Goal: Contribute content: Contribute content

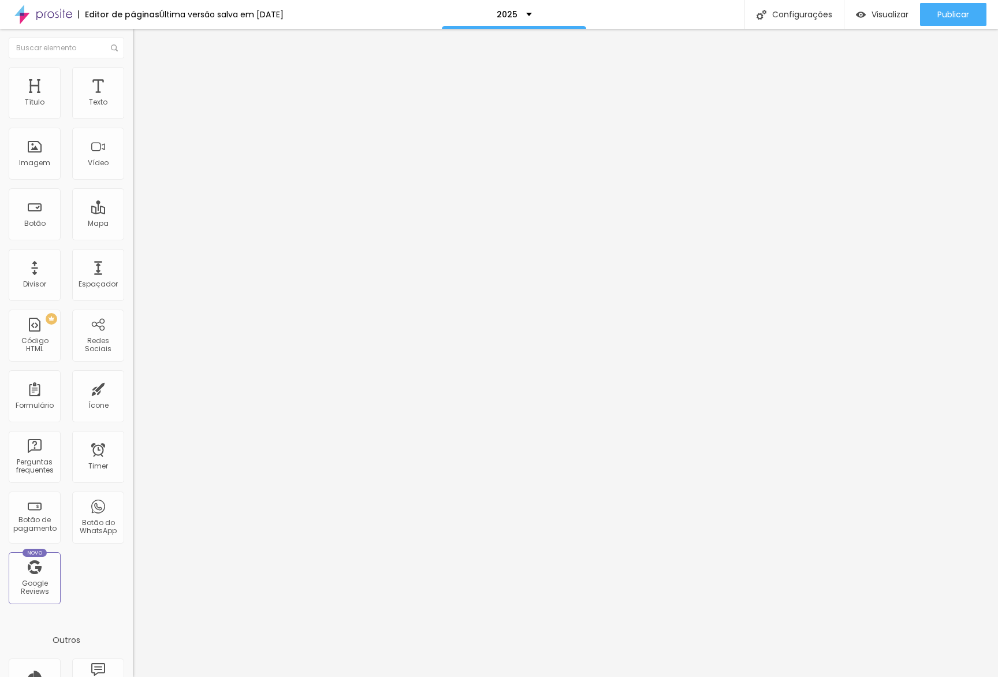
click at [133, 171] on button "button" at bounding box center [141, 165] width 16 height 12
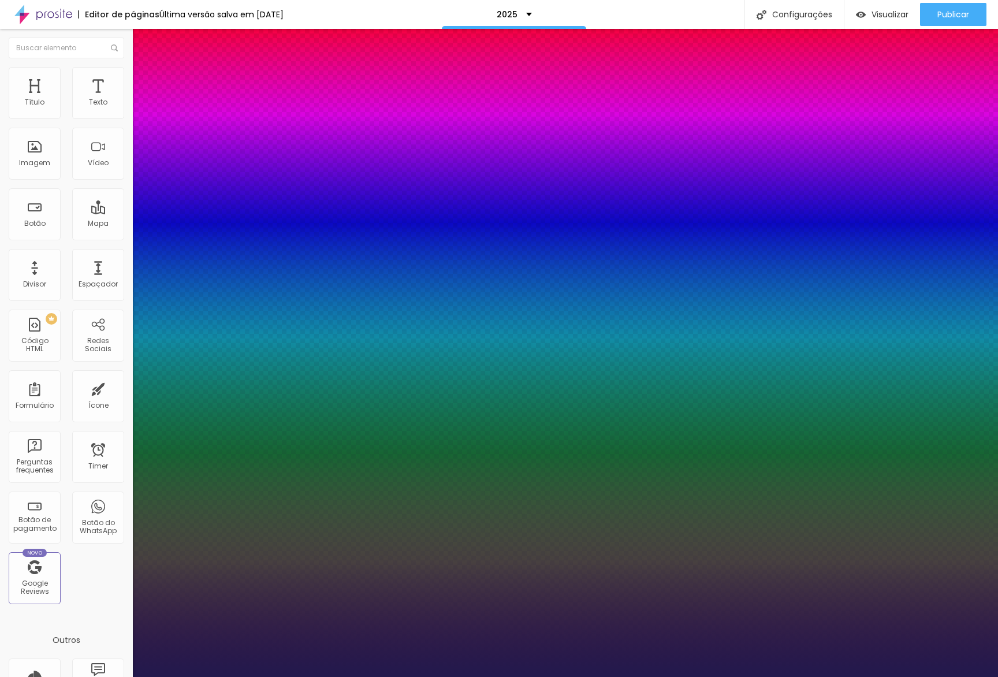
type input "1"
type input "48"
type input "1"
type input "47"
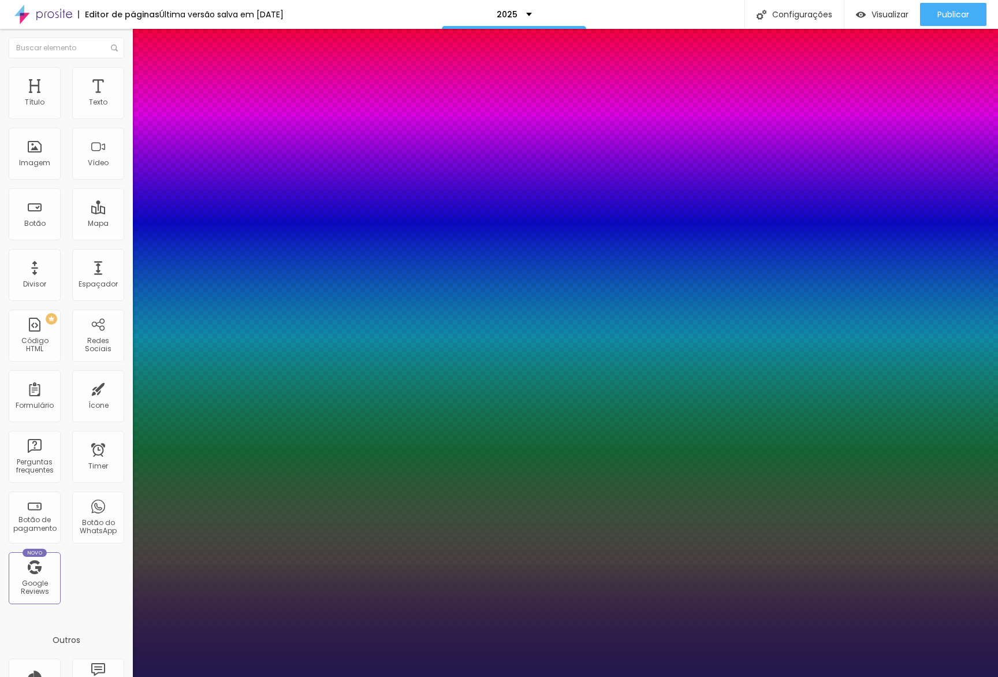
type input "47"
type input "1"
type input "46"
type input "1"
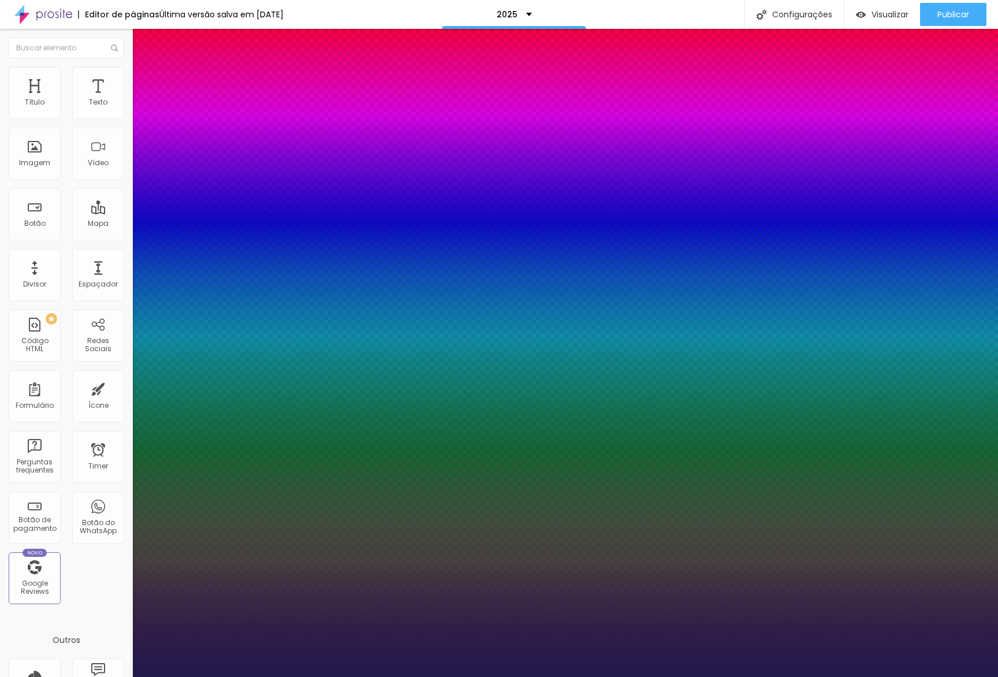
type input "45"
type input "1"
type input "42"
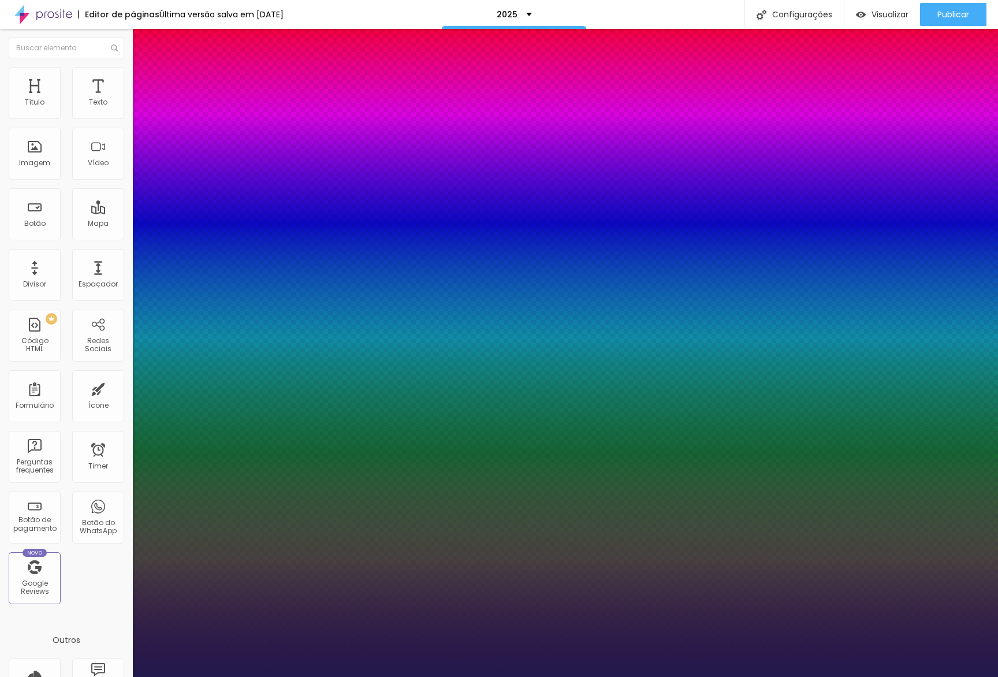
type input "1"
type input "43"
type input "1"
type input "44"
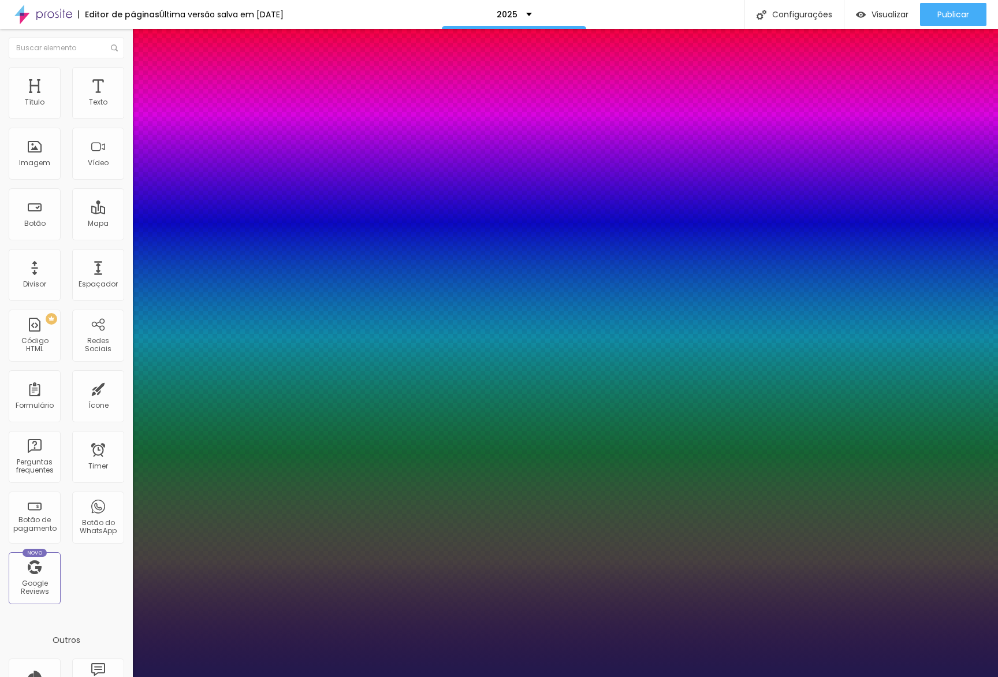
type input "44"
type input "1"
type input "45"
type input "1"
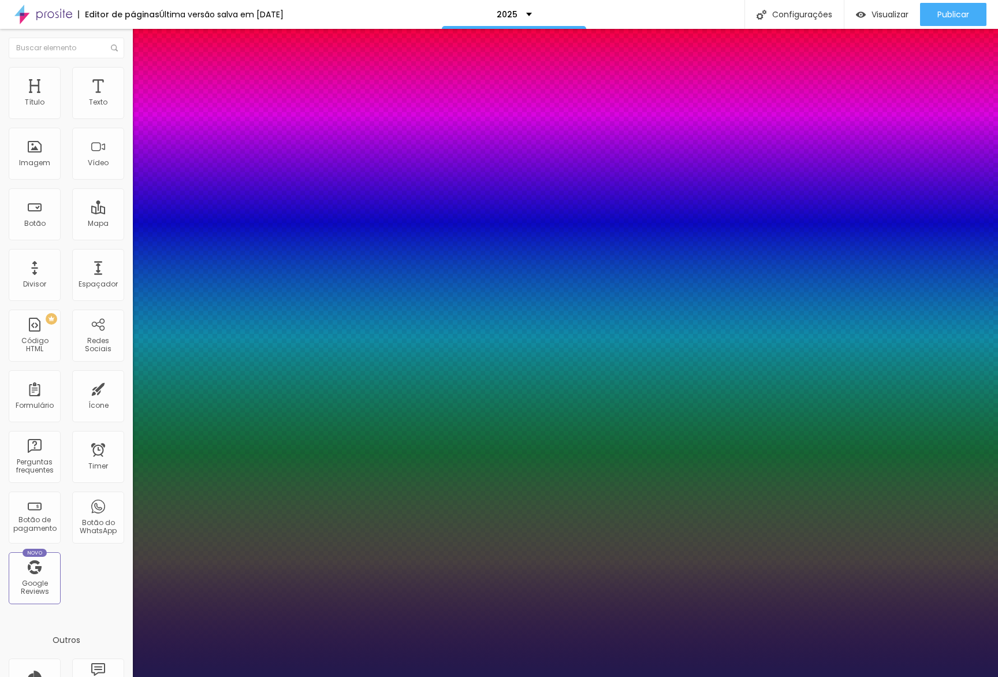
type input "46"
type input "1"
type input "47"
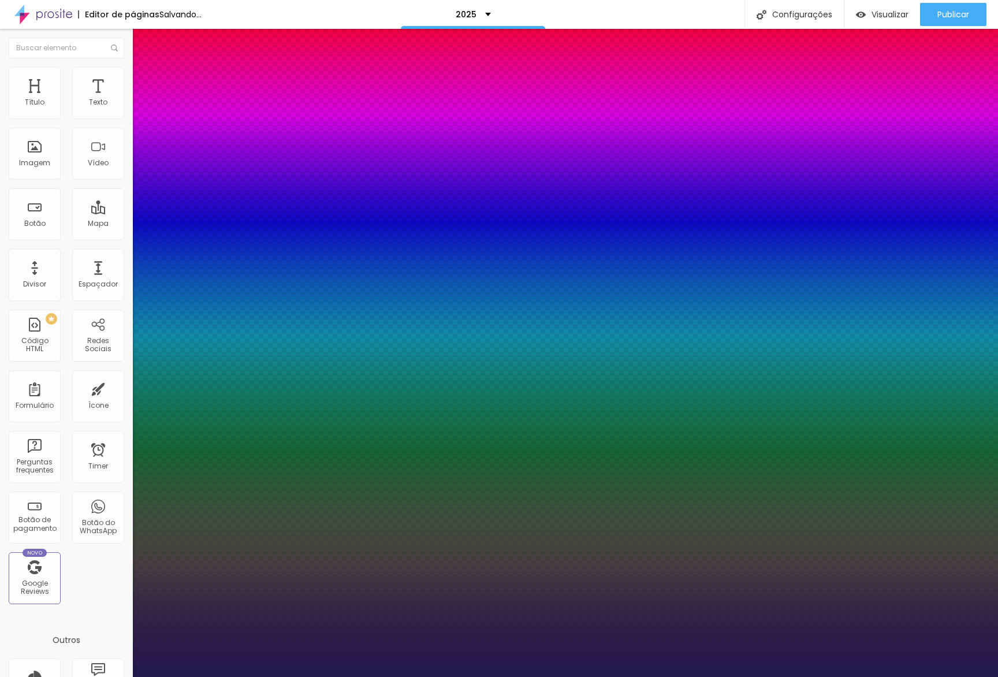
type input "1"
type input "47"
type input "1"
click at [386, 676] on div at bounding box center [499, 677] width 998 height 0
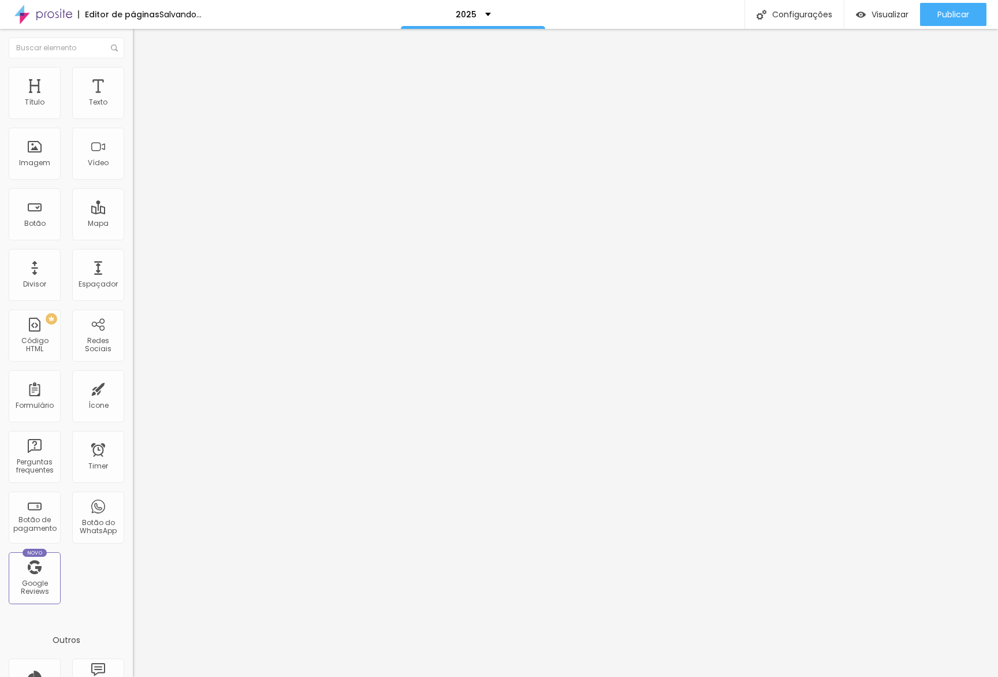
click at [133, 109] on input "Inscrever-se" at bounding box center [202, 103] width 139 height 12
type input "Saiba mais"
click at [133, 252] on div "Texto Saiba mais Alinhamento [GEOGRAPHIC_DATA] Link URL https:// Abrir em uma n…" at bounding box center [199, 174] width 133 height 168
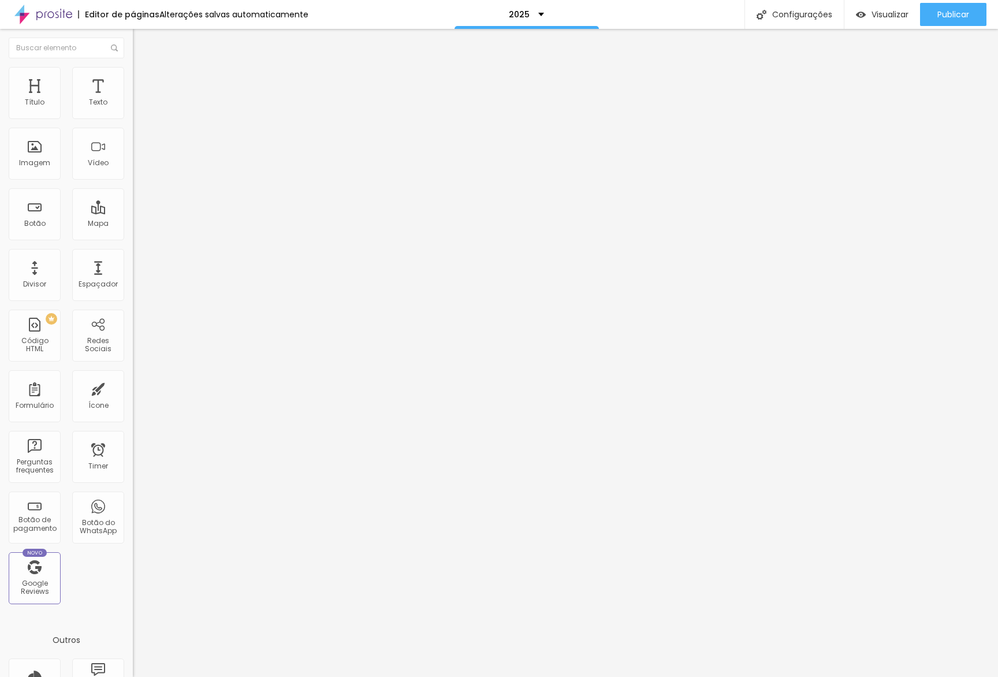
click at [133, 109] on input "Inscrever-se" at bounding box center [202, 103] width 139 height 12
type input "Saiba mais"
click at [133, 99] on span "Trocar imagem" at bounding box center [164, 95] width 63 height 10
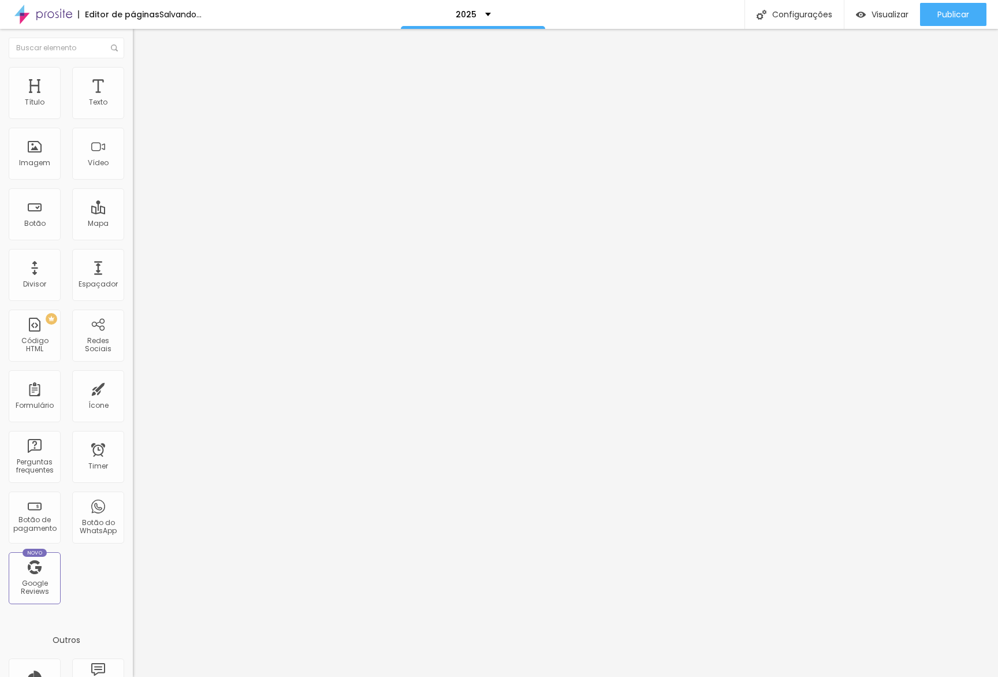
click at [133, 181] on span "Original" at bounding box center [147, 176] width 28 height 10
click at [133, 202] on span "Quadrado" at bounding box center [152, 197] width 38 height 10
click at [133, 213] on span "Original" at bounding box center [147, 208] width 28 height 10
click at [133, 195] on span "Padrão" at bounding box center [146, 190] width 26 height 10
click at [133, 188] on span "Cinema" at bounding box center [147, 183] width 29 height 10
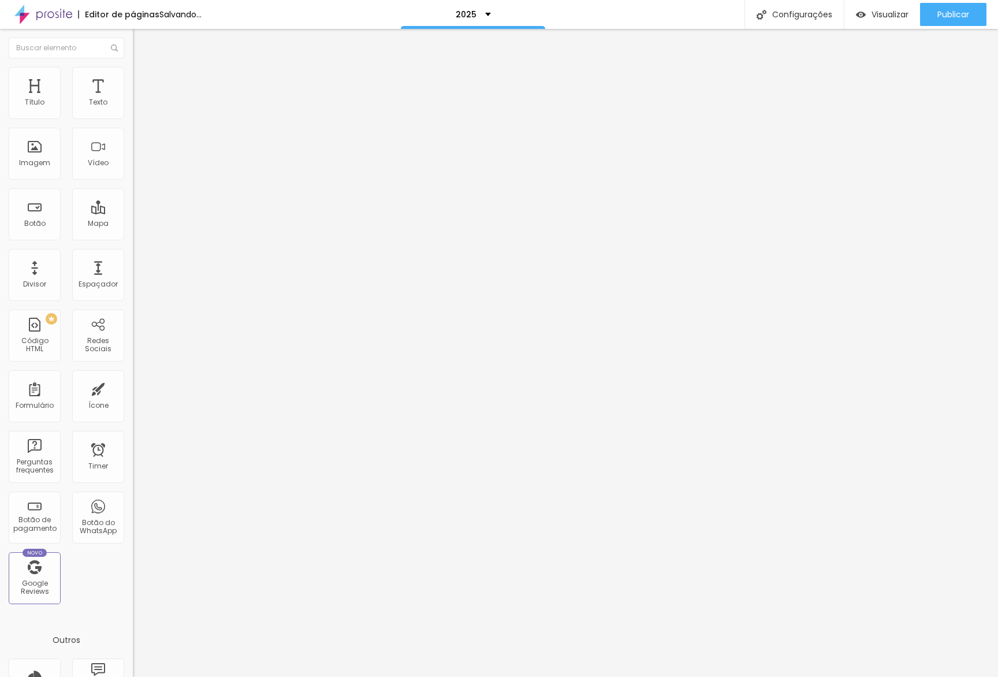
click at [133, 206] on span "Quadrado" at bounding box center [152, 201] width 38 height 10
click at [133, 188] on span "Cinema" at bounding box center [147, 183] width 29 height 10
click at [133, 206] on span "Quadrado" at bounding box center [152, 201] width 38 height 10
click at [133, 213] on span "Original" at bounding box center [147, 208] width 28 height 10
click at [133, 200] on div "Quadrado 1:1" at bounding box center [199, 197] width 133 height 7
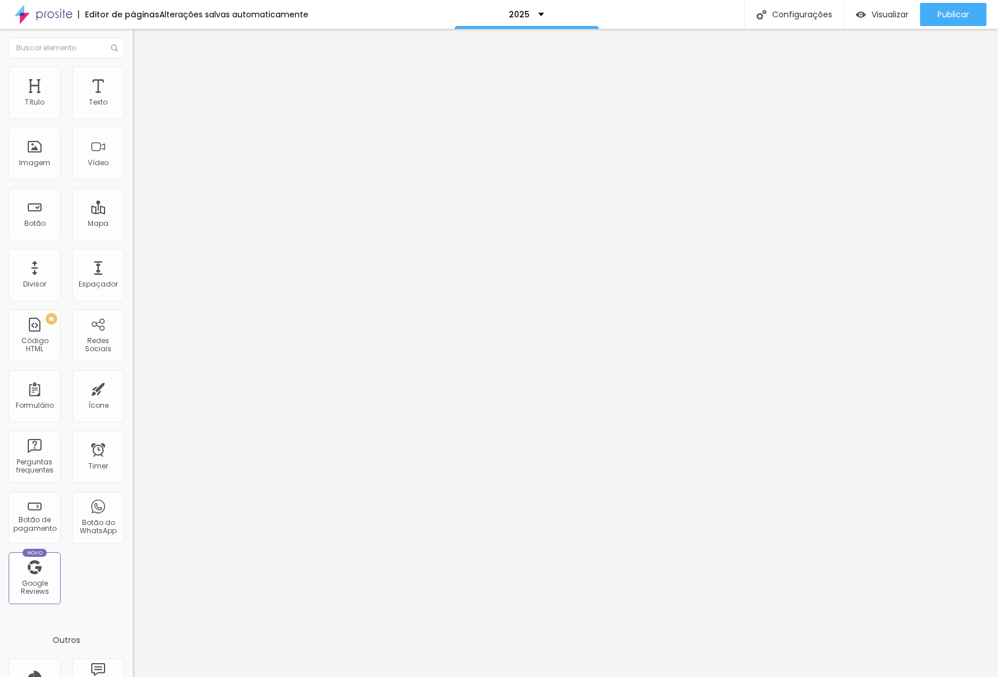
click at [133, 99] on span "Trocar imagem" at bounding box center [164, 95] width 63 height 10
click at [133, 181] on span "Original" at bounding box center [147, 176] width 28 height 10
click at [133, 202] on span "Quadrado" at bounding box center [152, 197] width 38 height 10
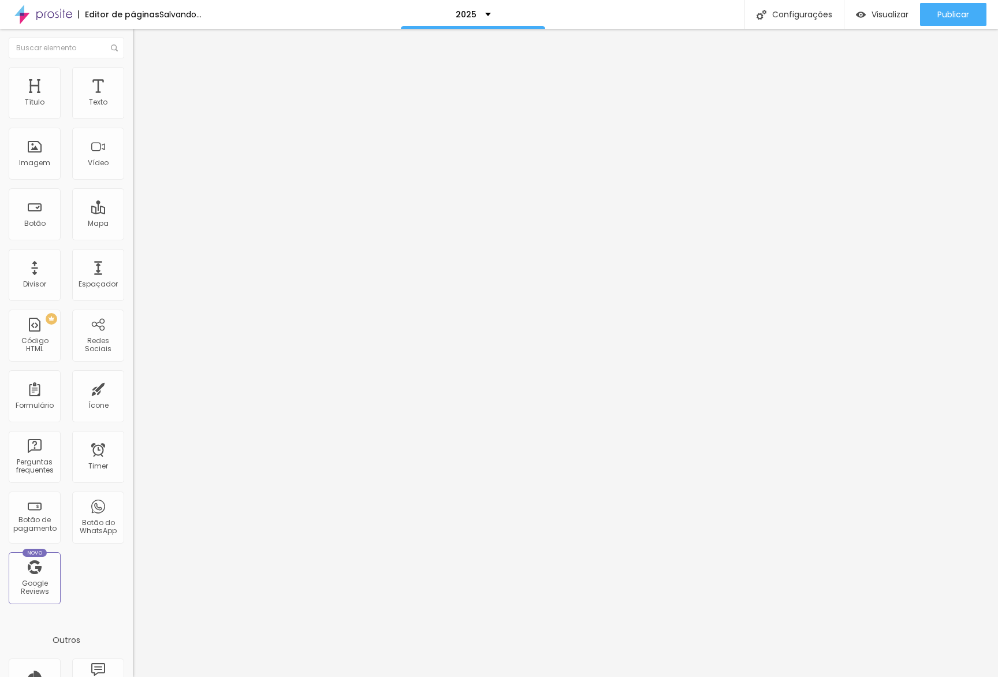
click at [133, 98] on div "Trocar imagem" at bounding box center [199, 94] width 133 height 8
click at [133, 99] on span "Trocar imagem" at bounding box center [164, 95] width 63 height 10
click at [133, 181] on span "Original" at bounding box center [147, 176] width 28 height 10
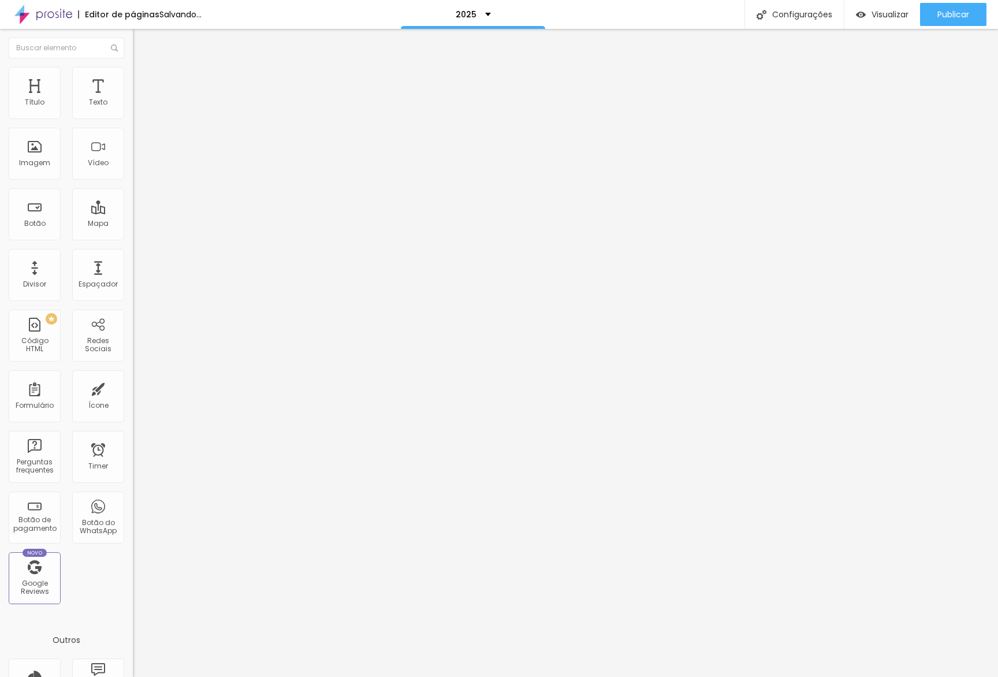
click at [133, 202] on span "Quadrado" at bounding box center [152, 197] width 38 height 10
click at [133, 99] on span "Trocar imagem" at bounding box center [164, 95] width 63 height 10
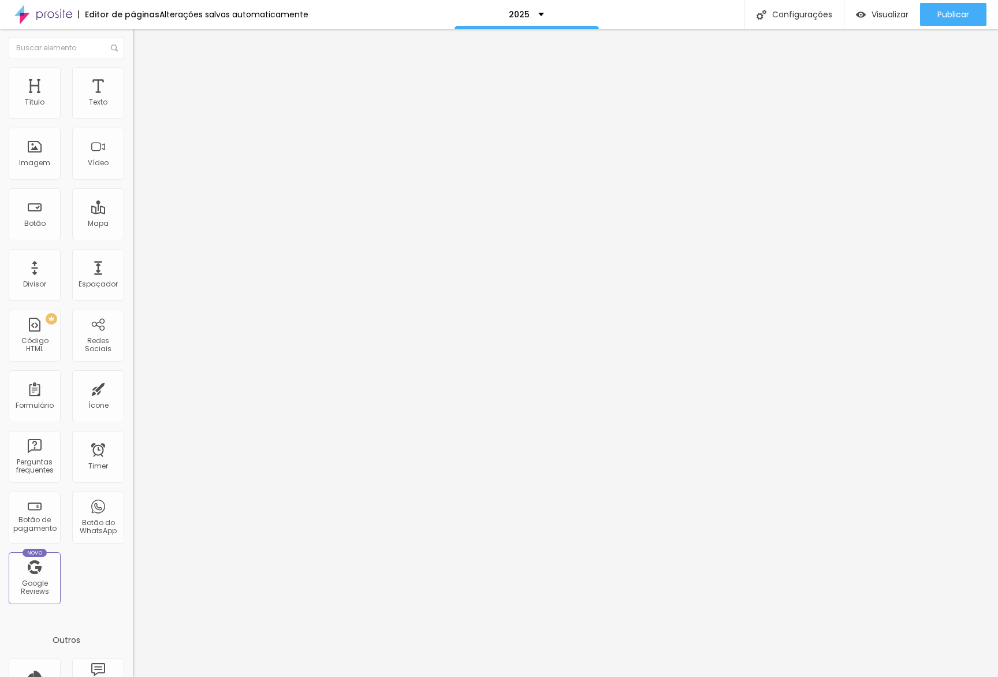
click at [133, 211] on div "Proporção Original Cinema 16:9 Padrão 4:3 Quadrado 1:1 Original" at bounding box center [199, 189] width 133 height 46
click at [133, 181] on span "Original" at bounding box center [147, 176] width 28 height 10
click at [133, 202] on span "Quadrado" at bounding box center [152, 197] width 38 height 10
click at [133, 99] on span "Trocar imagem" at bounding box center [164, 95] width 63 height 10
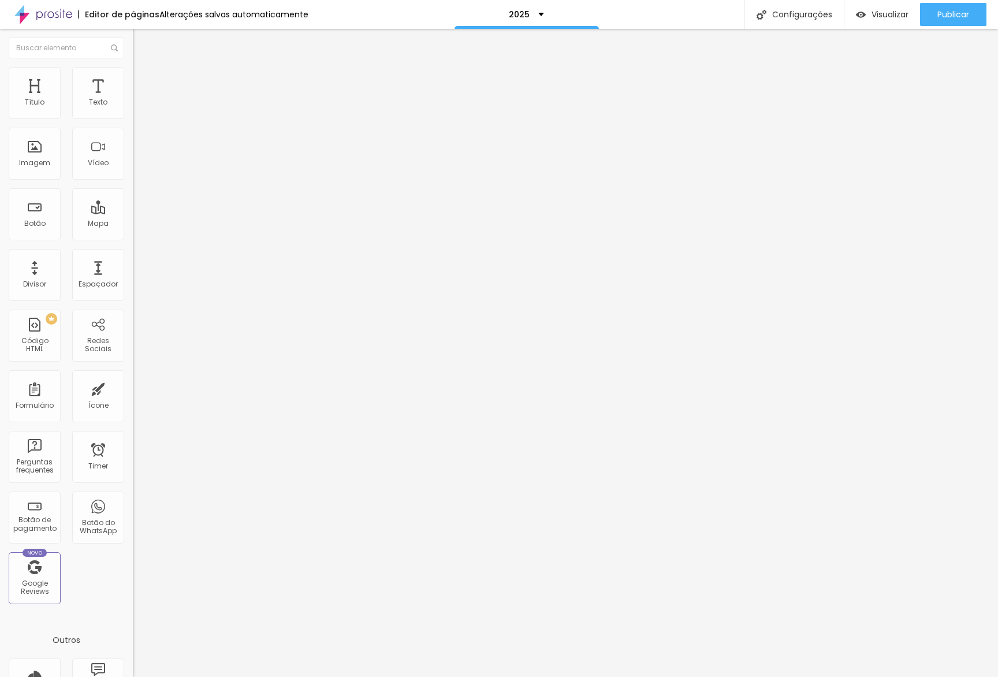
click at [133, 114] on img at bounding box center [137, 110] width 8 height 8
click at [901, 17] on span "Visualizar" at bounding box center [890, 14] width 37 height 9
click at [139, 166] on icon "button" at bounding box center [141, 164] width 5 height 5
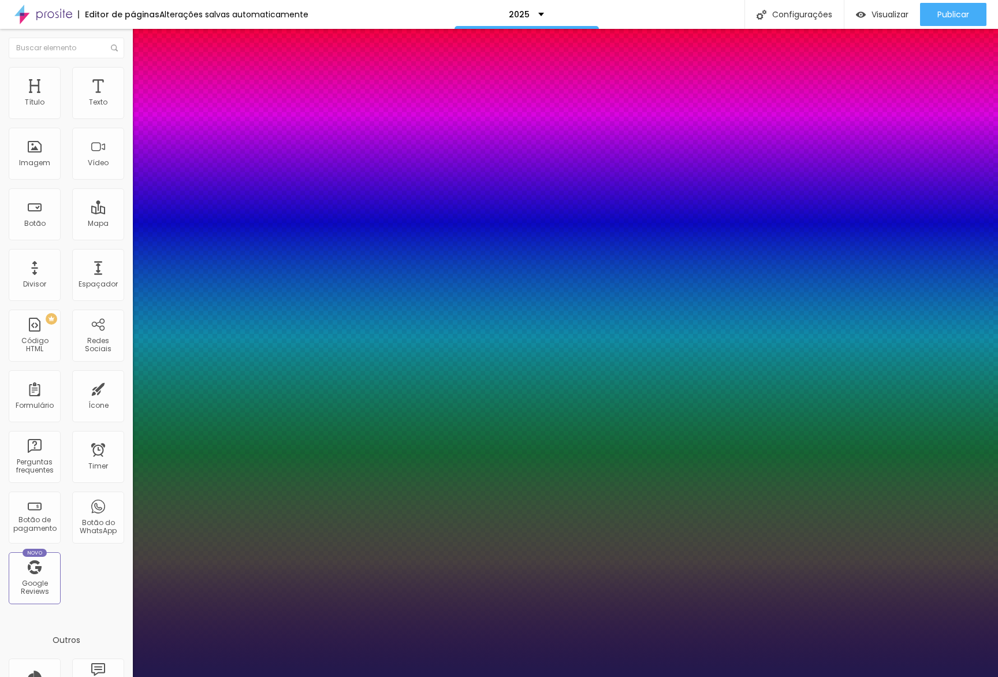
type input "24"
type input "1"
type input "100"
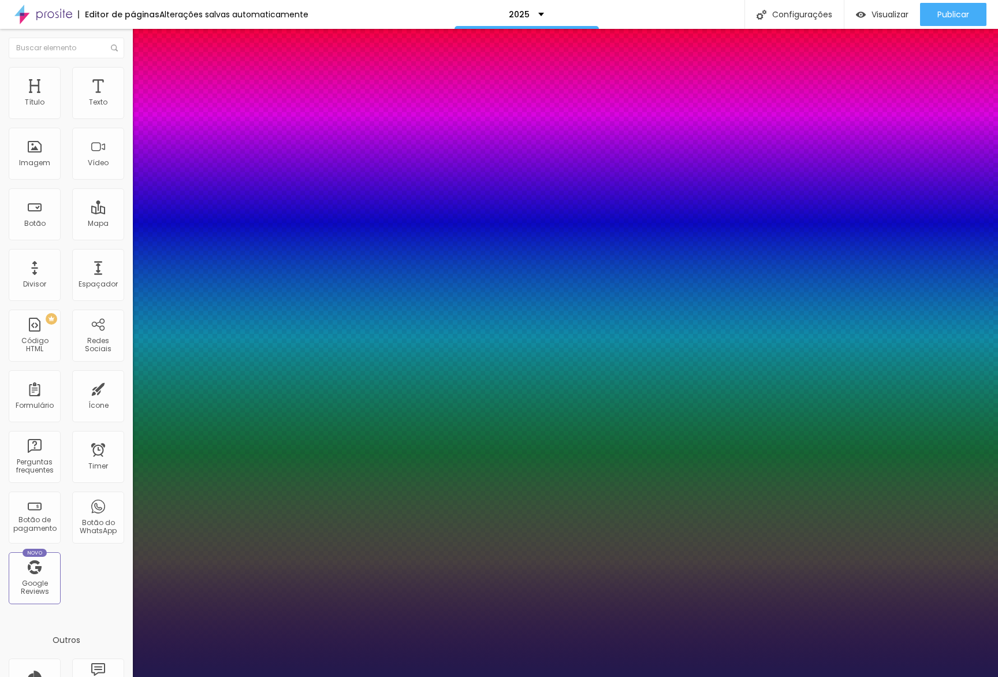
type input "1"
drag, startPoint x: 162, startPoint y: 325, endPoint x: 288, endPoint y: 324, distance: 125.9
type input "100"
click at [378, 676] on div at bounding box center [499, 677] width 998 height 0
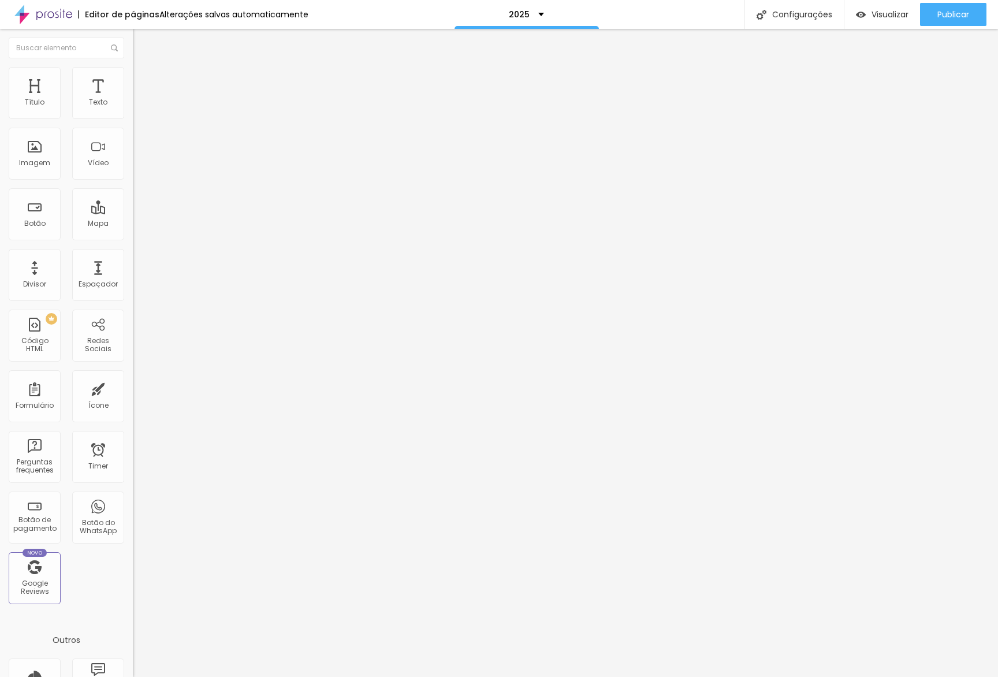
drag, startPoint x: 122, startPoint y: 495, endPoint x: 131, endPoint y: 495, distance: 8.7
click at [133, 495] on div "Editar Título Estilo Avançado Tamanho Titulo 1 H1 Titulo 2 H2 Titulo 3 H3 Titul…" at bounding box center [199, 353] width 133 height 648
click at [879, 23] on div "Visualizar" at bounding box center [882, 14] width 53 height 23
click at [895, 21] on div "Visualizar" at bounding box center [882, 14] width 53 height 23
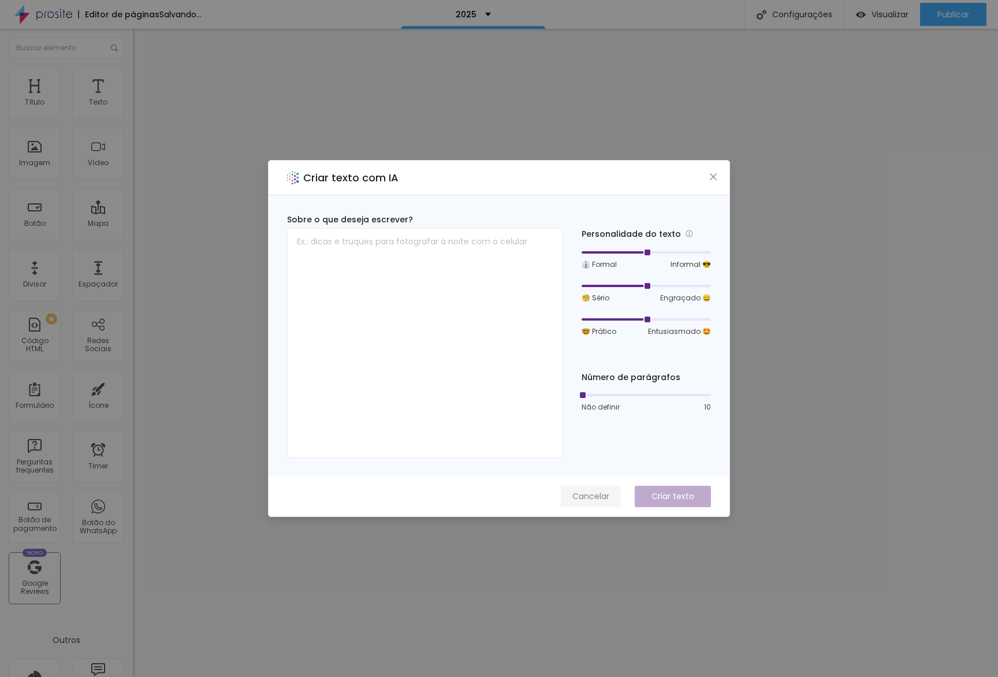
click at [602, 504] on div "Cancelar Criar texto" at bounding box center [499, 497] width 461 height 40
click at [605, 500] on span "Cancelar" at bounding box center [590, 496] width 37 height 12
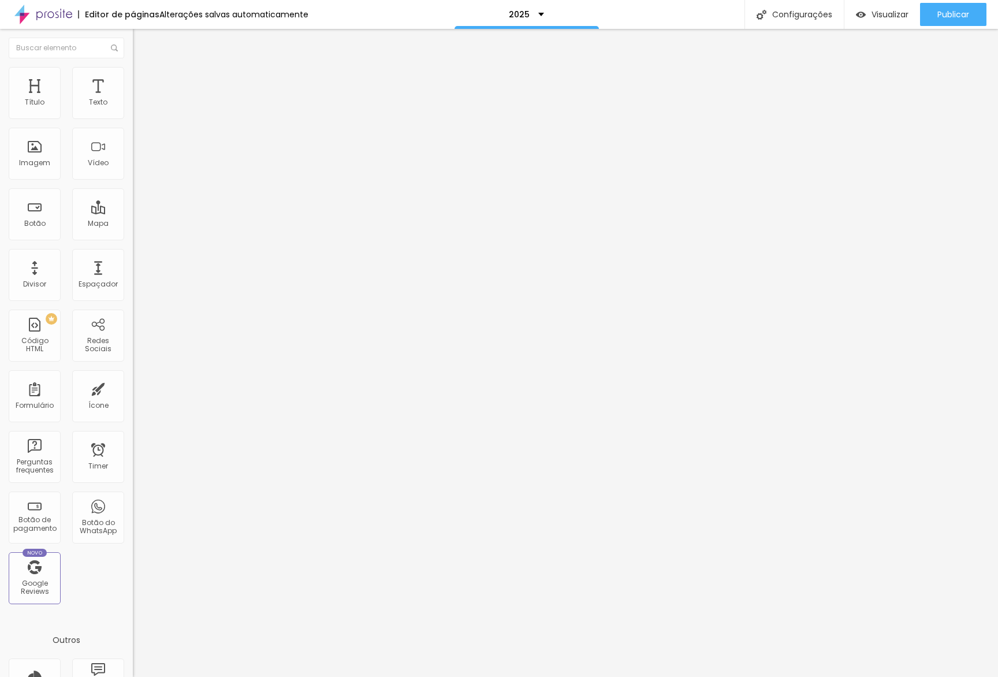
click at [133, 73] on img at bounding box center [138, 72] width 10 height 10
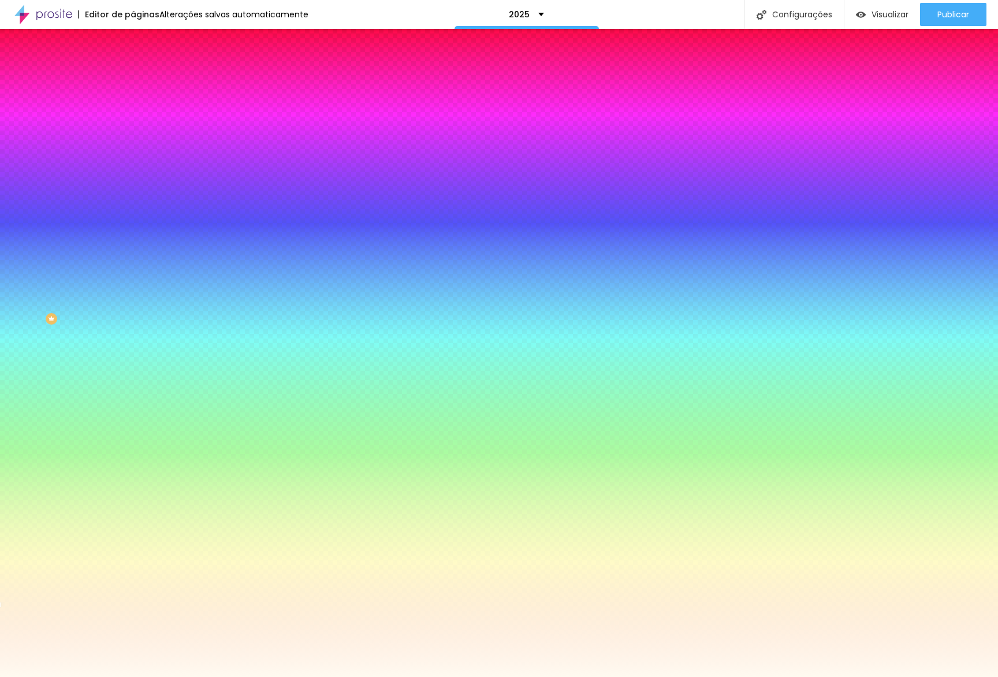
click at [133, 106] on span "Trocar imagem" at bounding box center [164, 101] width 63 height 10
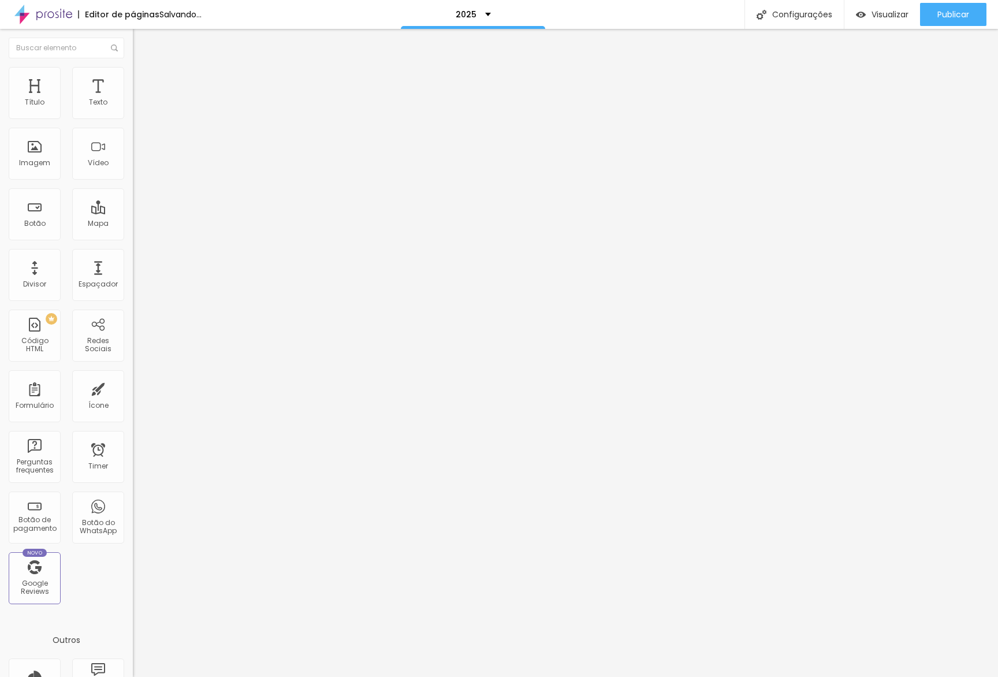
click at [133, 73] on img at bounding box center [138, 72] width 10 height 10
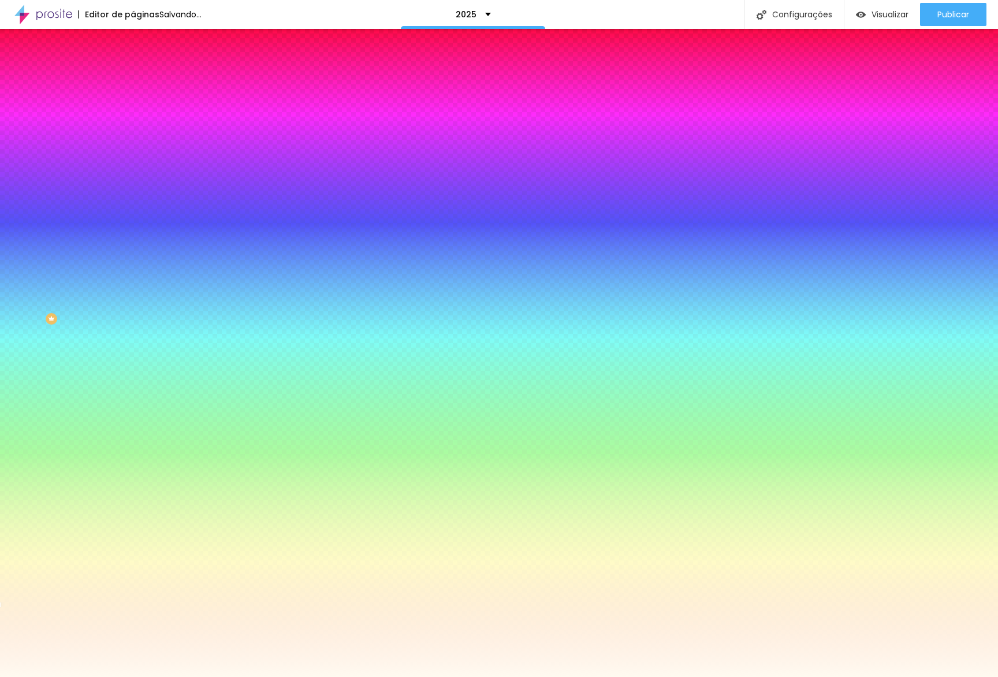
click at [196, 104] on img at bounding box center [199, 100] width 7 height 7
click at [133, 169] on input "#FFFAF0" at bounding box center [202, 163] width 139 height 12
paste input "6A3CBC"
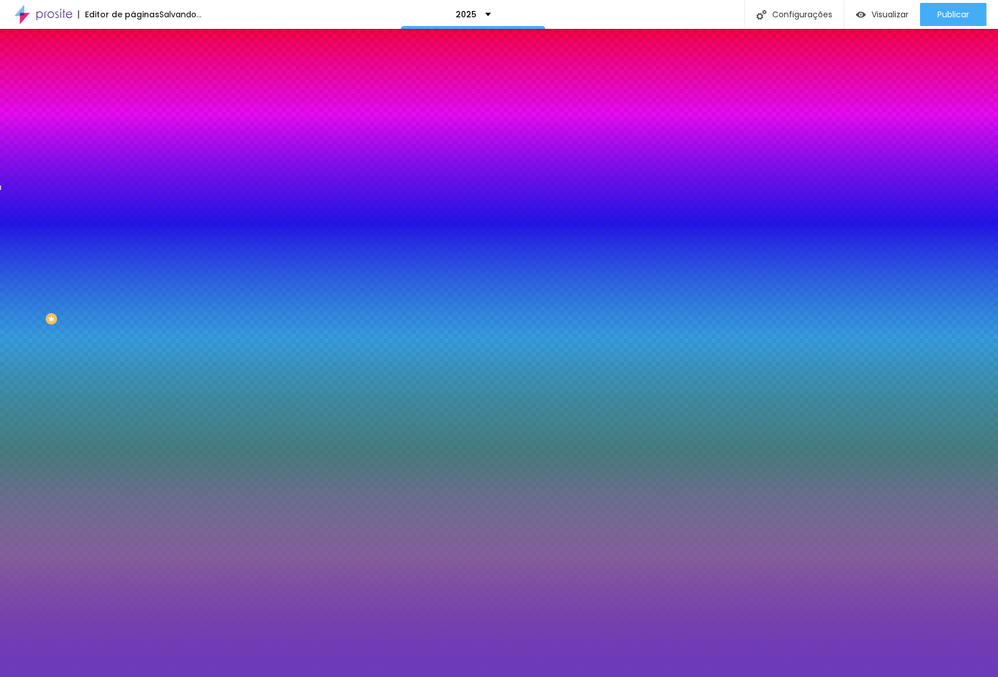
type input "#6A3CBC"
click at [133, 157] on div at bounding box center [199, 157] width 133 height 0
drag, startPoint x: 109, startPoint y: 339, endPoint x: 132, endPoint y: 384, distance: 50.1
click at [133, 384] on div "Editar Seção Conteúdo Estilo Avançado Imagem de fundo Adicionar imagem Efeito d…" at bounding box center [199, 353] width 133 height 648
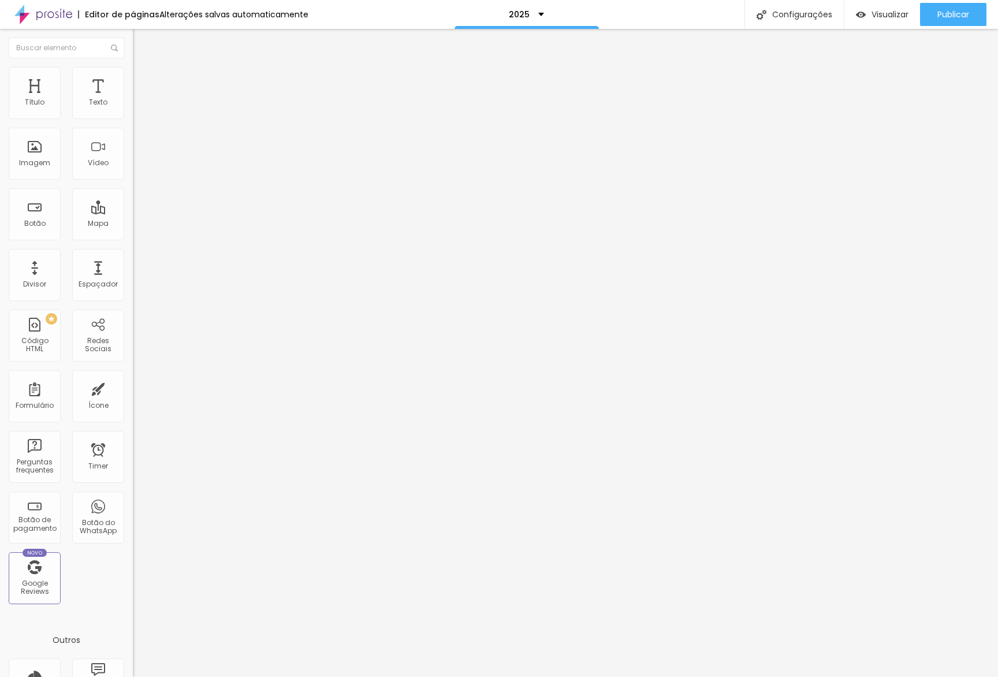
click at [143, 80] on span "Estilo" at bounding box center [152, 75] width 18 height 10
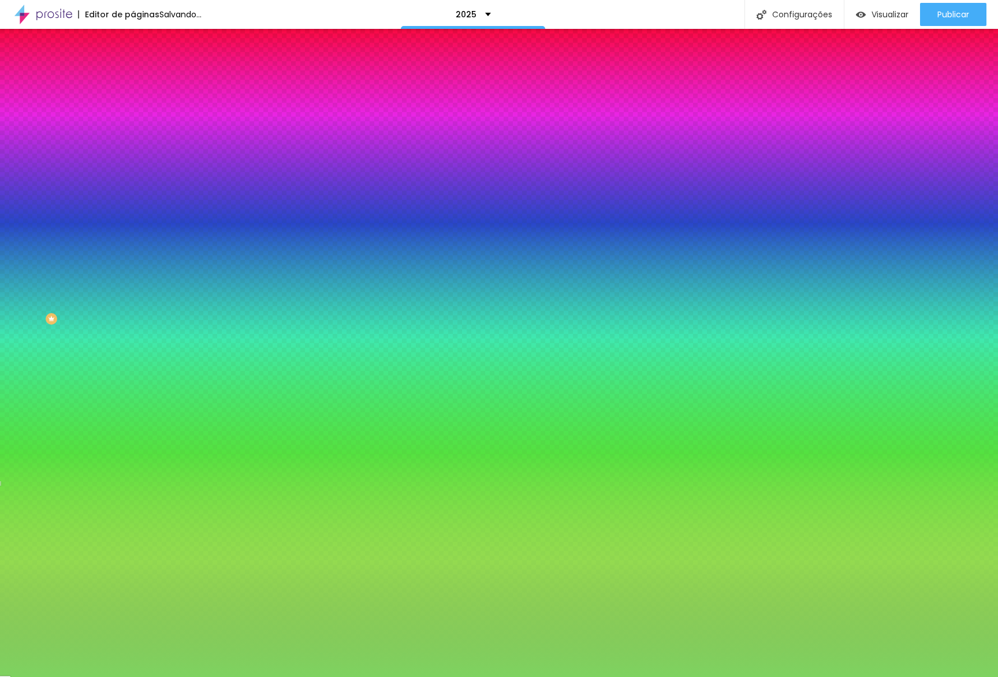
click at [133, 169] on input "#7ED360" at bounding box center [202, 163] width 139 height 12
paste input "6A3CBC"
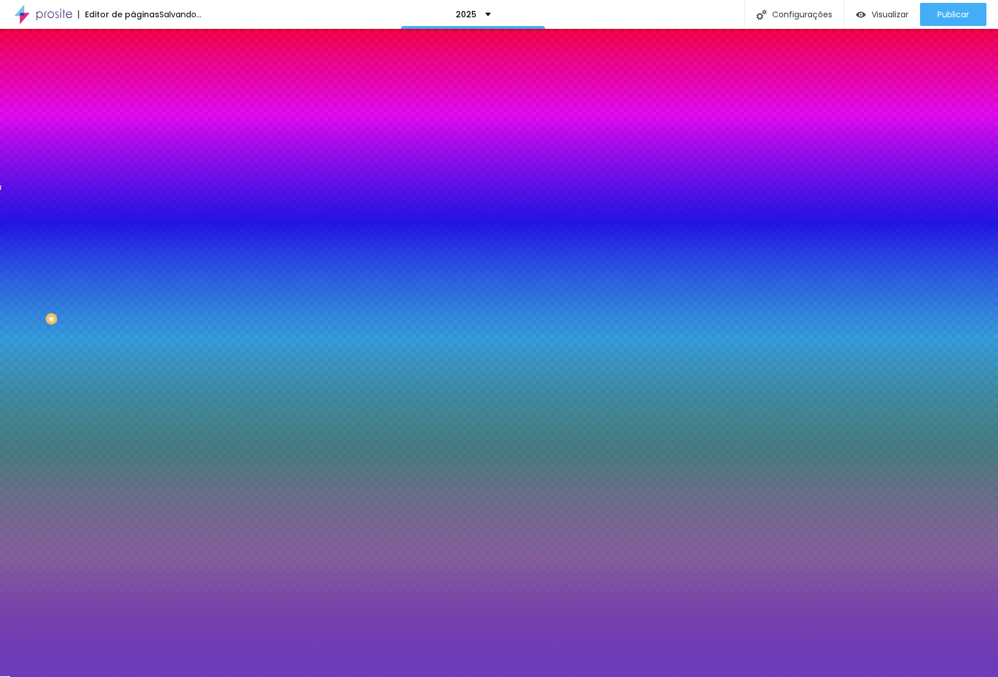
type input "#6A3CBC"
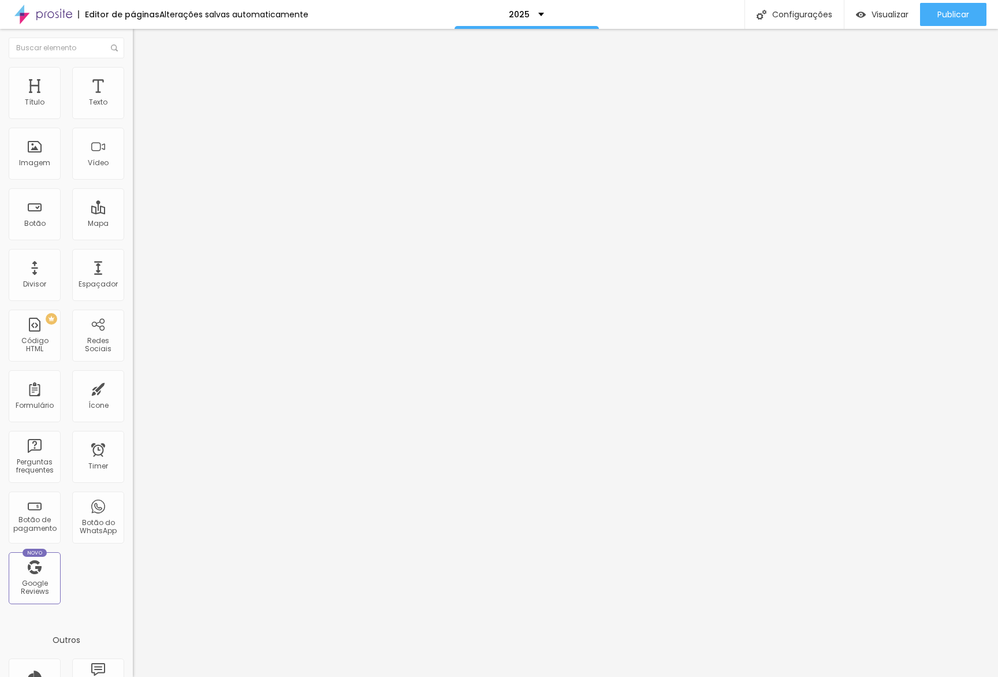
click at [142, 40] on img "button" at bounding box center [146, 42] width 9 height 9
drag, startPoint x: 82, startPoint y: 70, endPoint x: 76, endPoint y: 73, distance: 7.0
click at [133, 72] on ul "Conteúdo Estilo Avançado" at bounding box center [199, 72] width 133 height 35
click at [133, 73] on ul "Conteúdo Estilo Avançado" at bounding box center [199, 72] width 133 height 35
click at [143, 79] on span "Estilo" at bounding box center [152, 75] width 18 height 10
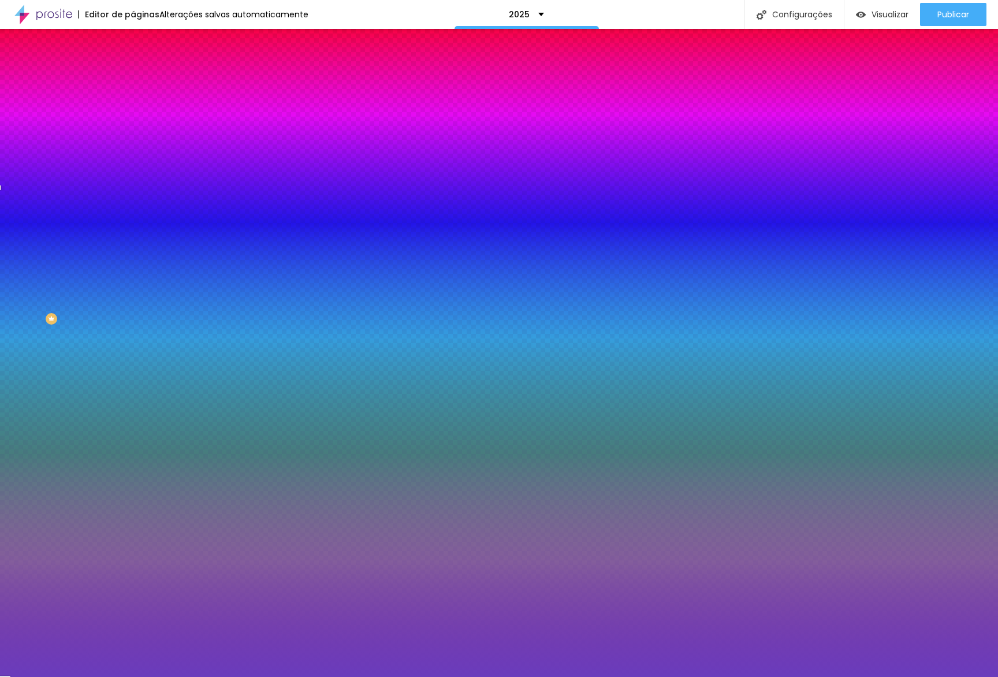
click at [133, 169] on input "#6A3CBC" at bounding box center [202, 163] width 139 height 12
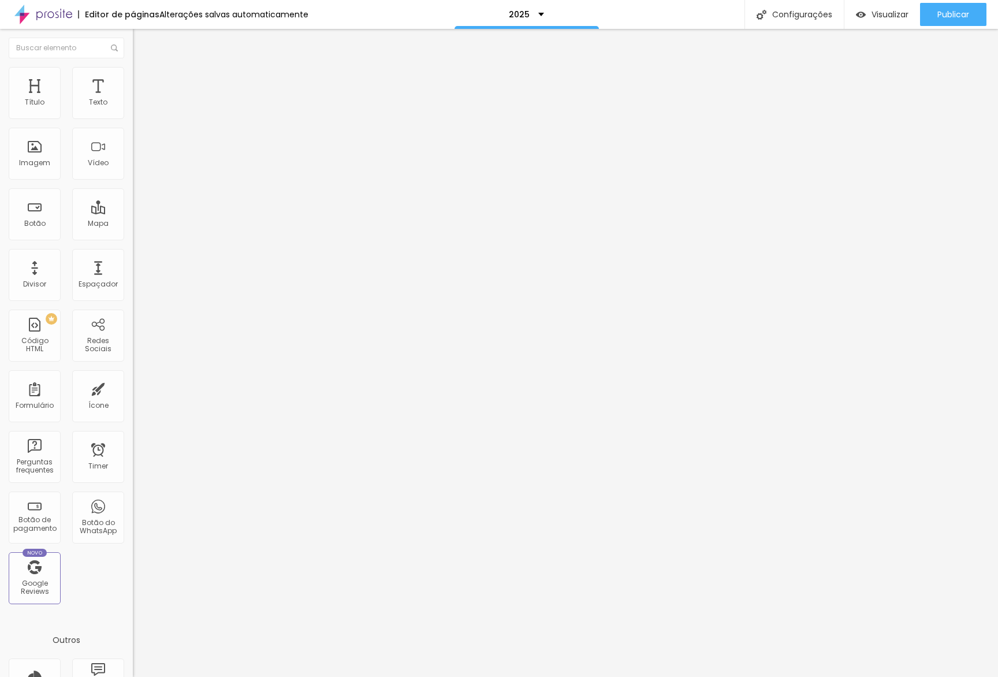
click at [133, 77] on li "Estilo" at bounding box center [199, 73] width 133 height 12
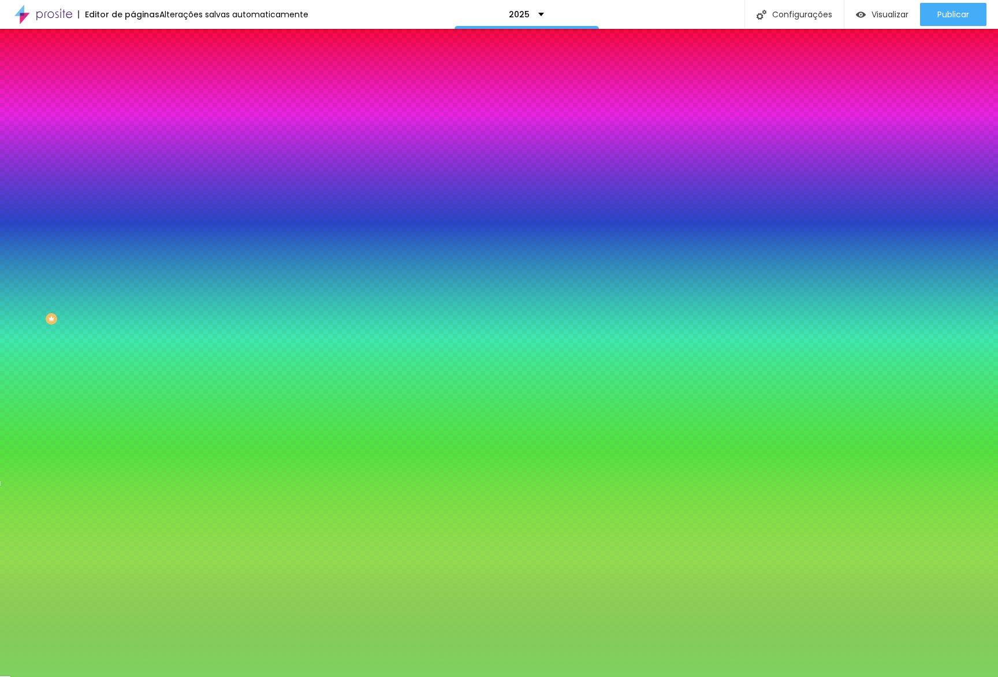
click at [133, 169] on input "#7ED360" at bounding box center [202, 163] width 139 height 12
paste input "6A3CBC"
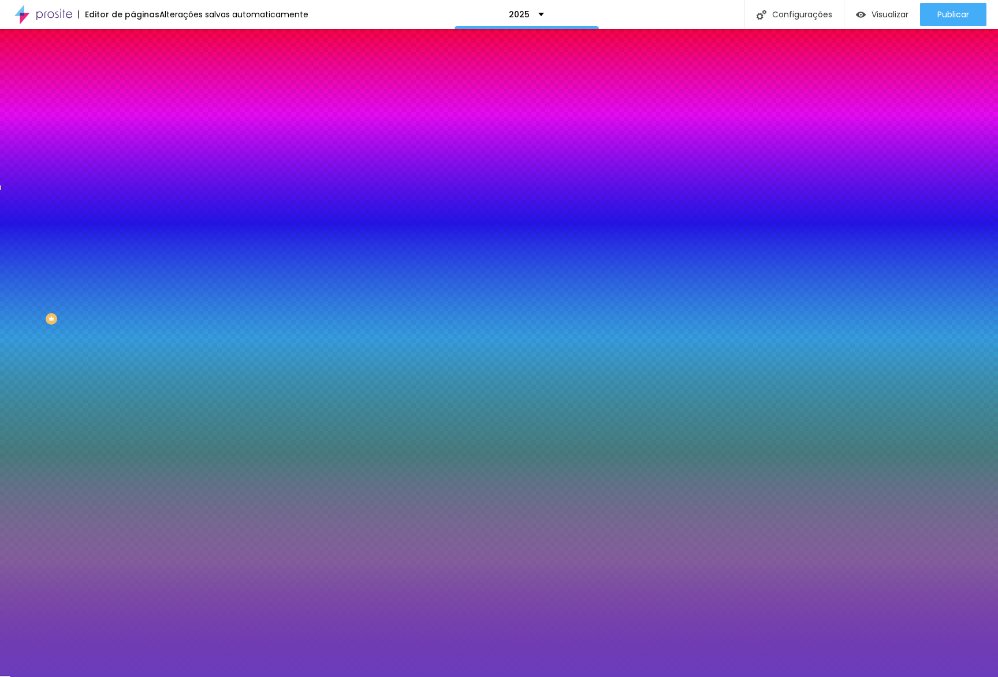
type input "#6A3CBC"
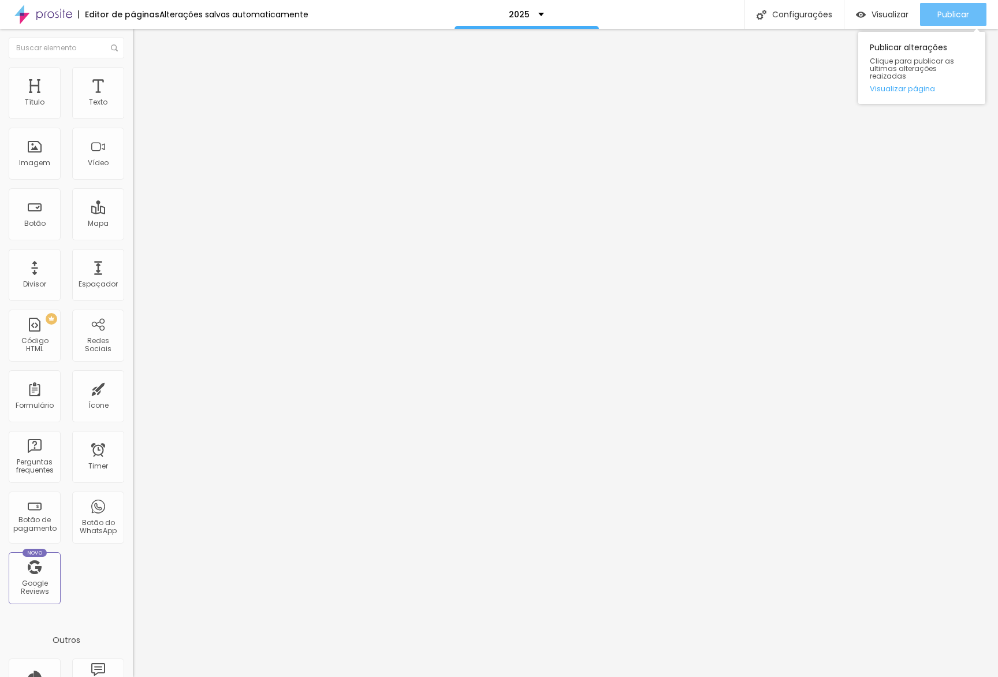
click at [952, 21] on div "Publicar" at bounding box center [954, 14] width 32 height 23
click at [133, 79] on li "Avançado" at bounding box center [199, 85] width 133 height 12
drag, startPoint x: 121, startPoint y: 284, endPoint x: 105, endPoint y: 245, distance: 42.3
click at [133, 504] on div at bounding box center [199, 504] width 133 height 0
click at [133, 490] on li "Celular" at bounding box center [199, 493] width 133 height 7
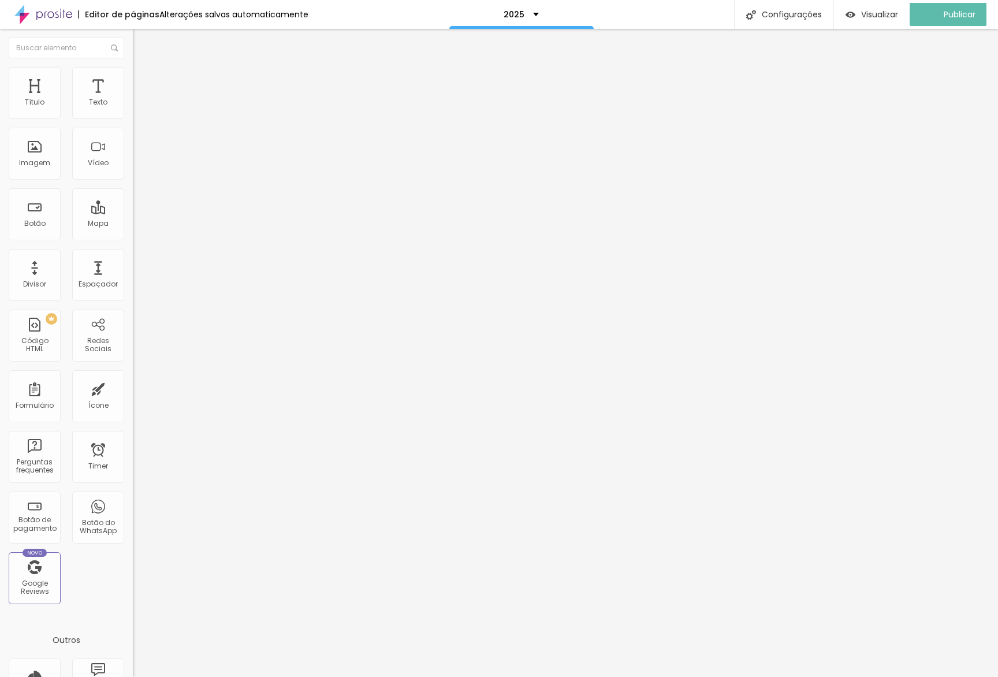
drag, startPoint x: 107, startPoint y: 252, endPoint x: 122, endPoint y: 257, distance: 15.9
click at [133, 497] on div at bounding box center [199, 497] width 133 height 0
click at [926, 75] on div "Publicar alterações Clique para publicar as ultimas alterações reaizadas Visual…" at bounding box center [921, 68] width 127 height 72
click at [923, 85] on link "Visualizar página" at bounding box center [922, 89] width 104 height 8
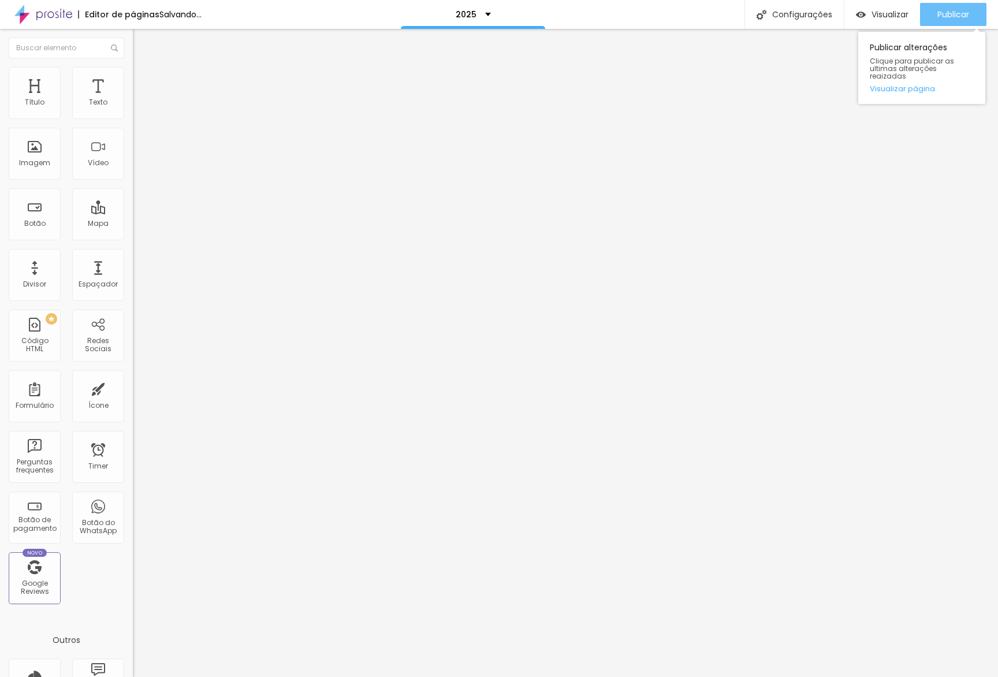
click at [934, 17] on button "Publicar" at bounding box center [953, 14] width 66 height 23
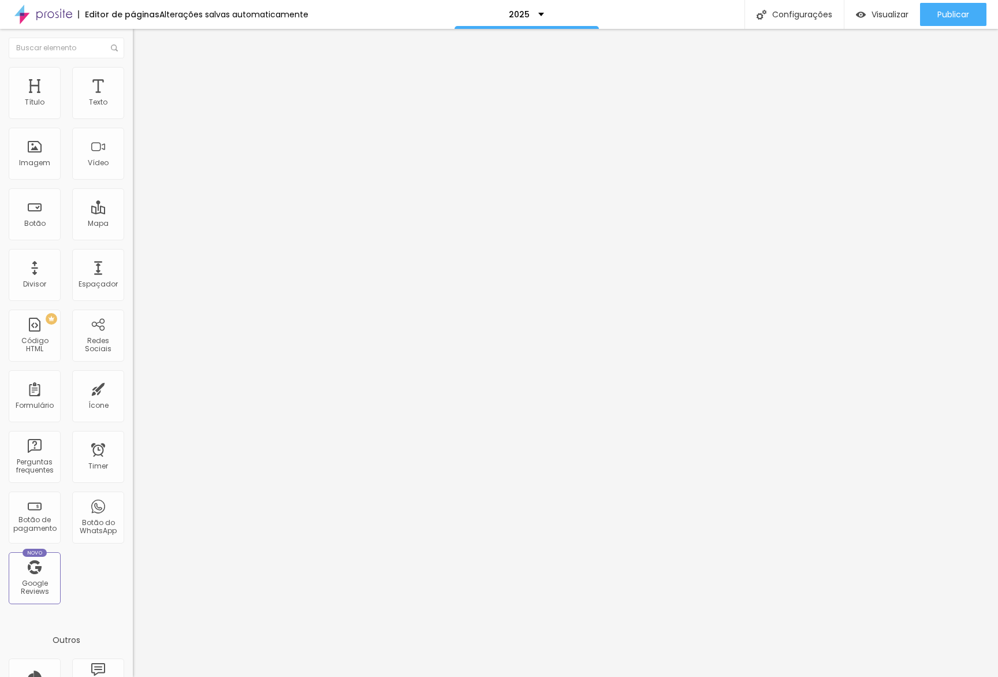
click at [143, 81] on span "Avançado" at bounding box center [162, 86] width 38 height 10
drag, startPoint x: 120, startPoint y: 258, endPoint x: 120, endPoint y: 275, distance: 17.3
click at [133, 497] on div at bounding box center [199, 497] width 133 height 0
click at [133, 504] on div at bounding box center [199, 504] width 133 height 0
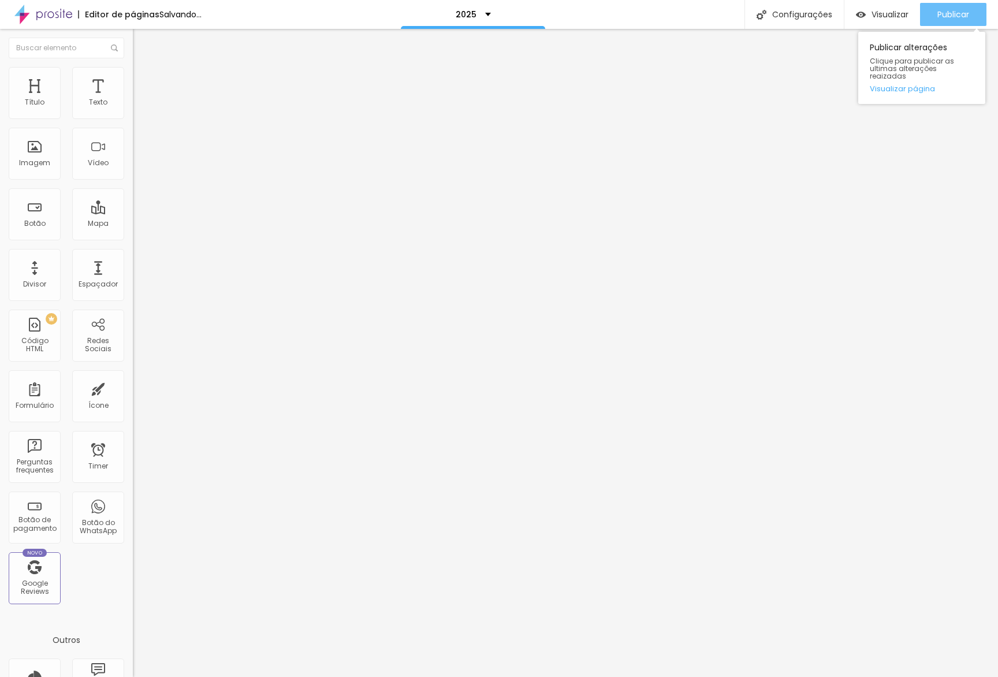
drag, startPoint x: 956, startPoint y: 20, endPoint x: 969, endPoint y: 6, distance: 18.8
click at [957, 20] on div "Publicar" at bounding box center [954, 14] width 32 height 23
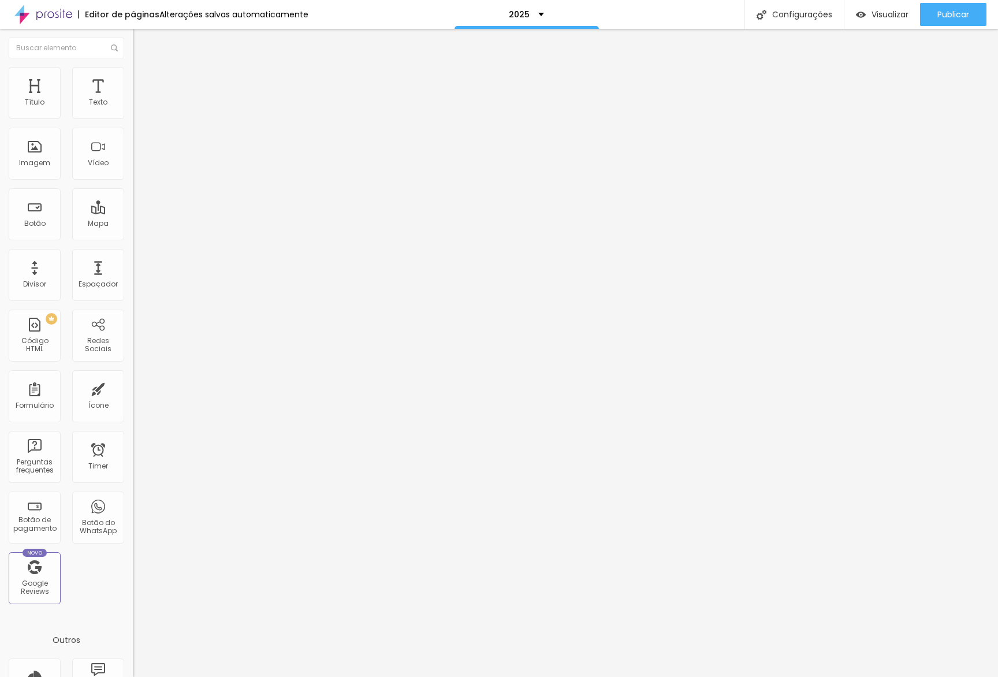
click at [133, 87] on li "Avançado" at bounding box center [199, 85] width 133 height 12
type input "5"
type input "10"
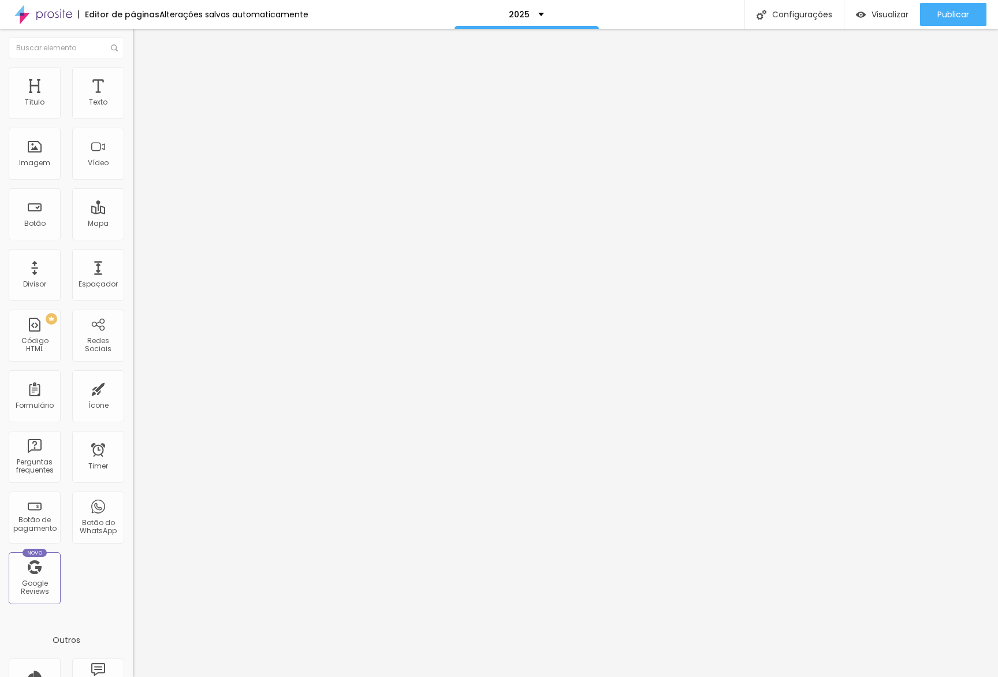
type input "15"
type input "10"
type input "5"
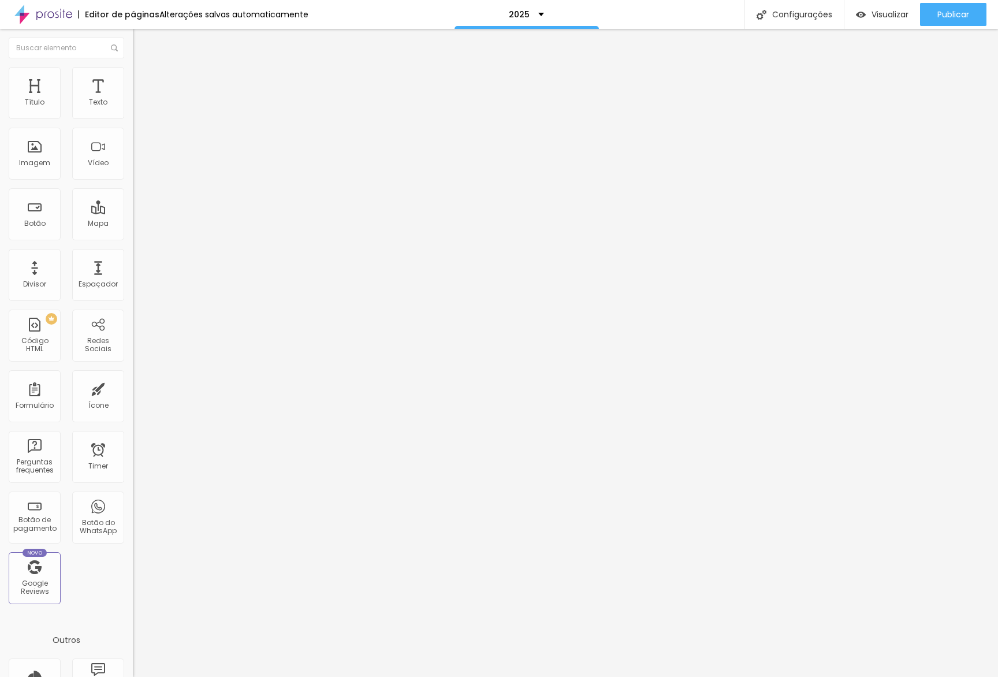
type input "5"
type input "0"
type input "5"
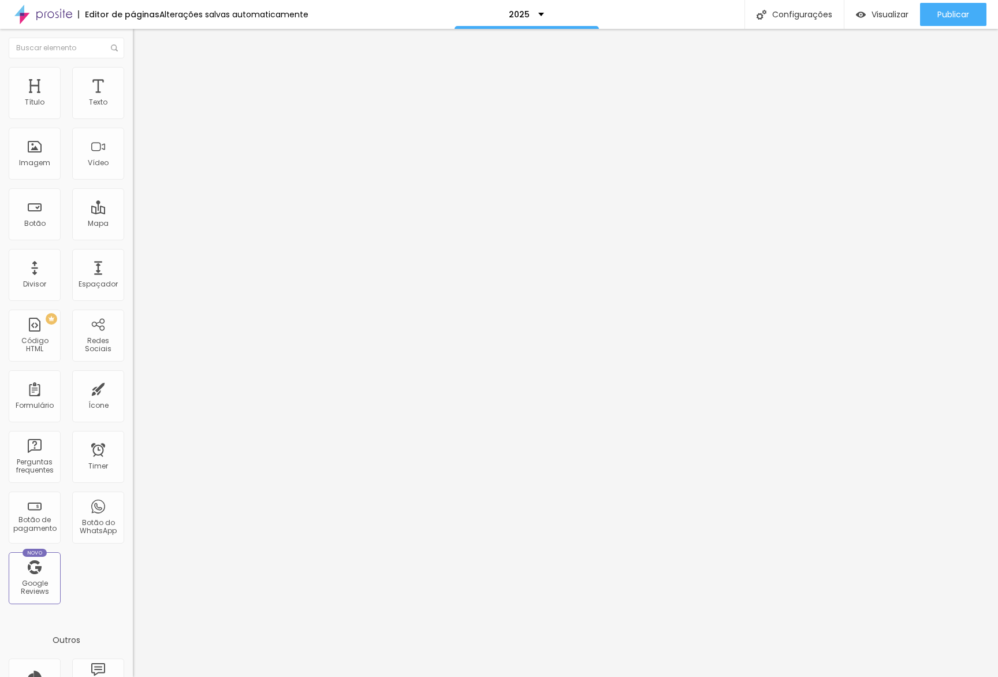
type input "20"
type input "25"
type input "30"
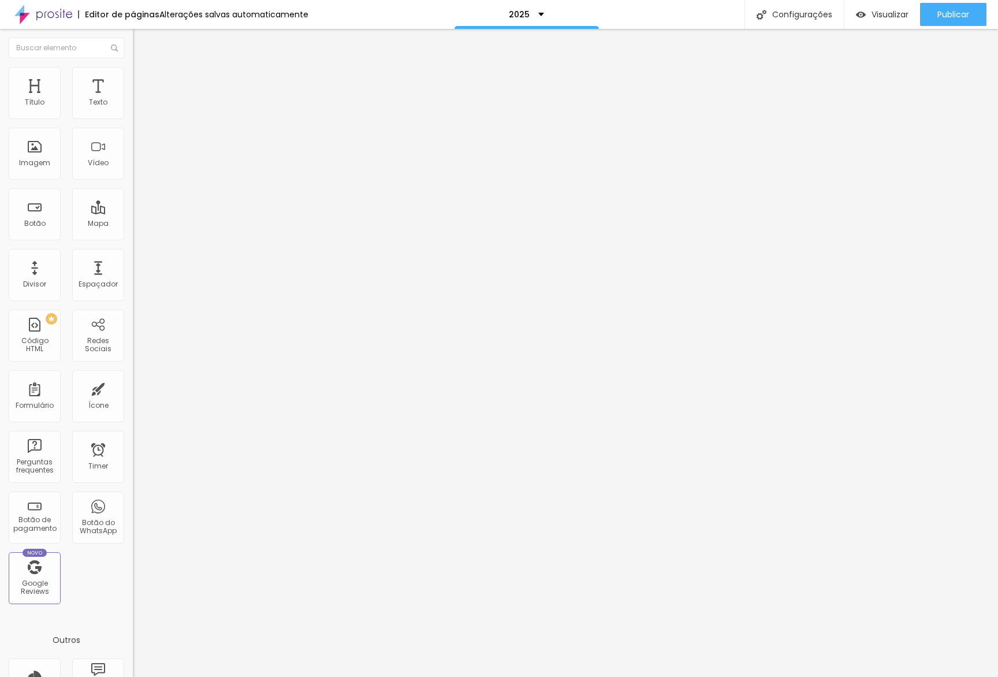
type input "30"
click at [143, 85] on span "Avançado" at bounding box center [162, 86] width 38 height 10
type input "5"
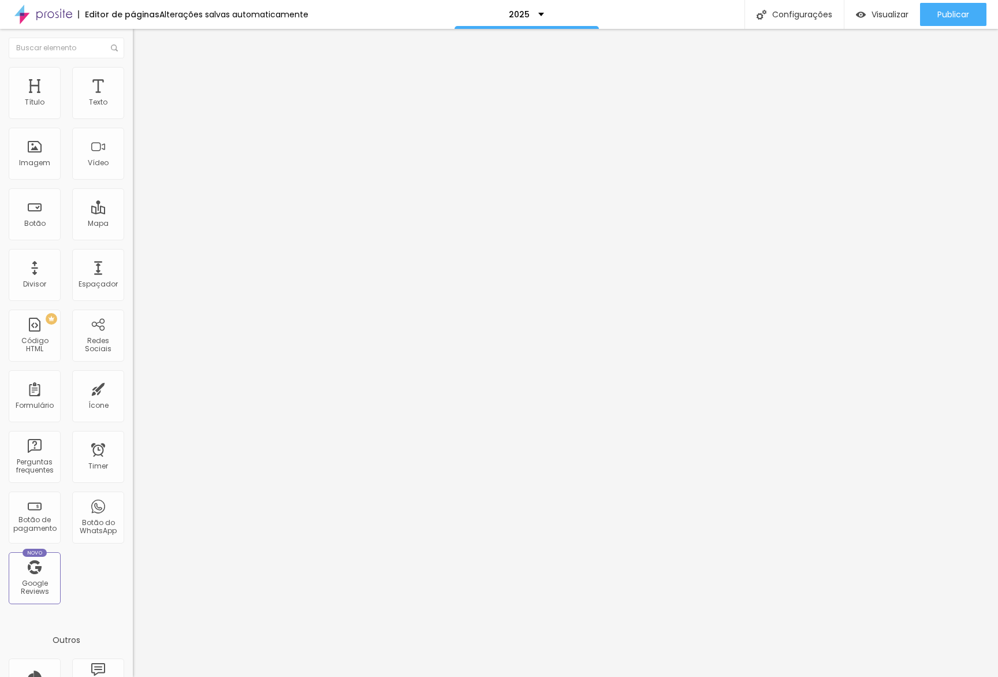
type input "10"
type input "15"
type input "20"
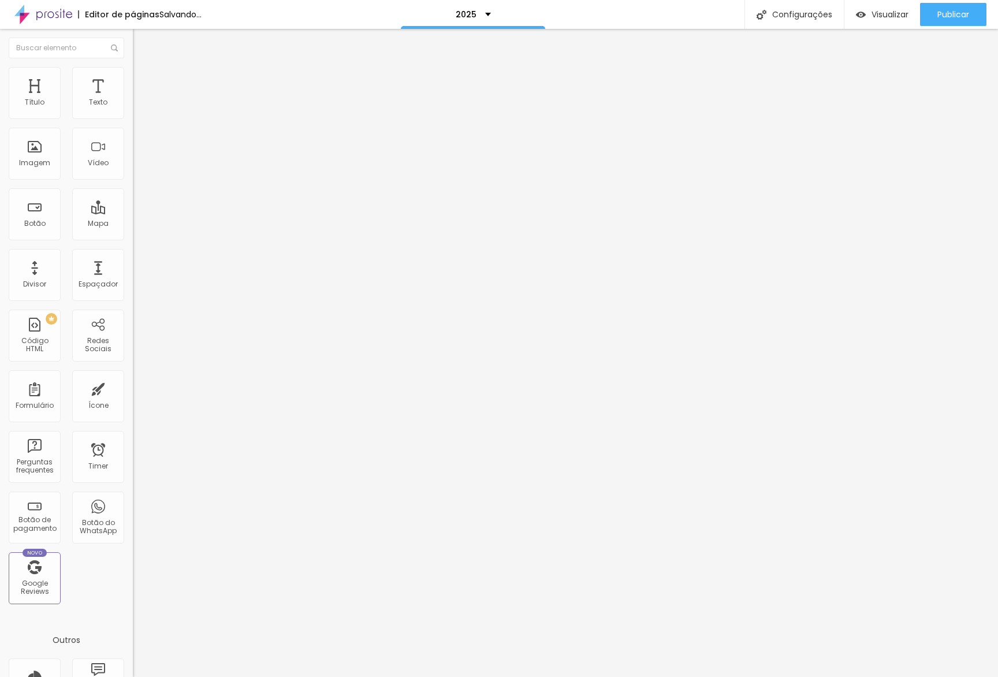
type input "20"
type input "25"
type input "30"
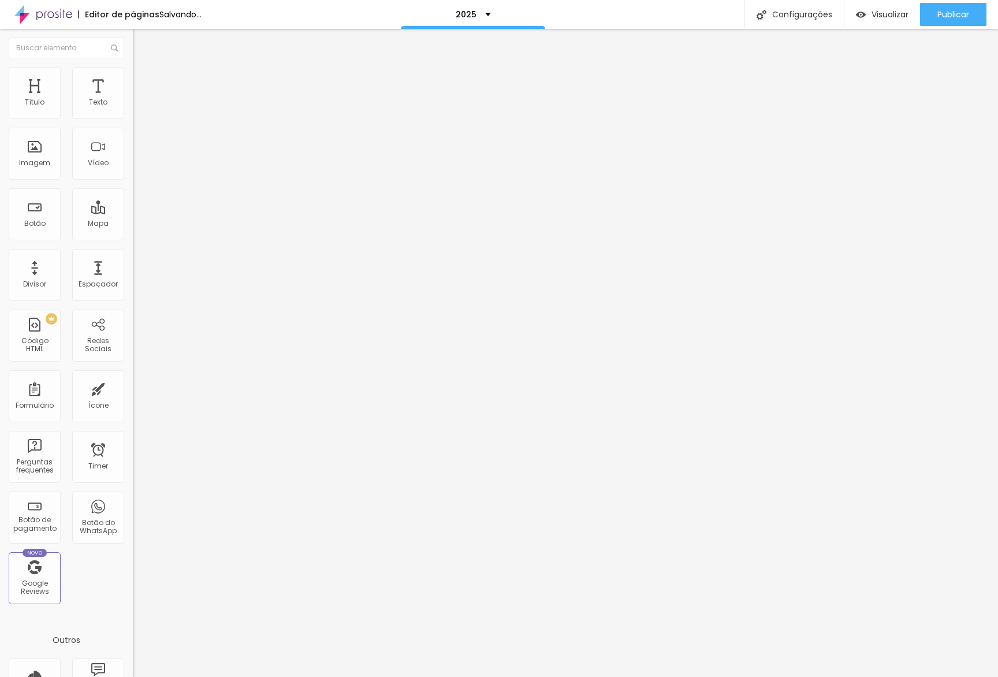
drag, startPoint x: 28, startPoint y: 114, endPoint x: 124, endPoint y: 114, distance: 95.9
type input "30"
click at [133, 224] on input "range" at bounding box center [170, 228] width 75 height 9
click at [143, 79] on span "Estilo" at bounding box center [152, 75] width 18 height 10
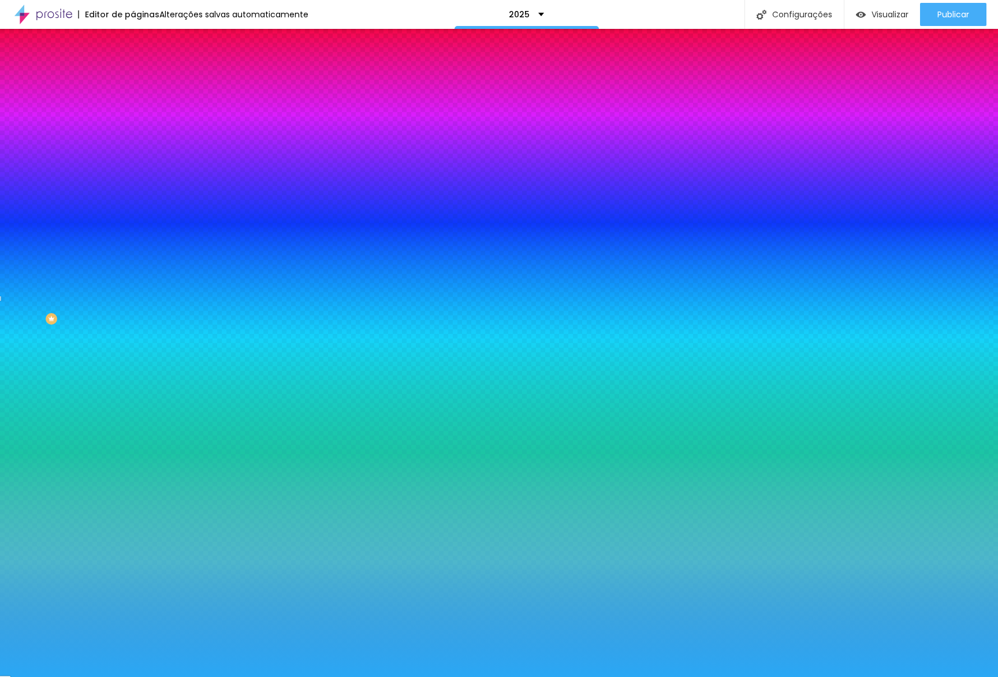
click at [133, 121] on input "#2AA8F5" at bounding box center [202, 116] width 139 height 12
paste input "F26522"
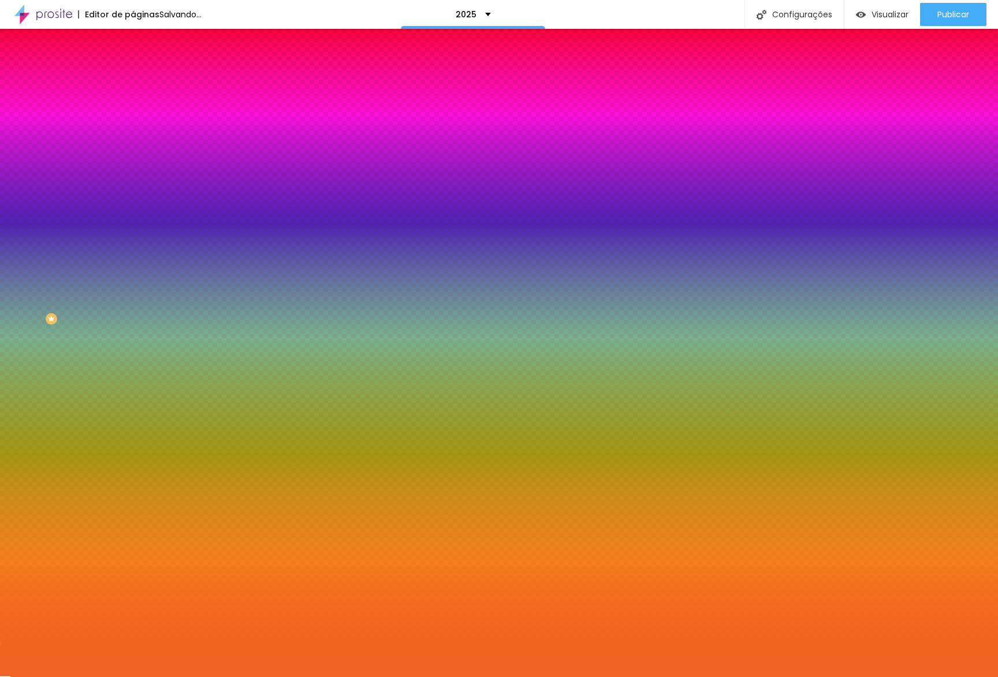
type input "#F26522"
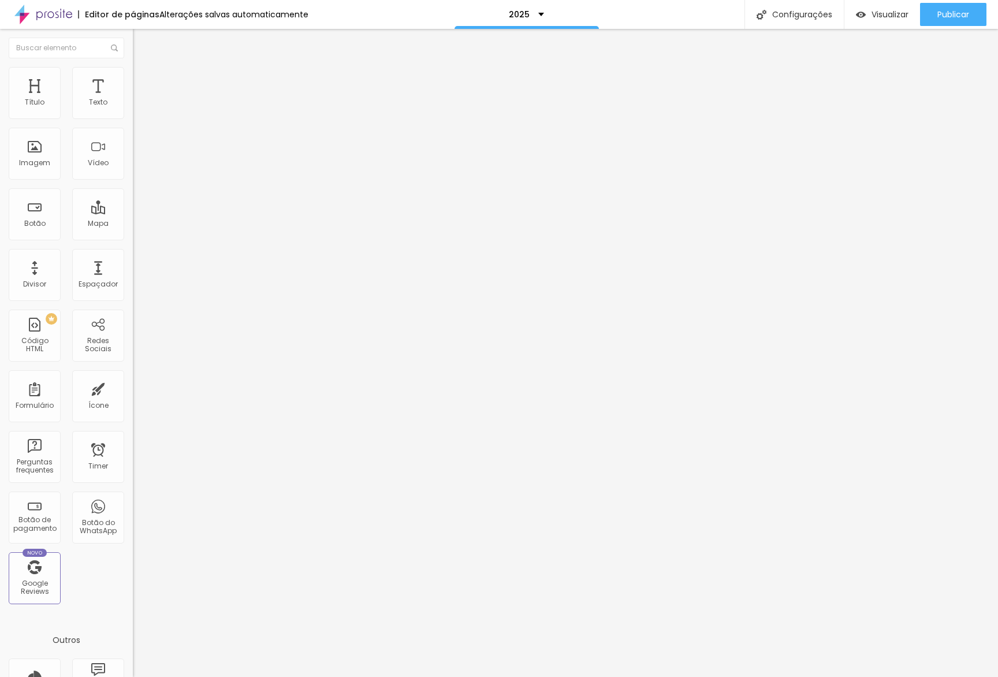
click at [143, 79] on span "Estilo" at bounding box center [152, 75] width 18 height 10
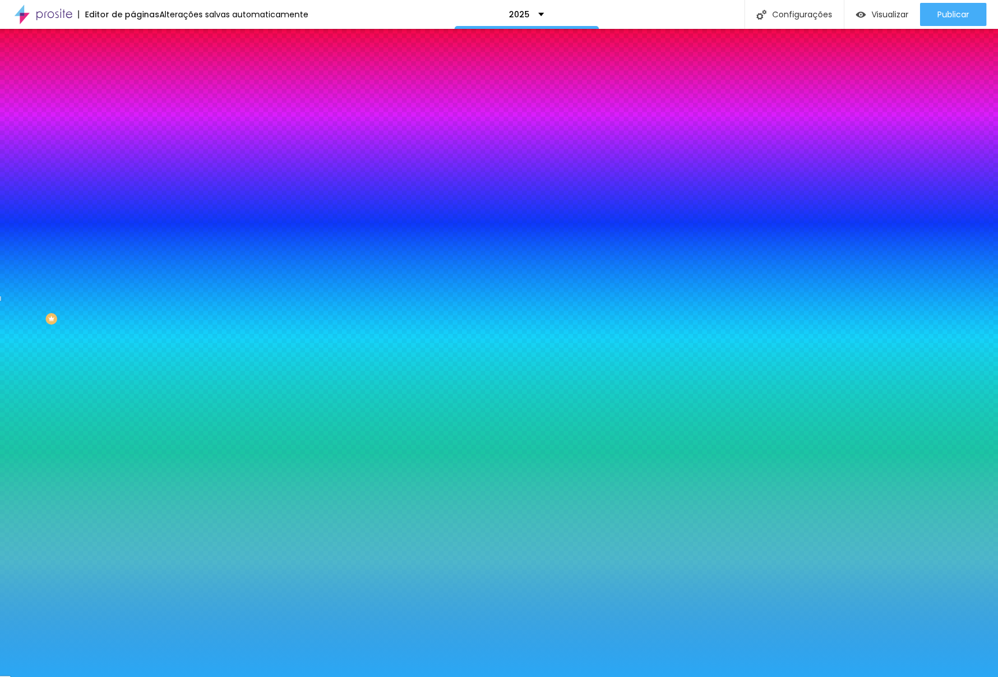
click at [133, 120] on input "#2AA8F5" at bounding box center [202, 116] width 139 height 12
paste input "7575F1"
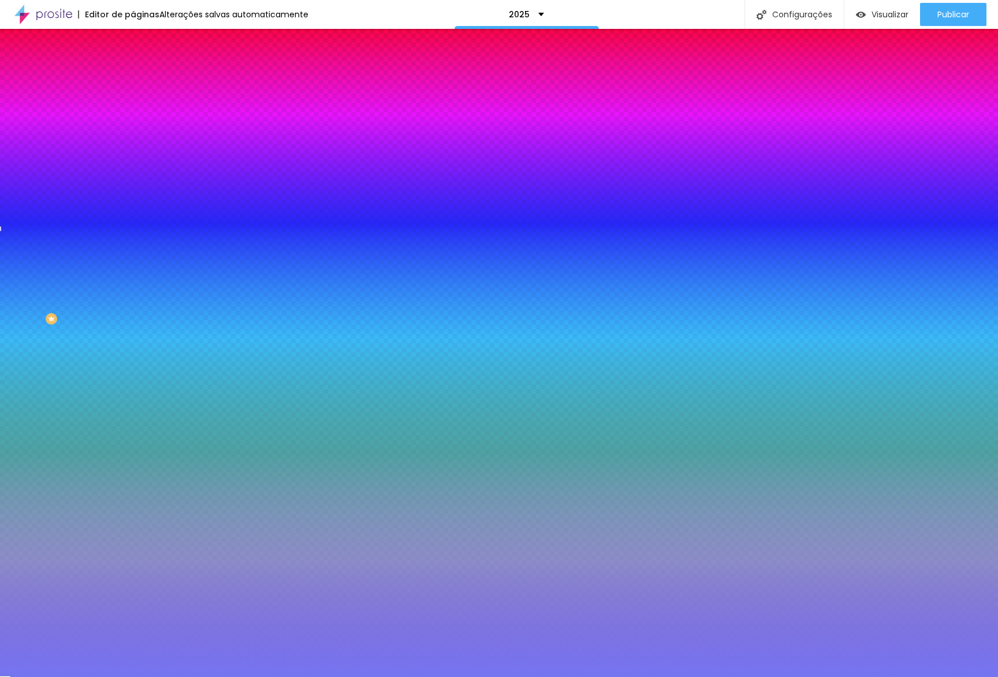
type input "#7575F1"
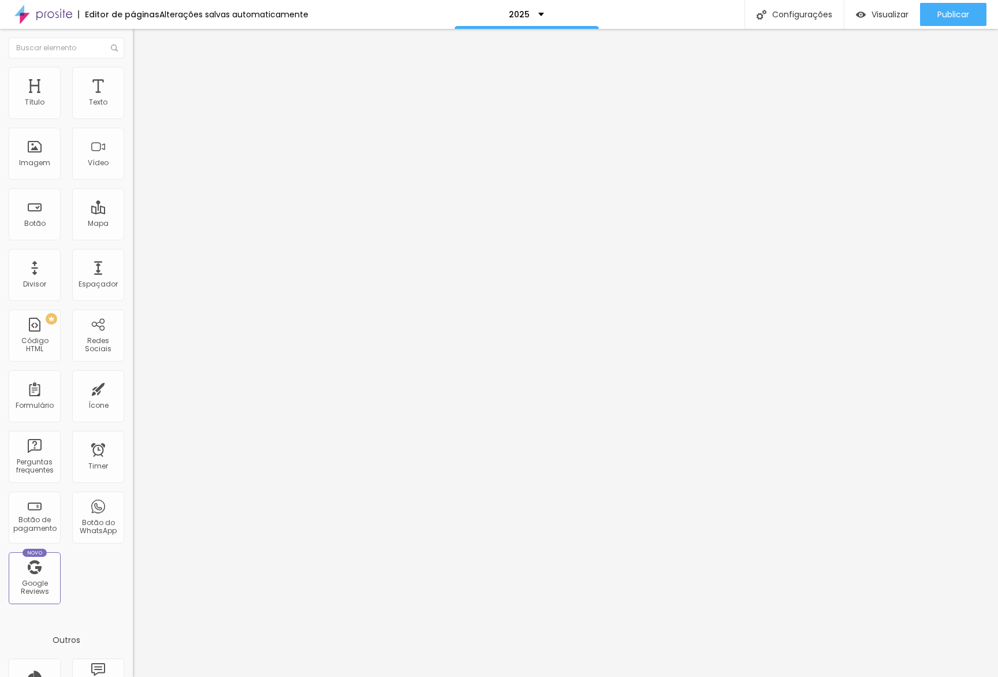
click at [133, 77] on li "Estilo" at bounding box center [199, 73] width 133 height 12
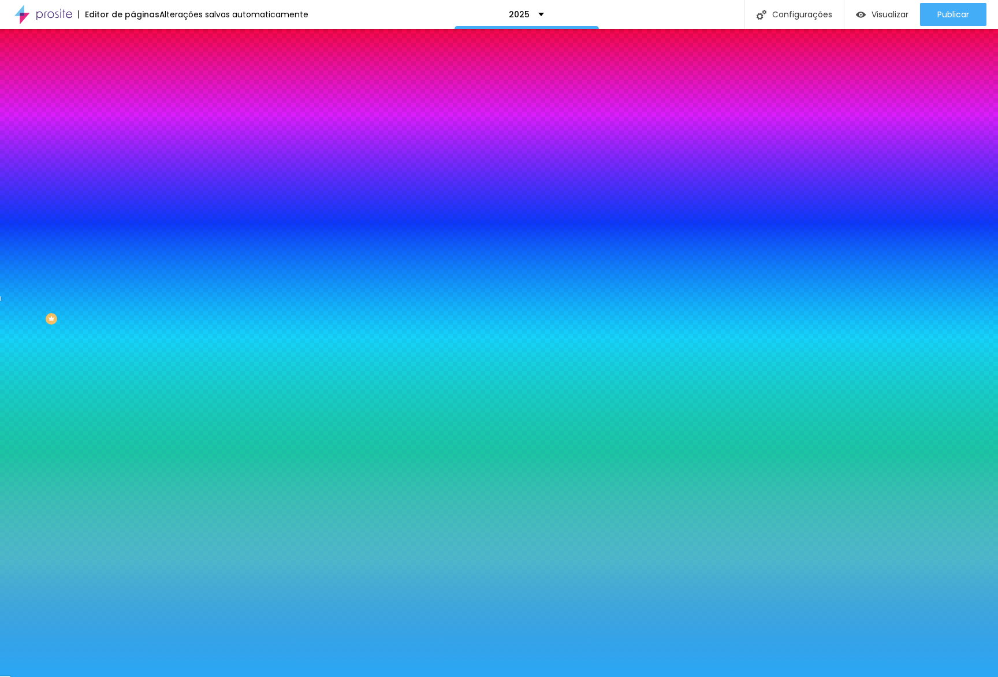
click at [133, 117] on input "#2AA8F5" at bounding box center [202, 116] width 139 height 12
paste input "7ED360"
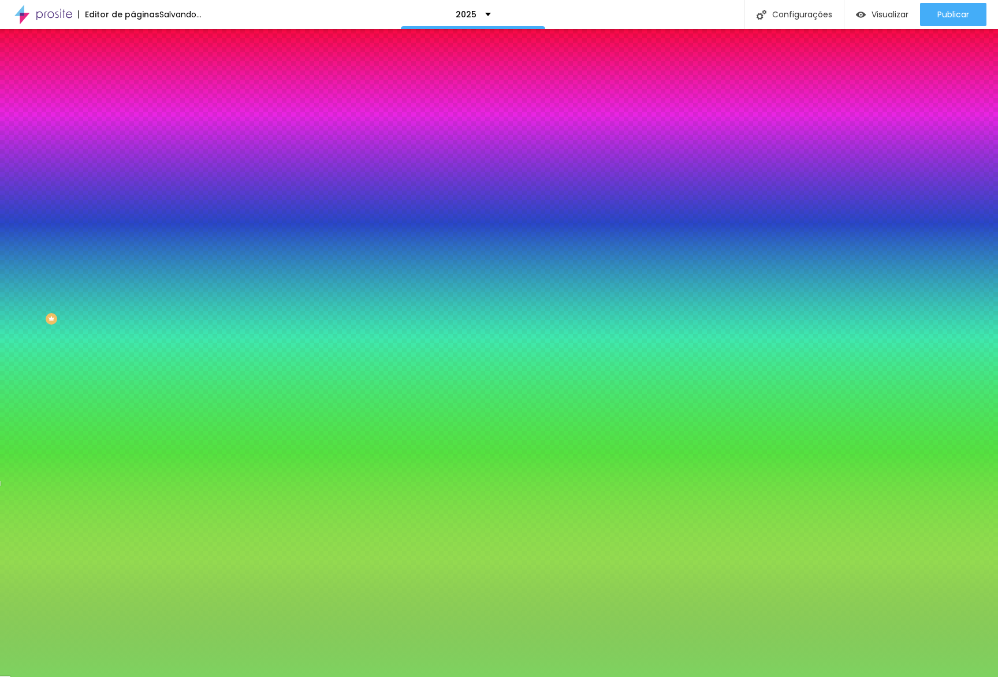
type input "#7ED360"
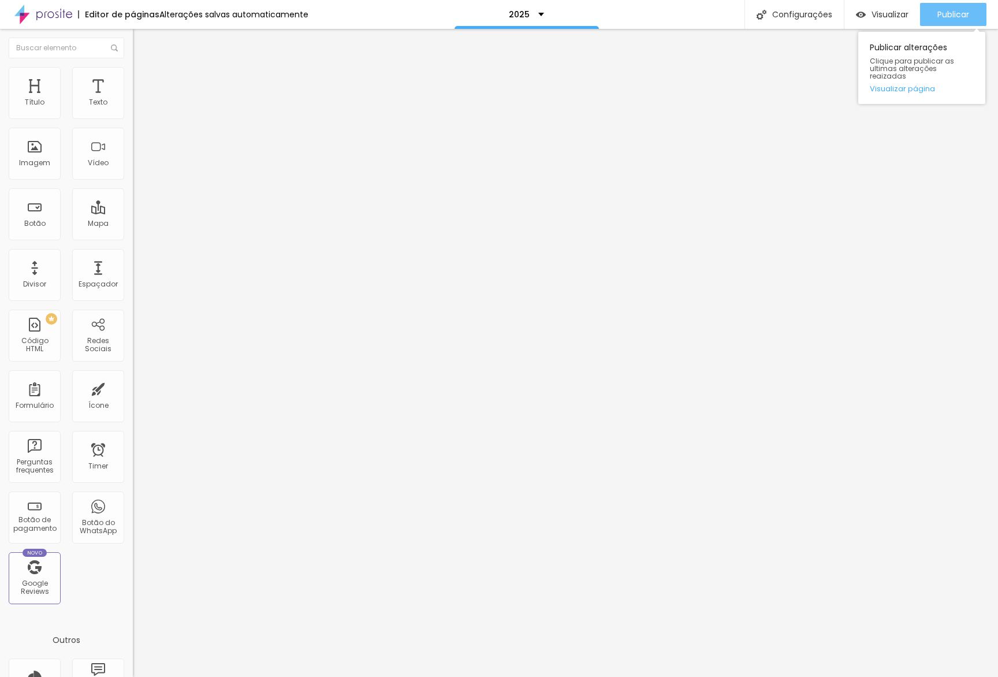
click at [940, 19] on span "Publicar" at bounding box center [954, 14] width 32 height 9
click at [143, 79] on span "Estilo" at bounding box center [152, 75] width 18 height 10
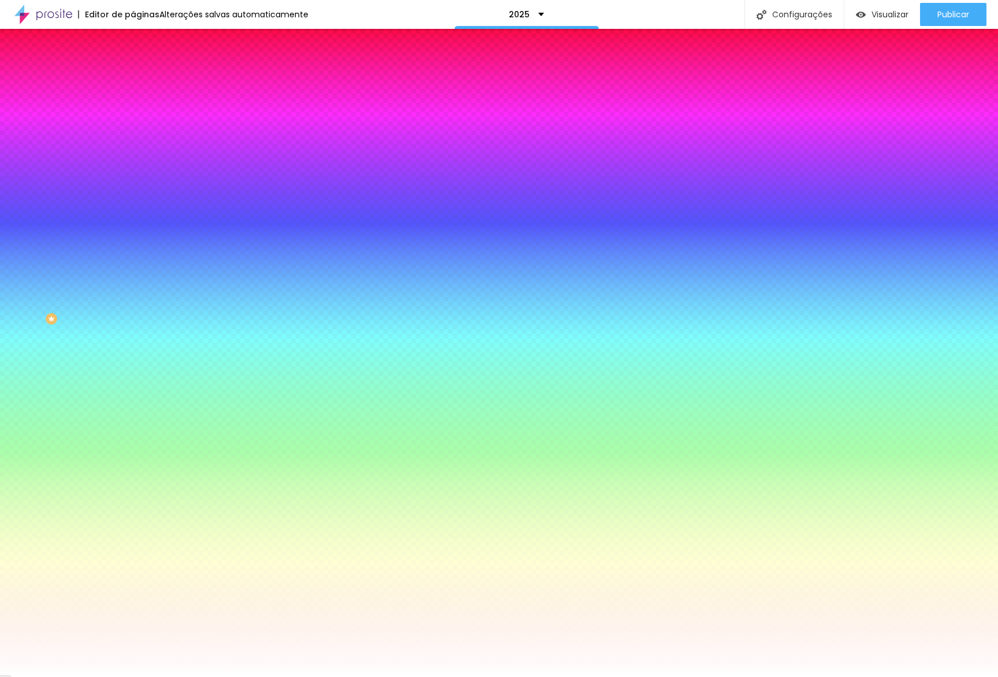
click at [133, 106] on span "Trocar imagem" at bounding box center [164, 101] width 63 height 10
click at [927, 676] on div at bounding box center [499, 689] width 998 height 10
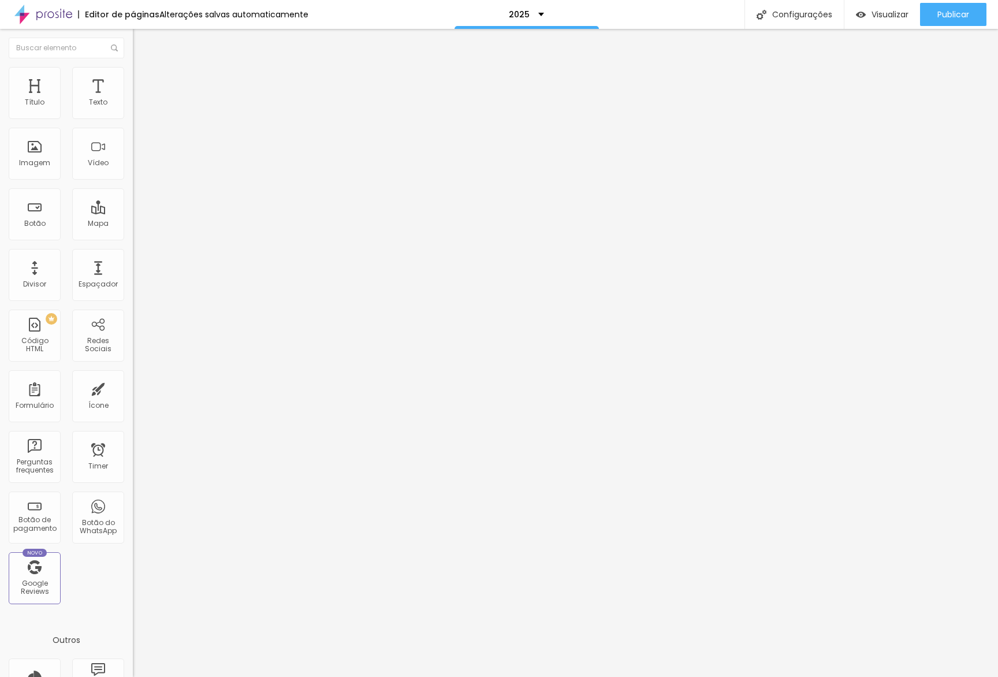
click at [133, 88] on li "Avançado" at bounding box center [199, 85] width 133 height 12
drag, startPoint x: 107, startPoint y: 254, endPoint x: 109, endPoint y: 261, distance: 7.0
click at [133, 497] on div at bounding box center [199, 497] width 133 height 0
click at [133, 504] on div at bounding box center [199, 504] width 133 height 0
click at [143, 79] on span "Estilo" at bounding box center [152, 75] width 18 height 10
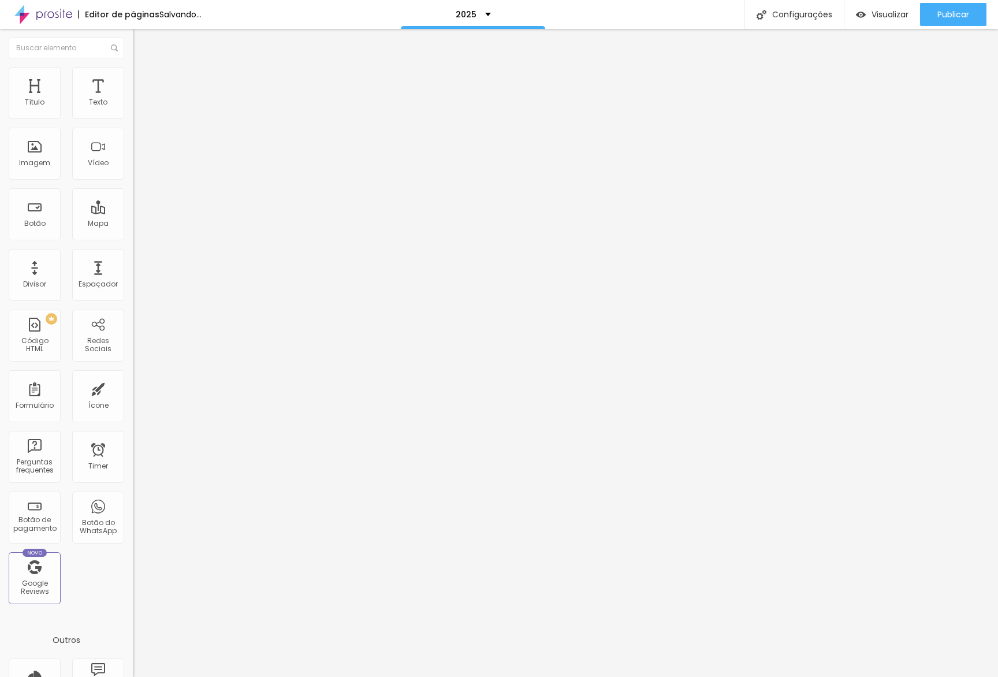
click at [133, 109] on input "180" at bounding box center [161, 103] width 56 height 12
type input "150"
click at [133, 111] on button "button" at bounding box center [141, 105] width 16 height 12
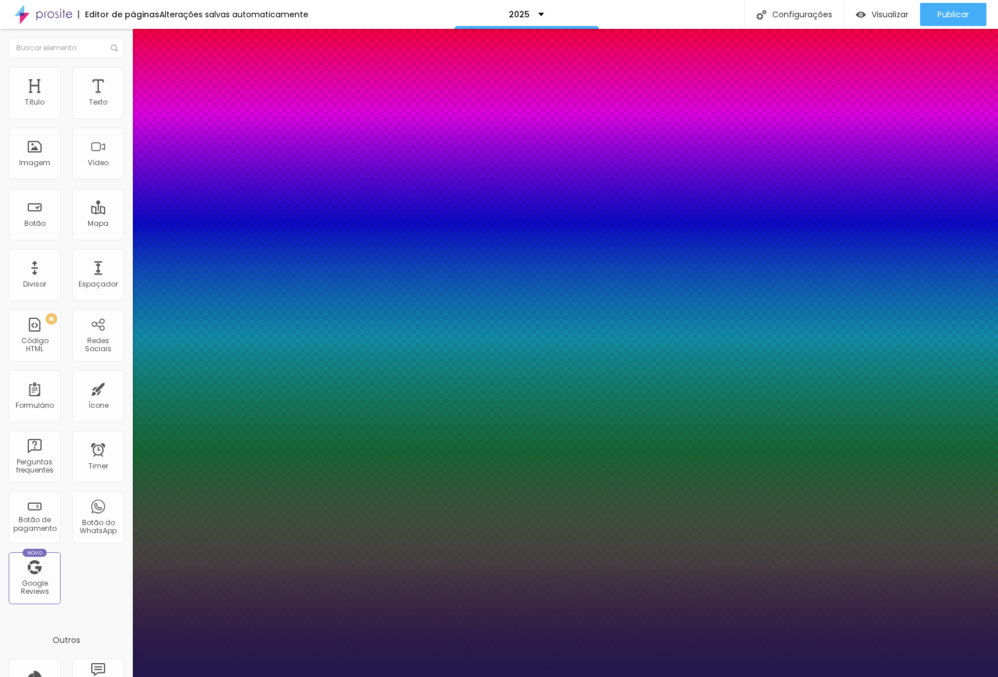
type input "0"
type input "20"
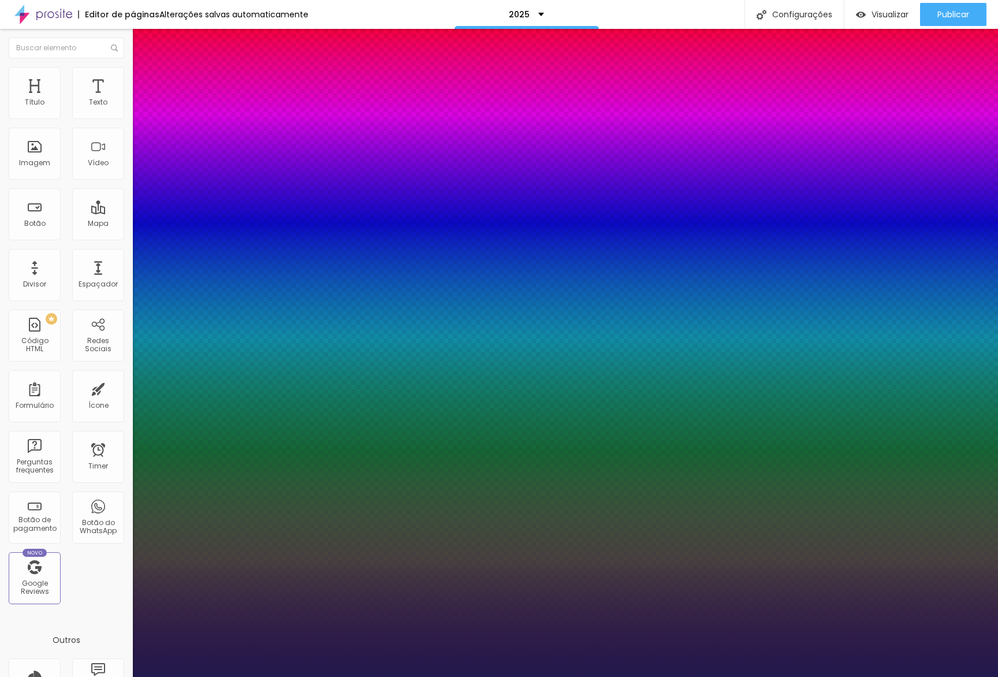
type input "0"
type input "20"
click at [207, 676] on div at bounding box center [499, 677] width 998 height 0
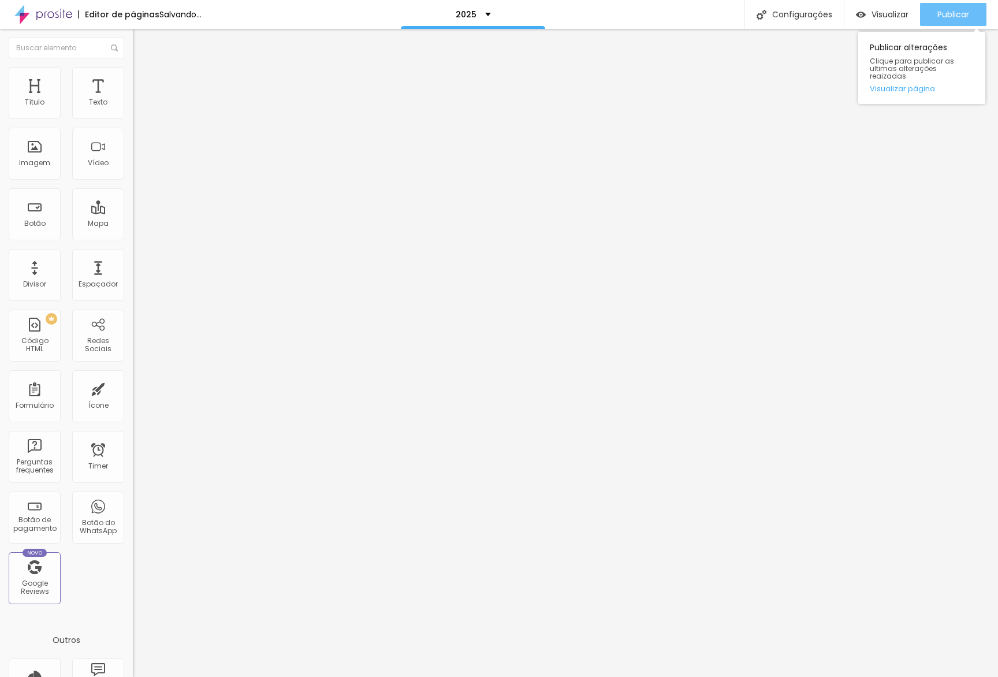
click at [947, 17] on span "Publicar" at bounding box center [954, 14] width 32 height 9
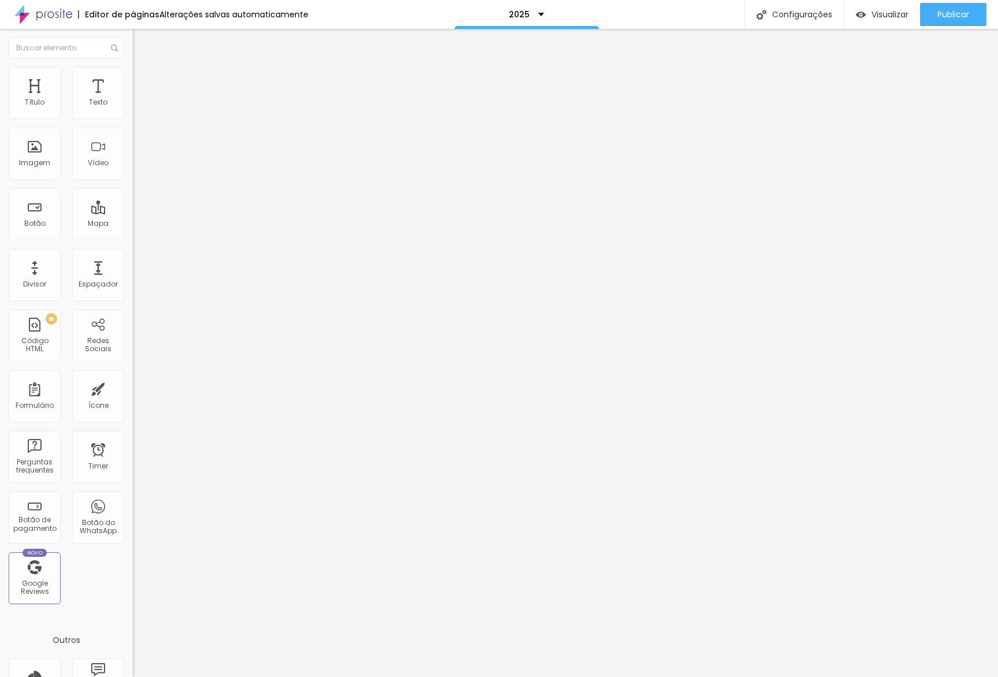
click at [143, 78] on span "Avançado" at bounding box center [162, 75] width 38 height 10
click at [133, 124] on div "Tipografia Voltar ao padrão Sombra DESATIVADO Voltar ao padrão" at bounding box center [199, 114] width 133 height 71
click at [133, 111] on button "button" at bounding box center [141, 105] width 16 height 12
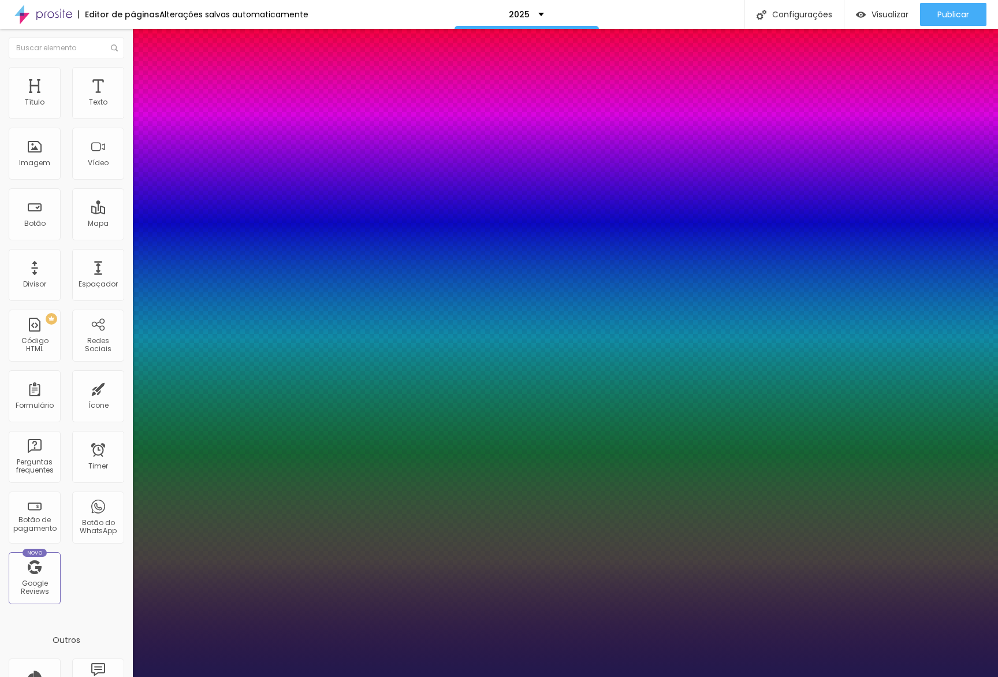
type input "0"
type input "18"
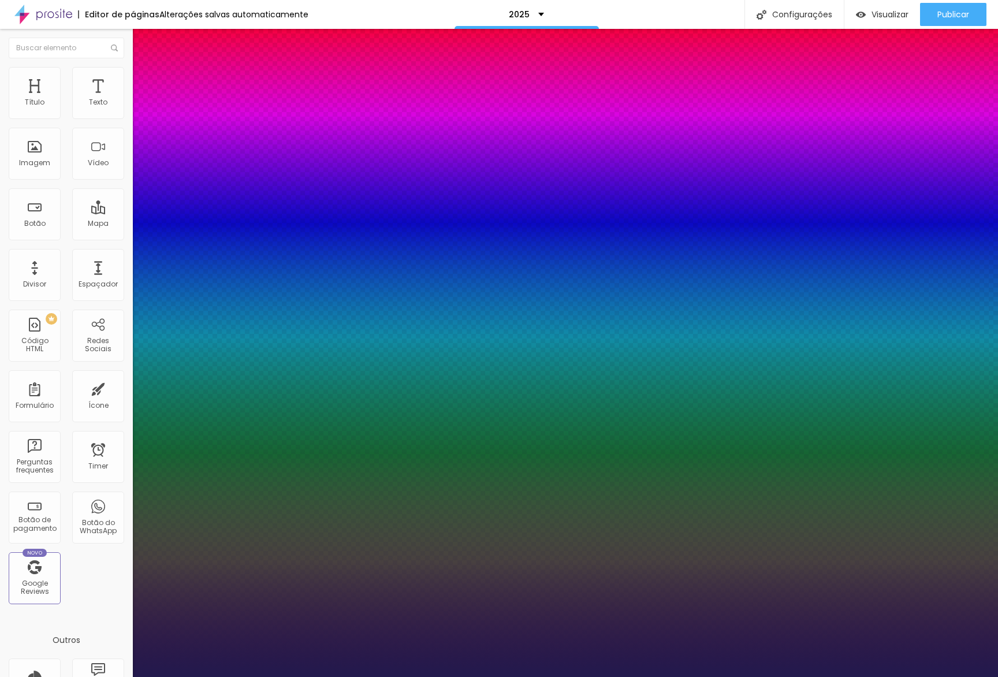
type input "0"
click at [154, 676] on div at bounding box center [499, 677] width 998 height 0
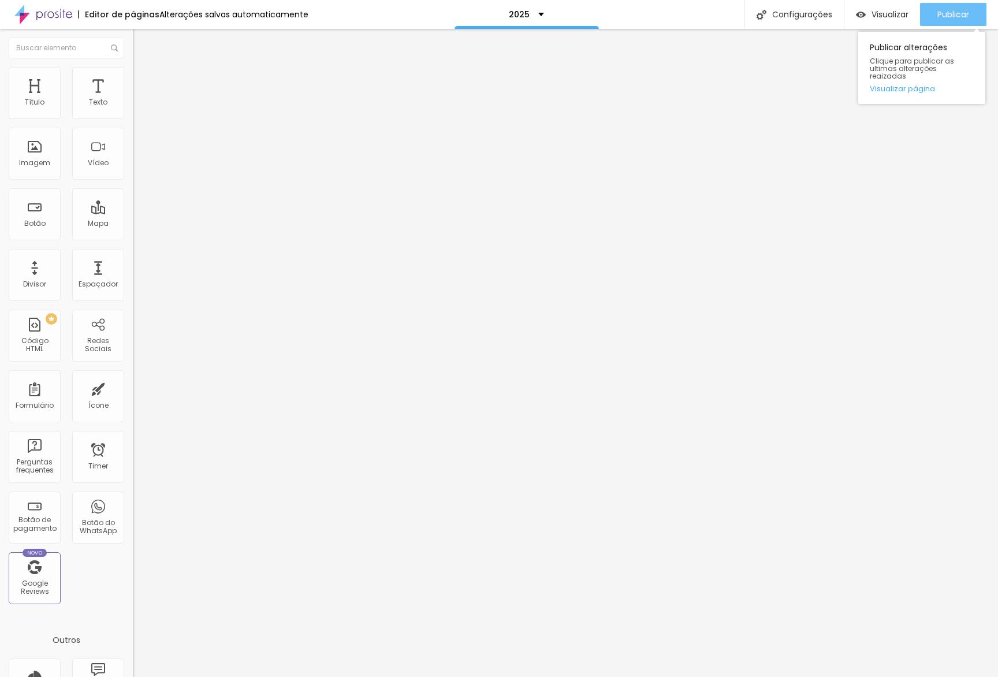
click at [974, 9] on button "Publicar" at bounding box center [953, 14] width 66 height 23
drag, startPoint x: 92, startPoint y: 73, endPoint x: 108, endPoint y: 101, distance: 32.1
click at [133, 79] on li "Avançado" at bounding box center [199, 85] width 133 height 12
click at [133, 511] on div at bounding box center [199, 511] width 133 height 0
drag, startPoint x: 113, startPoint y: 285, endPoint x: 113, endPoint y: 252, distance: 32.9
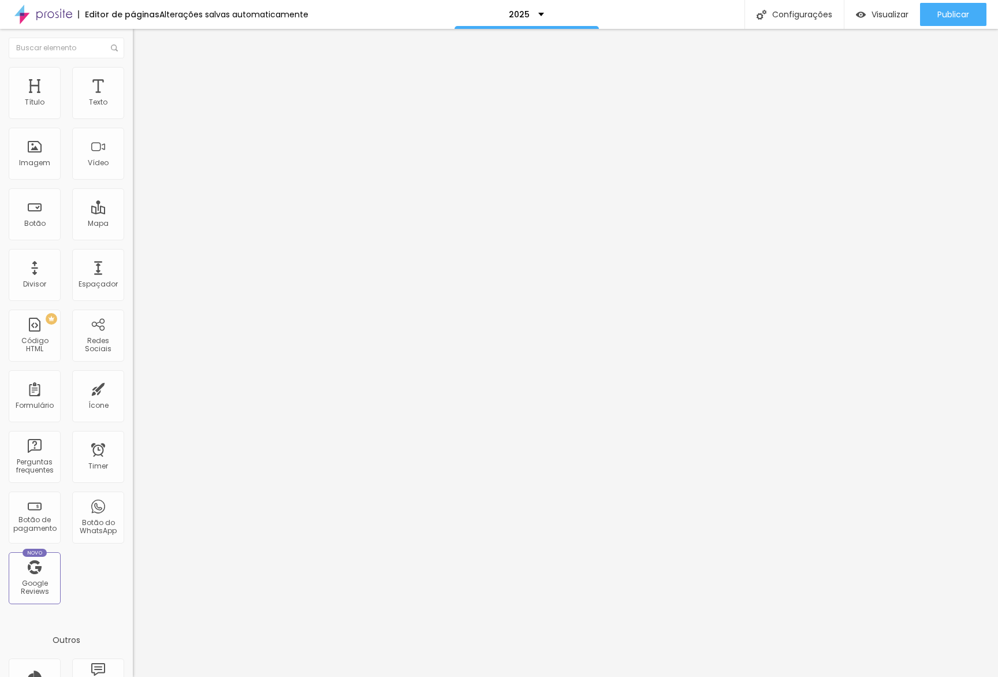
click at [133, 497] on li "Tablet" at bounding box center [199, 500] width 133 height 7
click at [133, 497] on div at bounding box center [199, 497] width 133 height 0
click at [133, 504] on div at bounding box center [199, 504] width 133 height 0
click at [133, 511] on div at bounding box center [199, 511] width 133 height 0
click at [133, 171] on button "button" at bounding box center [141, 165] width 16 height 12
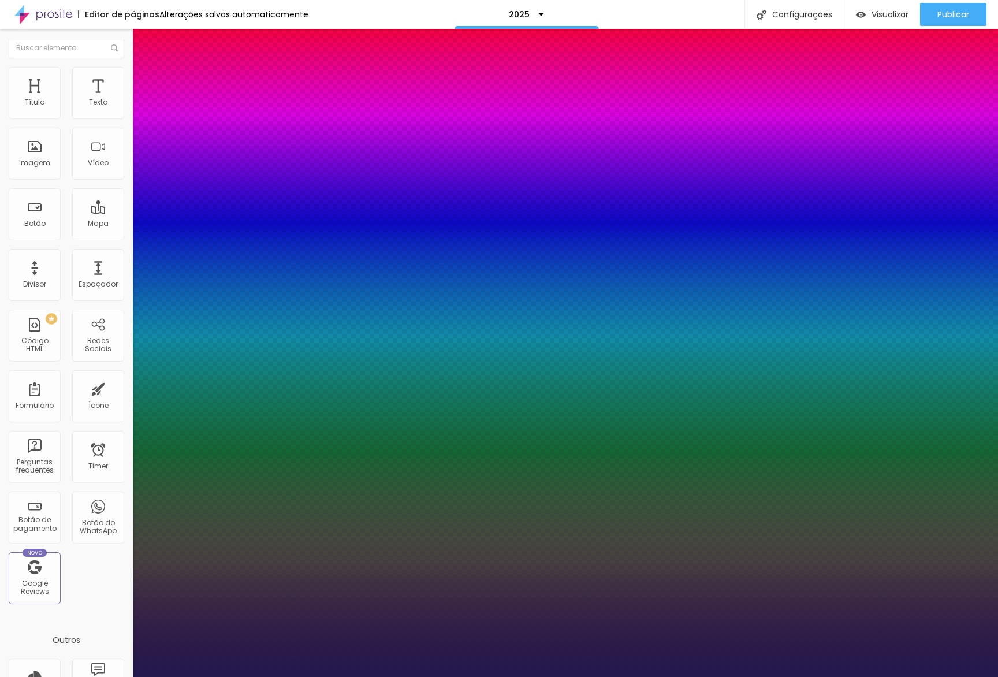
type input "1"
type input "28"
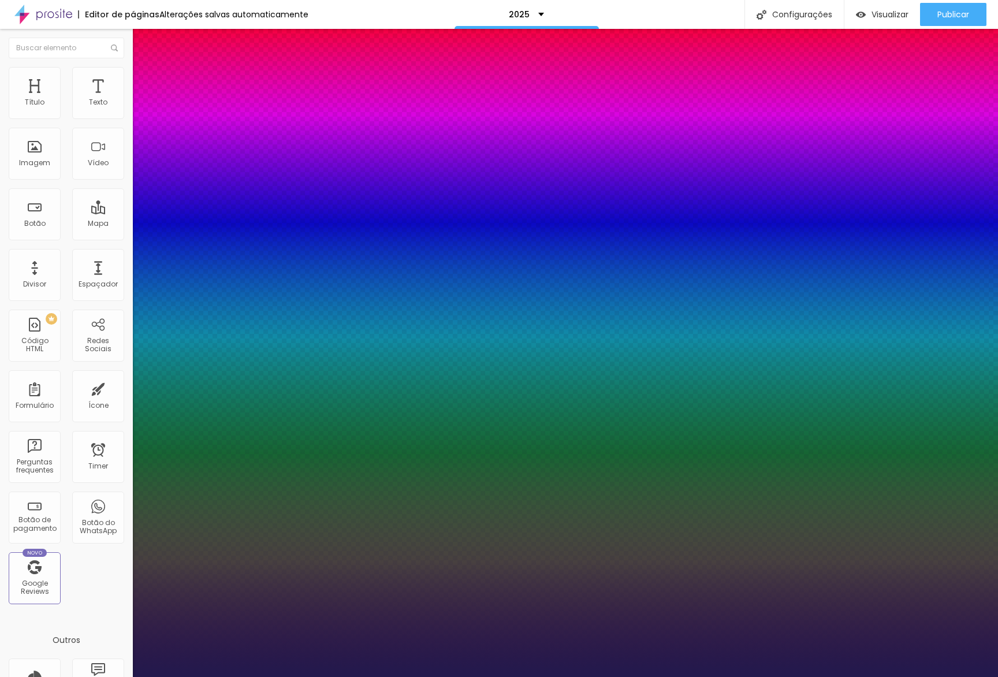
type input "1"
type input "28"
click at [535, 676] on div at bounding box center [499, 677] width 998 height 0
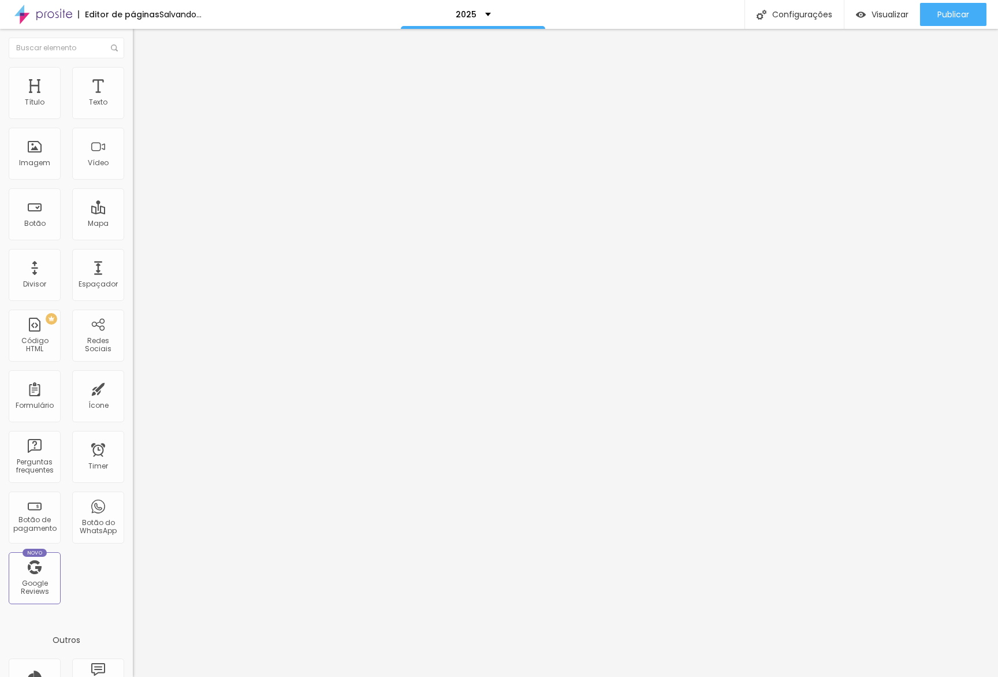
click at [133, 171] on button "button" at bounding box center [141, 165] width 16 height 12
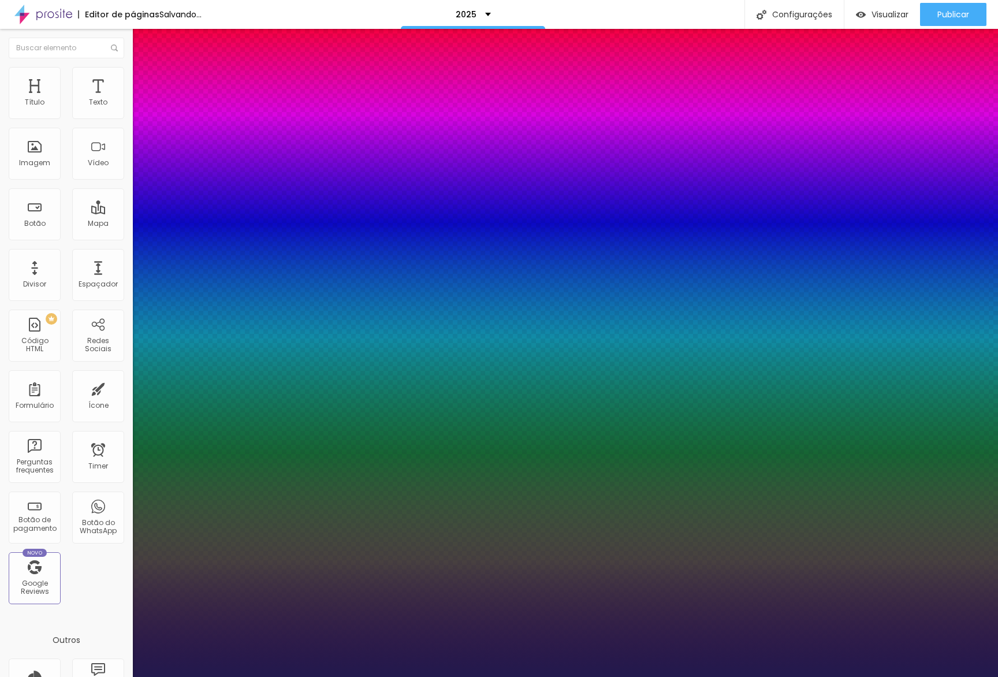
type input "1"
type input "28"
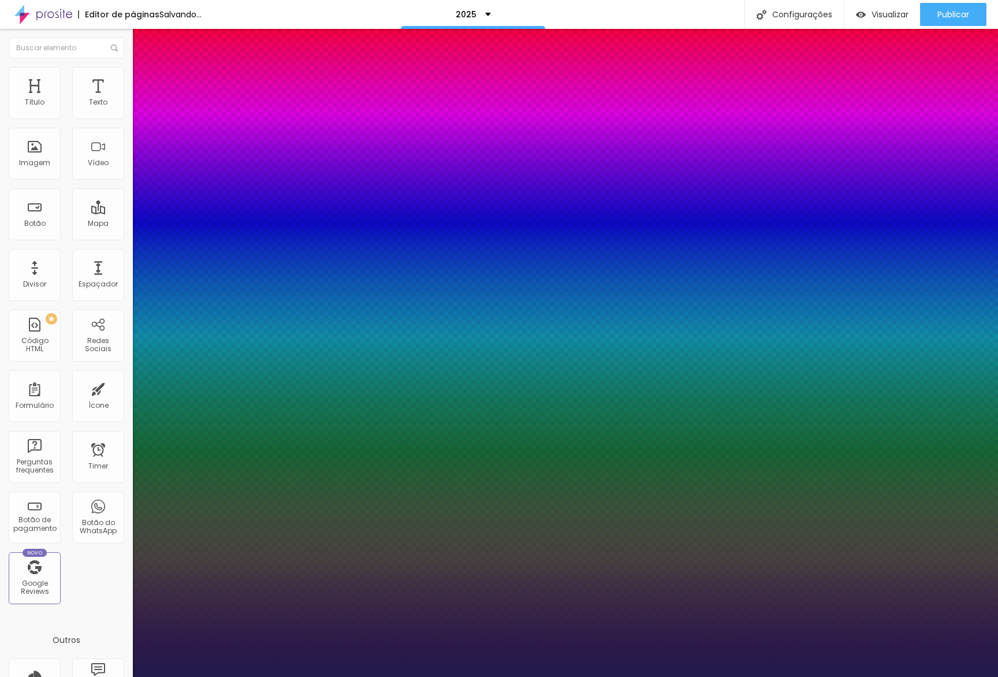
type input "1"
click at [583, 676] on div at bounding box center [499, 677] width 998 height 0
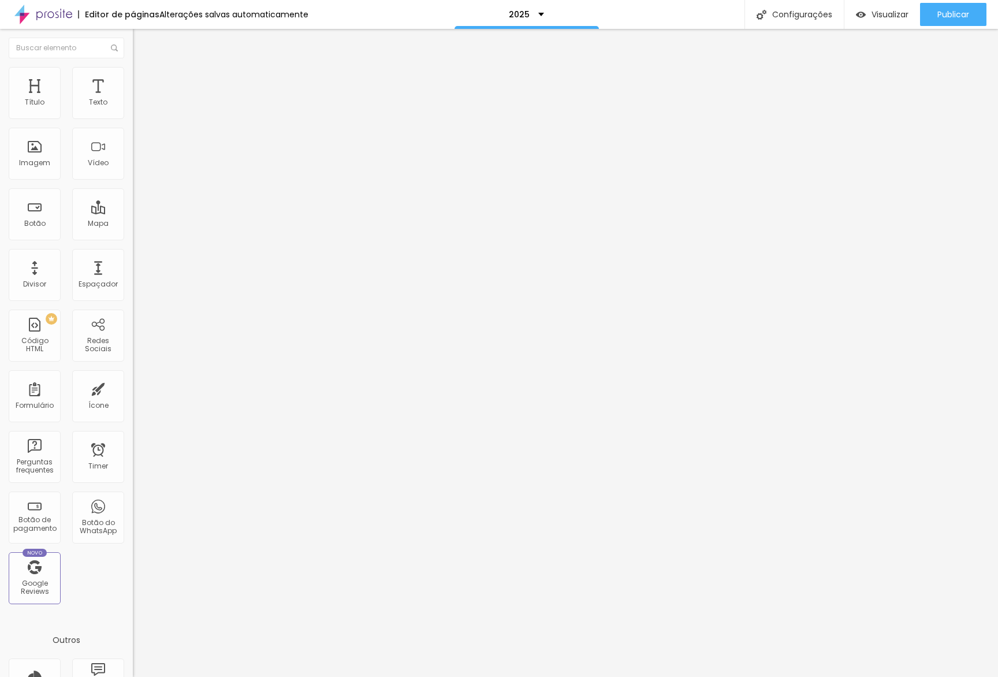
click at [133, 210] on div "Tamanho Titulo 1 H1 Titulo 2 H2 Titulo 3 H3 Titulo 4 H4 Titulo 5 H5 Titulo 6 H6…" at bounding box center [199, 144] width 133 height 131
click at [133, 171] on button "button" at bounding box center [141, 165] width 16 height 12
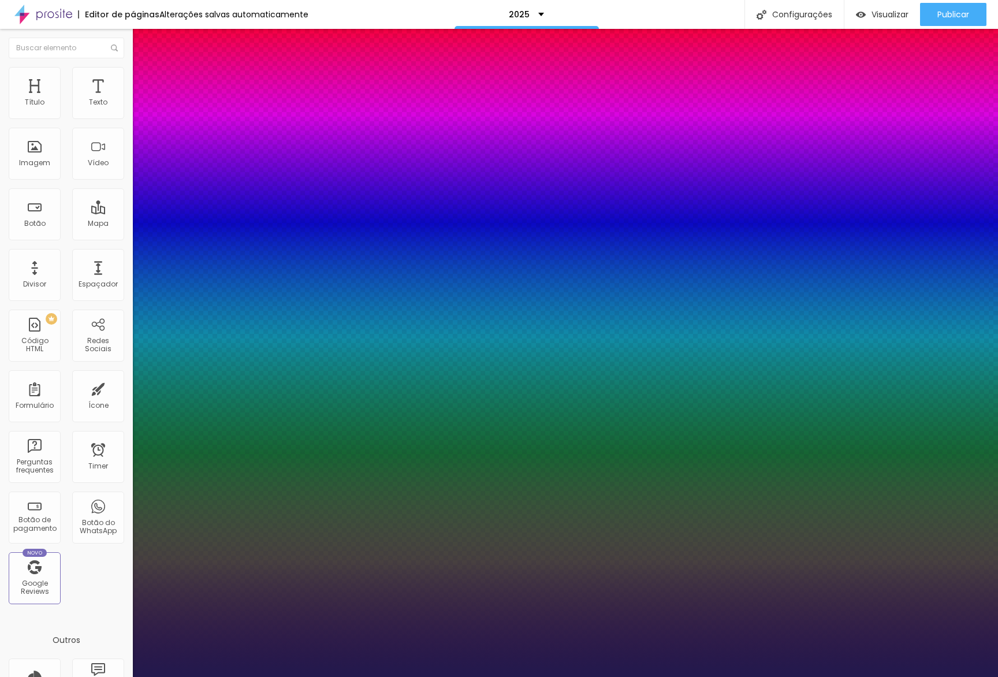
type input "1"
type input "28"
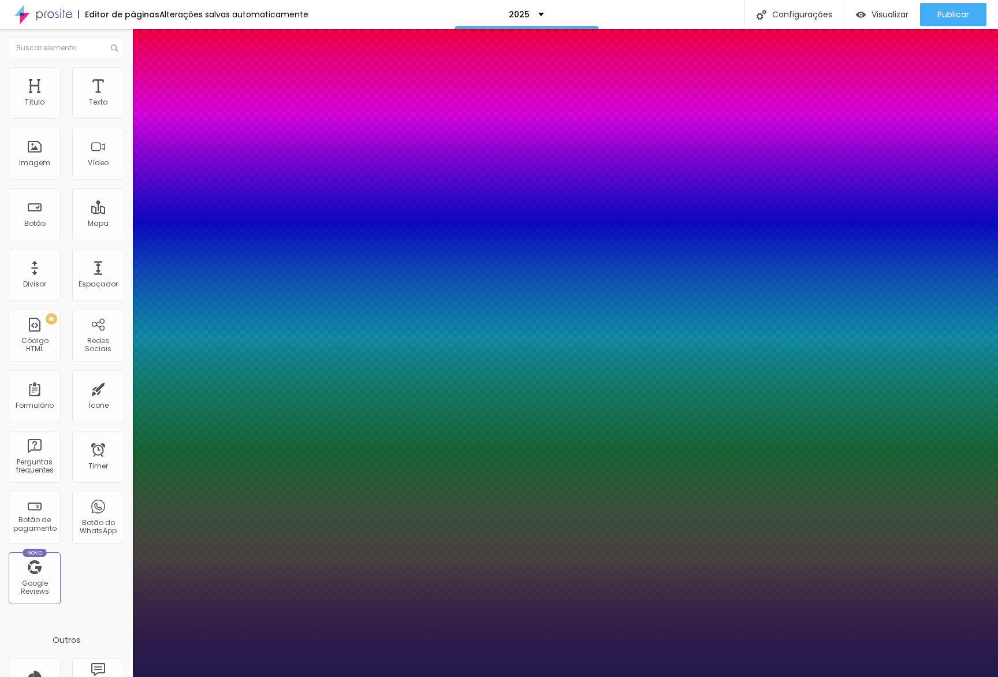
type input "1"
type input "28"
click at [516, 676] on div at bounding box center [499, 677] width 998 height 0
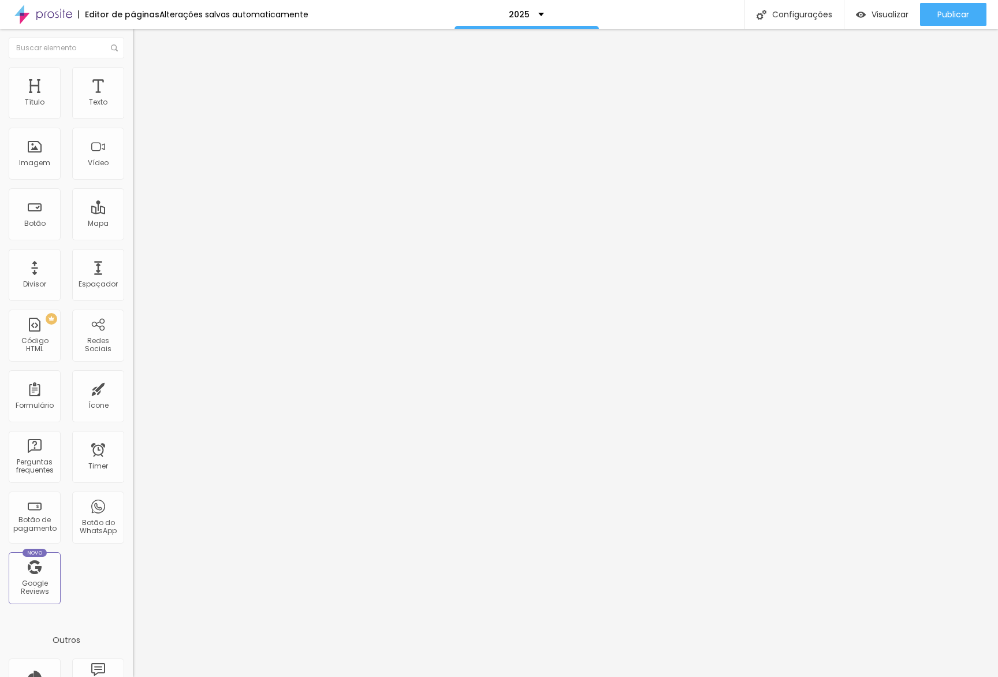
click at [133, 171] on button "button" at bounding box center [141, 165] width 16 height 12
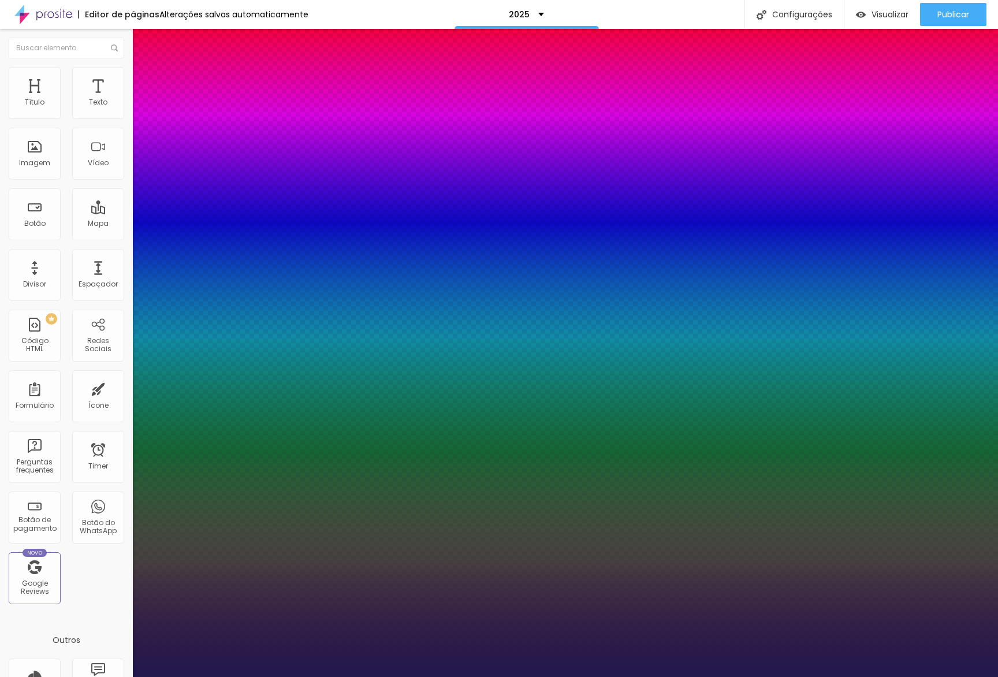
type input "1"
type input "8"
type input "2"
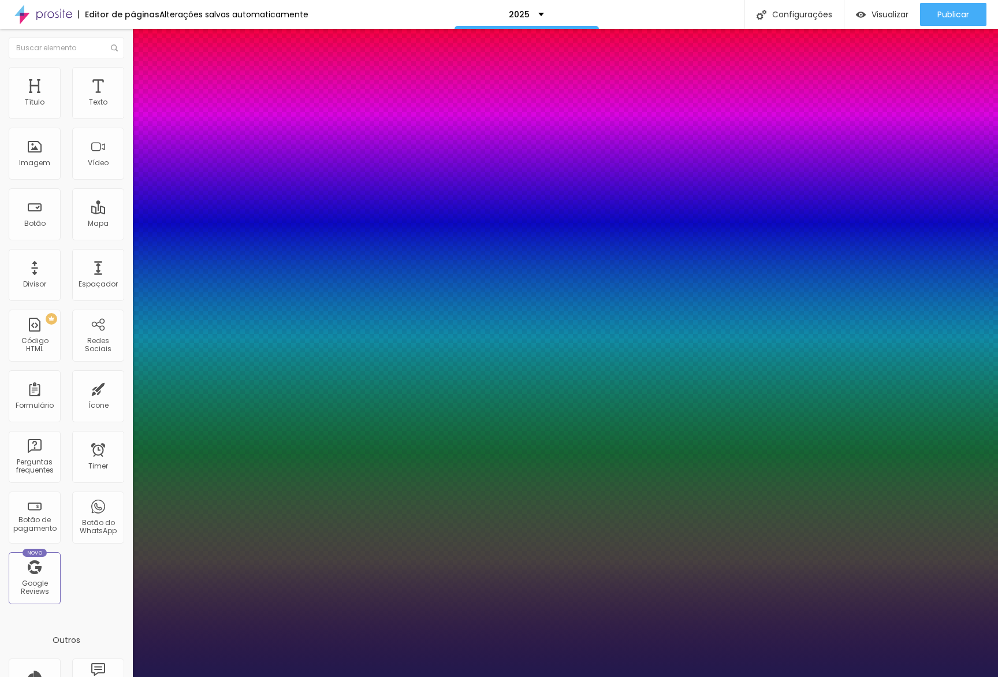
type input "1"
type input "28"
type input "1"
click at [161, 676] on div at bounding box center [499, 677] width 998 height 0
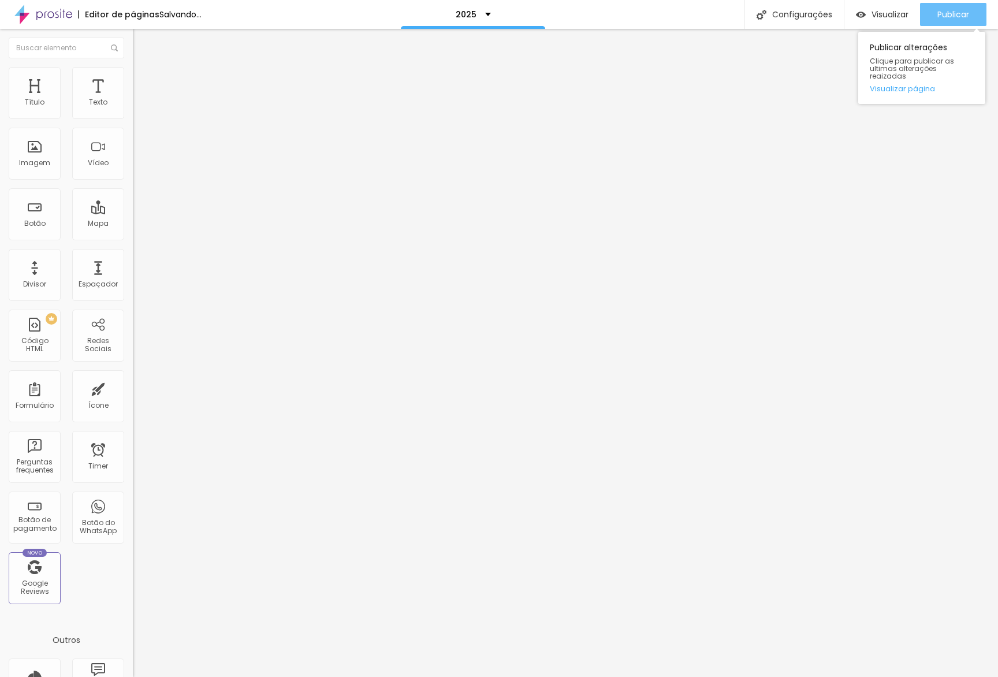
click at [949, 4] on div "Publicar" at bounding box center [954, 14] width 32 height 23
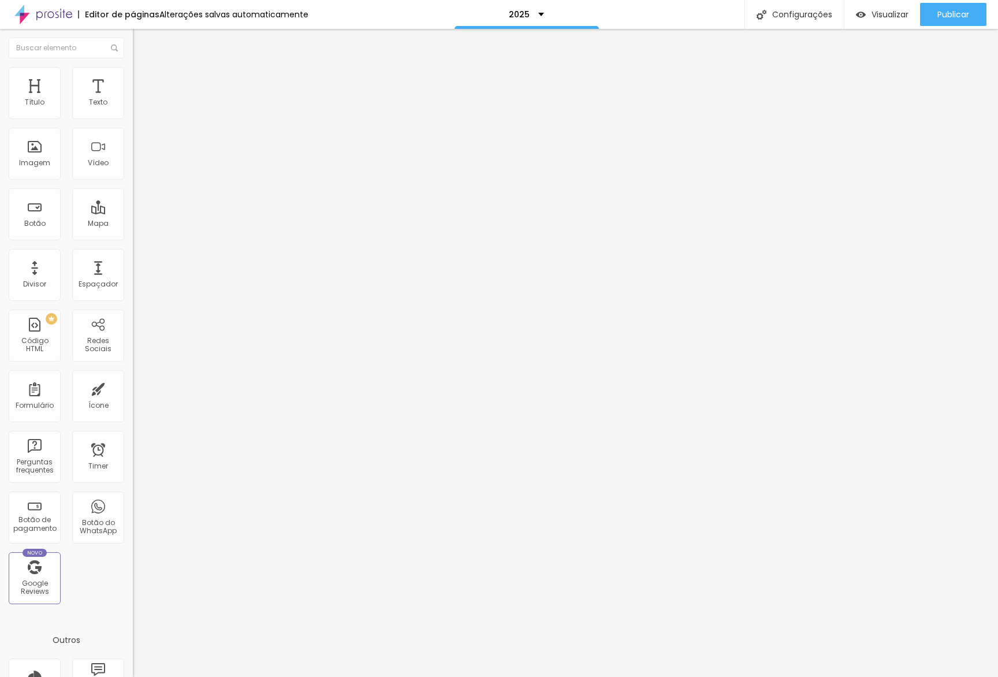
click at [133, 90] on li "Avançado" at bounding box center [199, 85] width 133 height 12
click at [133, 497] on li "Tablet" at bounding box center [199, 500] width 133 height 7
drag, startPoint x: 111, startPoint y: 278, endPoint x: 120, endPoint y: 258, distance: 22.3
click at [133, 497] on li "Tablet" at bounding box center [199, 500] width 133 height 7
click at [133, 497] on div at bounding box center [199, 497] width 133 height 0
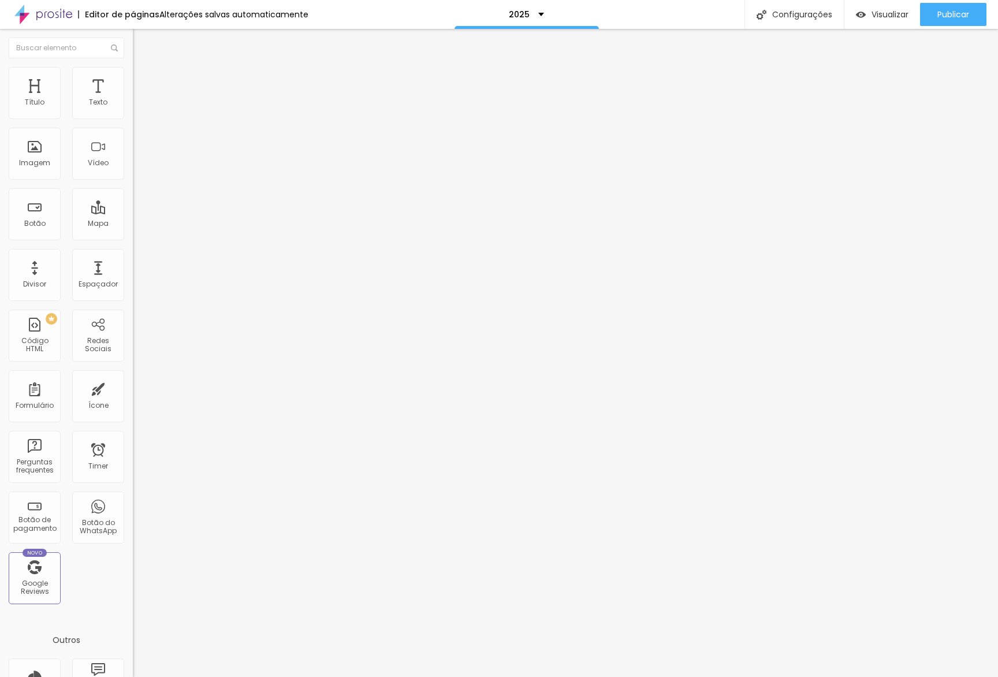
click at [133, 504] on div at bounding box center [199, 504] width 133 height 0
click at [133, 504] on li "Desktop" at bounding box center [199, 507] width 133 height 7
drag, startPoint x: 114, startPoint y: 299, endPoint x: 130, endPoint y: 300, distance: 15.7
click at [133, 511] on div at bounding box center [199, 511] width 133 height 0
drag, startPoint x: 118, startPoint y: 235, endPoint x: 113, endPoint y: 242, distance: 8.7
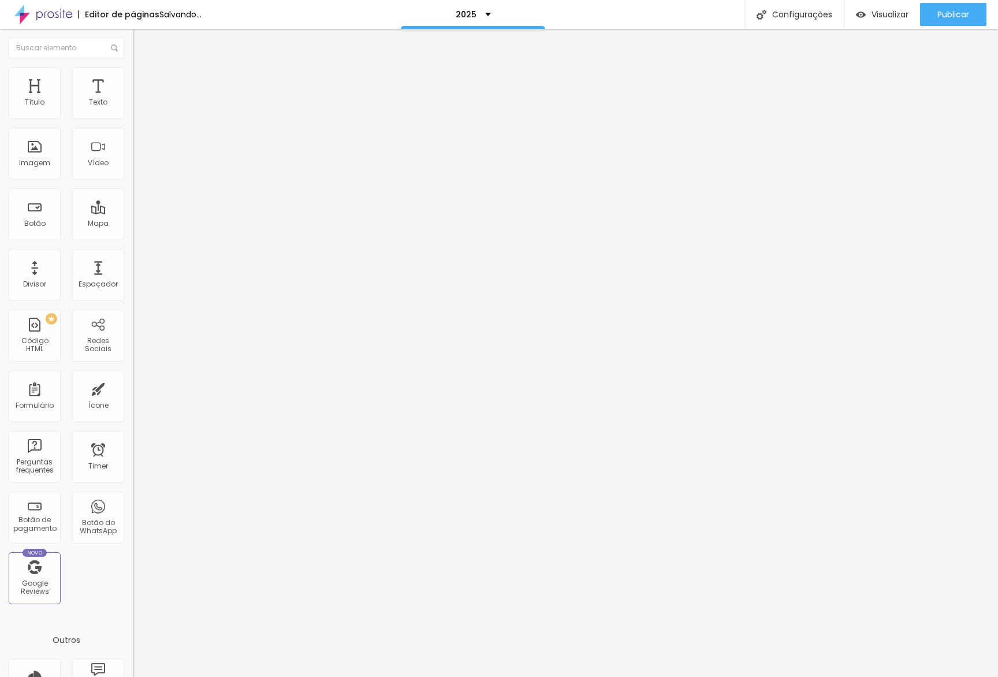
click at [133, 171] on div "Tipografia Voltar ao padrão" at bounding box center [199, 155] width 133 height 32
click at [133, 171] on button "button" at bounding box center [141, 165] width 16 height 12
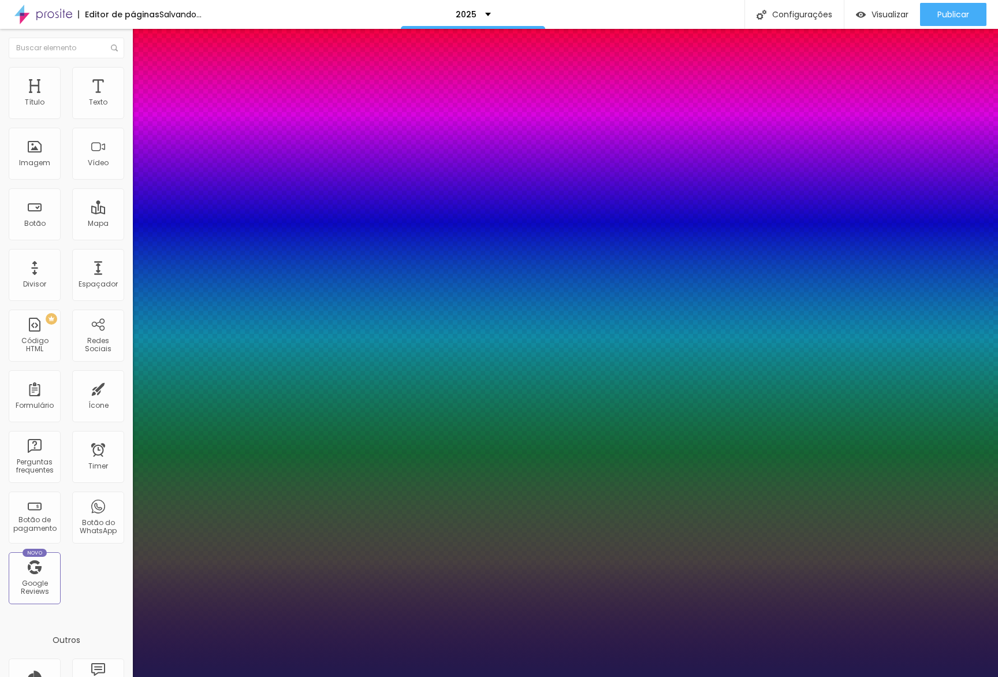
type input "1"
click at [518, 676] on div at bounding box center [499, 677] width 998 height 0
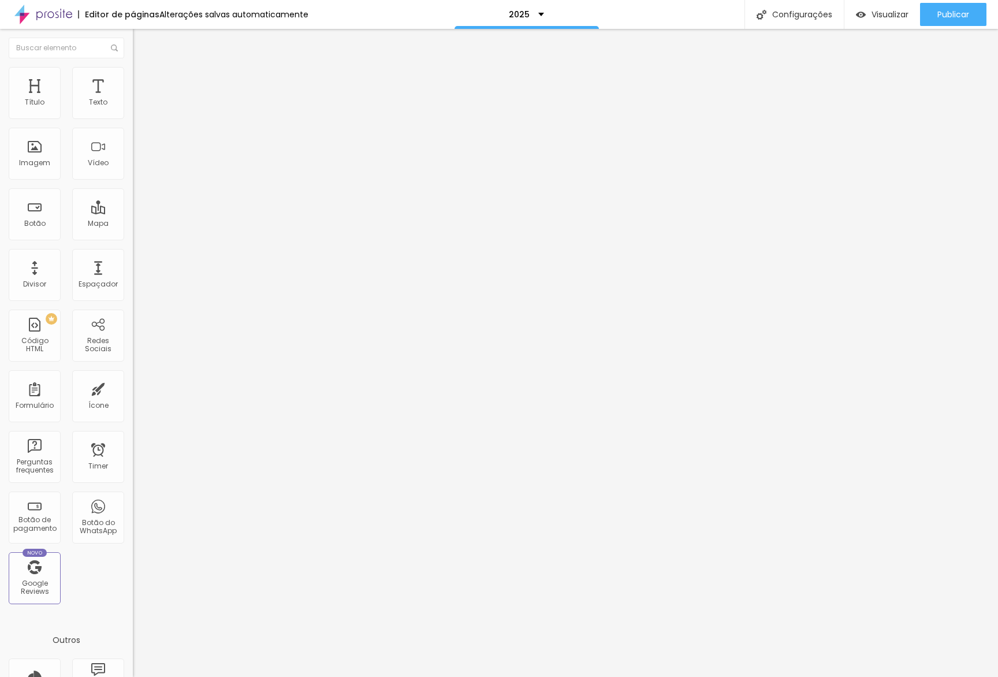
click at [133, 171] on button "button" at bounding box center [141, 165] width 16 height 12
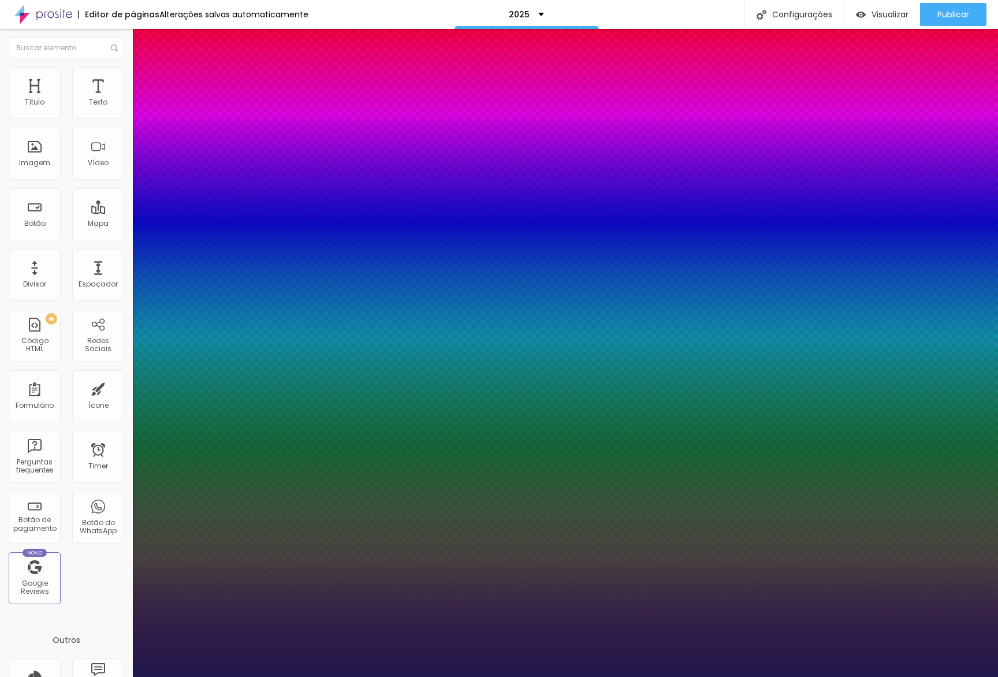
type input "1"
type input "30"
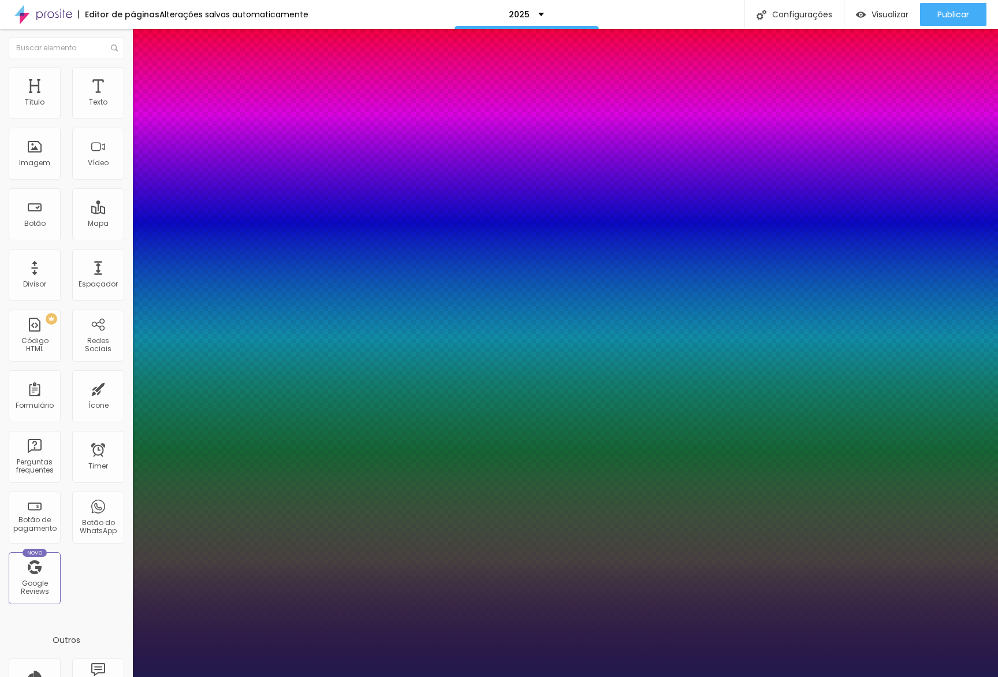
type input "1"
type input "6"
type input "60"
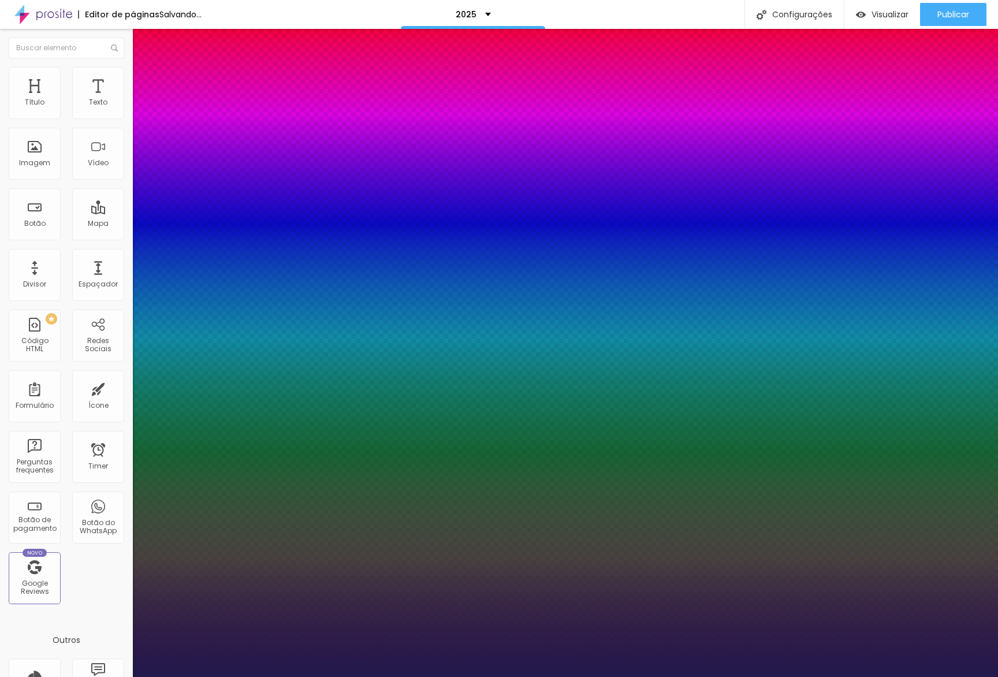
type input "60"
type input "1"
type input "60"
click at [514, 676] on div at bounding box center [499, 677] width 998 height 0
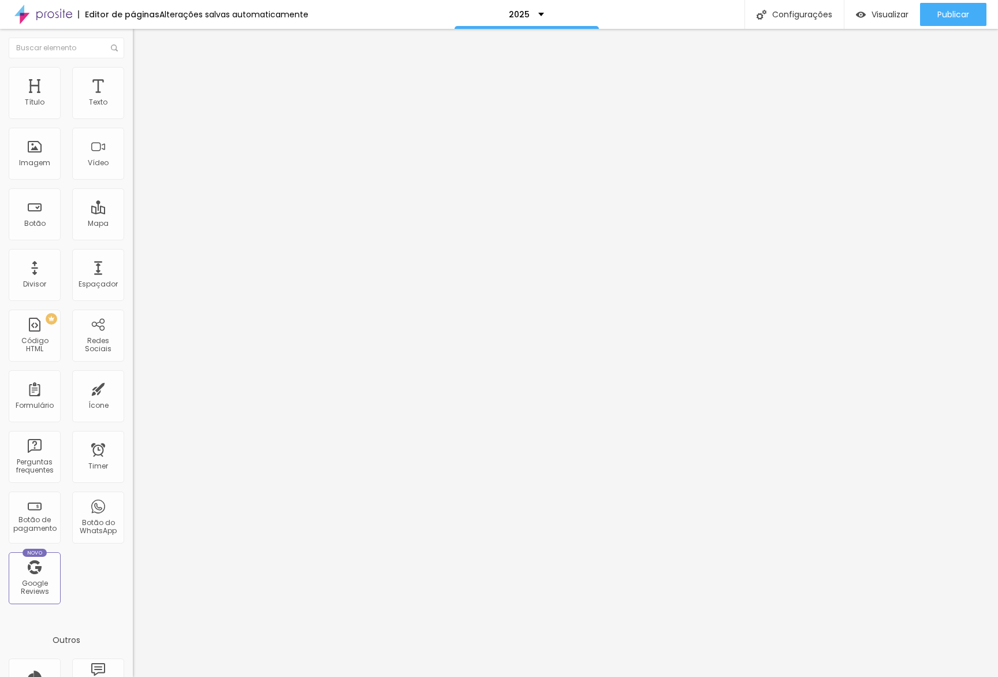
drag, startPoint x: 127, startPoint y: 252, endPoint x: 121, endPoint y: 251, distance: 5.9
click at [133, 210] on div "Tamanho Titulo 1 H1 Titulo 2 H2 Titulo 3 H3 Titulo 4 H4 Titulo 5 H5 Titulo 6 H6…" at bounding box center [199, 144] width 133 height 131
click at [133, 171] on button "button" at bounding box center [141, 165] width 16 height 12
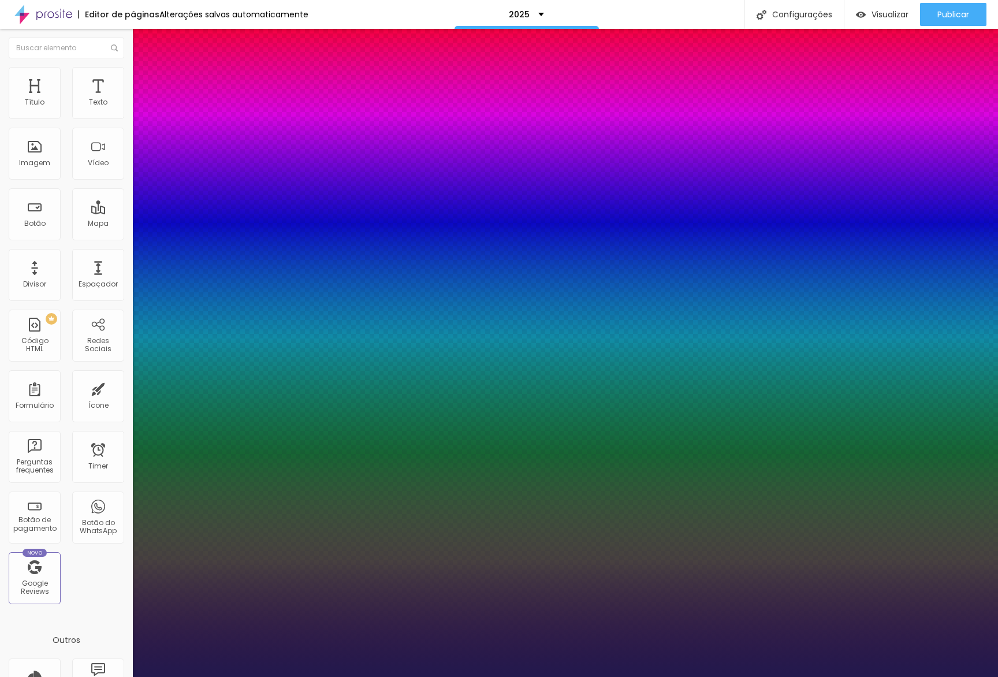
type input "1"
type input "60"
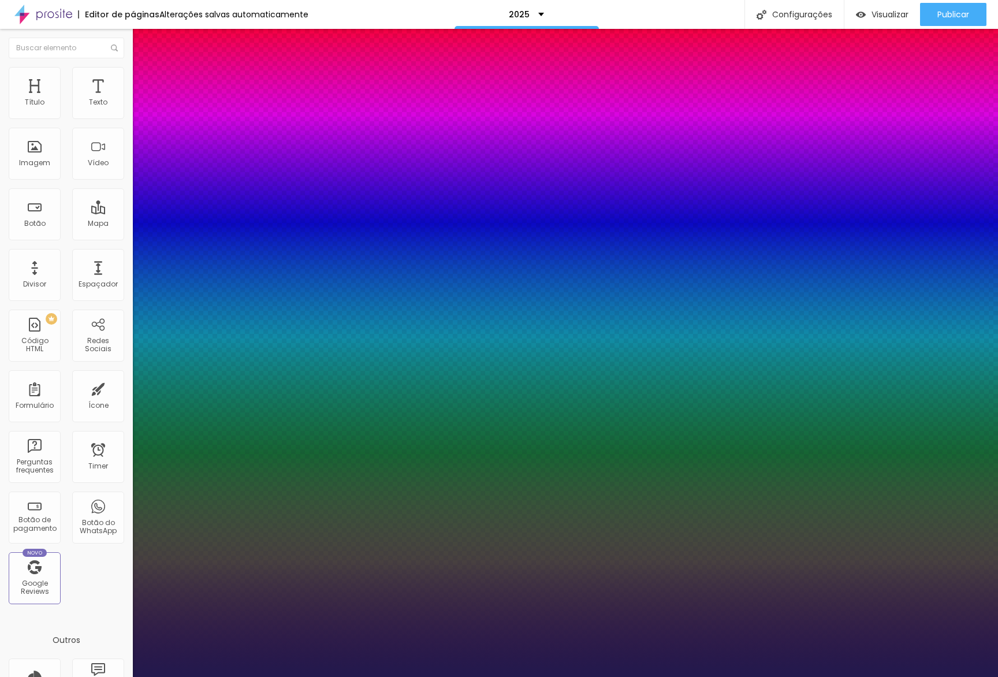
type input "1"
type input "60"
click at [551, 676] on div at bounding box center [499, 677] width 998 height 0
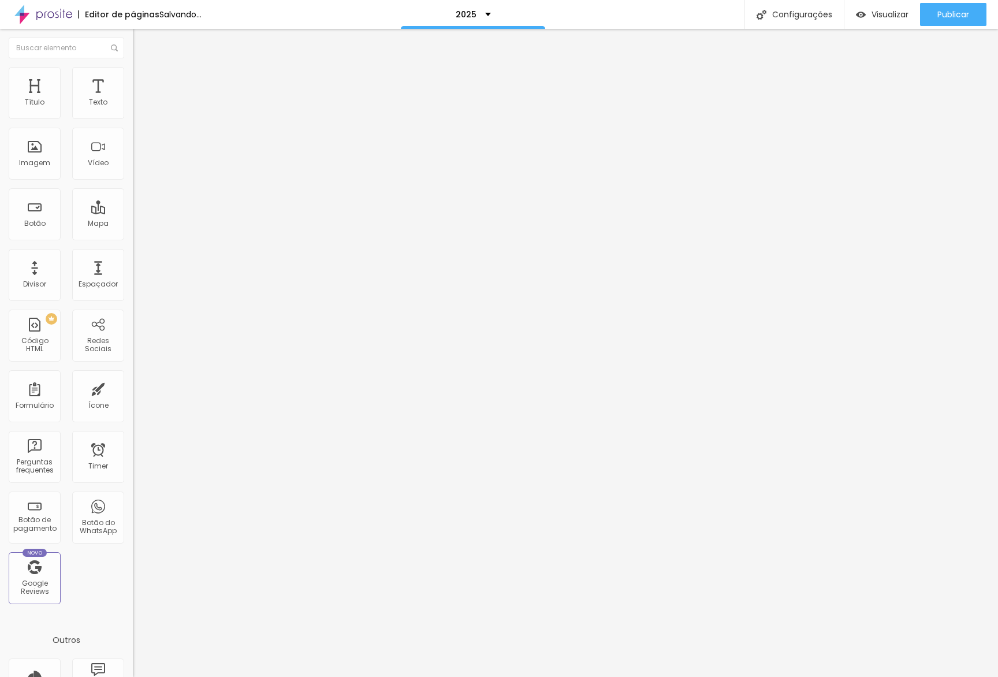
click at [142, 163] on icon "button" at bounding box center [143, 162] width 2 height 2
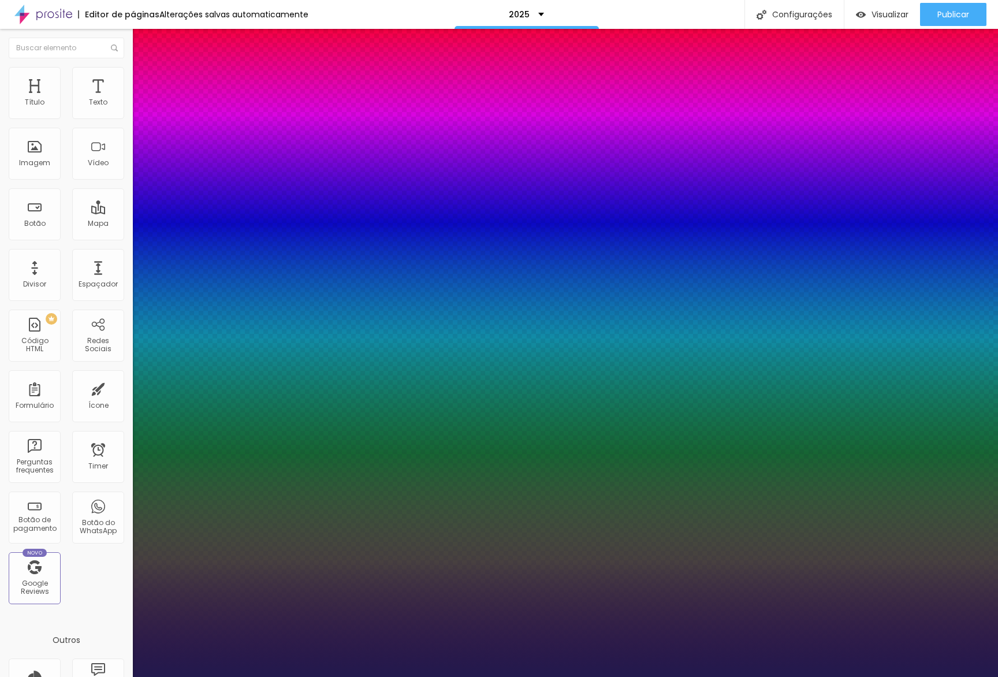
type input "1"
type input "60"
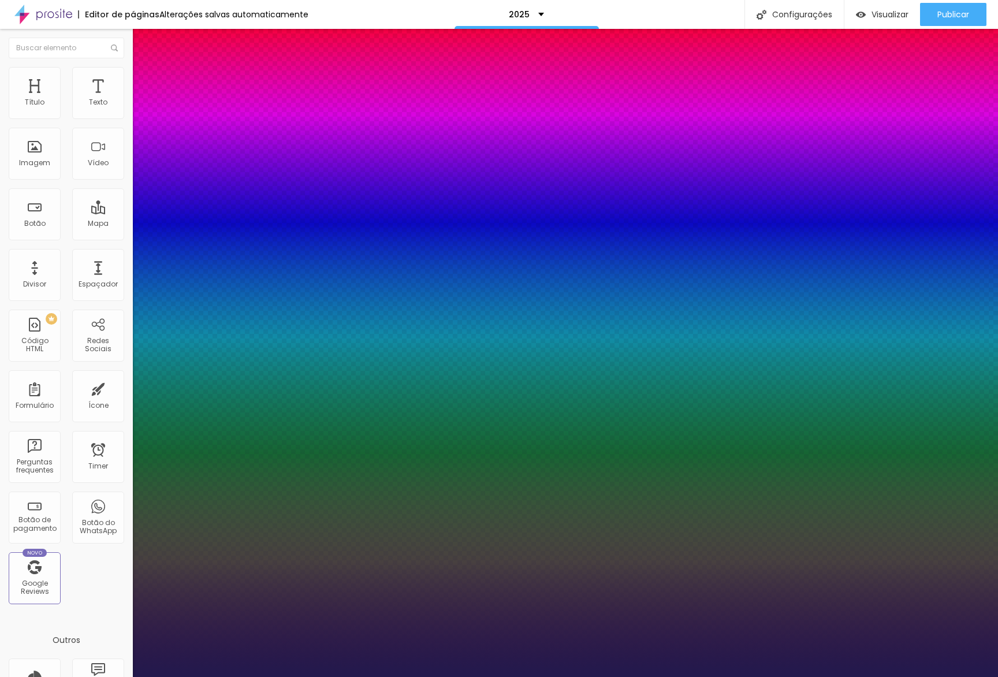
type input "1"
click at [500, 676] on div at bounding box center [499, 677] width 998 height 0
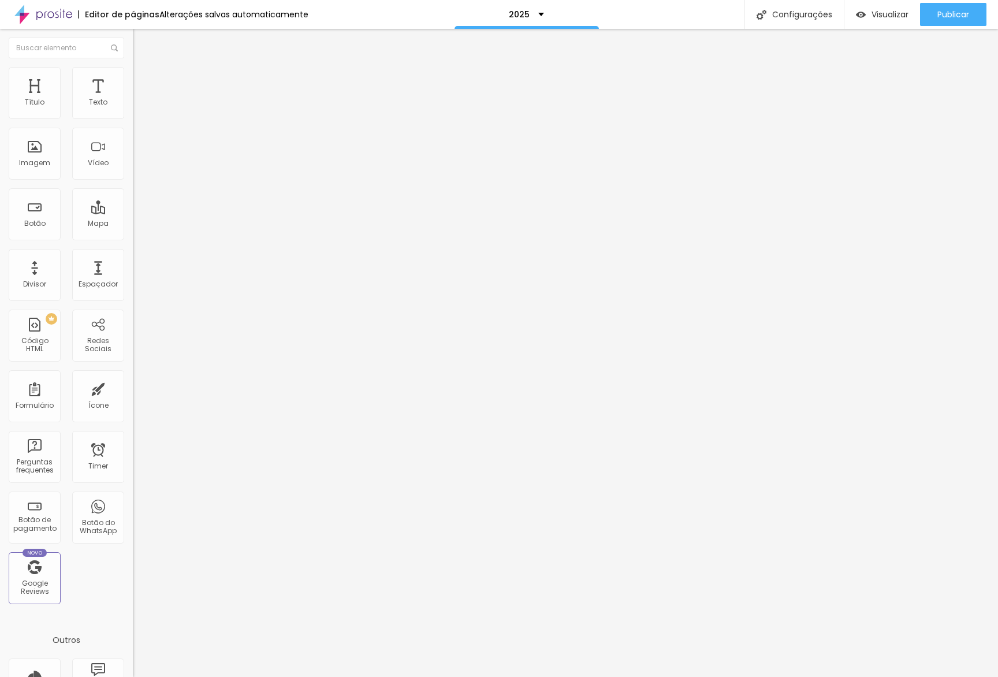
click at [133, 79] on li "Avançado" at bounding box center [199, 85] width 133 height 12
drag, startPoint x: 112, startPoint y: 278, endPoint x: 111, endPoint y: 261, distance: 16.8
click at [133, 347] on div at bounding box center [199, 347] width 133 height 0
drag, startPoint x: 111, startPoint y: 261, endPoint x: 117, endPoint y: 239, distance: 22.9
click at [133, 340] on div at bounding box center [199, 340] width 133 height 0
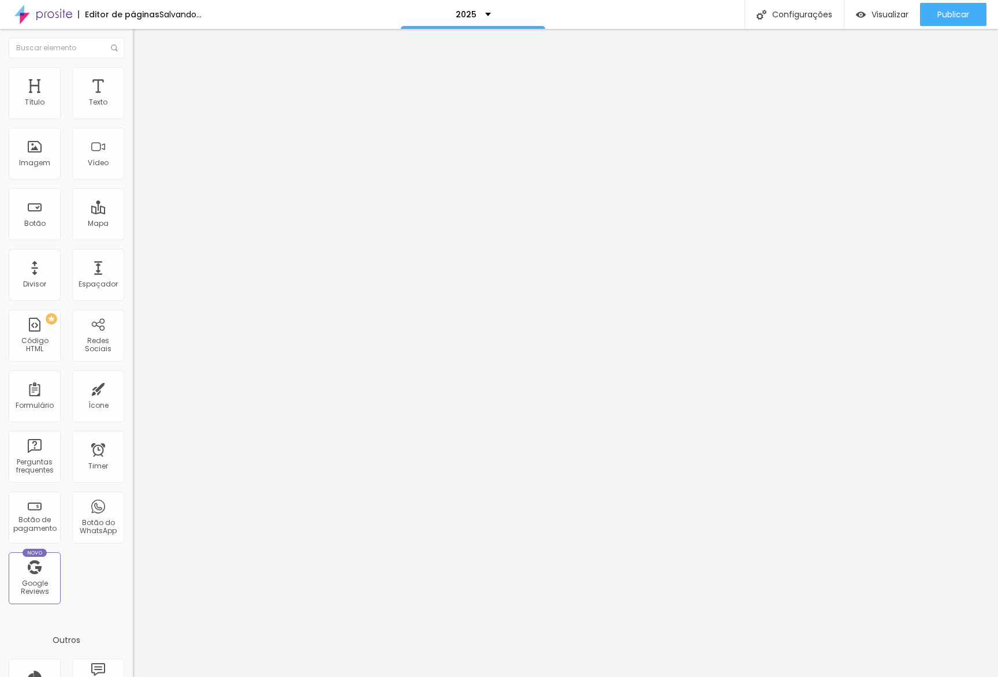
click at [133, 333] on div at bounding box center [199, 333] width 133 height 0
drag, startPoint x: 101, startPoint y: 85, endPoint x: 99, endPoint y: 96, distance: 11.2
click at [143, 85] on span "Avançado" at bounding box center [162, 86] width 38 height 10
drag, startPoint x: 109, startPoint y: 272, endPoint x: 114, endPoint y: 261, distance: 12.7
click at [133, 340] on li "Desktop" at bounding box center [199, 343] width 133 height 7
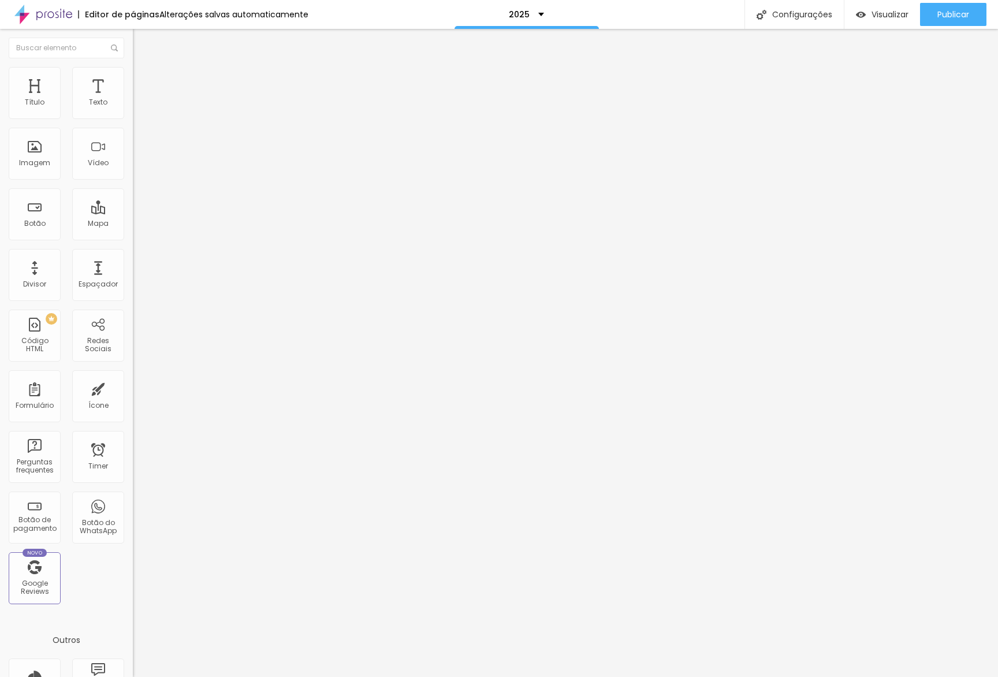
drag, startPoint x: 116, startPoint y: 258, endPoint x: 118, endPoint y: 243, distance: 15.8
click at [133, 340] on div at bounding box center [199, 340] width 133 height 0
click at [133, 333] on div at bounding box center [199, 333] width 133 height 0
drag, startPoint x: 118, startPoint y: 285, endPoint x: 130, endPoint y: 289, distance: 12.6
click at [133, 347] on div at bounding box center [199, 347] width 133 height 0
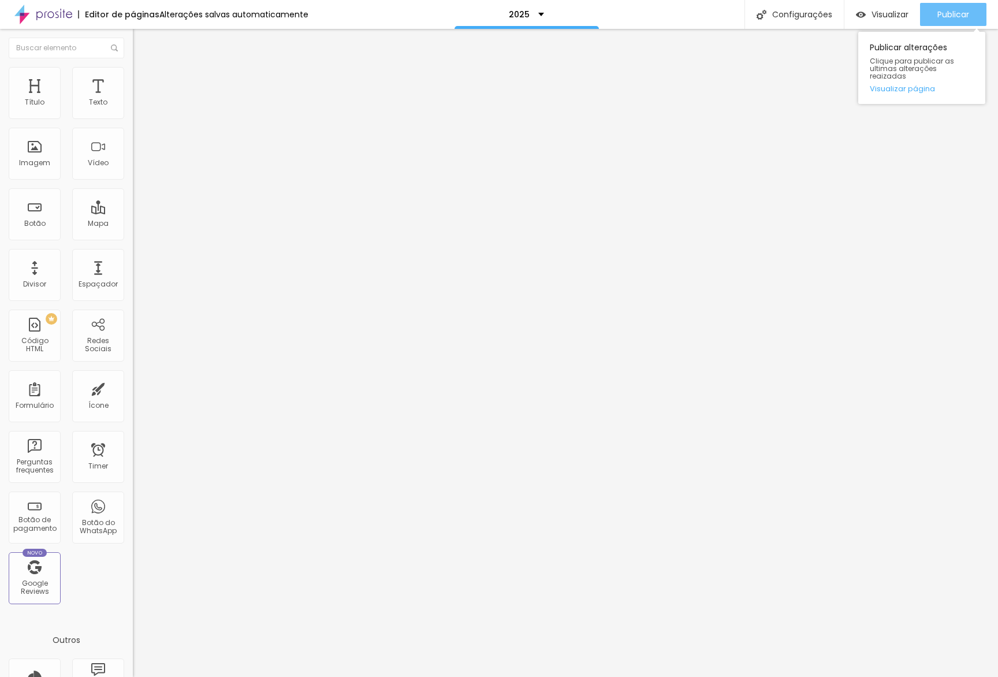
click at [926, 12] on button "Publicar" at bounding box center [953, 14] width 66 height 23
click at [137, 168] on icon "button" at bounding box center [138, 166] width 2 height 2
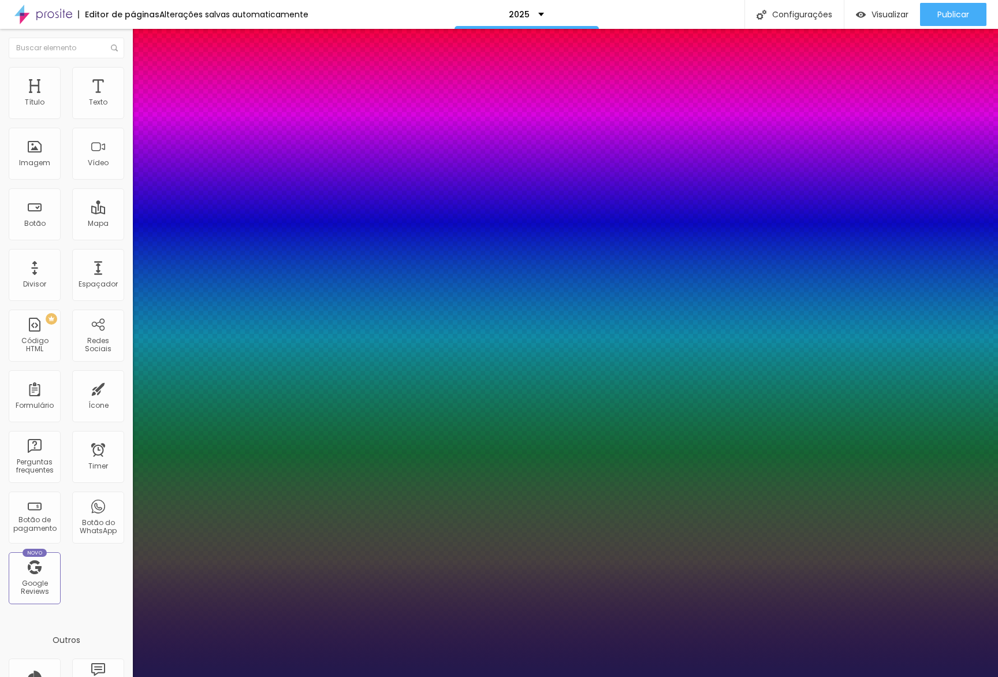
type input "1"
drag, startPoint x: 168, startPoint y: 501, endPoint x: 165, endPoint y: 487, distance: 14.2
click at [165, 676] on div at bounding box center [499, 677] width 998 height 0
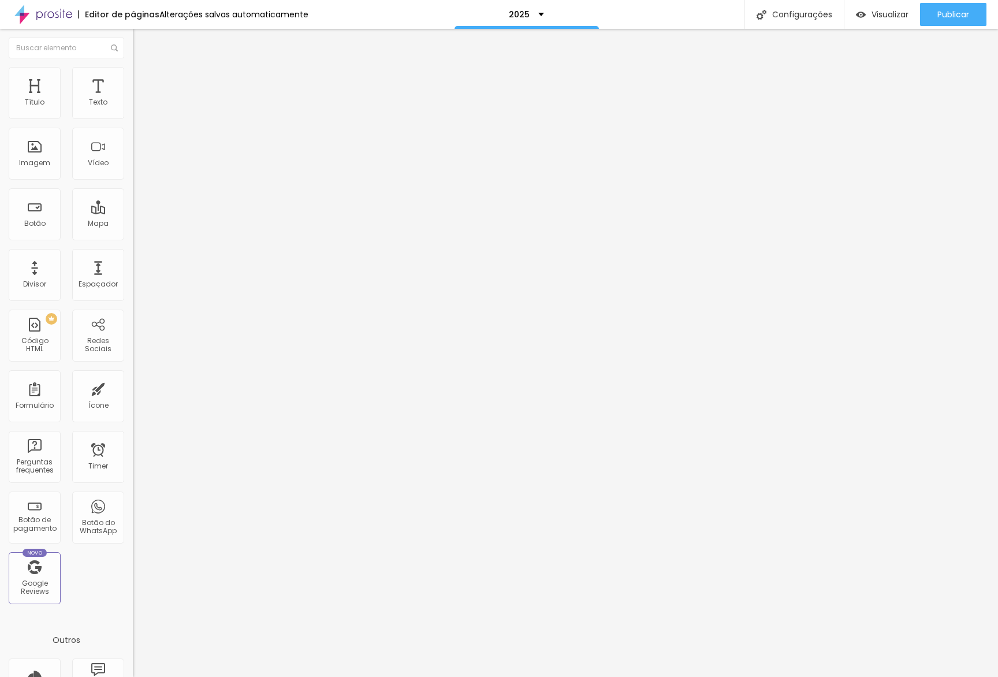
click at [143, 81] on span "Avançado" at bounding box center [162, 86] width 38 height 10
click at [133, 511] on div at bounding box center [199, 511] width 133 height 0
click at [133, 504] on div at bounding box center [199, 504] width 133 height 0
click at [133, 497] on div at bounding box center [199, 497] width 133 height 0
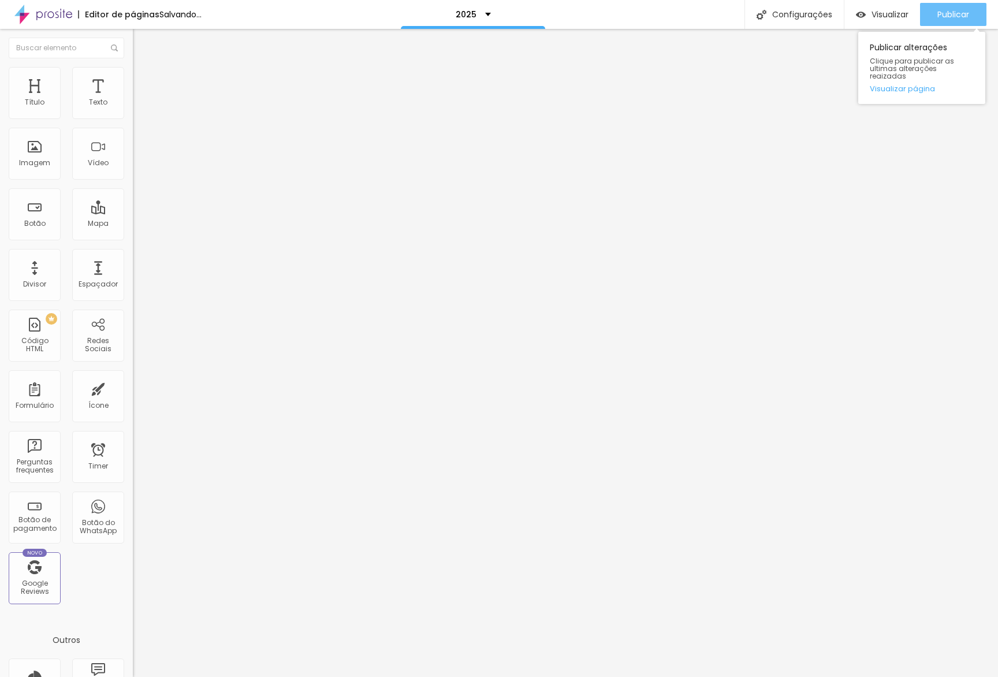
click at [962, 23] on div "Publicar" at bounding box center [954, 14] width 32 height 23
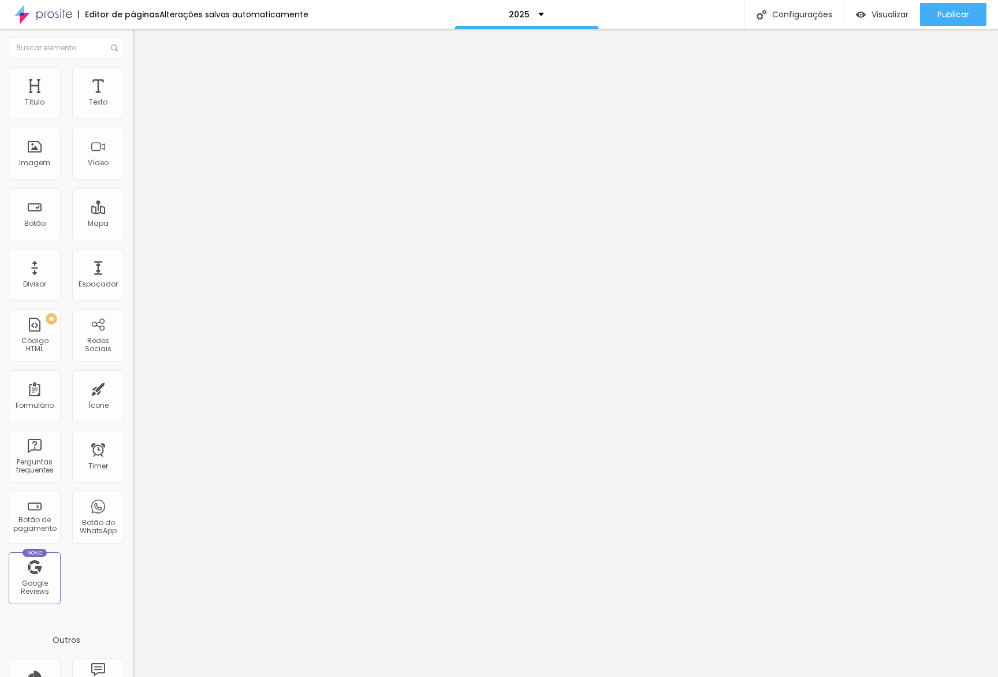
click at [133, 88] on li "Avançado" at bounding box center [199, 85] width 133 height 12
drag, startPoint x: 112, startPoint y: 292, endPoint x: 110, endPoint y: 299, distance: 7.3
click at [133, 504] on li "Desktop" at bounding box center [199, 507] width 133 height 7
drag, startPoint x: 109, startPoint y: 299, endPoint x: 113, endPoint y: 292, distance: 8.3
click at [133, 504] on li "Desktop" at bounding box center [199, 507] width 133 height 7
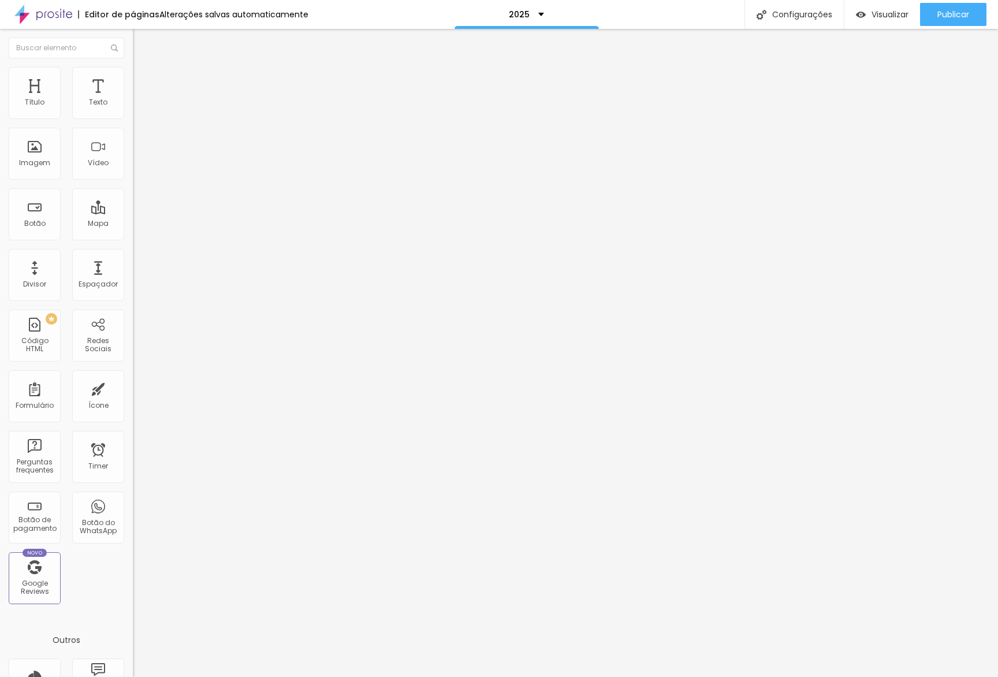
drag, startPoint x: 116, startPoint y: 275, endPoint x: 115, endPoint y: 258, distance: 17.4
click at [133, 504] on div at bounding box center [199, 504] width 133 height 0
click at [133, 497] on div at bounding box center [199, 497] width 133 height 0
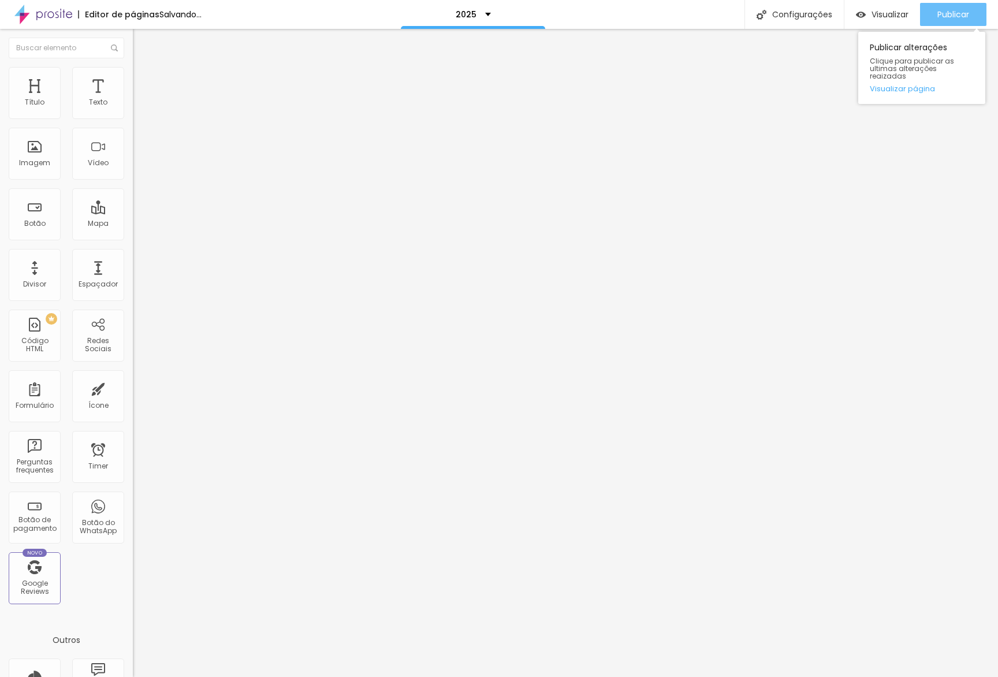
click at [949, 18] on span "Publicar" at bounding box center [954, 14] width 32 height 9
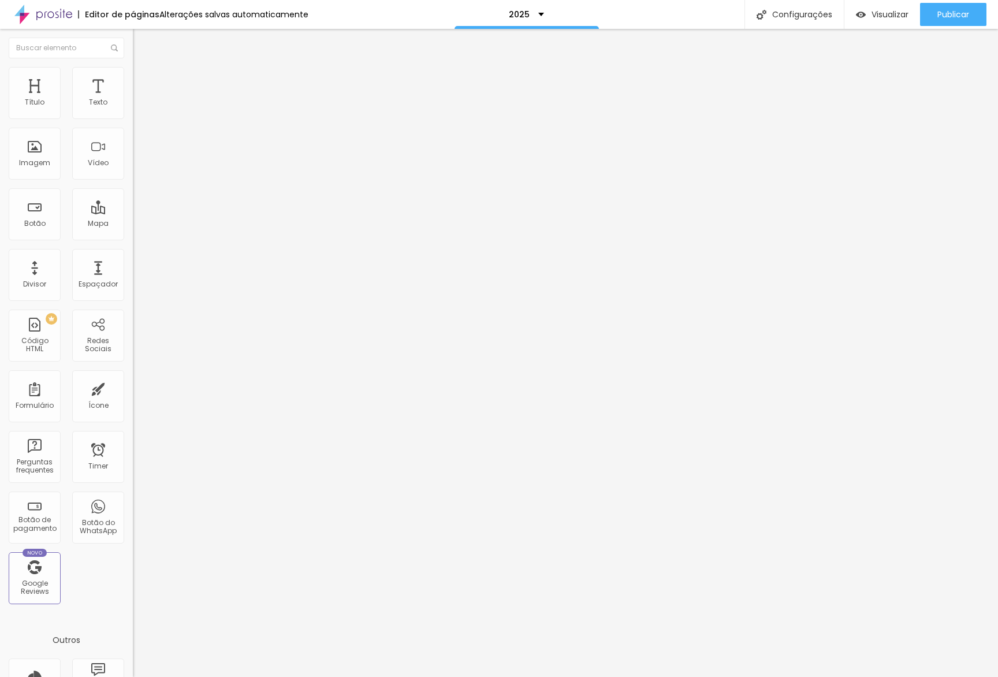
click at [139, 166] on icon "button" at bounding box center [141, 164] width 5 height 5
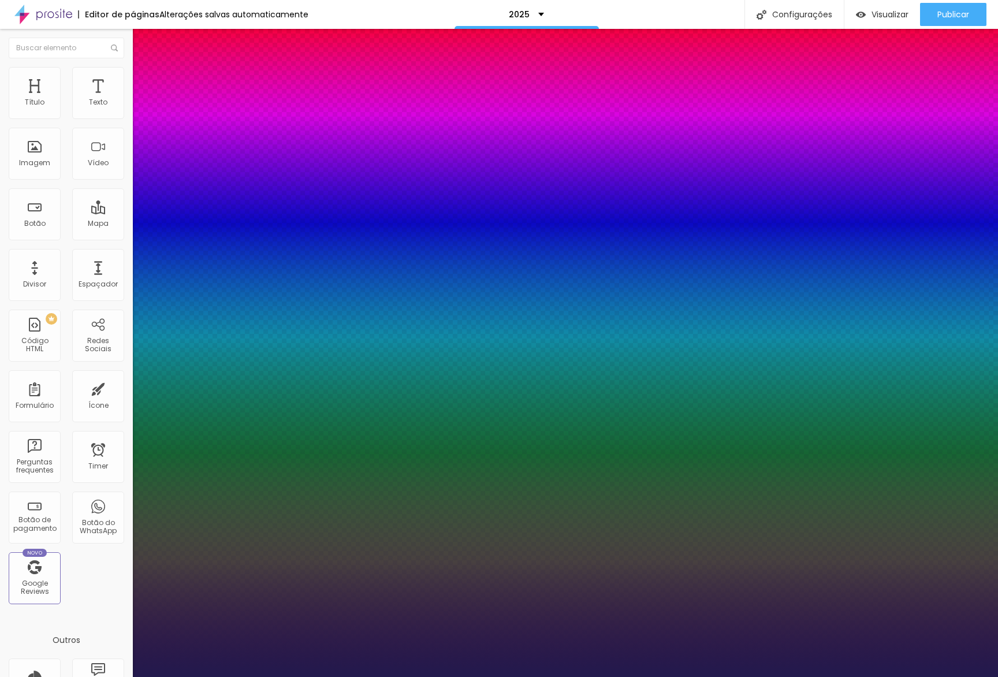
type input "1"
type input "8"
type input "2"
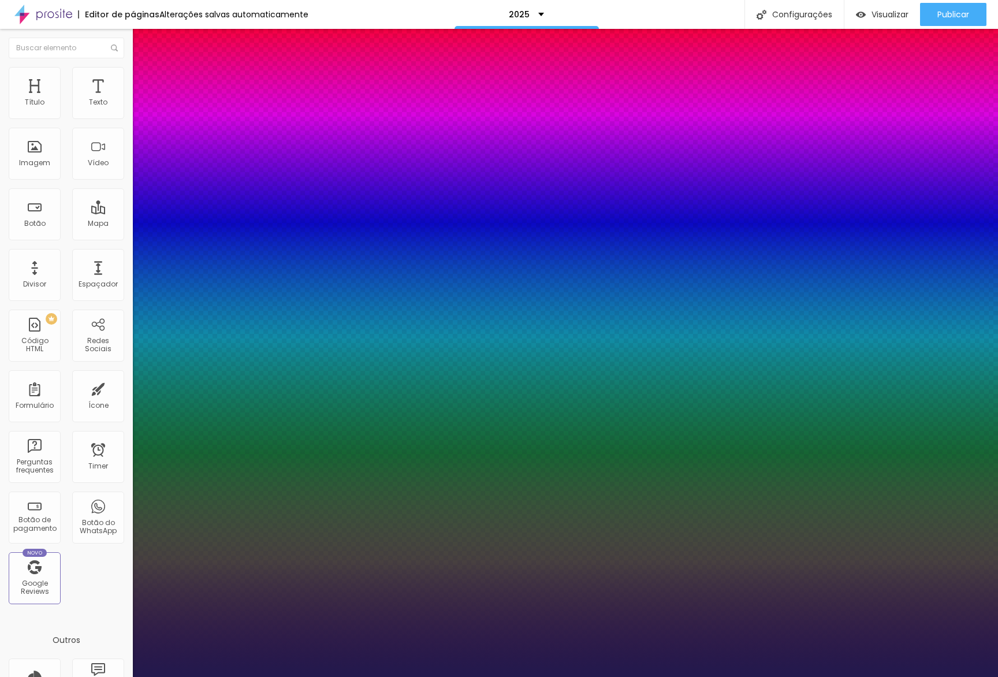
type input "1"
type input "20"
type input "1"
type input "20"
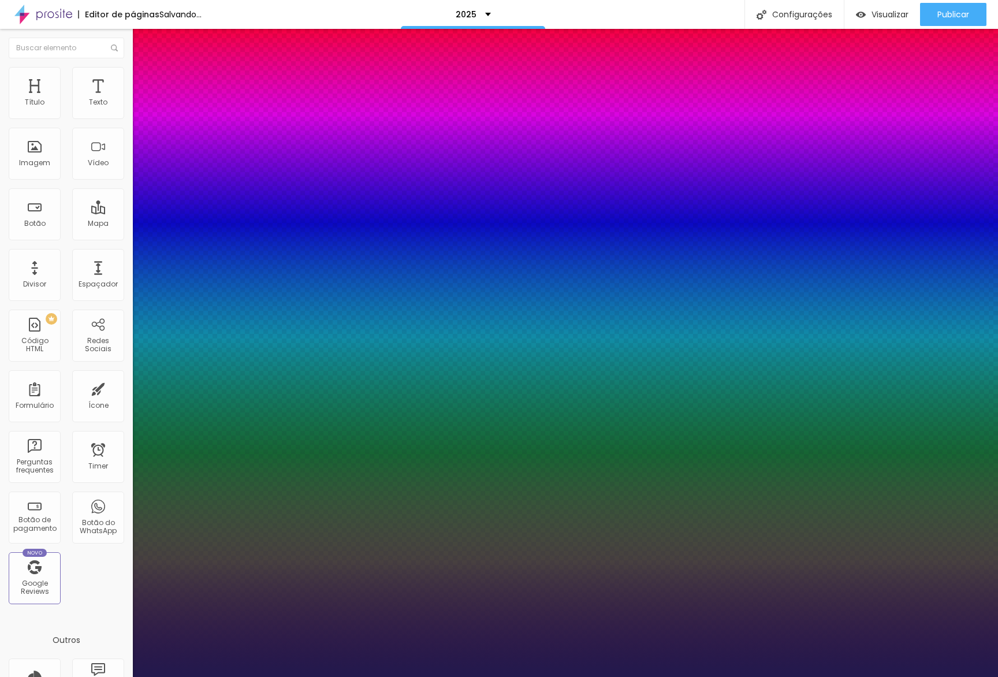
click at [205, 676] on div at bounding box center [499, 677] width 998 height 0
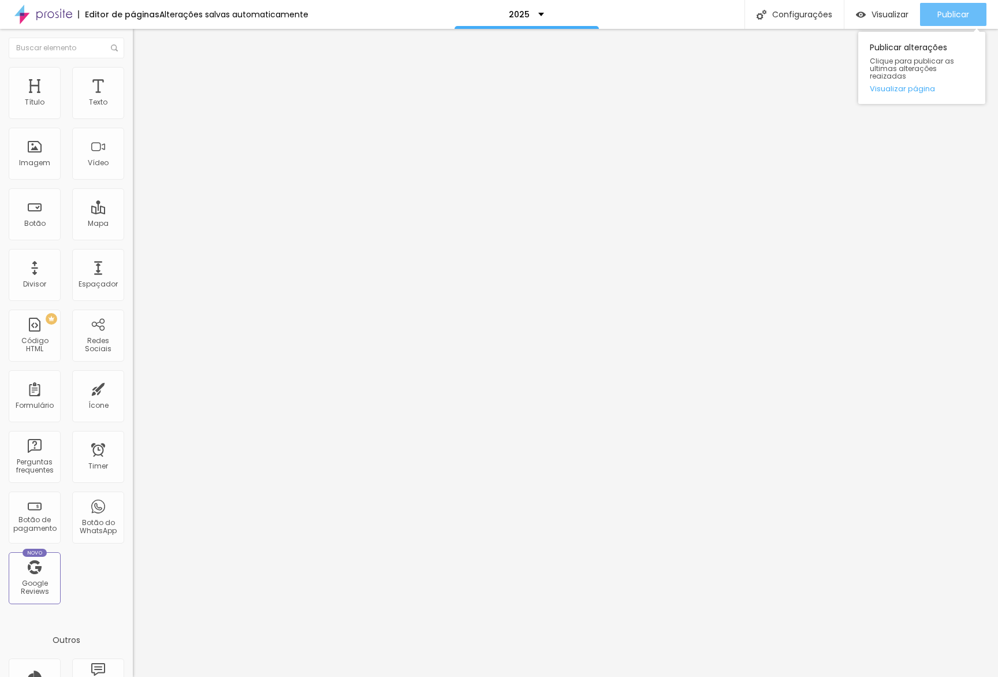
click at [953, 24] on div "Publicar" at bounding box center [954, 14] width 32 height 23
click at [961, 15] on span "Publicar" at bounding box center [954, 14] width 32 height 9
click at [142, 163] on icon "button" at bounding box center [143, 162] width 2 height 2
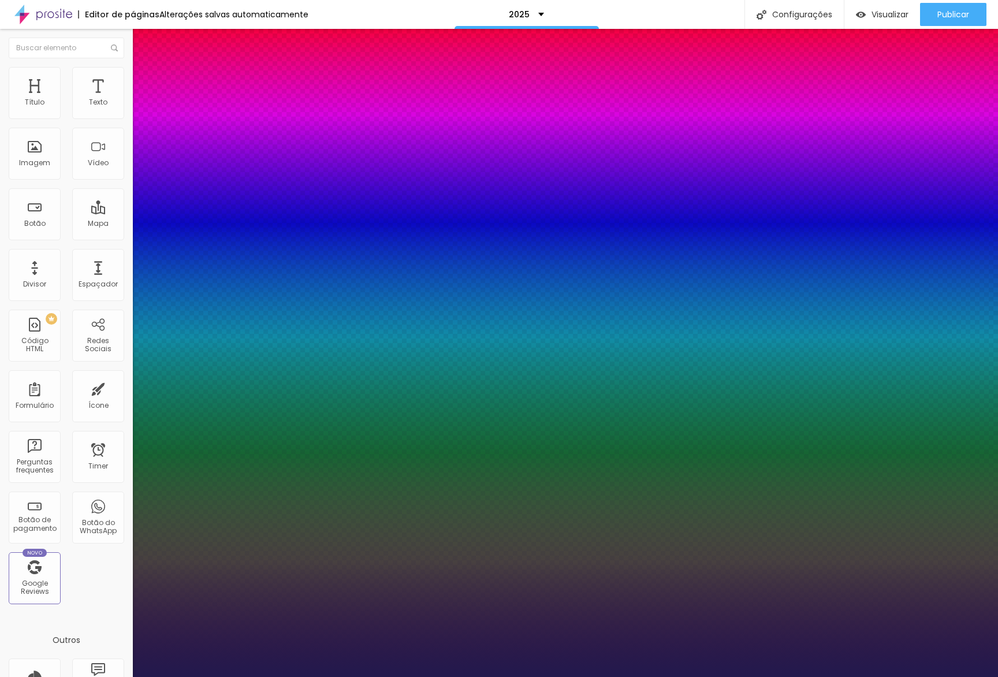
type input "1"
type input "28"
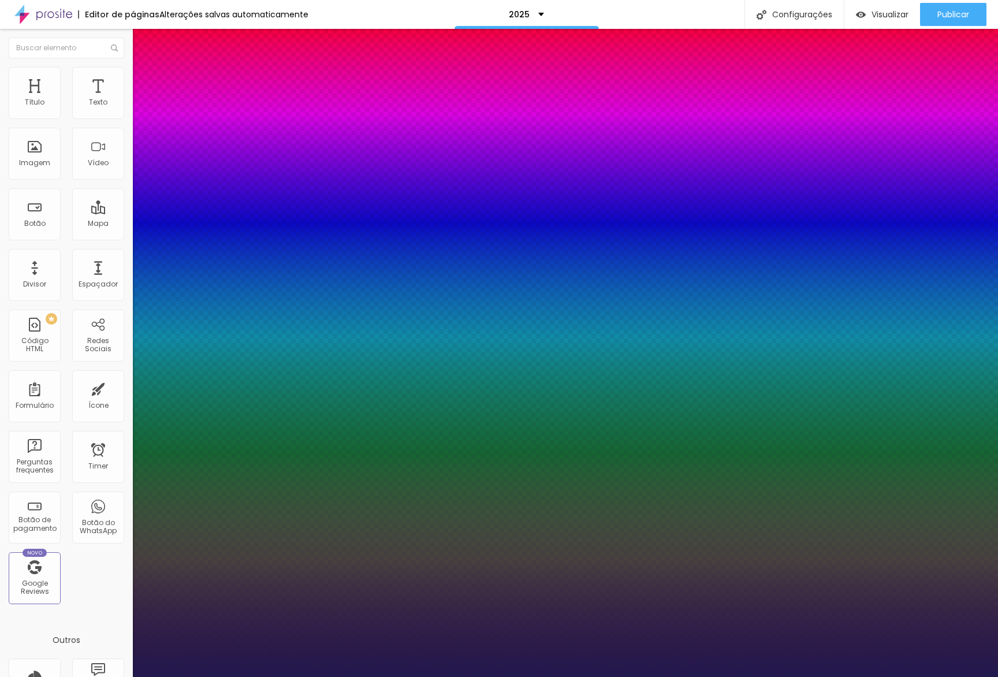
type input "1"
type input "28"
click at [437, 676] on div at bounding box center [499, 677] width 998 height 0
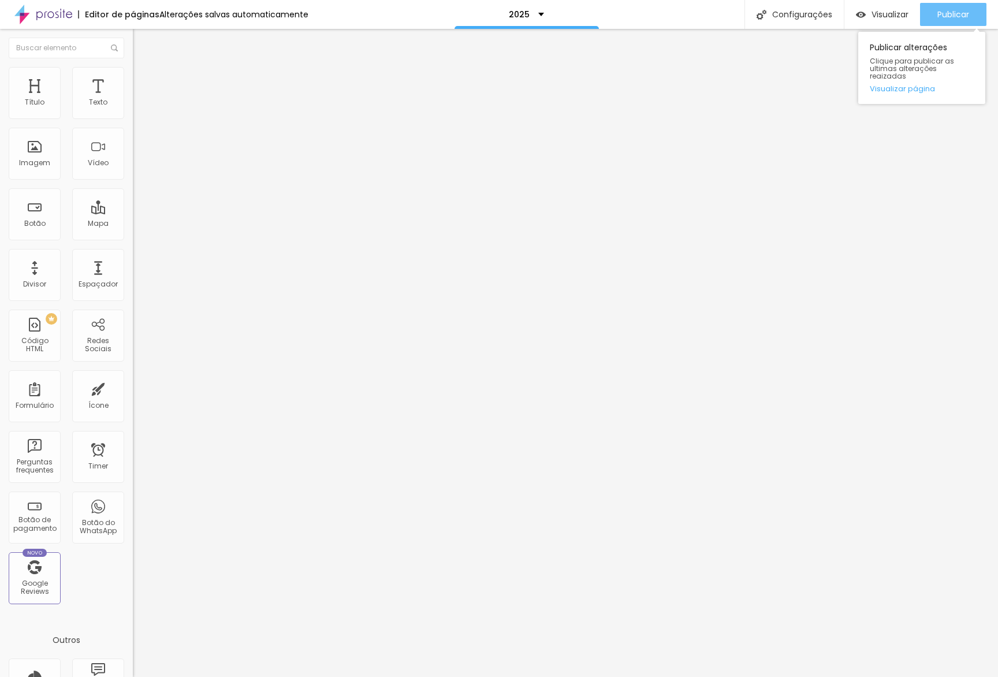
click at [943, 12] on span "Publicar" at bounding box center [954, 14] width 32 height 9
click at [961, 16] on span "Publicar" at bounding box center [954, 14] width 32 height 9
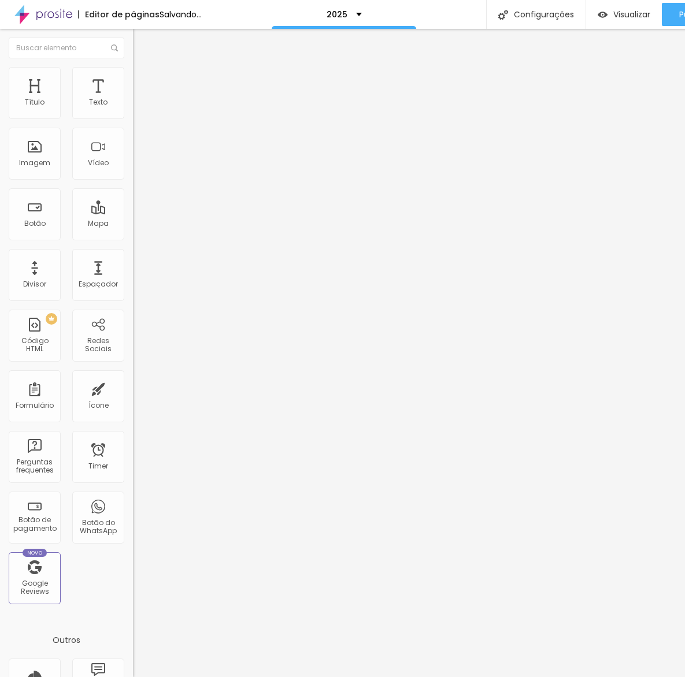
click at [133, 79] on li "Estilo" at bounding box center [199, 73] width 133 height 12
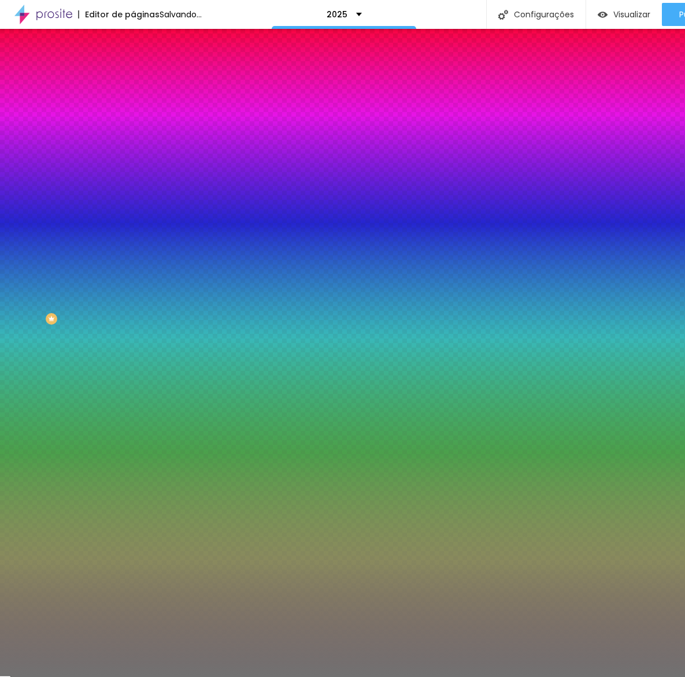
type input "100"
type input "11"
type input "1"
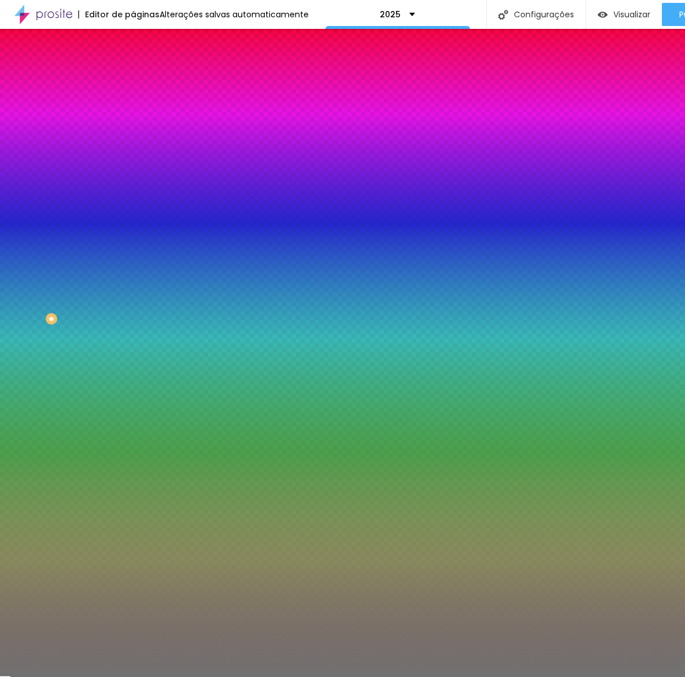
drag, startPoint x: 57, startPoint y: 184, endPoint x: 0, endPoint y: 184, distance: 57.2
type input "1"
click at [133, 180] on input "range" at bounding box center [170, 174] width 75 height 9
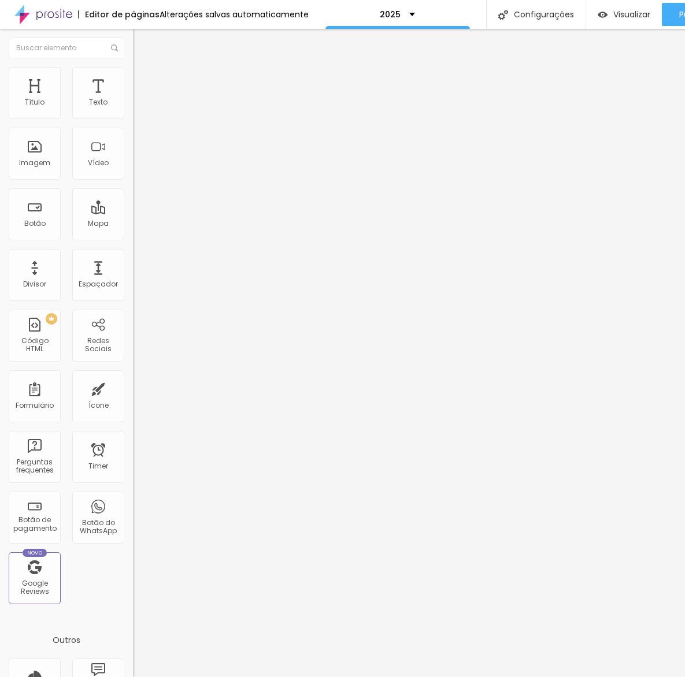
click at [133, 68] on li "Estilo" at bounding box center [199, 73] width 133 height 12
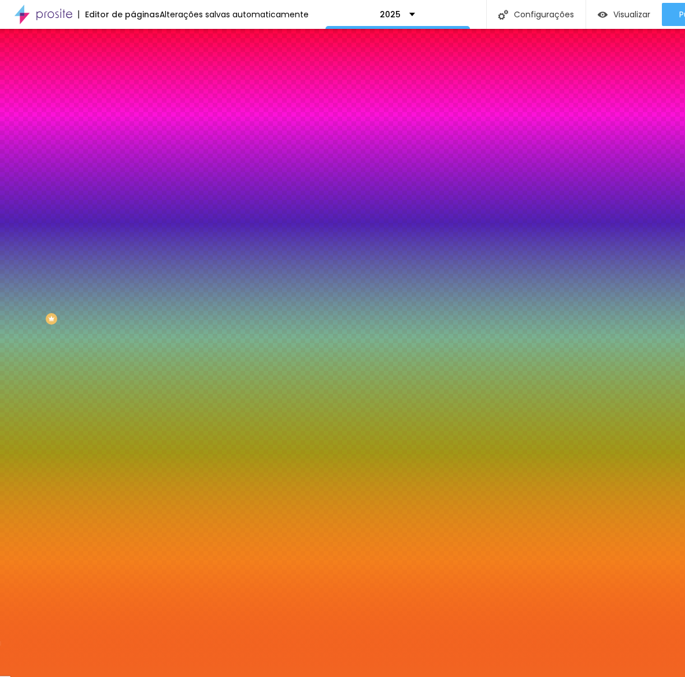
click at [133, 118] on input "#F26522" at bounding box center [202, 116] width 139 height 12
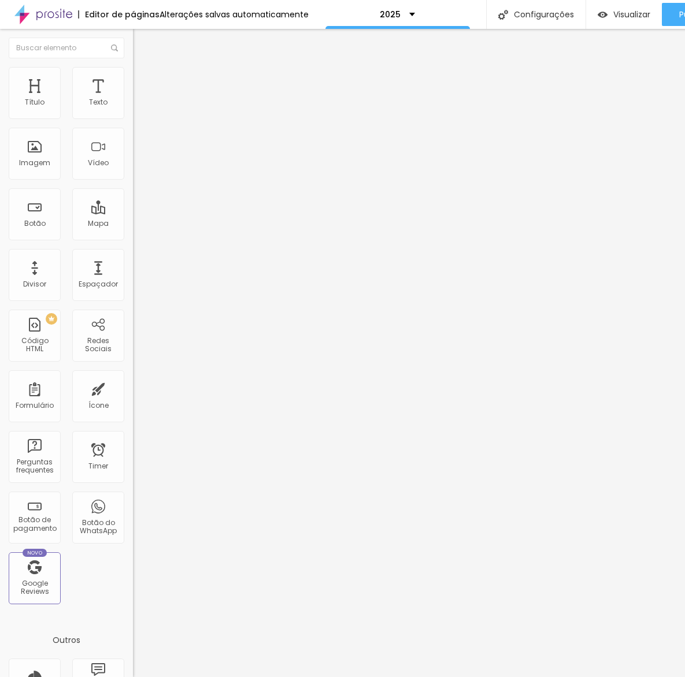
click at [143, 80] on span "Estilo" at bounding box center [152, 75] width 18 height 10
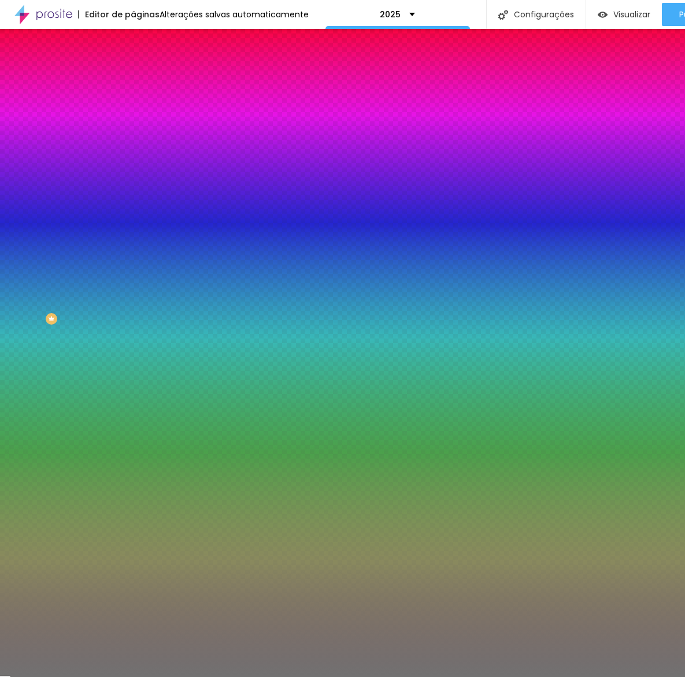
click at [133, 118] on input "#717171" at bounding box center [202, 116] width 139 height 12
paste input "F26522"
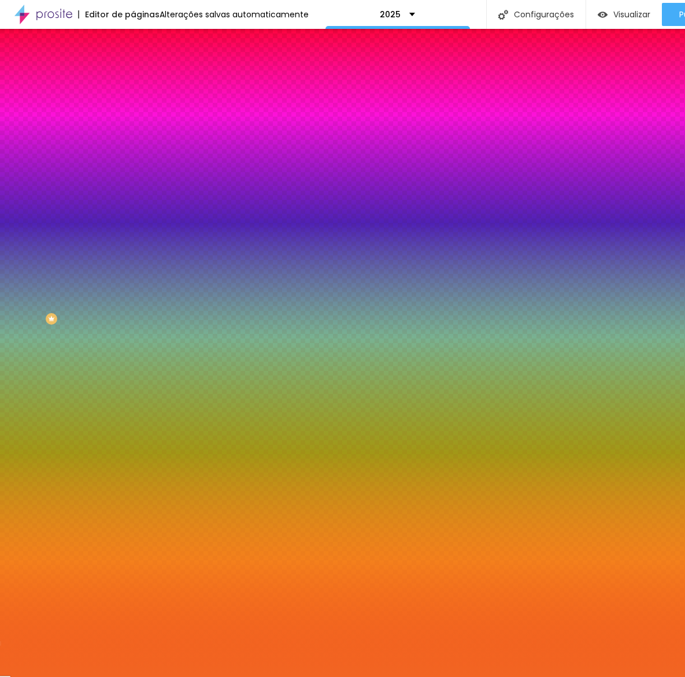
type input "#F26522"
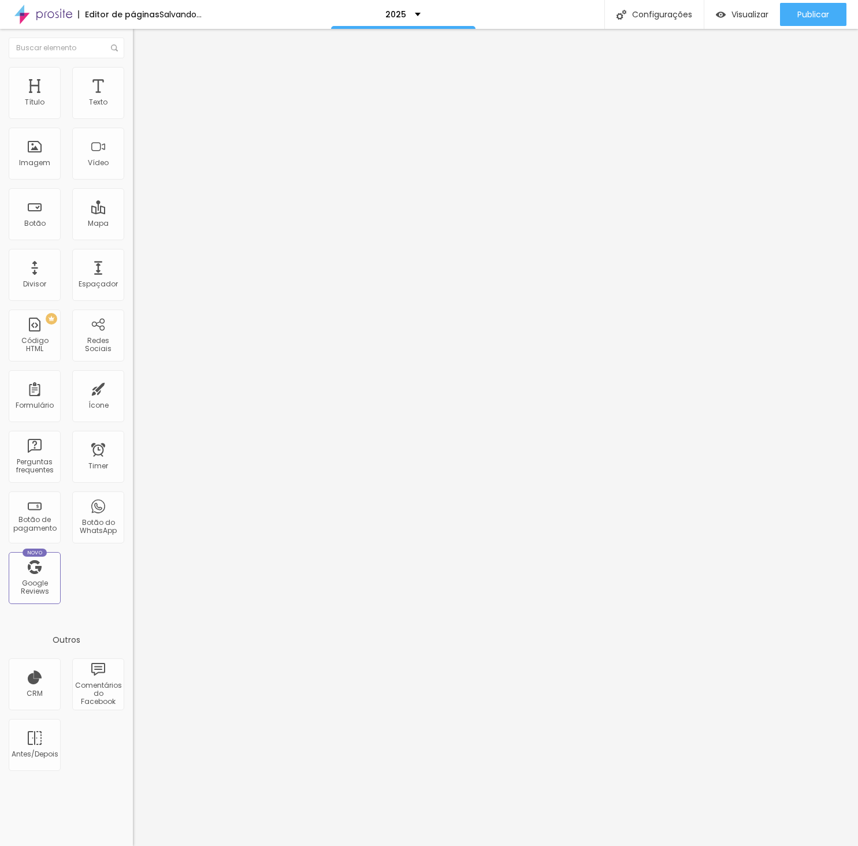
click at [143, 82] on span "Avançado" at bounding box center [162, 86] width 38 height 10
click at [143, 79] on span "Estilo" at bounding box center [152, 75] width 18 height 10
click at [143, 77] on span "Estilo" at bounding box center [152, 75] width 18 height 10
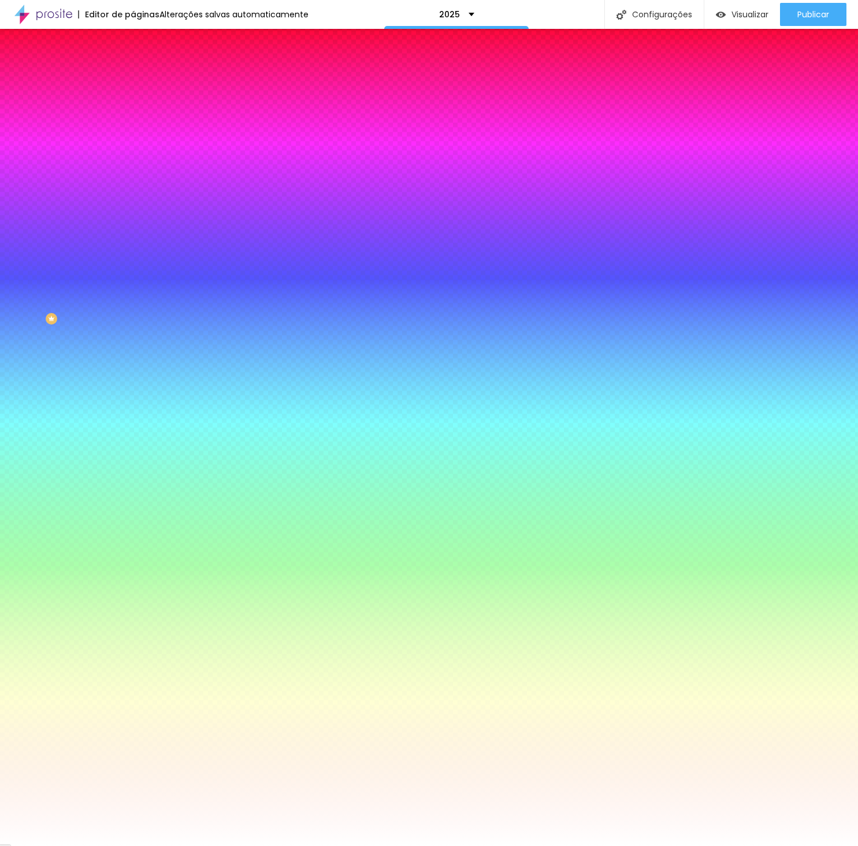
click at [133, 161] on div "Borda Voltar ao padrão" at bounding box center [199, 177] width 133 height 32
click at [133, 181] on button "button" at bounding box center [141, 187] width 16 height 12
type input "00"
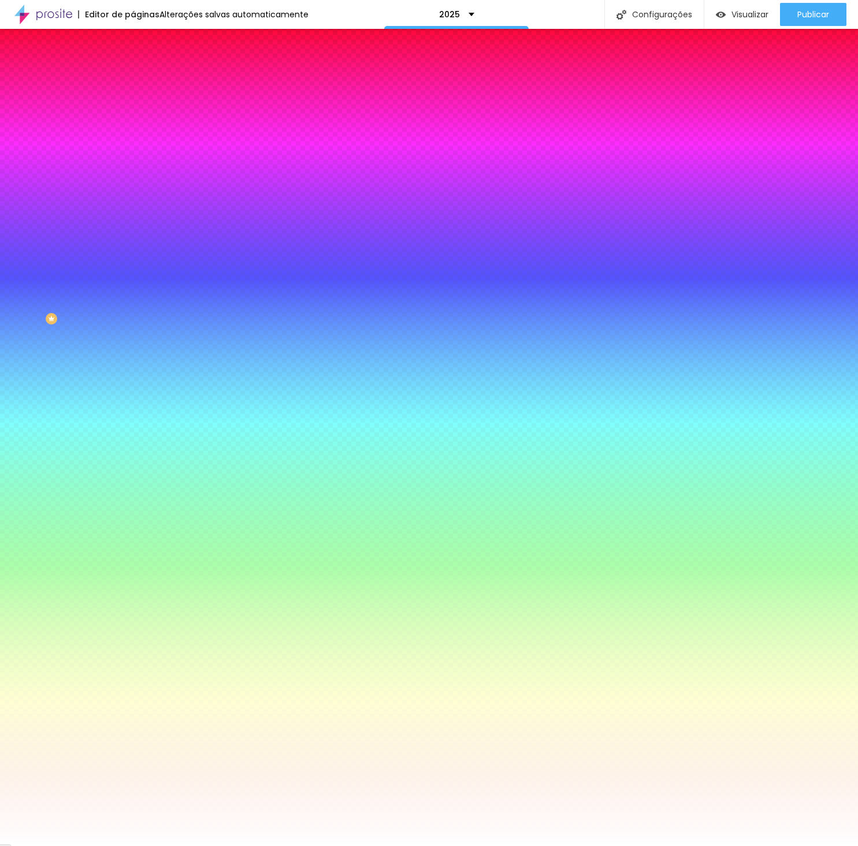
type input "0"
click at [565, 676] on div at bounding box center [429, 846] width 858 height 0
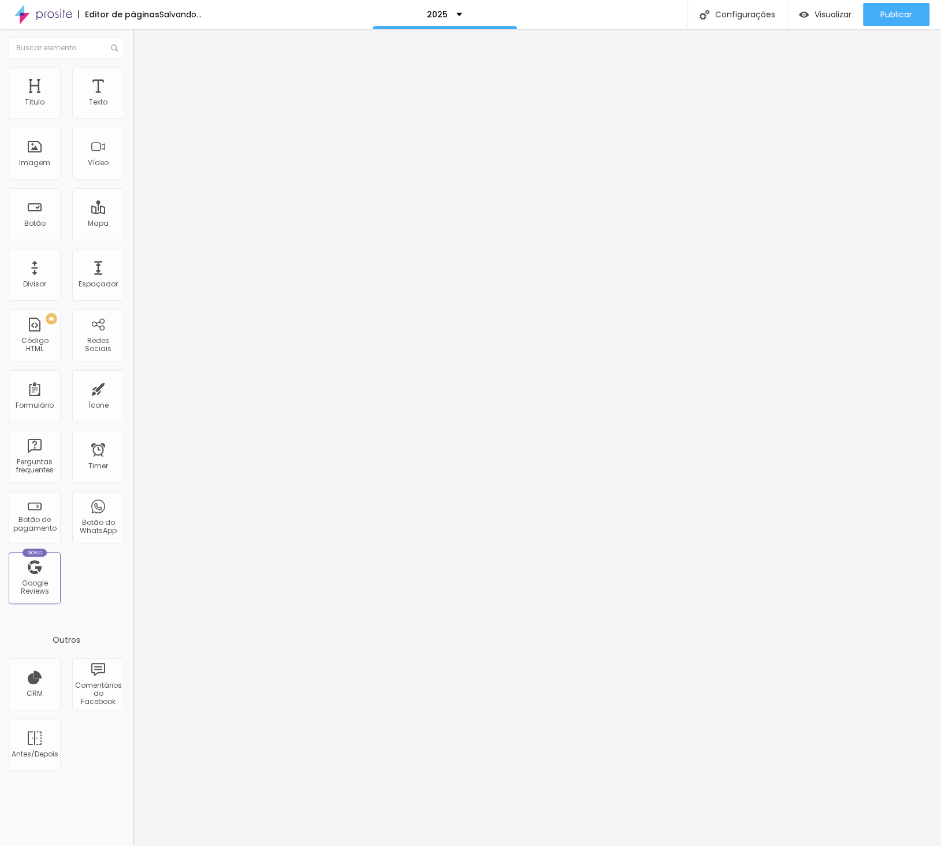
click at [133, 76] on li "Estilo" at bounding box center [199, 73] width 133 height 12
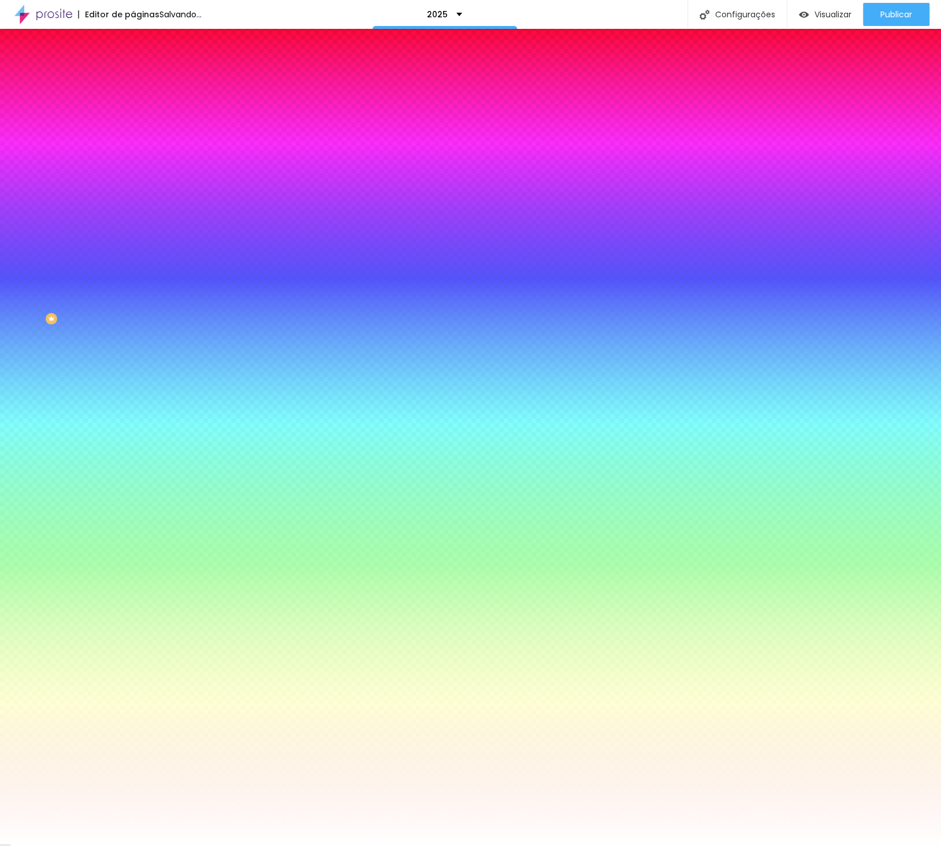
click at [133, 114] on input "#FFFFFF" at bounding box center [202, 116] width 139 height 12
click at [143, 80] on span "Estilo" at bounding box center [152, 75] width 18 height 10
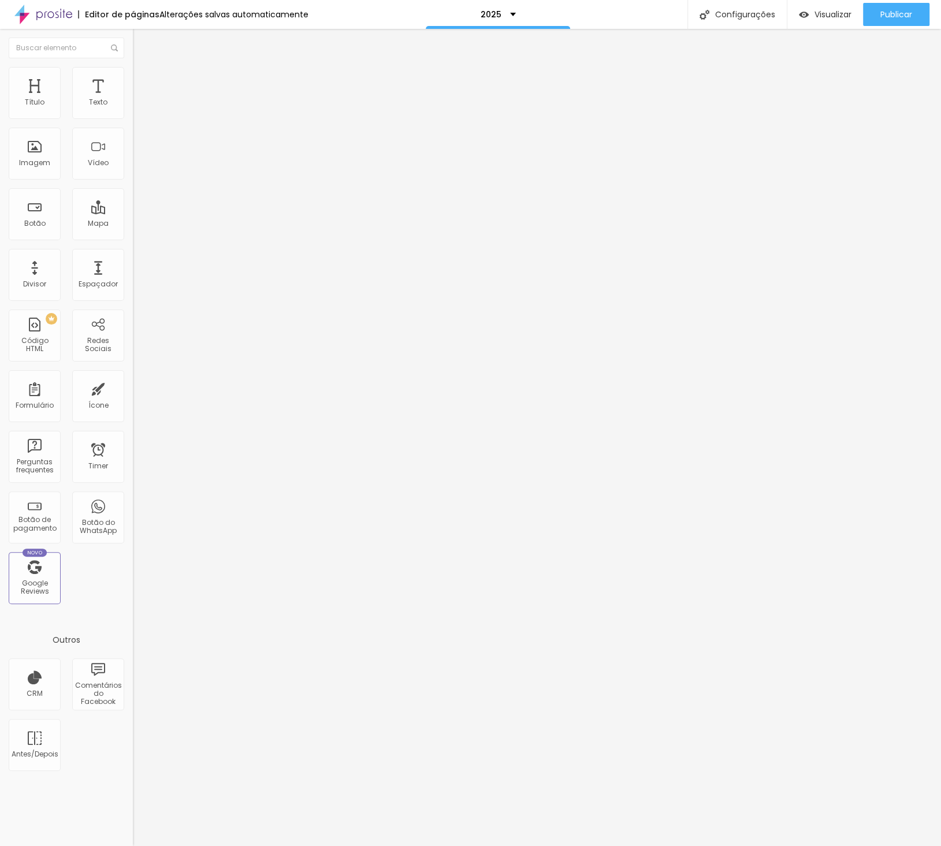
click at [133, 79] on li "Avançado" at bounding box center [199, 85] width 133 height 12
click at [133, 398] on input "0" at bounding box center [158, 404] width 50 height 12
type input "10"
click at [133, 79] on li "Avançado" at bounding box center [199, 85] width 133 height 12
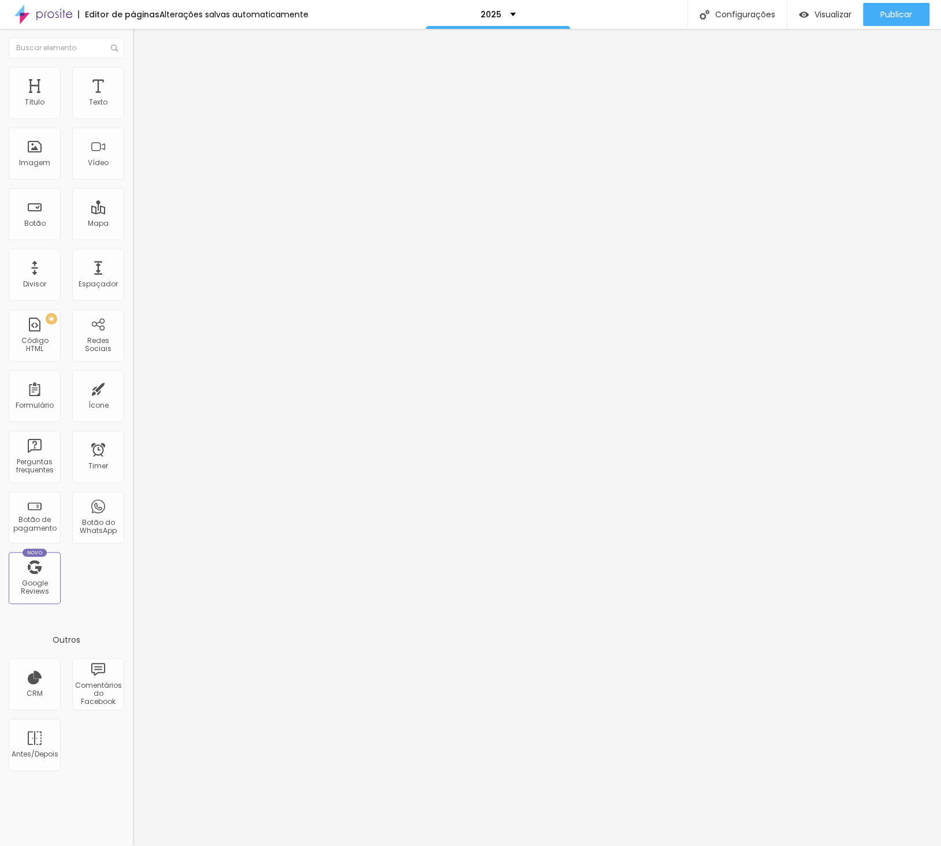
drag, startPoint x: 94, startPoint y: 134, endPoint x: 121, endPoint y: 142, distance: 28.3
click at [133, 398] on div "10 px" at bounding box center [199, 404] width 133 height 12
type input "2"
click at [143, 80] on span "Estilo" at bounding box center [152, 75] width 18 height 10
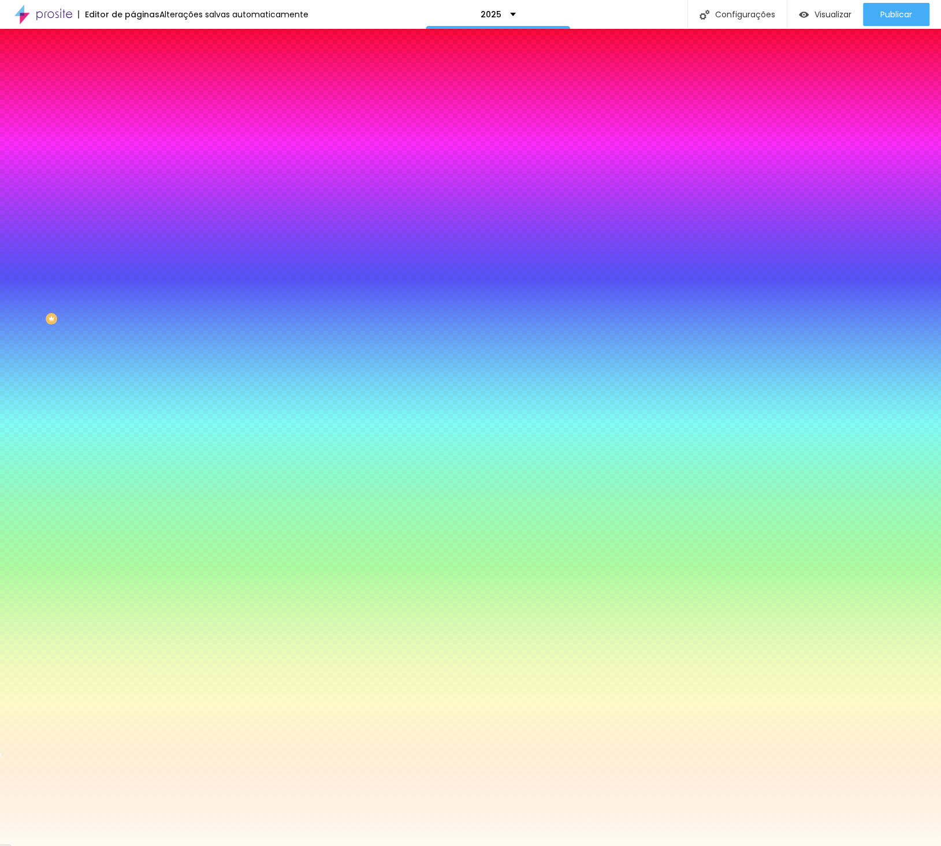
click at [143, 82] on span "Avançado" at bounding box center [162, 86] width 38 height 10
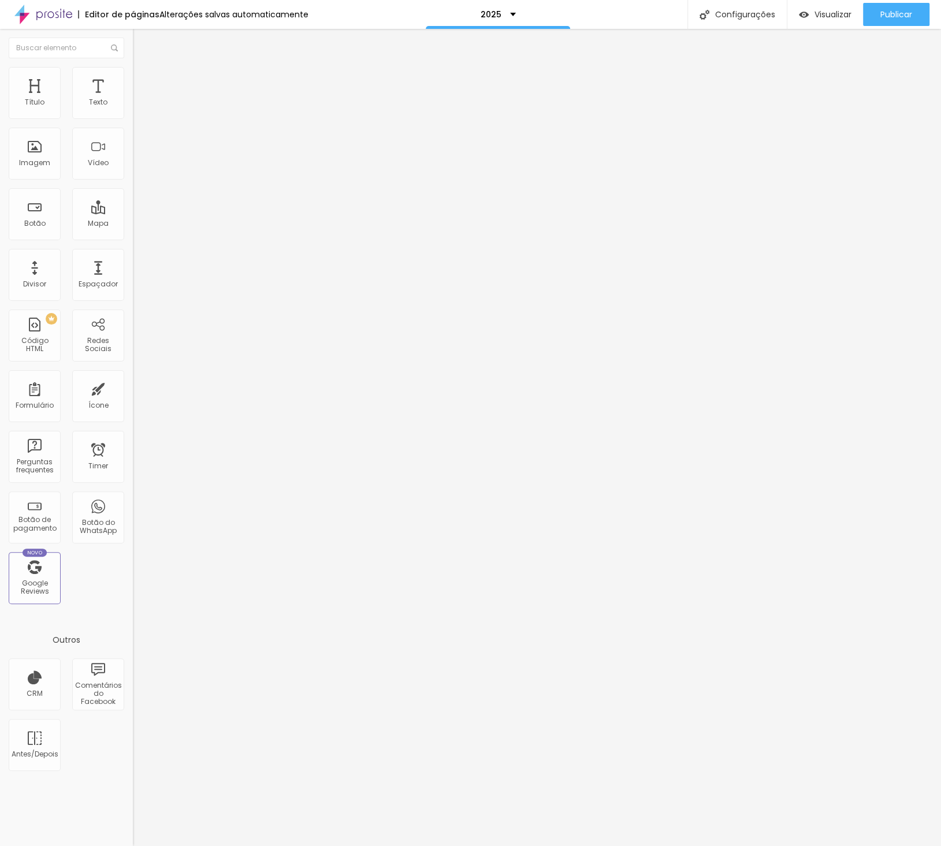
drag, startPoint x: 101, startPoint y: 136, endPoint x: 111, endPoint y: 135, distance: 11.0
click at [133, 398] on div "2 px" at bounding box center [199, 404] width 133 height 12
type input "250"
type input "3"
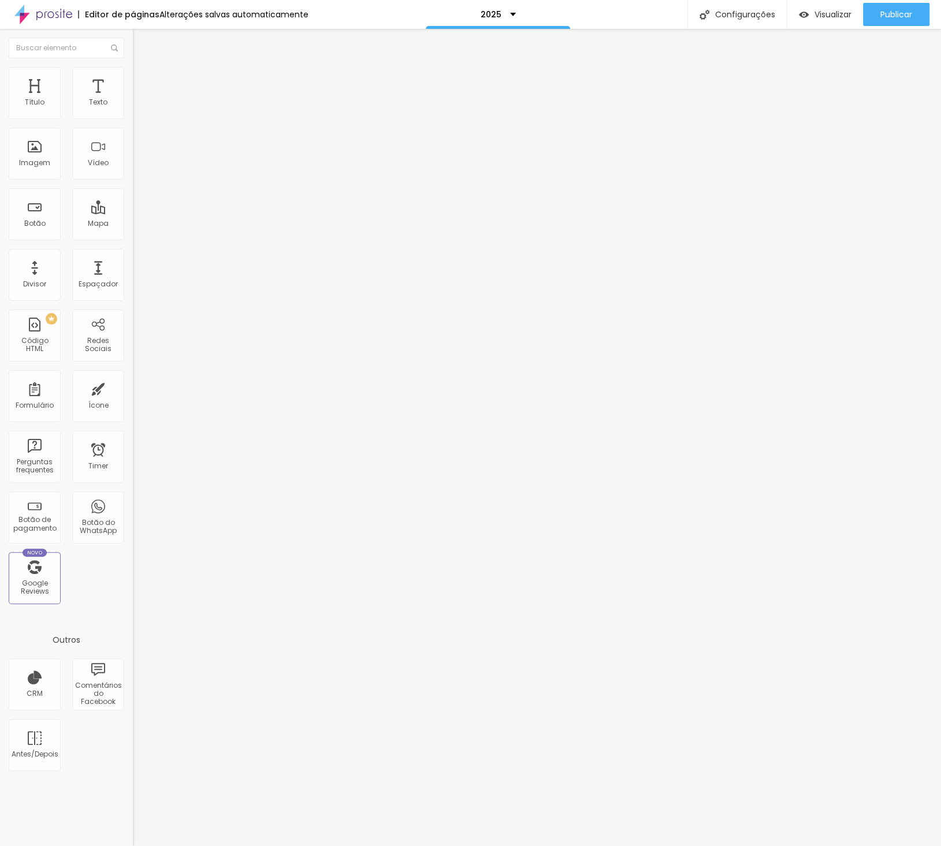
type input "3"
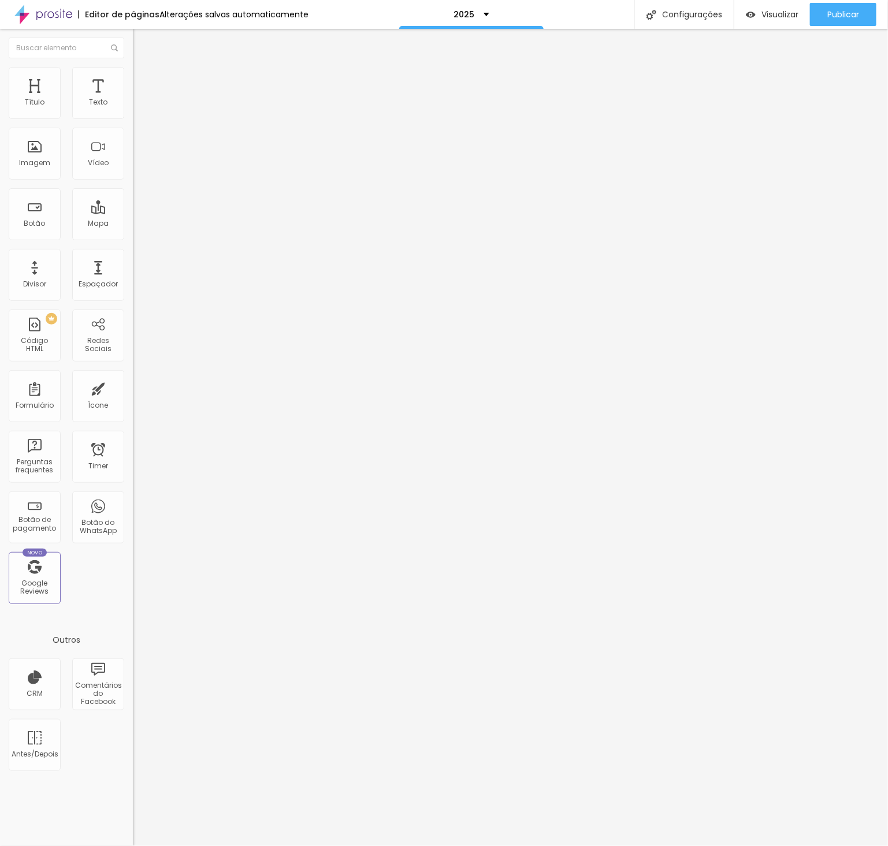
click at [133, 85] on ul "Conteúdo Estilo Avançado" at bounding box center [199, 72] width 133 height 35
click at [143, 80] on span "Estilo" at bounding box center [152, 75] width 18 height 10
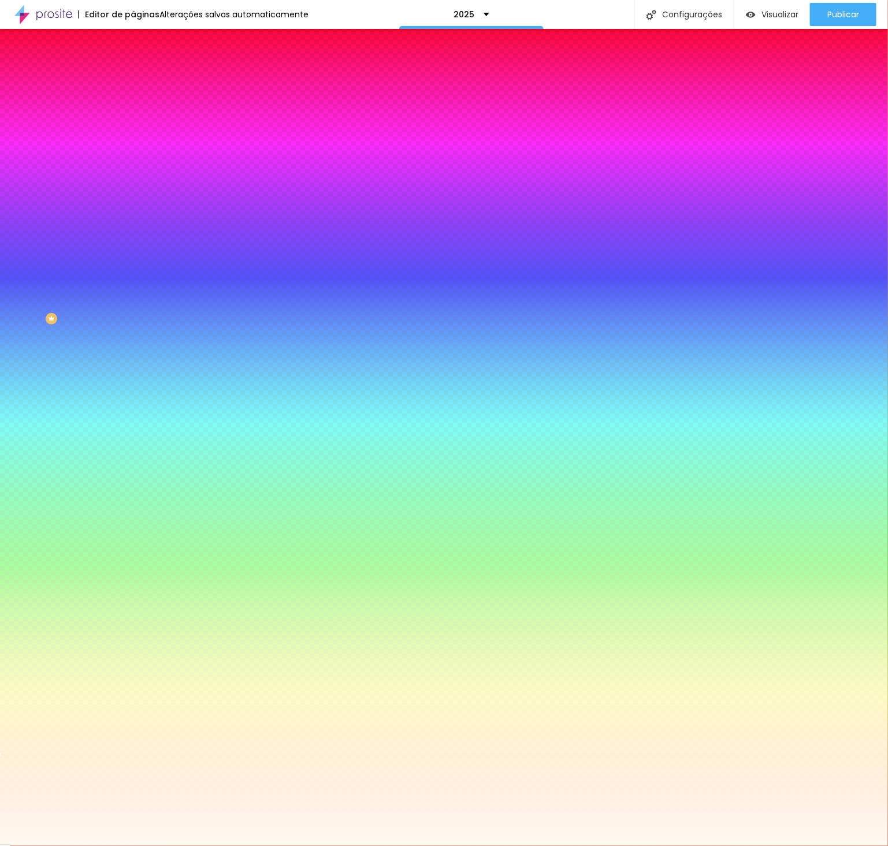
click at [133, 106] on span "Adicionar imagem" at bounding box center [170, 101] width 75 height 10
click at [133, 157] on div at bounding box center [199, 157] width 133 height 0
drag, startPoint x: 120, startPoint y: 207, endPoint x: 132, endPoint y: 137, distance: 70.9
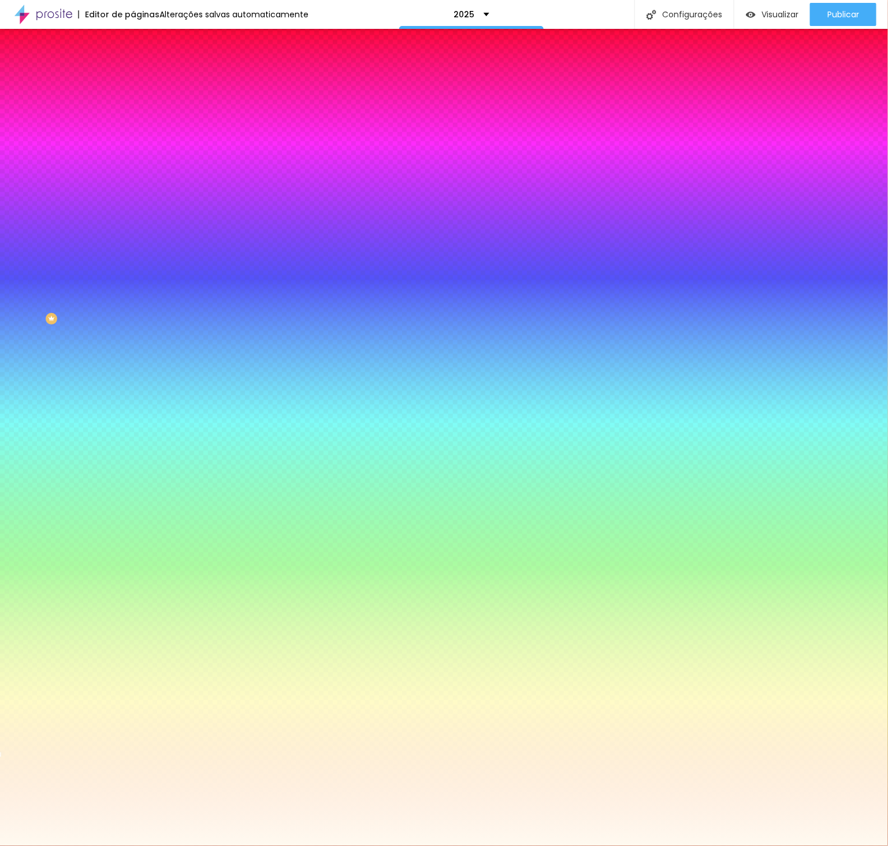
click at [133, 136] on div "Imagem de fundo Trocar imagem Efeito da Imagem Nenhum Nenhum Parallax Cor de fu…" at bounding box center [199, 165] width 133 height 150
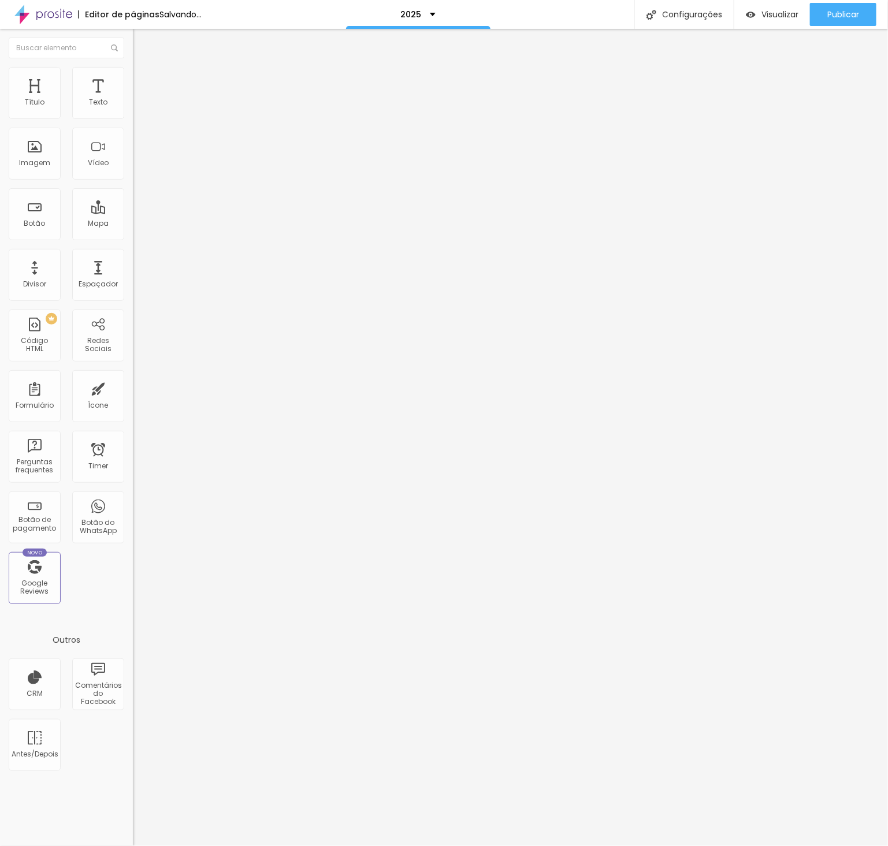
click at [133, 90] on ul "Conteúdo Estilo Avançado" at bounding box center [199, 72] width 133 height 35
click at [133, 243] on div "Editar Seção Conteúdo Estilo Avançado Modo Encaixotado Encaixotado Completo" at bounding box center [199, 437] width 133 height 817
click at [133, 77] on li "Estilo" at bounding box center [199, 73] width 133 height 12
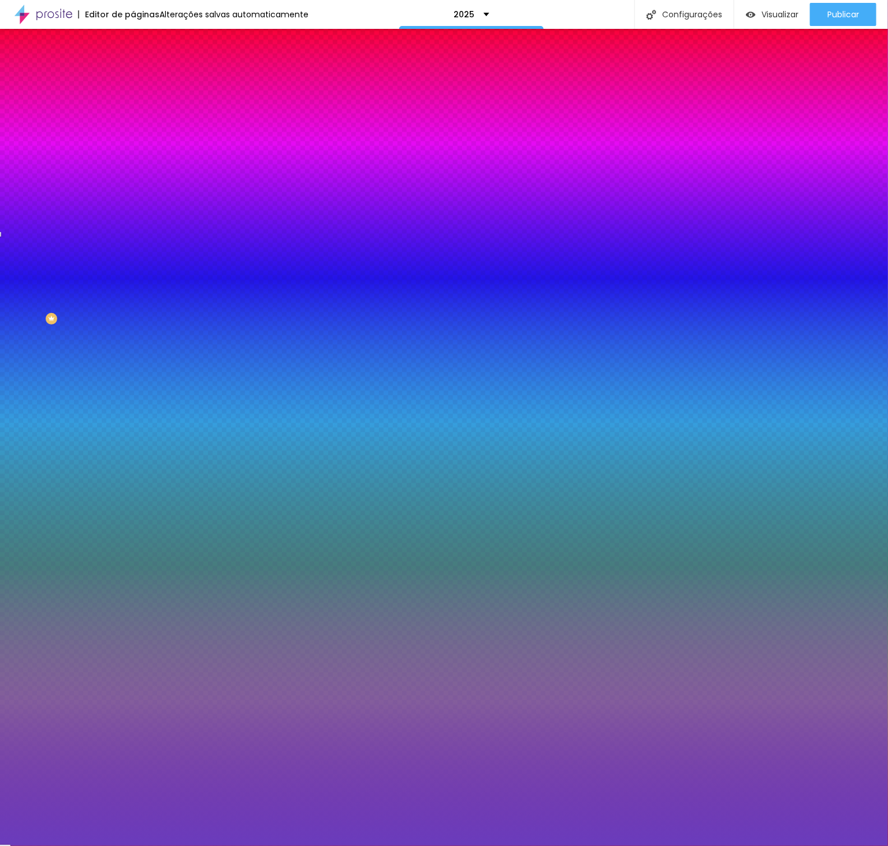
click at [133, 169] on input "#6A3CBC" at bounding box center [202, 163] width 139 height 12
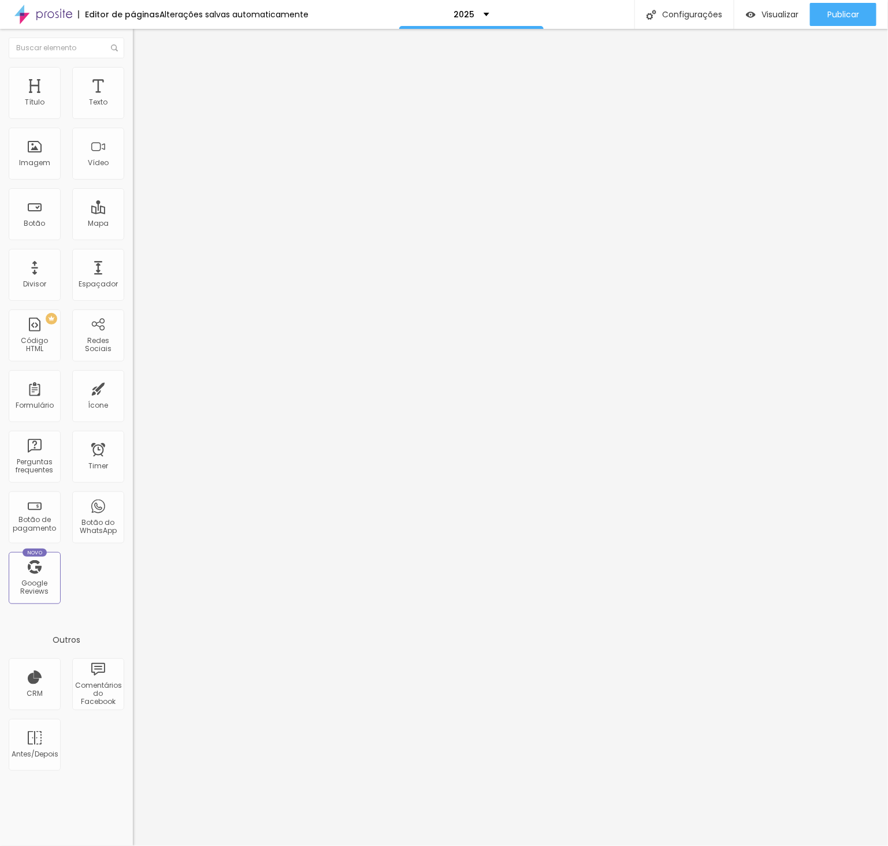
click at [133, 79] on li "Estilo" at bounding box center [199, 73] width 133 height 12
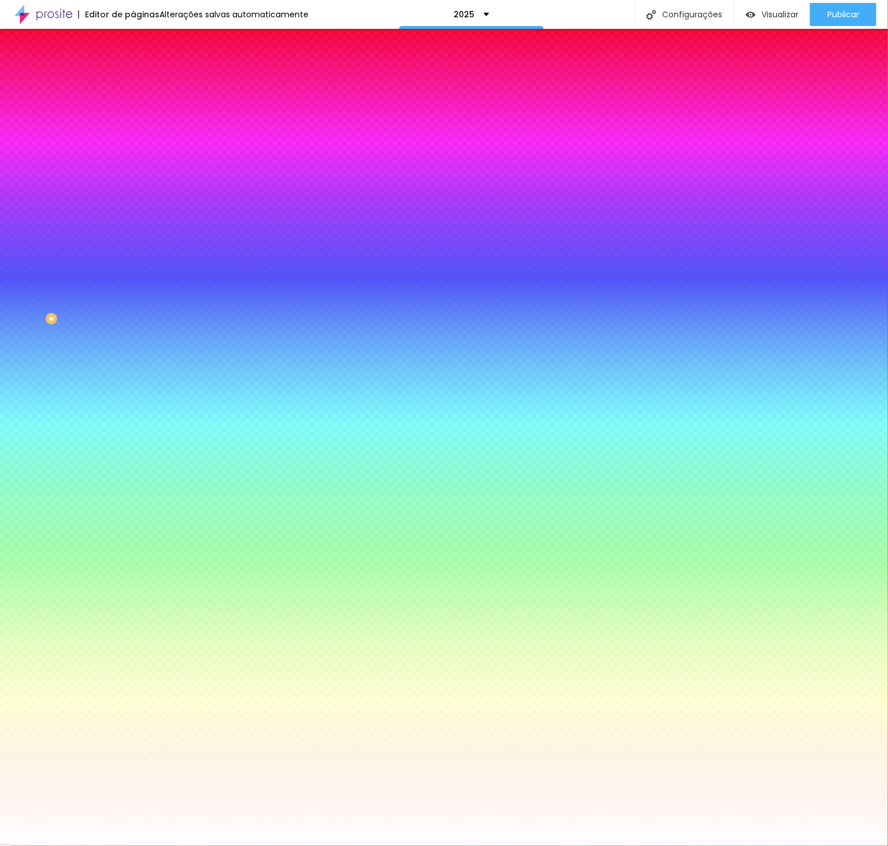
click at [133, 169] on input "#FFFFFF" at bounding box center [202, 163] width 139 height 12
paste input "6A3CBC"
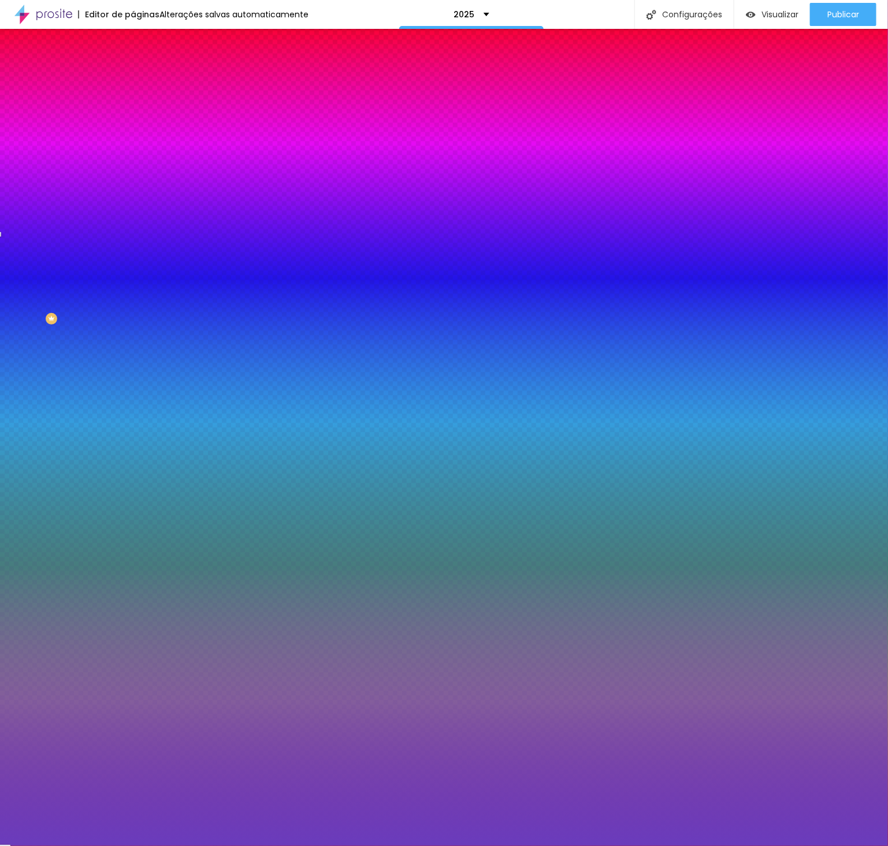
type input "#6A3CBC"
click at [133, 240] on div "Imagem de fundo Trocar imagem Efeito da Imagem Nenhum Nenhum Parallax Cor de fu…" at bounding box center [199, 165] width 133 height 150
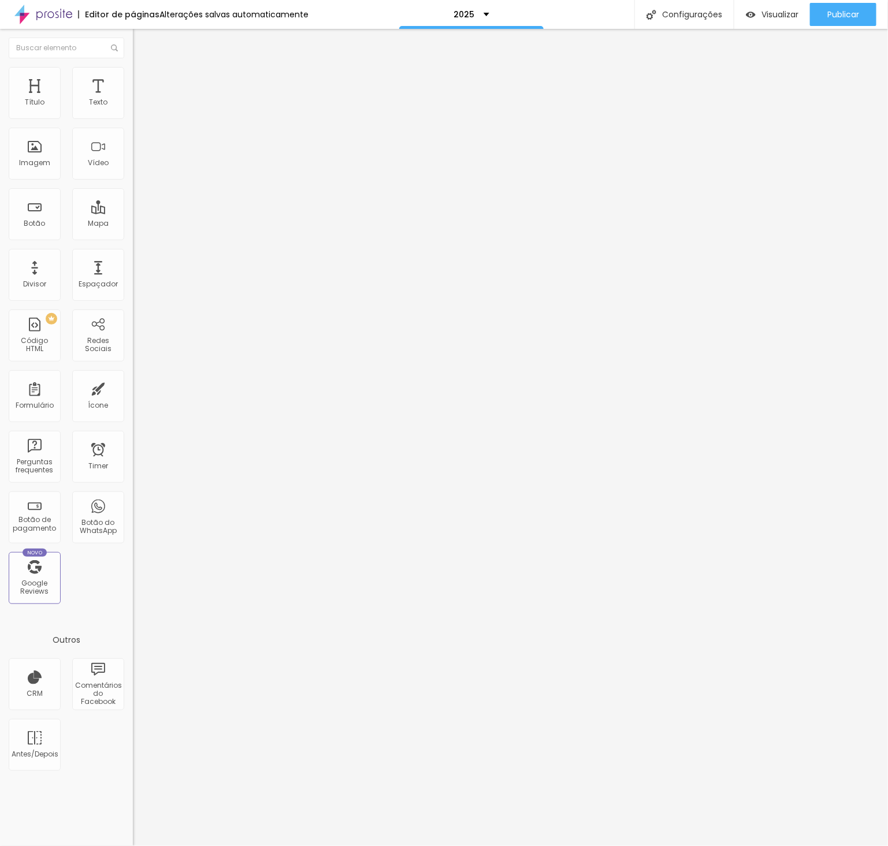
click at [133, 79] on li "Avançado" at bounding box center [199, 85] width 133 height 12
click at [133, 72] on img at bounding box center [138, 72] width 10 height 10
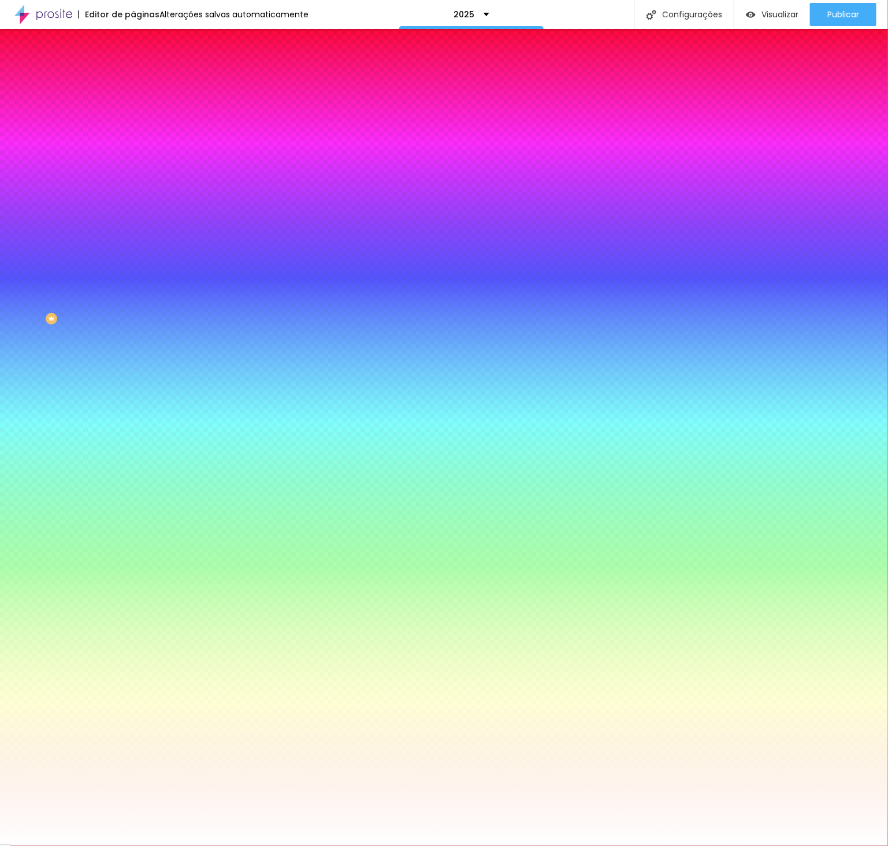
click at [137, 183] on icon "button" at bounding box center [140, 186] width 7 height 7
type input "30"
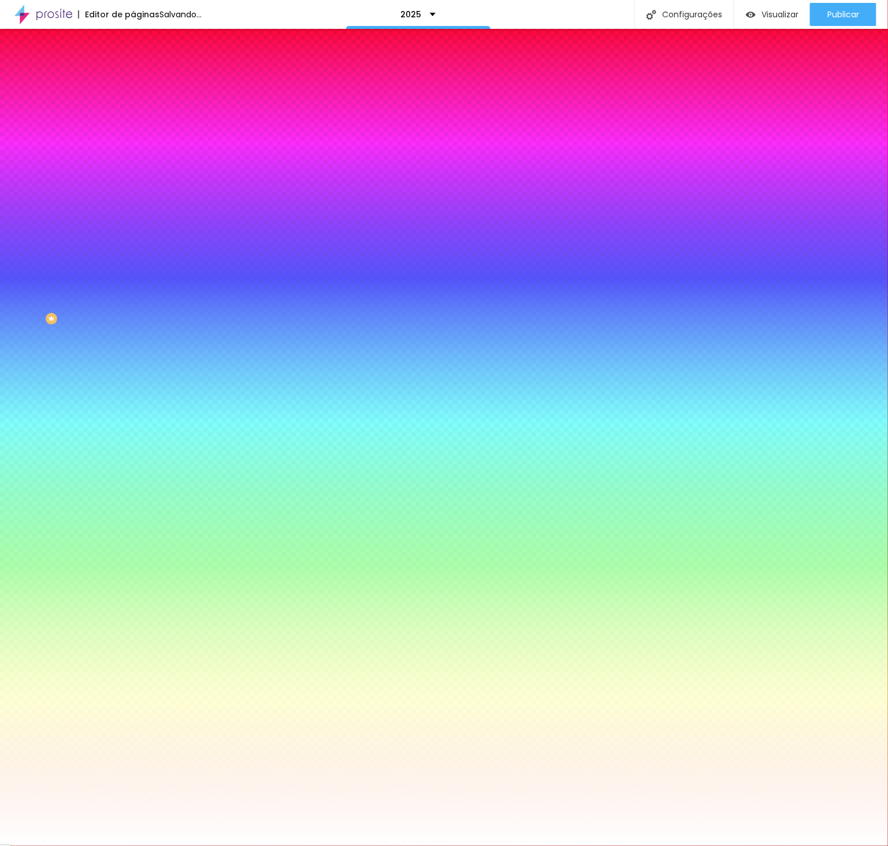
click at [172, 676] on div at bounding box center [444, 846] width 888 height 0
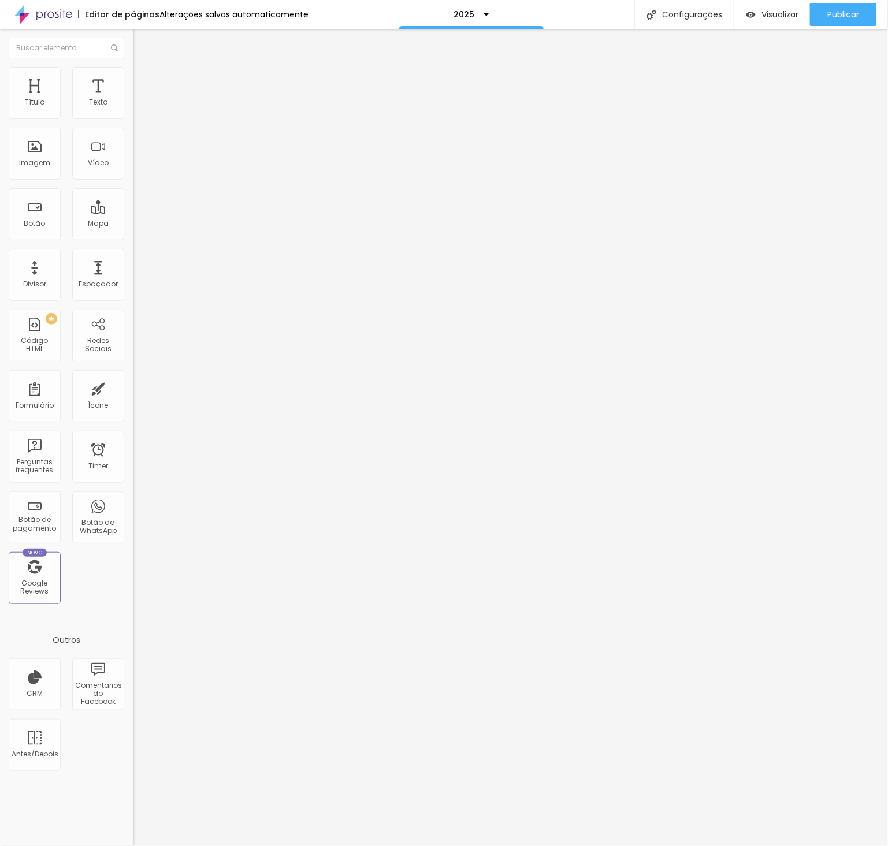
click at [133, 83] on ul "Conteúdo Estilo Avançado" at bounding box center [199, 72] width 133 height 35
click at [143, 79] on span "Estilo" at bounding box center [152, 75] width 18 height 10
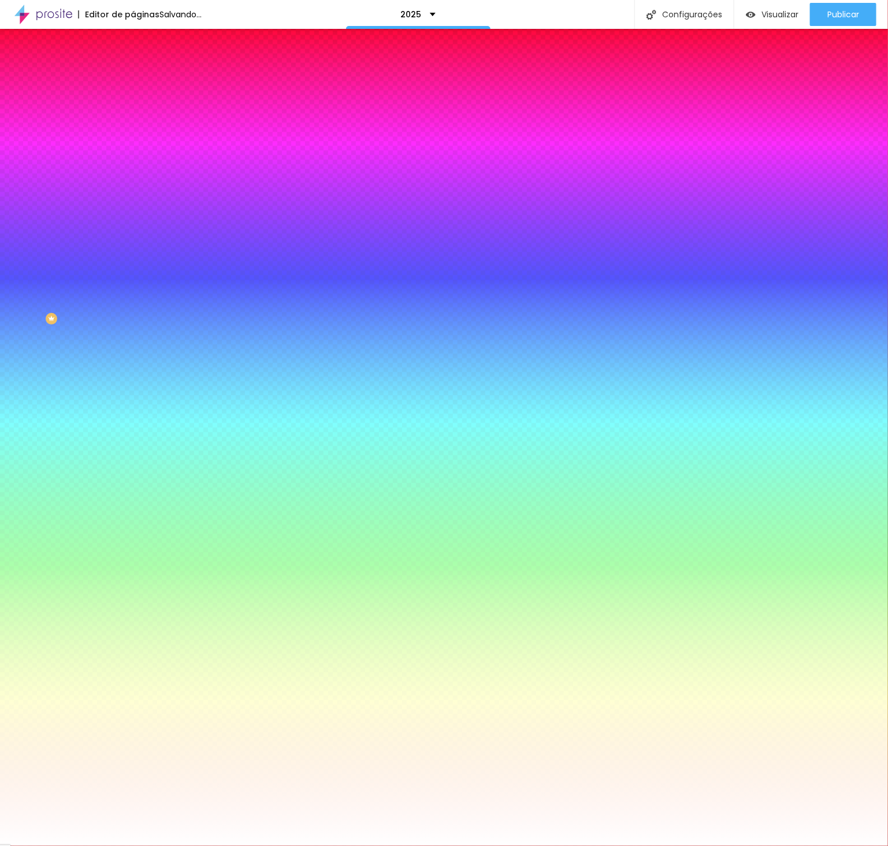
click at [133, 169] on input "#FFFFFF" at bounding box center [202, 163] width 139 height 12
paste input "6A3CBC"
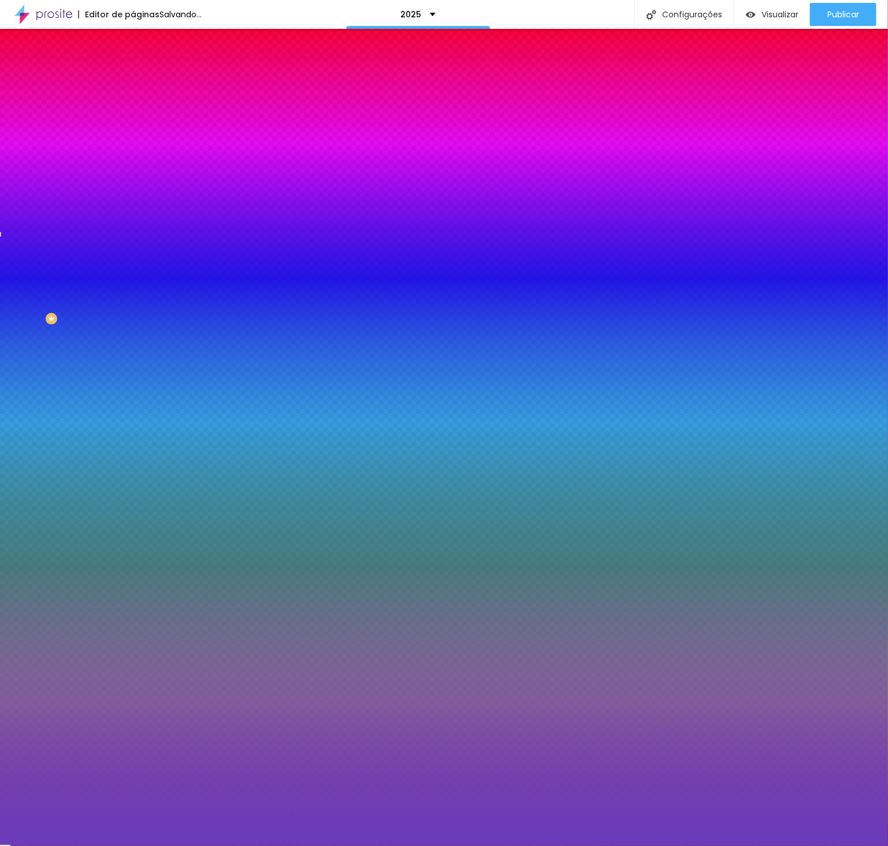
type input "#6A3CBC"
click at [133, 79] on img at bounding box center [138, 84] width 10 height 10
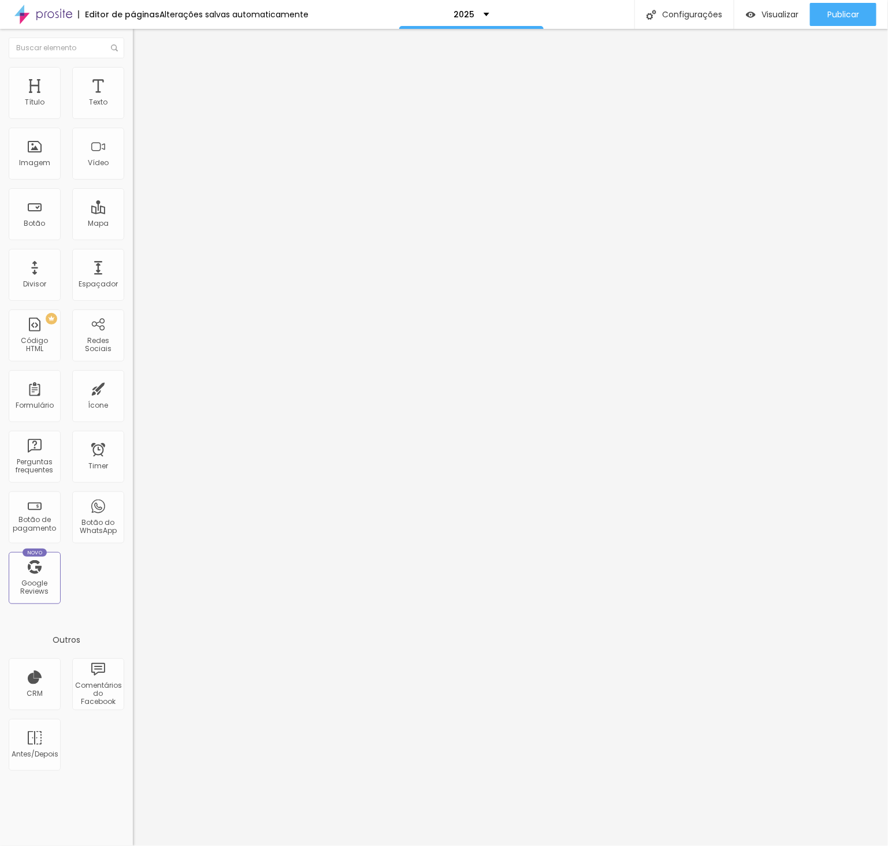
drag, startPoint x: 116, startPoint y: 303, endPoint x: 125, endPoint y: 334, distance: 32.5
click at [133, 511] on div at bounding box center [199, 511] width 133 height 0
click at [133, 67] on li "Conteúdo" at bounding box center [199, 61] width 133 height 12
click at [142, 41] on img "button" at bounding box center [146, 42] width 9 height 9
type input "30"
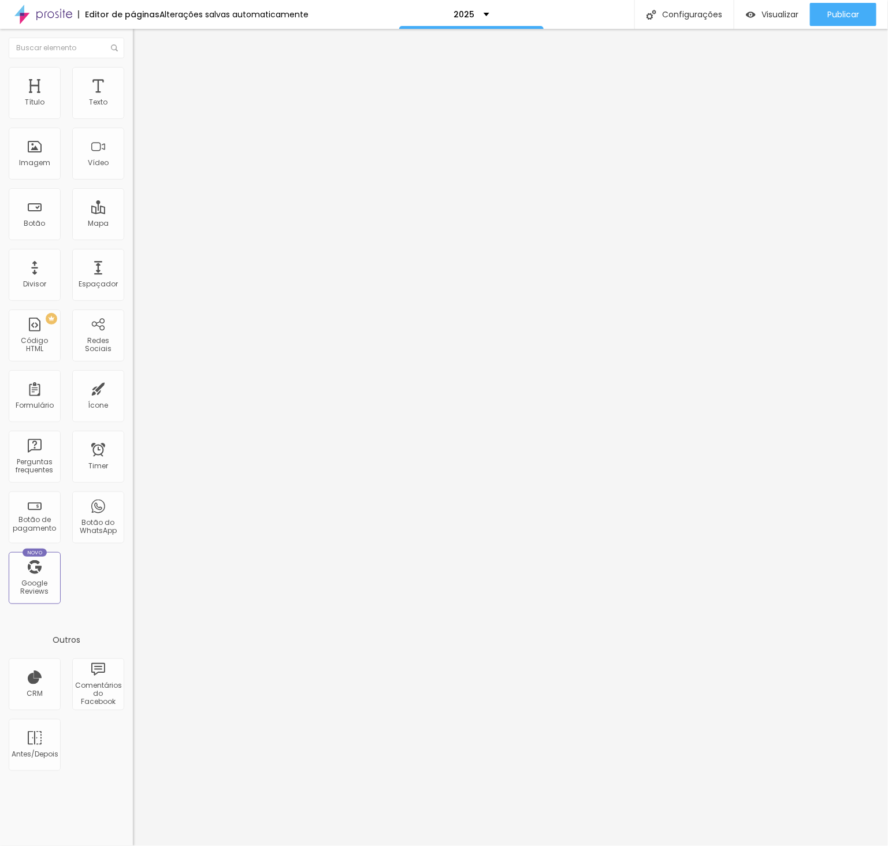
type input "20"
type input "19"
type input "12"
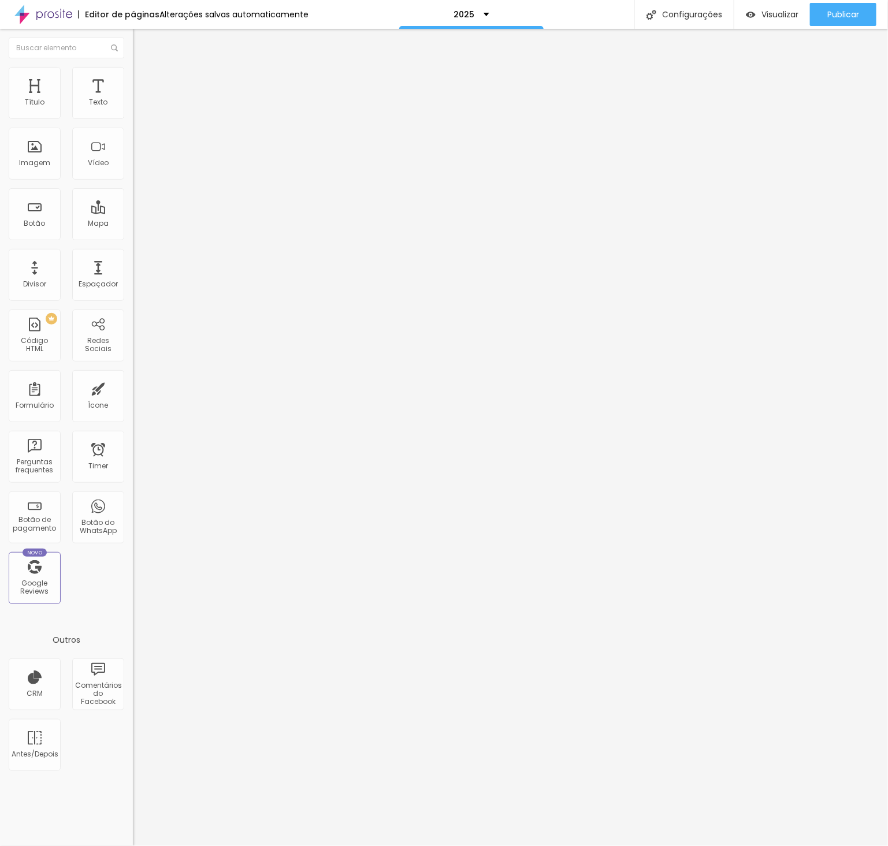
type input "12"
type input "10"
drag, startPoint x: 27, startPoint y: 111, endPoint x: 20, endPoint y: 114, distance: 7.5
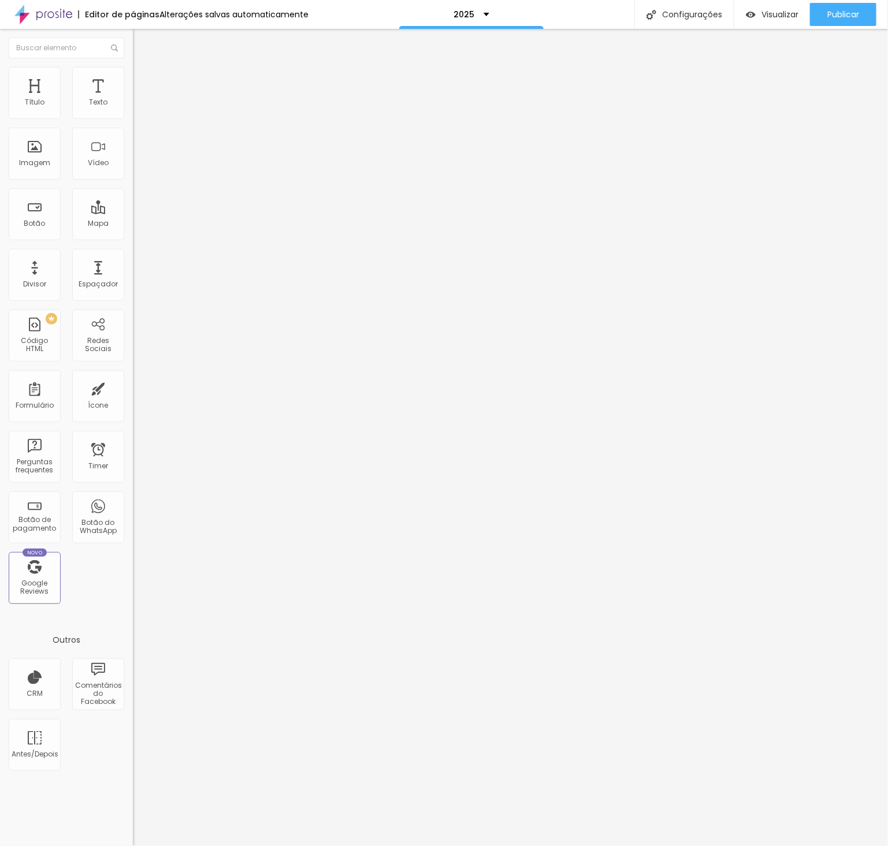
click at [133, 113] on div "10 px Tamanho" at bounding box center [199, 160] width 133 height 163
click at [133, 98] on div "Modo Encaixotado Encaixotado Completo" at bounding box center [199, 106] width 133 height 32
click at [143, 78] on span "Estilo" at bounding box center [152, 75] width 18 height 10
click at [133, 94] on div "Modo Encaixotado Encaixotado Completo" at bounding box center [199, 106] width 133 height 32
click at [143, 80] on span "Estilo" at bounding box center [152, 75] width 18 height 10
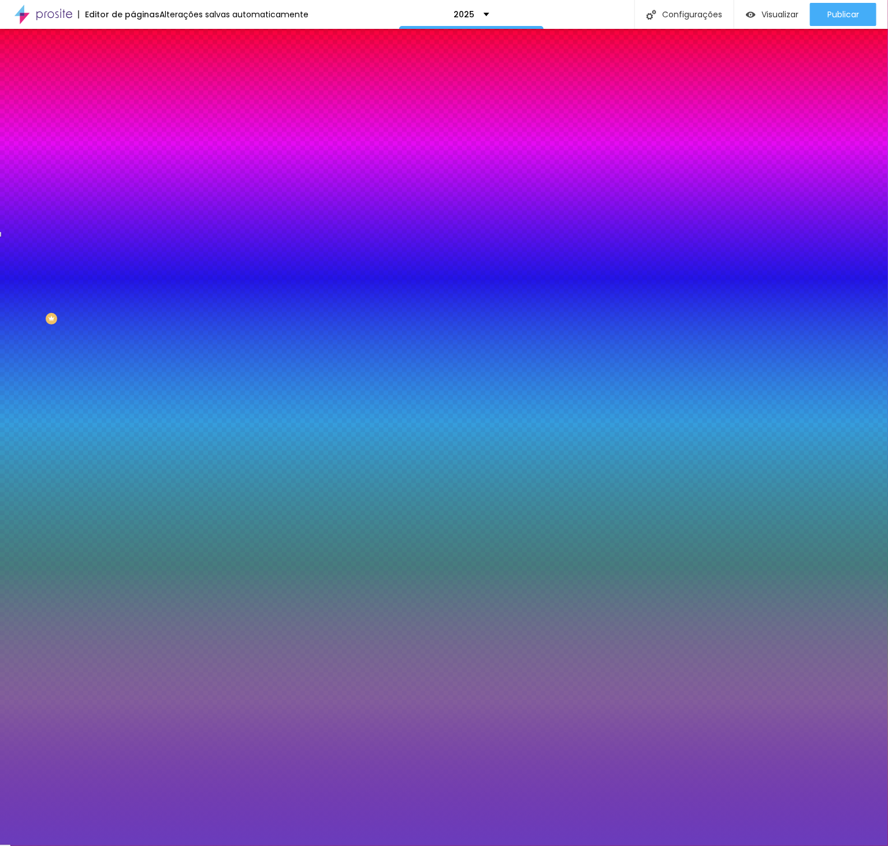
click at [133, 169] on input "#6A3CBC" at bounding box center [202, 163] width 139 height 12
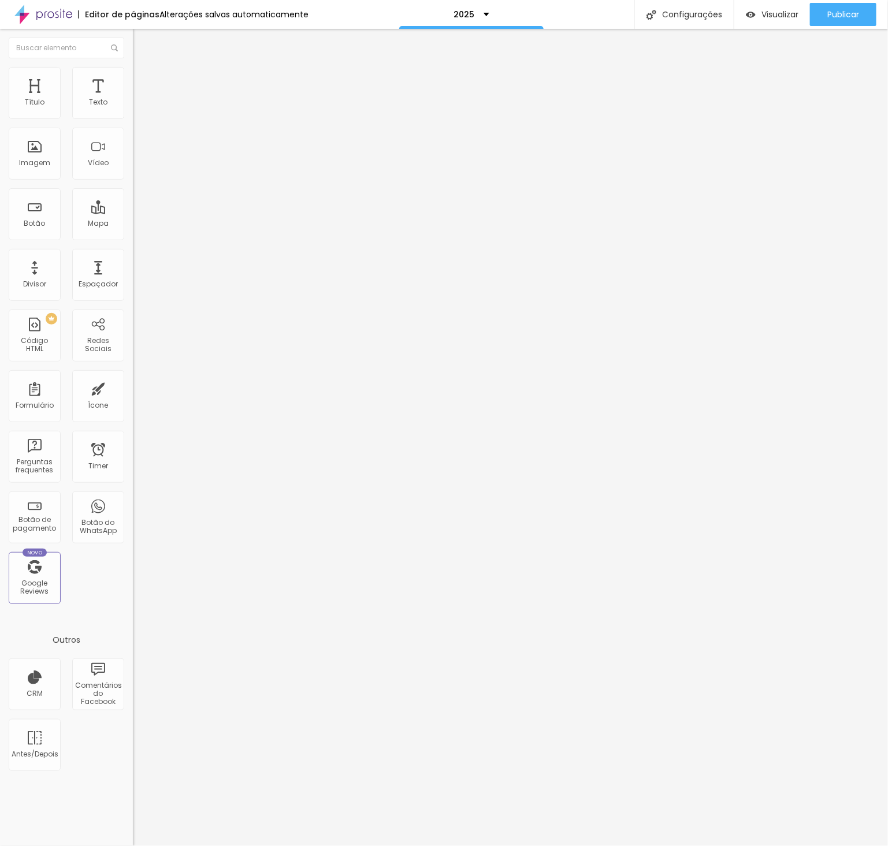
click at [133, 75] on ul "Conteúdo Estilo Avançado" at bounding box center [199, 72] width 133 height 35
click at [143, 80] on span "Estilo" at bounding box center [152, 75] width 18 height 10
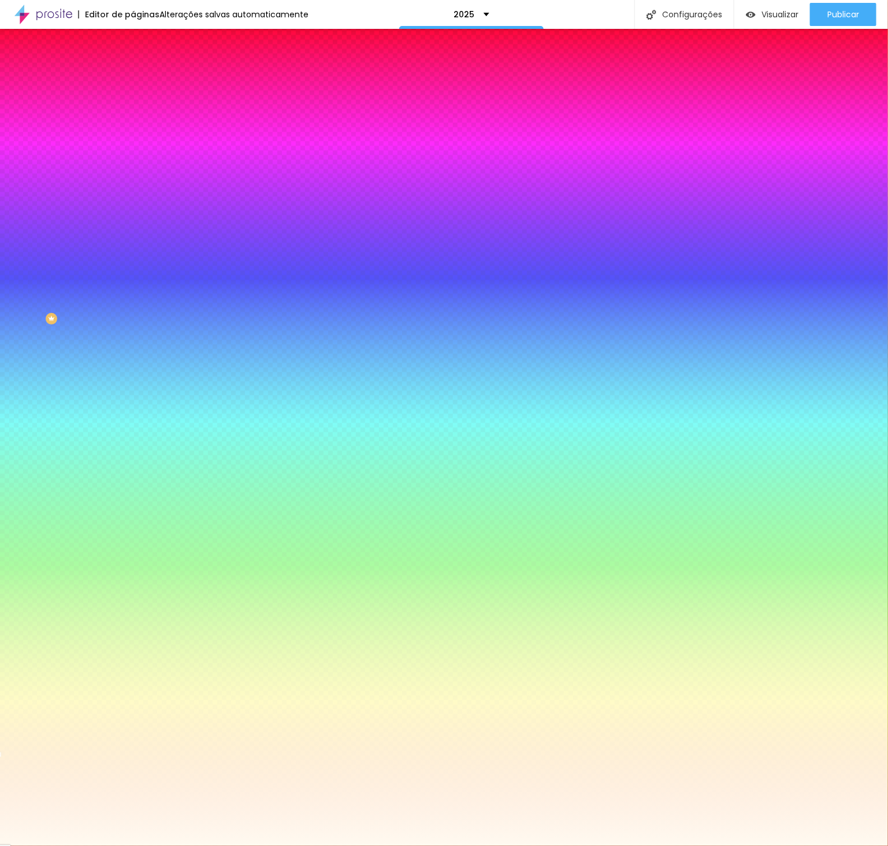
click at [133, 169] on input "#FFFAF0" at bounding box center [202, 163] width 139 height 12
paste input "6A3CBC"
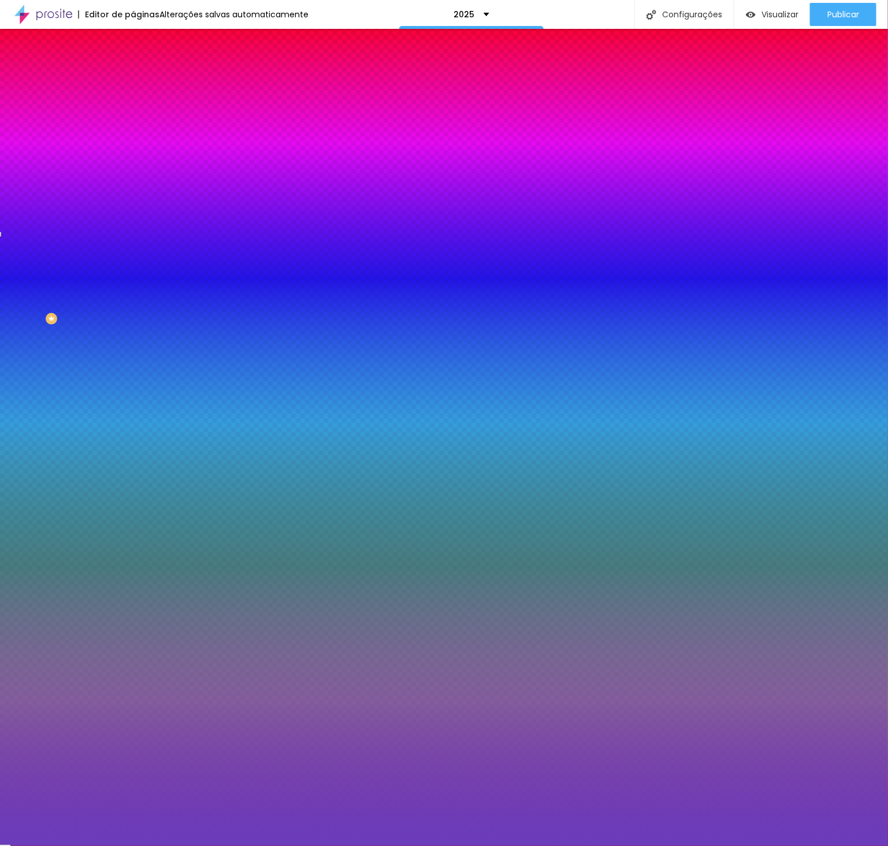
type input "#6A3CBC"
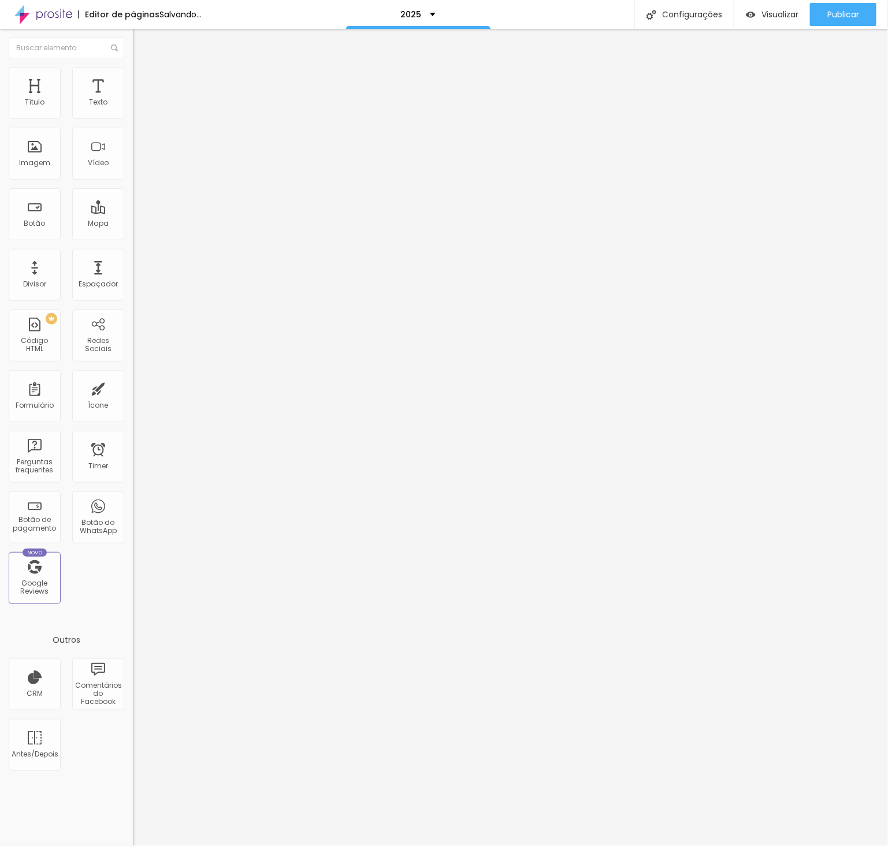
drag, startPoint x: 118, startPoint y: 68, endPoint x: 94, endPoint y: 99, distance: 39.1
click at [133, 79] on li "Avançado" at bounding box center [199, 85] width 133 height 12
drag, startPoint x: 91, startPoint y: 136, endPoint x: 113, endPoint y: 137, distance: 22.6
click at [133, 398] on div "0 px" at bounding box center [199, 404] width 133 height 12
type input "3"
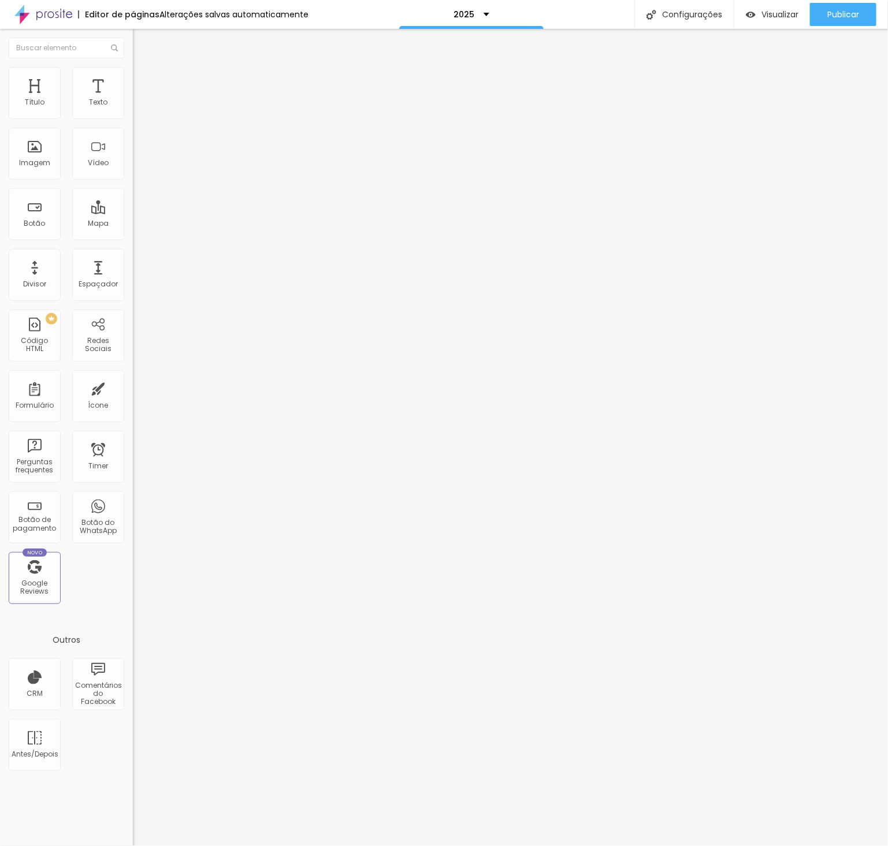
type input "3"
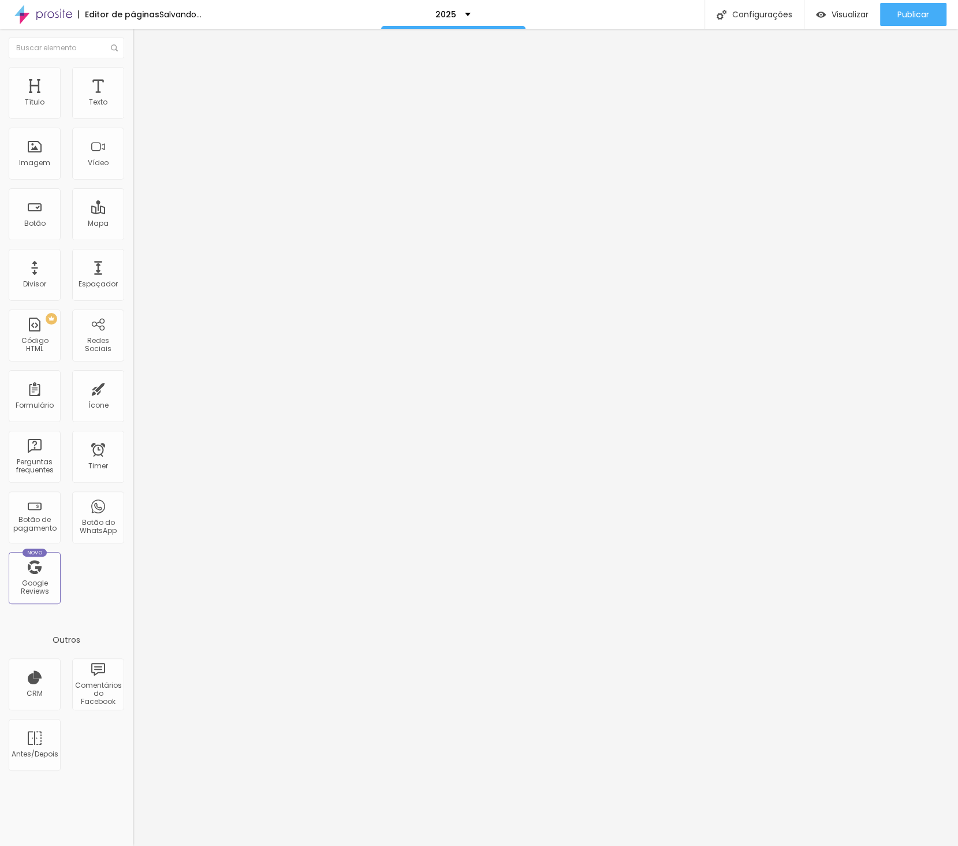
drag, startPoint x: 63, startPoint y: 71, endPoint x: 68, endPoint y: 100, distance: 29.3
click at [133, 71] on img at bounding box center [138, 72] width 10 height 10
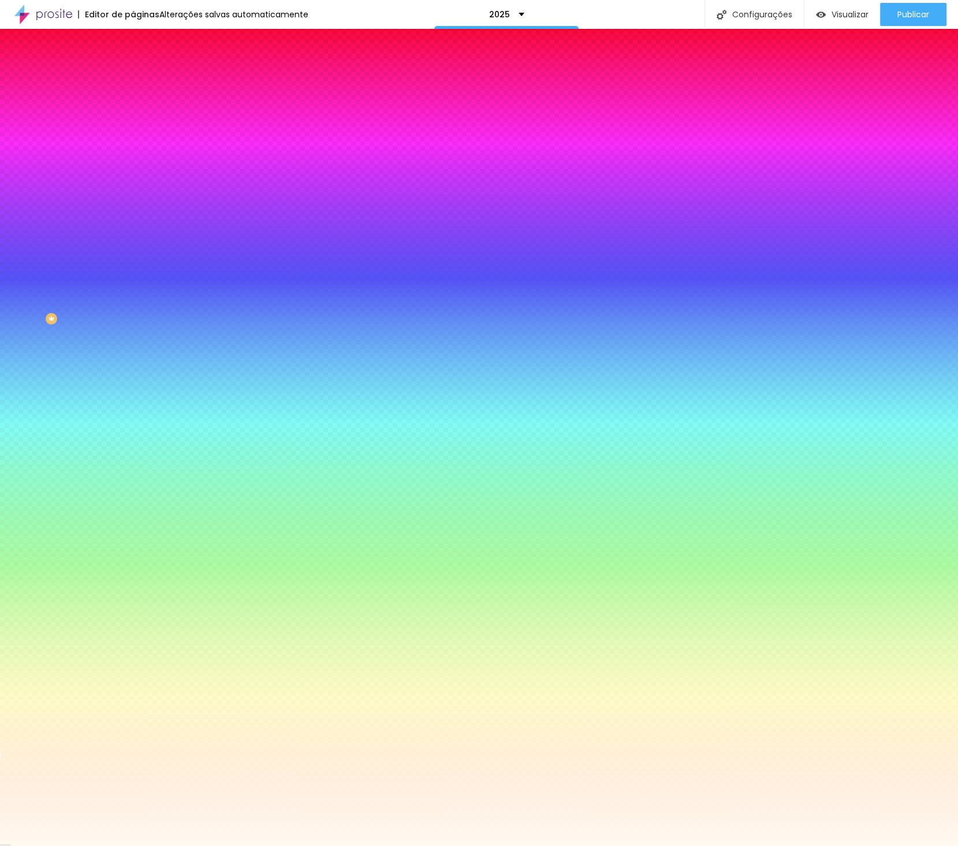
click at [133, 169] on input "#FFFAF0" at bounding box center [202, 163] width 139 height 12
paste input "E"
type input "#E"
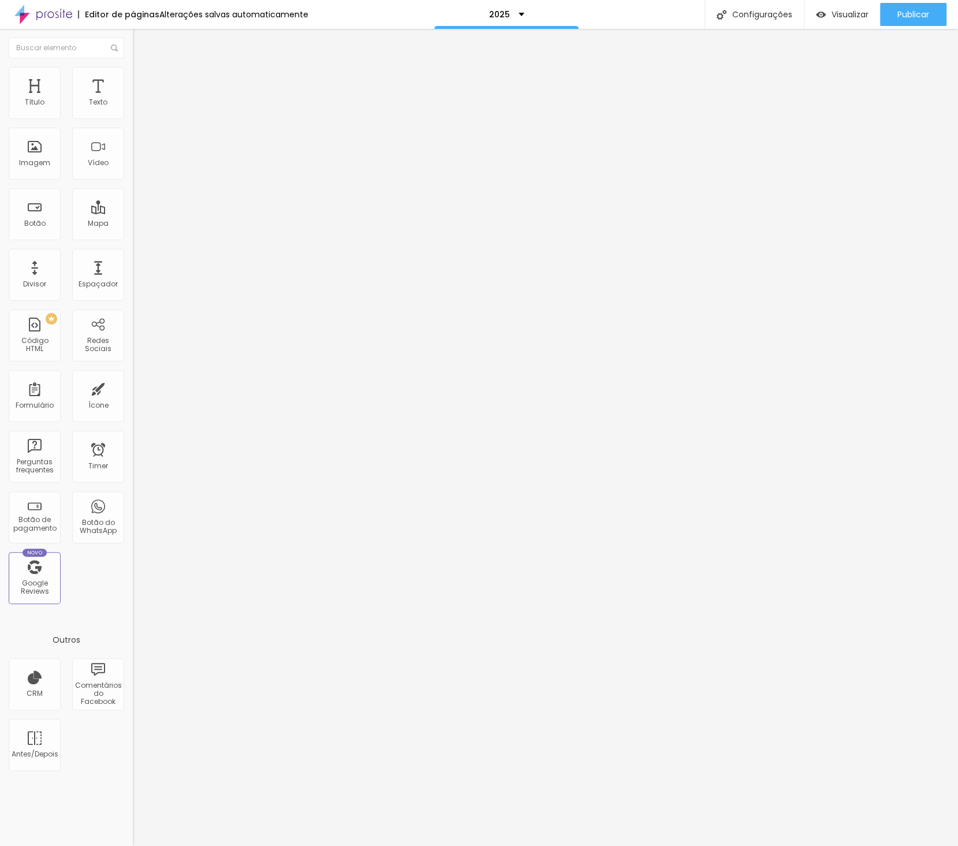
click at [133, 79] on li "Estilo" at bounding box center [199, 73] width 133 height 12
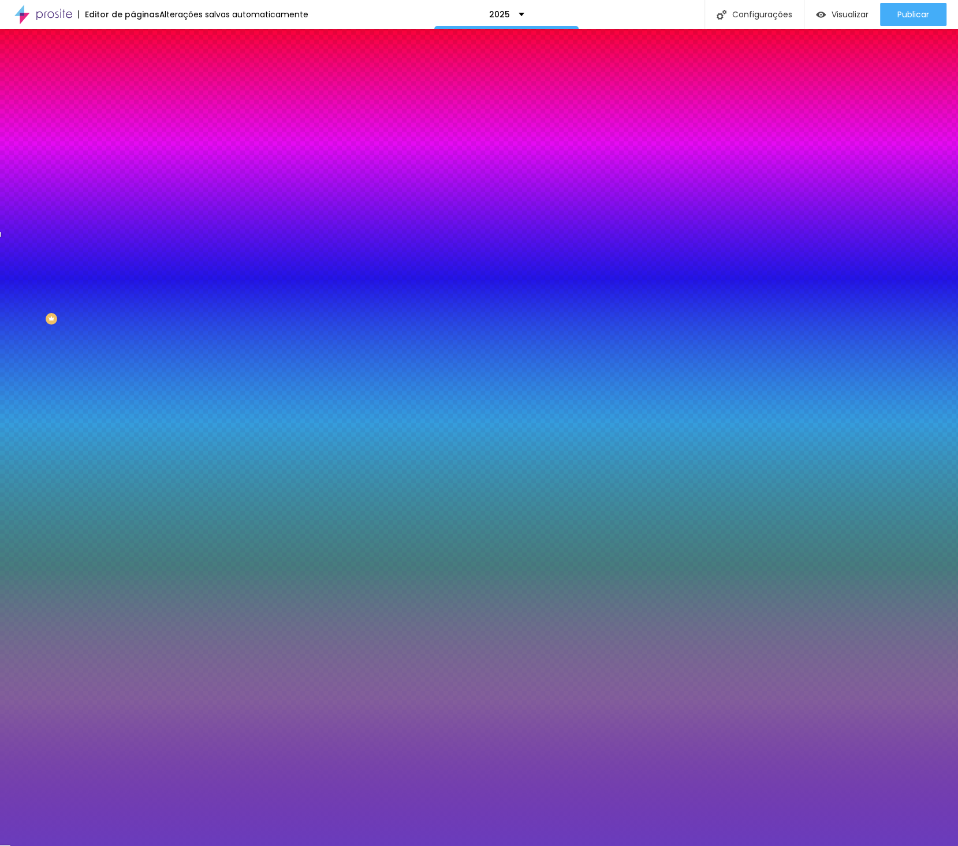
click at [133, 169] on input "#6A3CBC" at bounding box center [202, 163] width 139 height 12
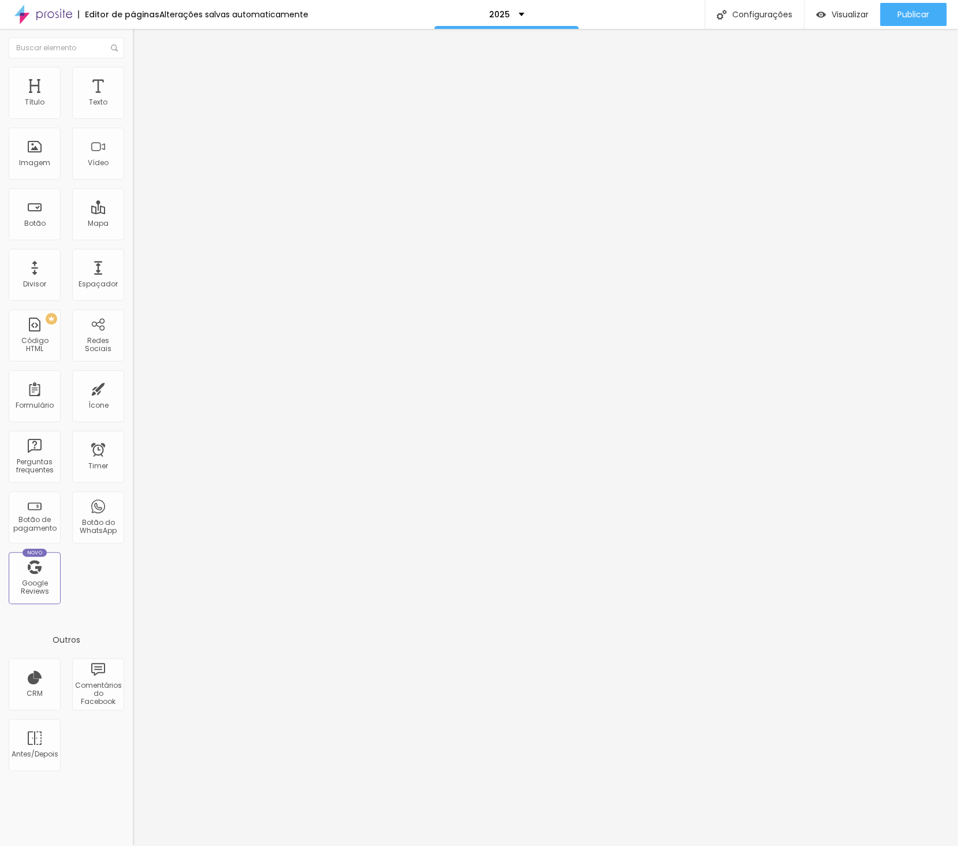
drag, startPoint x: 65, startPoint y: 89, endPoint x: 69, endPoint y: 95, distance: 6.7
click at [133, 79] on li "Estilo" at bounding box center [199, 73] width 133 height 12
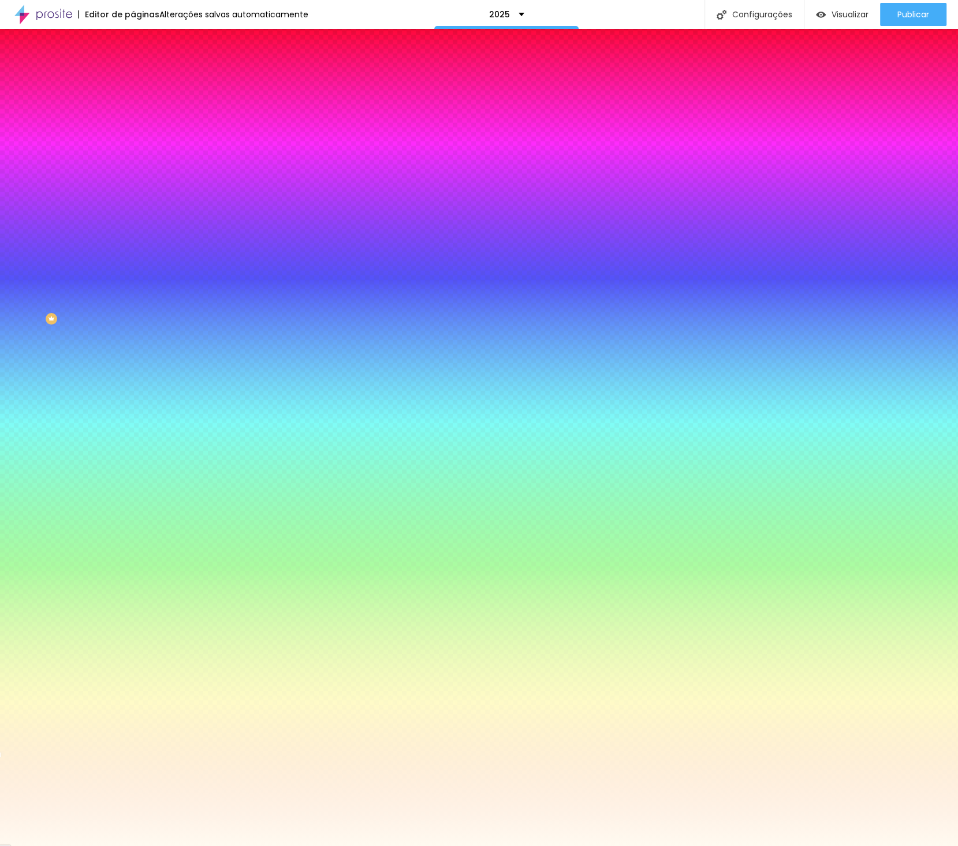
click at [133, 169] on input "#FFFAF0" at bounding box center [202, 163] width 139 height 12
paste input "6A3CBC"
type input "#6A3CBC"
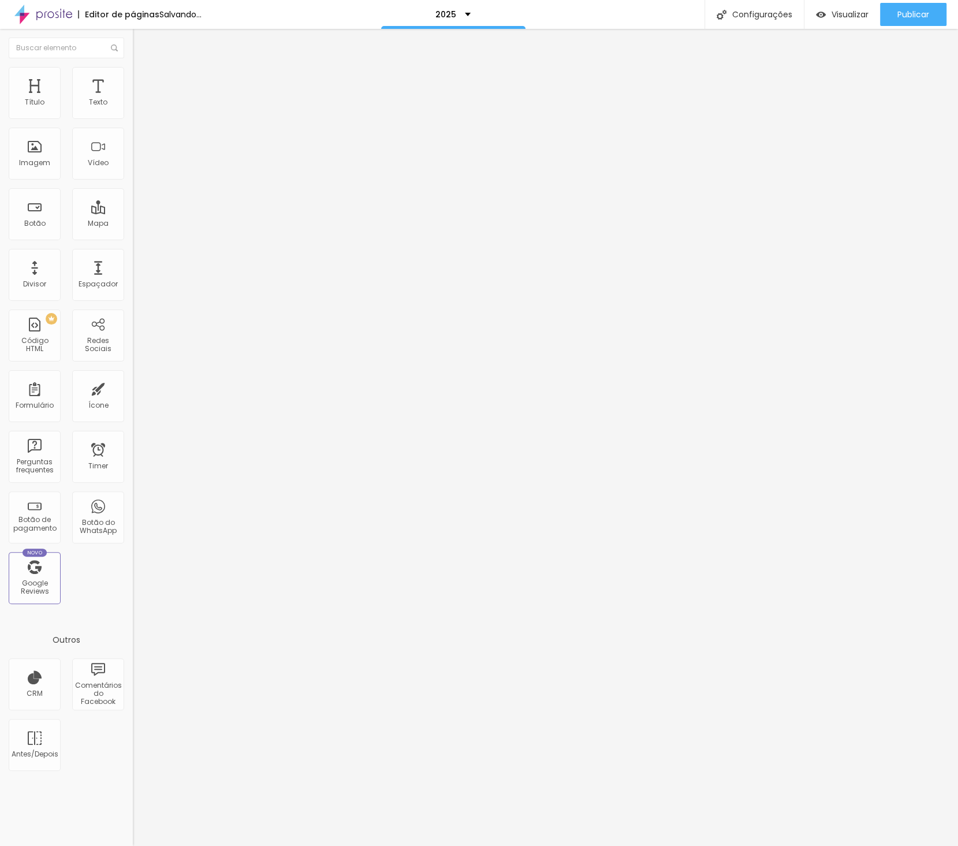
click at [143, 80] on span "Estilo" at bounding box center [152, 75] width 18 height 10
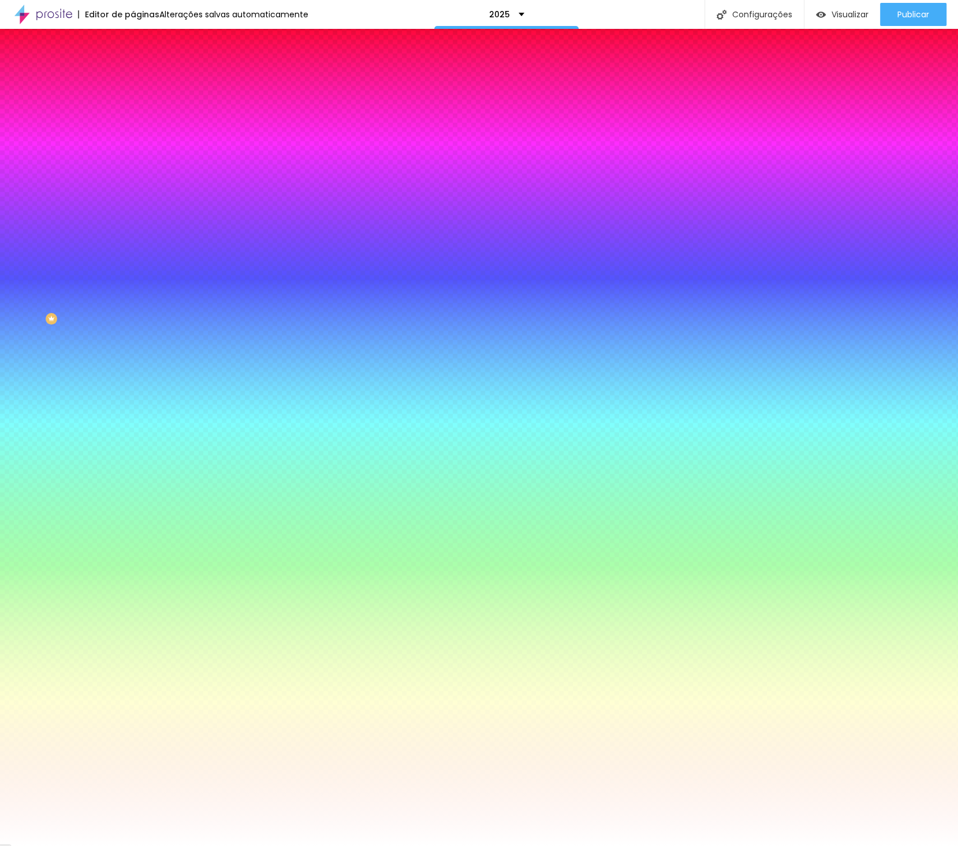
click at [137, 183] on icon "button" at bounding box center [140, 186] width 7 height 7
type input "30"
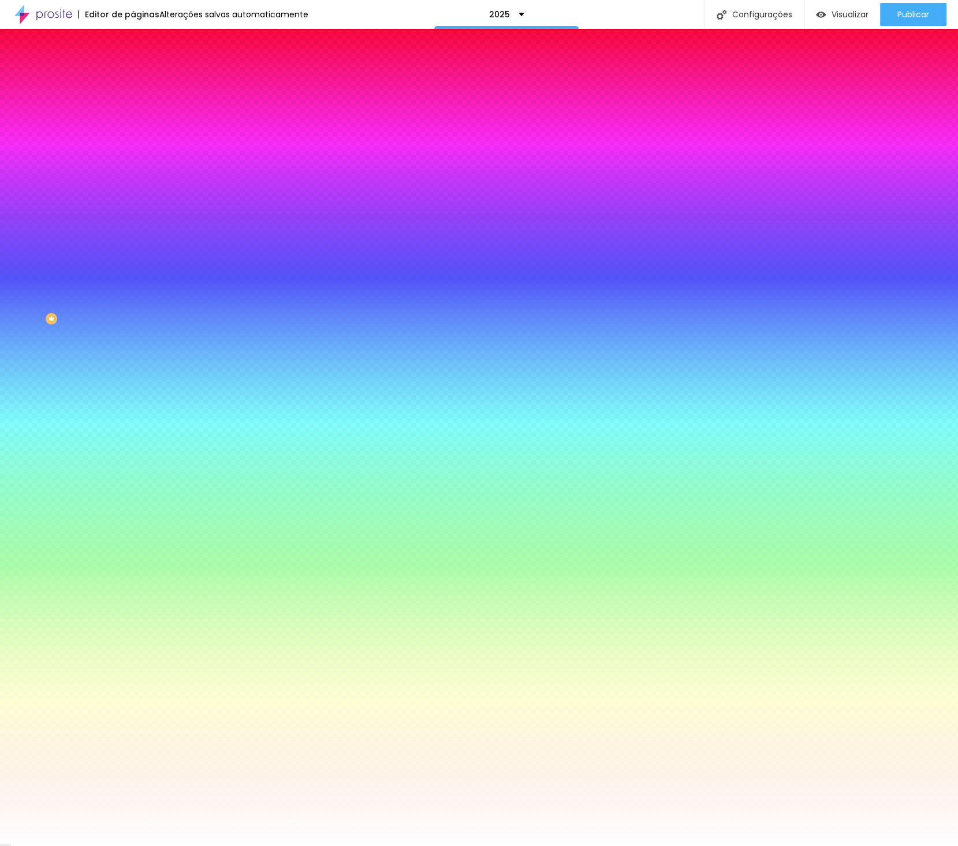
click at [192, 676] on div at bounding box center [479, 846] width 958 height 0
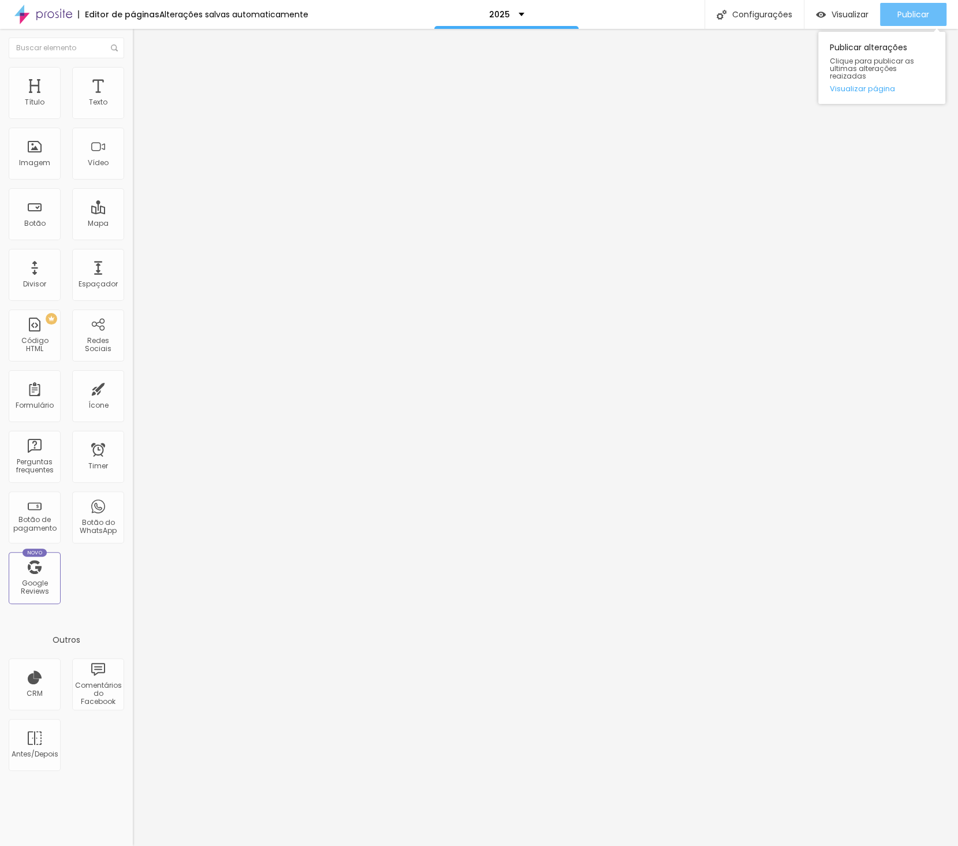
click at [931, 13] on button "Publicar" at bounding box center [913, 14] width 66 height 23
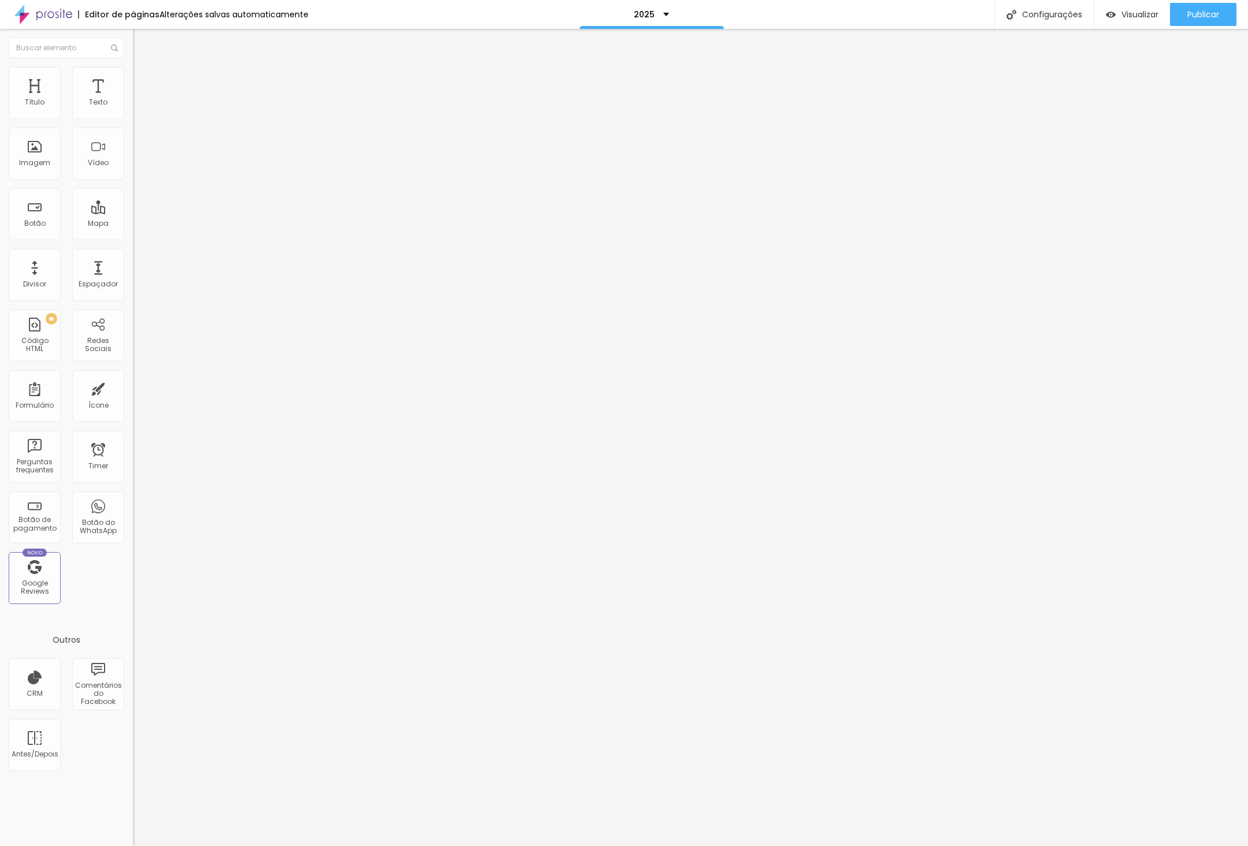
click at [143, 80] on span "Estilo" at bounding box center [152, 75] width 18 height 10
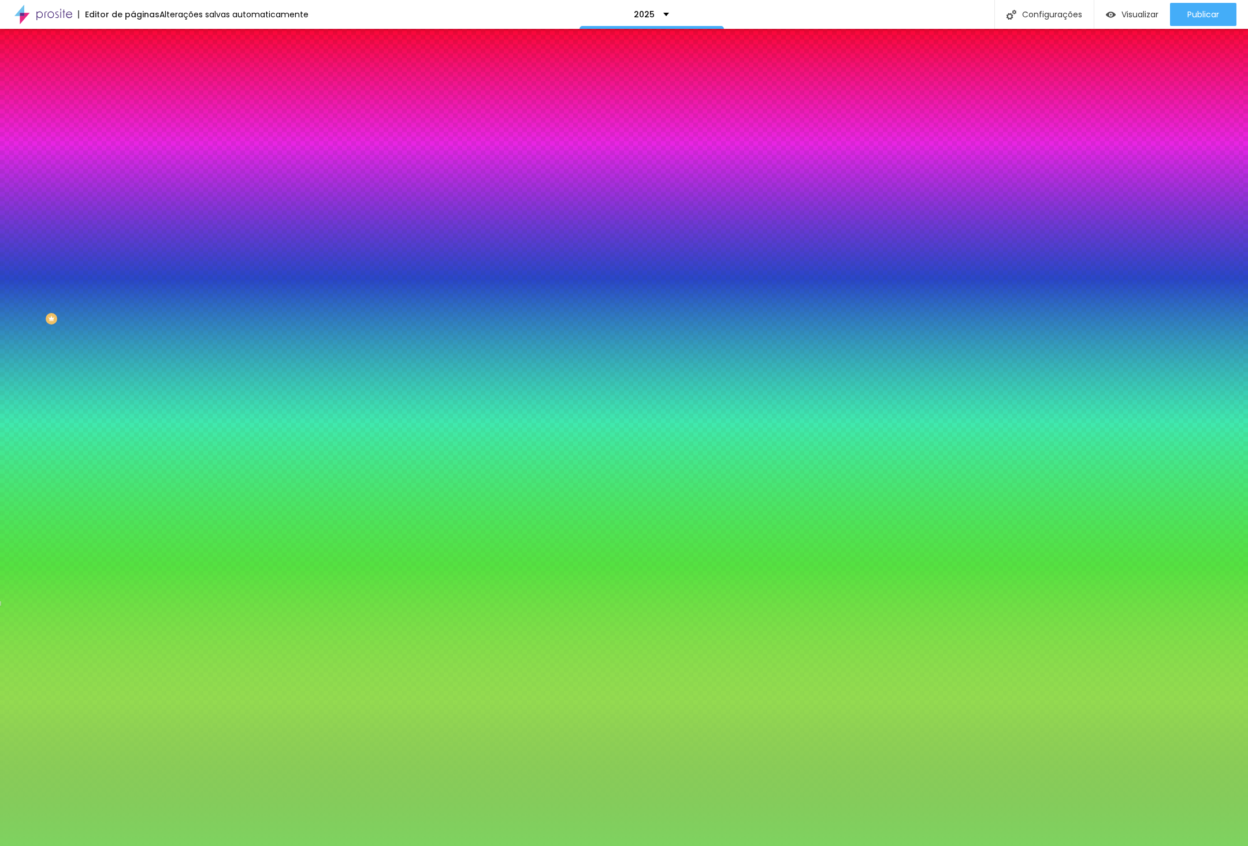
click at [133, 106] on span "Trocar imagem" at bounding box center [164, 101] width 63 height 10
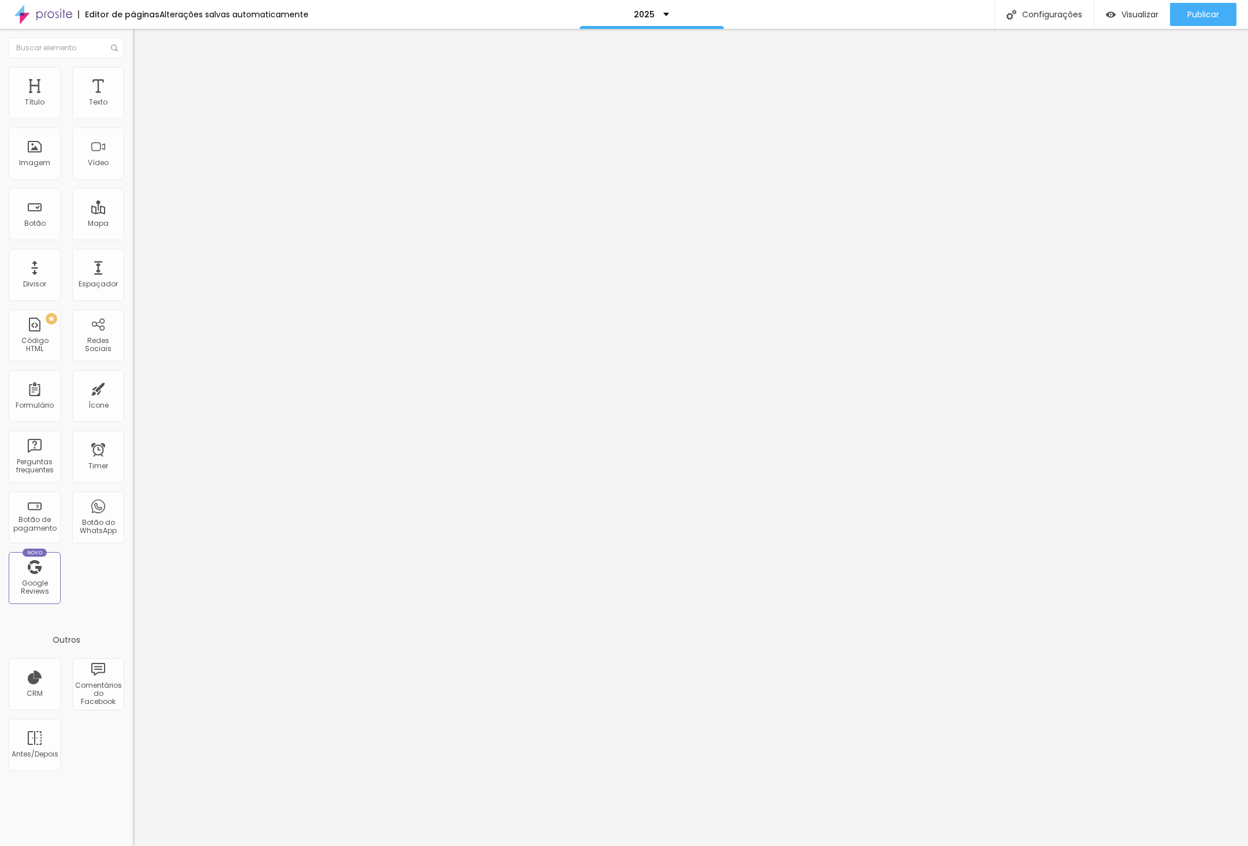
click at [133, 111] on button "button" at bounding box center [141, 105] width 16 height 12
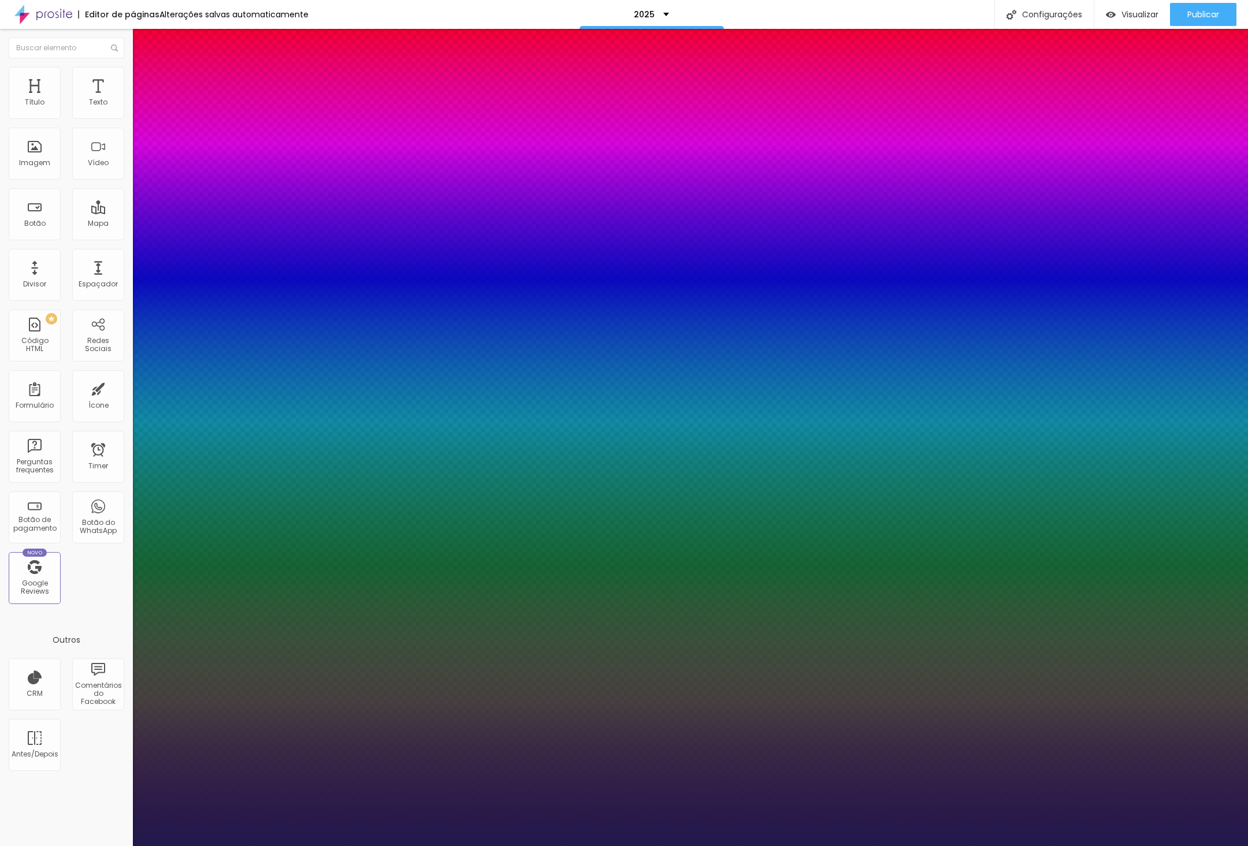
type input "0"
type input "8"
type input "5"
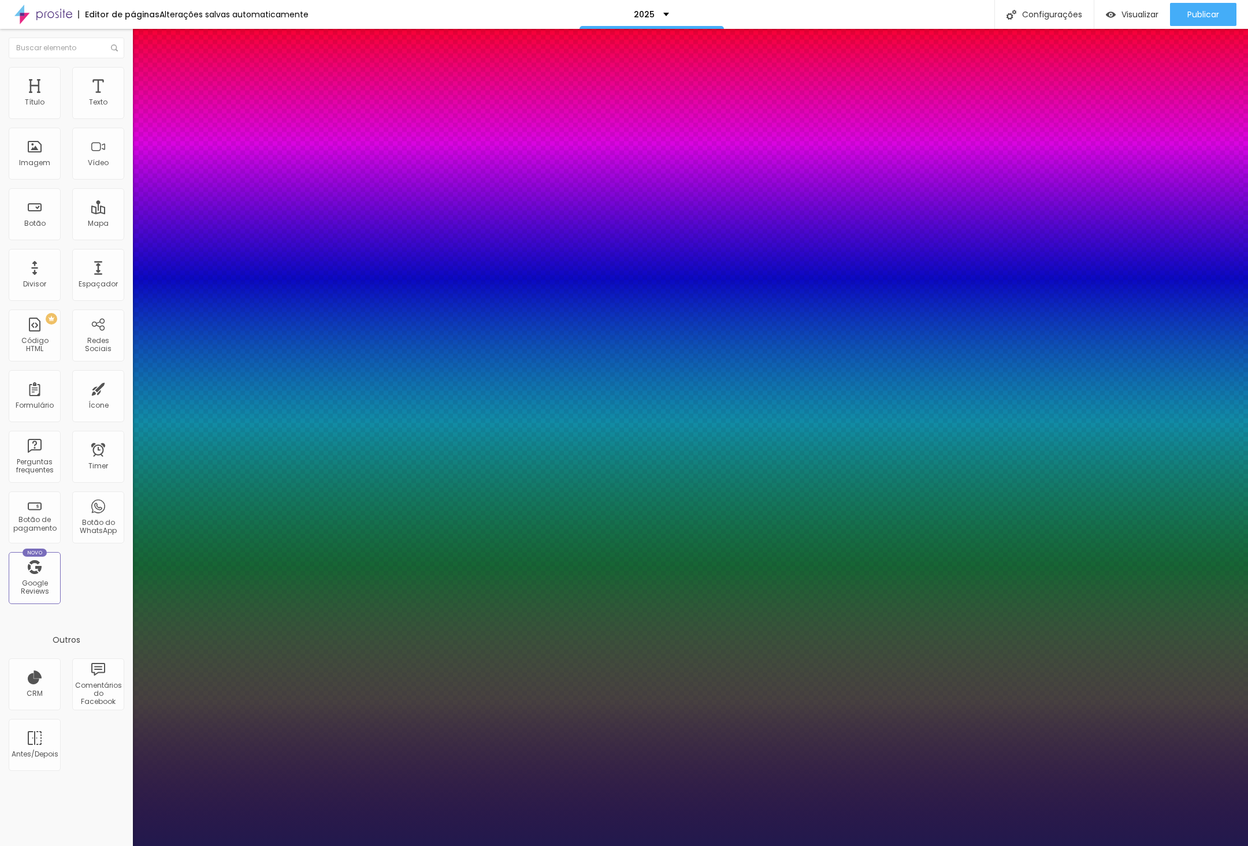
type input "0"
type input "54"
type input "0"
type input "54"
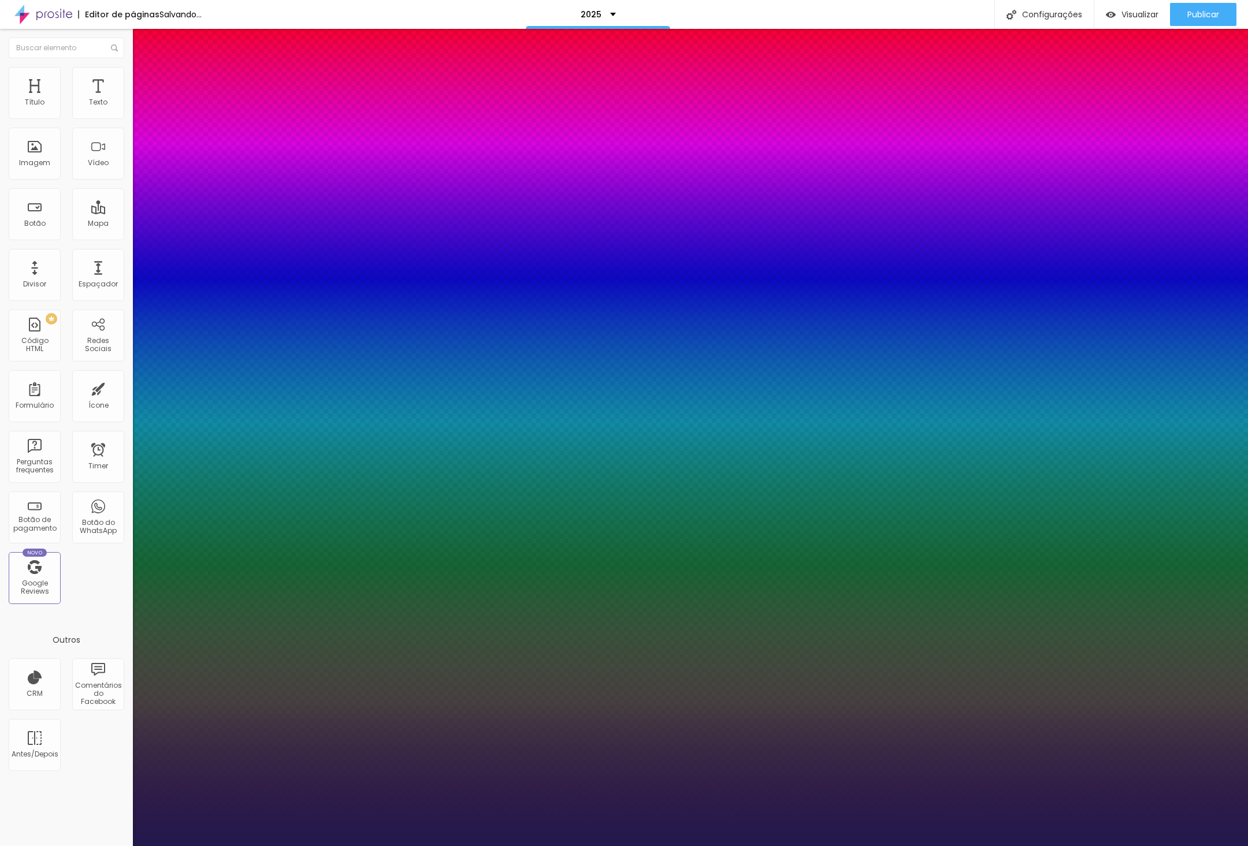
click at [816, 676] on div at bounding box center [624, 846] width 1248 height 0
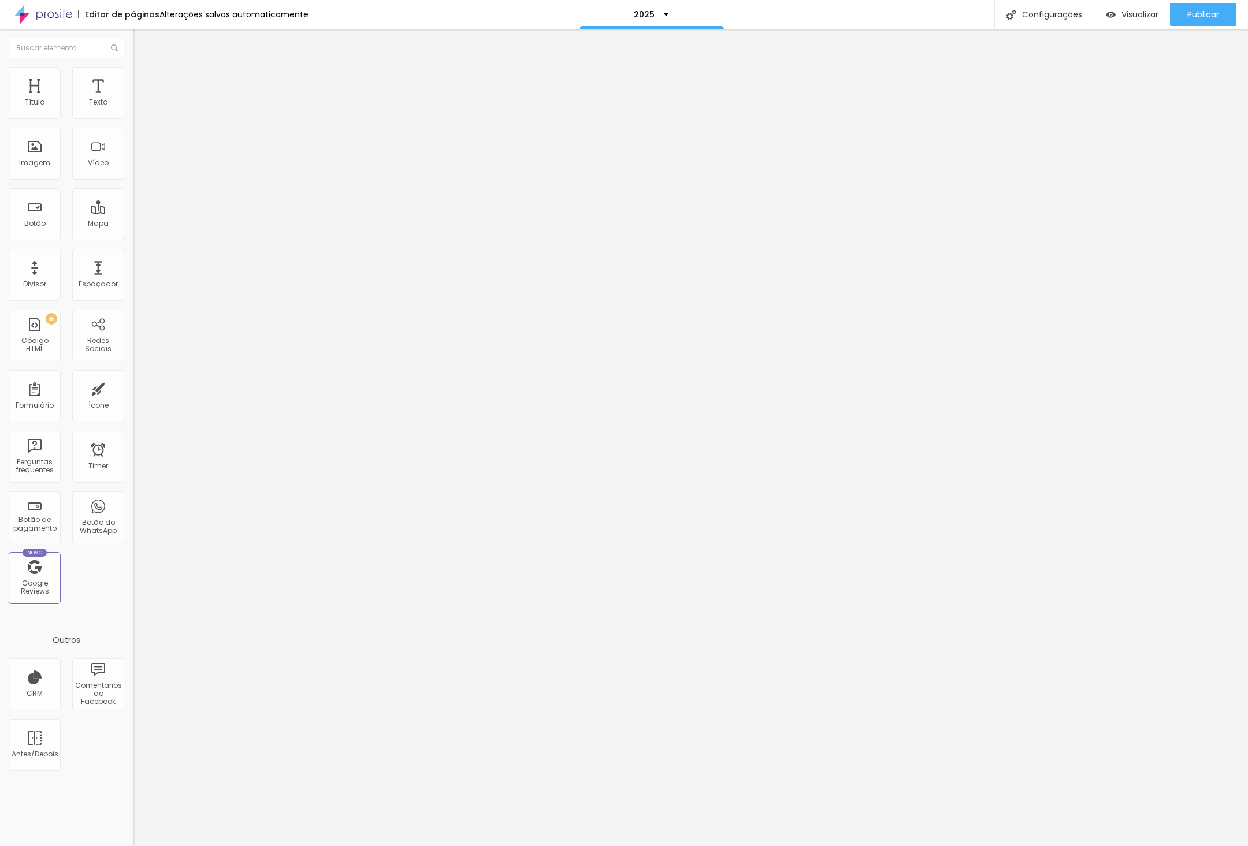
click at [133, 210] on div "Tamanho Titulo 1 H1 Titulo 2 H2 Titulo 3 H3 Titulo 4 H4 Titulo 5 H5 Titulo 6 H6…" at bounding box center [199, 144] width 133 height 131
click at [133, 171] on button "button" at bounding box center [141, 165] width 16 height 12
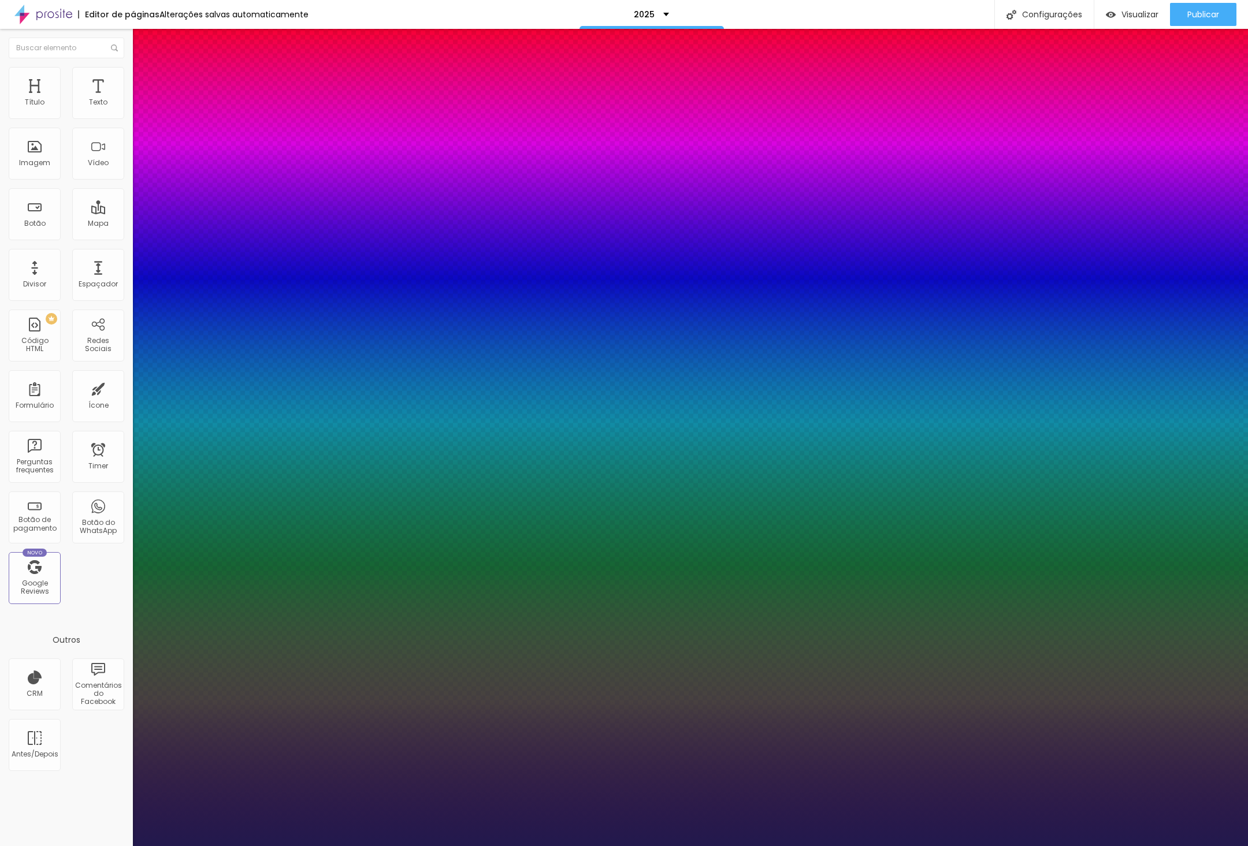
type input "1"
click at [362, 676] on div at bounding box center [624, 846] width 1248 height 0
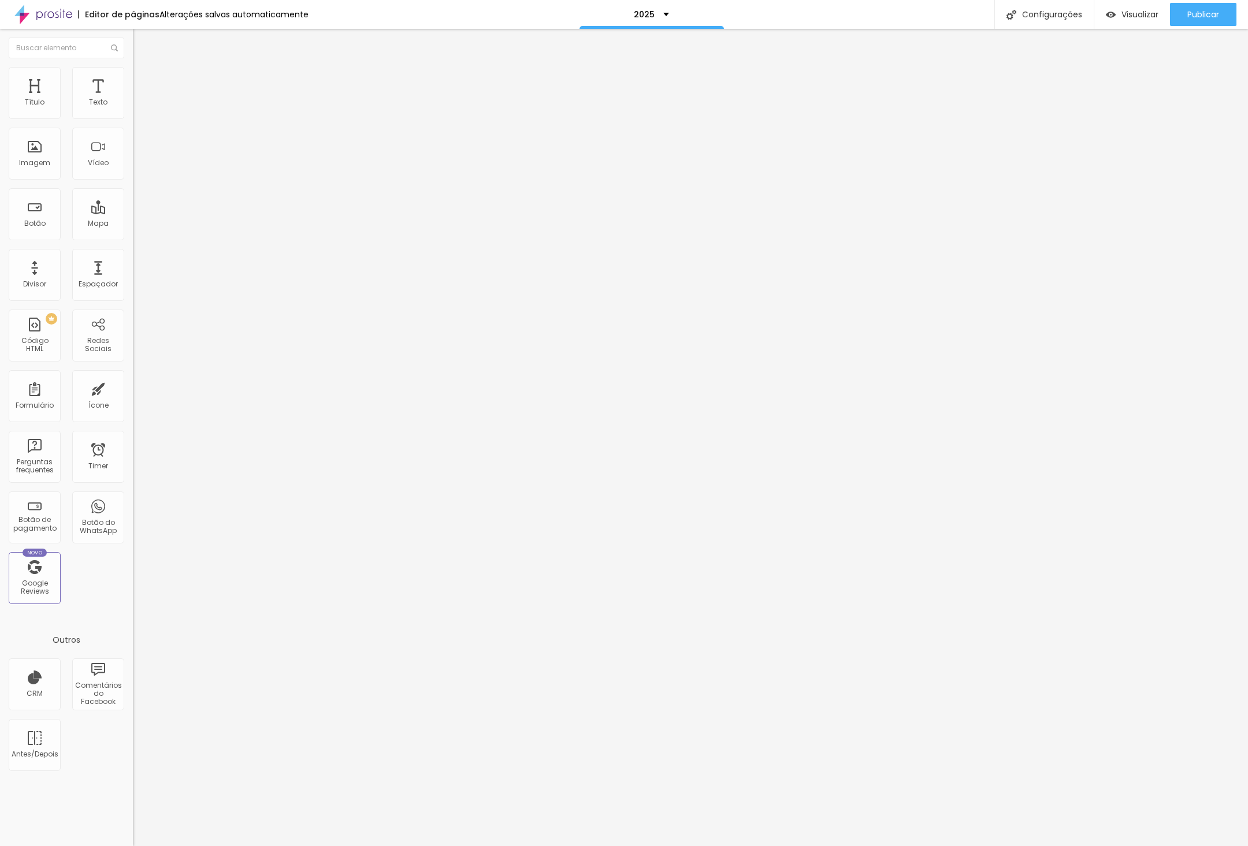
click at [133, 111] on button "button" at bounding box center [141, 105] width 16 height 12
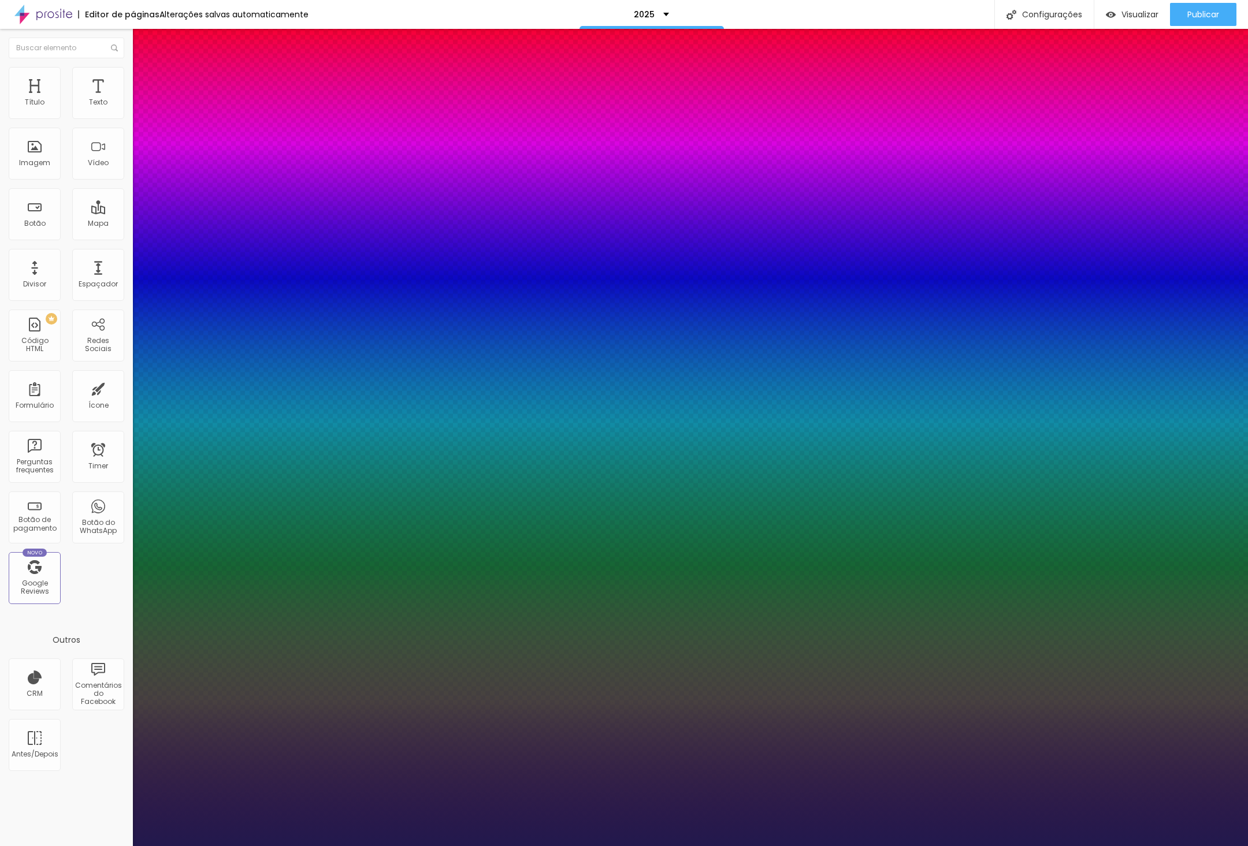
type input "0"
type input "8"
type input "4"
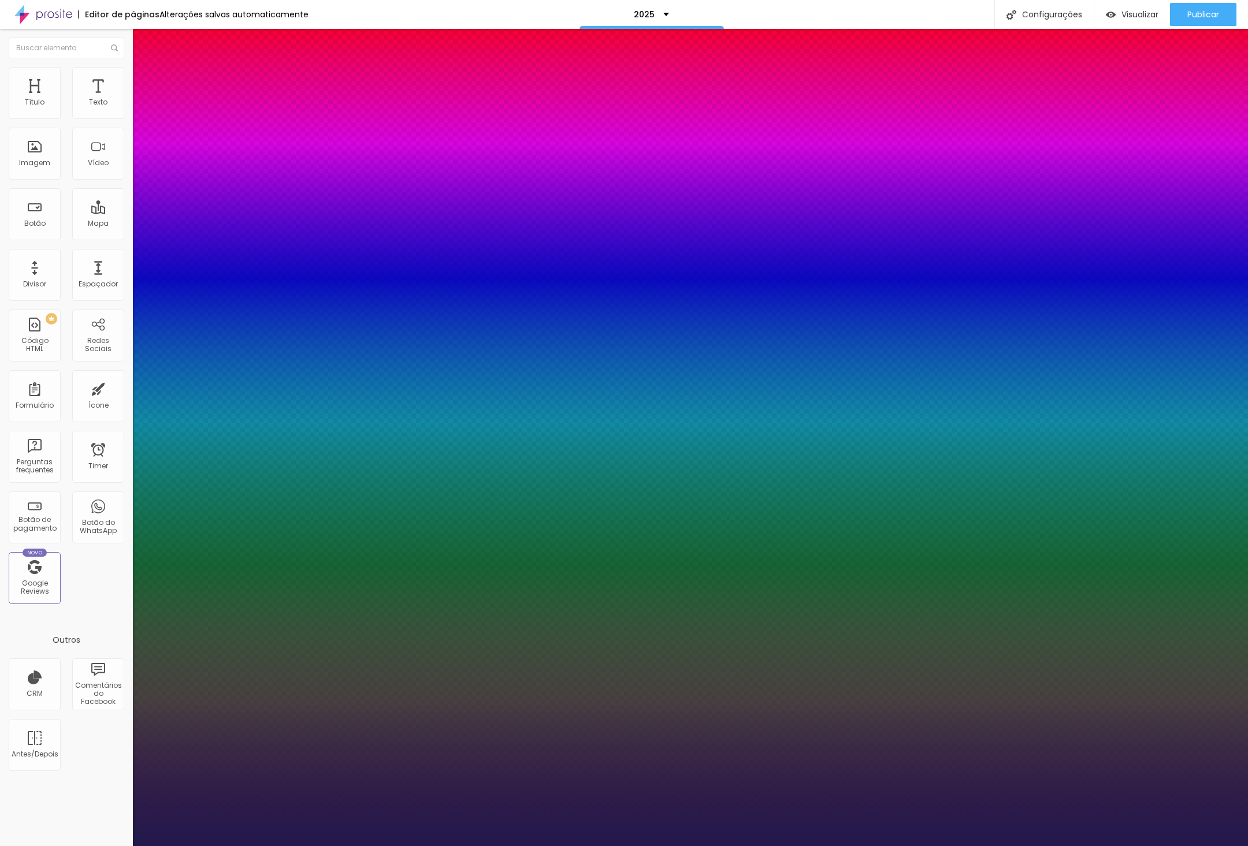
type input "0"
type input "47"
click at [300, 676] on div at bounding box center [624, 846] width 1248 height 0
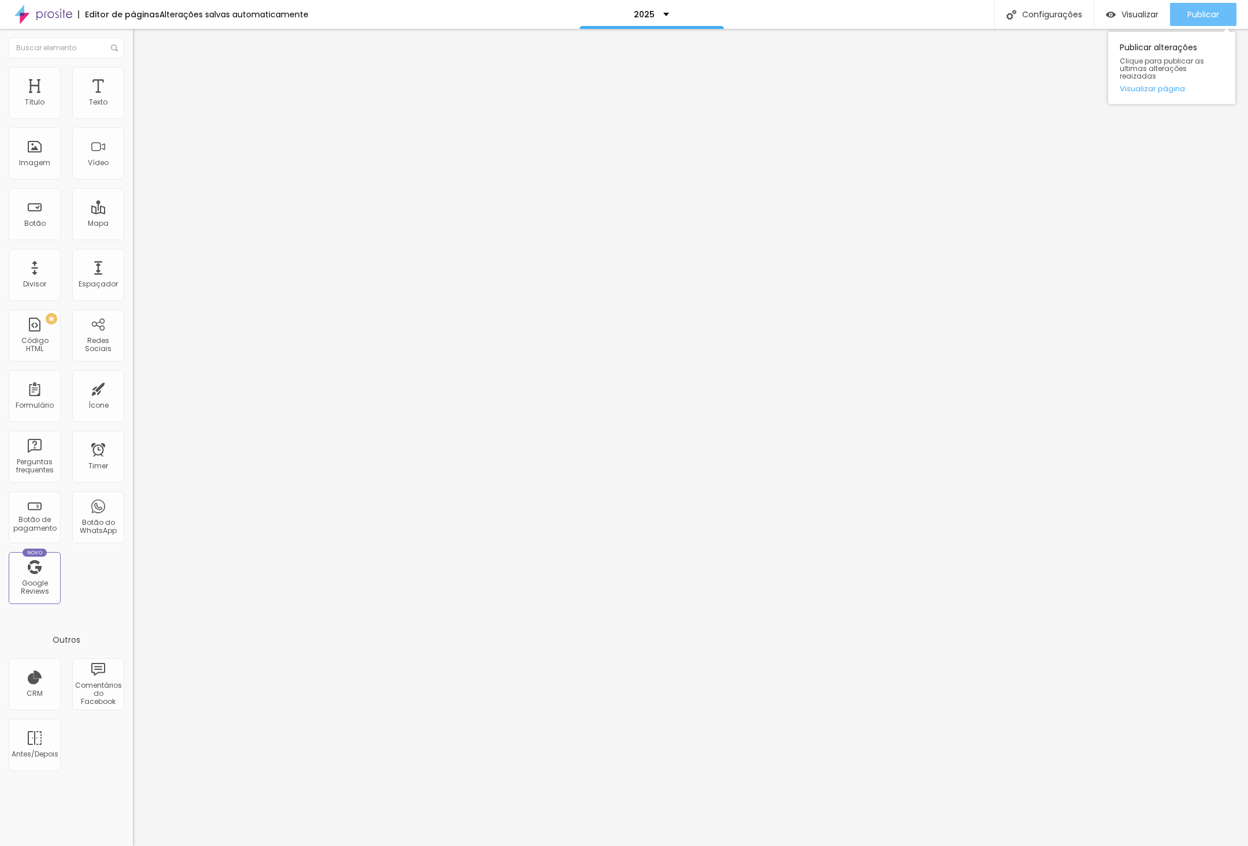
click at [998, 17] on span "Publicar" at bounding box center [1203, 14] width 32 height 9
click at [133, 77] on li "Estilo" at bounding box center [199, 73] width 133 height 12
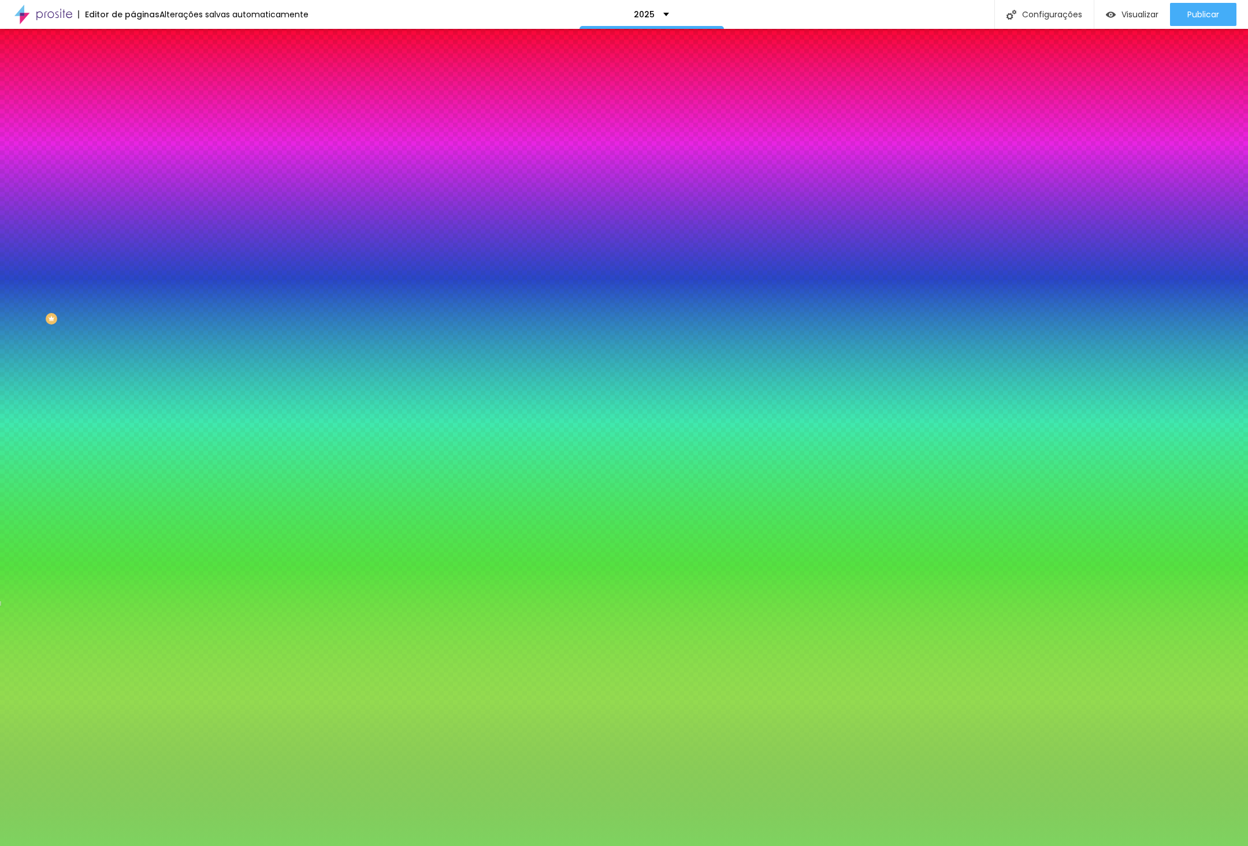
click at [133, 106] on span "Trocar imagem" at bounding box center [164, 101] width 63 height 10
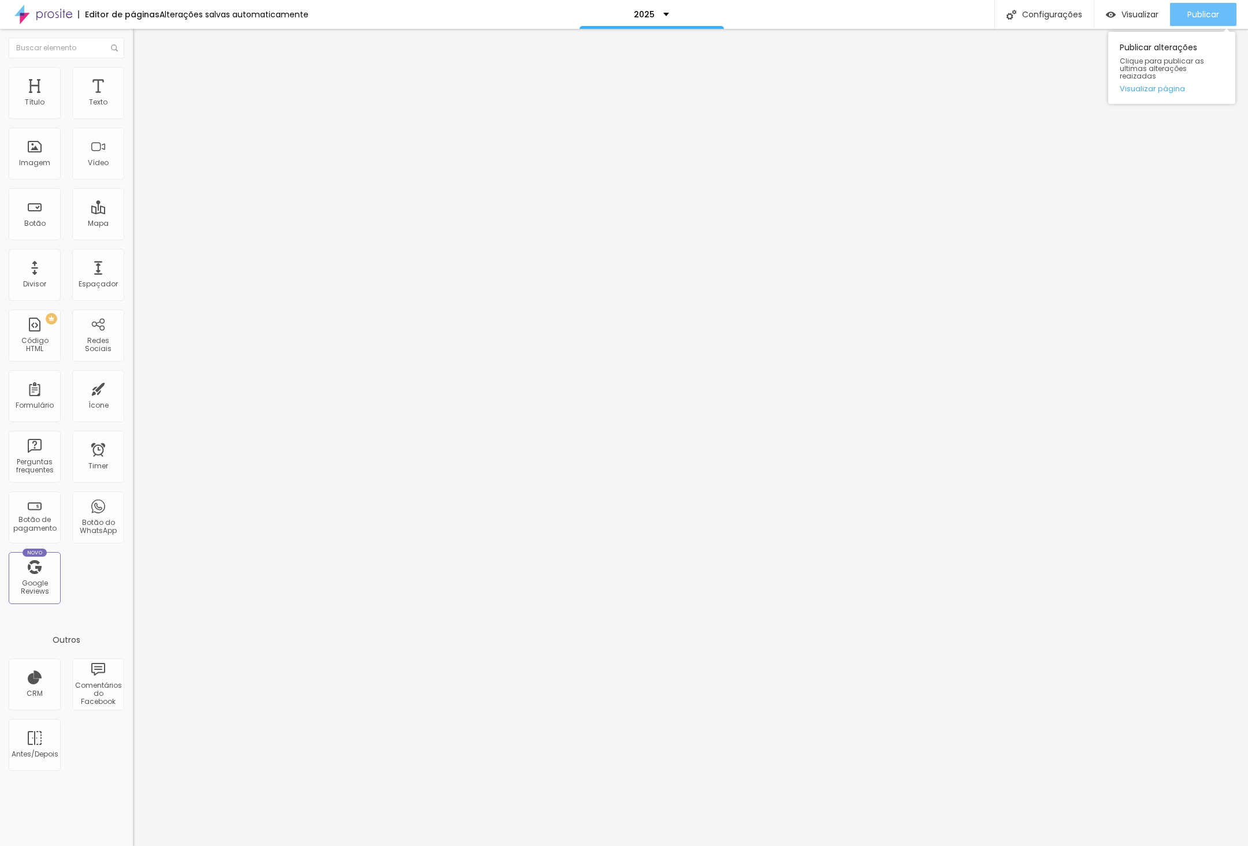
drag, startPoint x: 1202, startPoint y: 14, endPoint x: 1191, endPoint y: 31, distance: 20.5
click at [998, 14] on span "Publicar" at bounding box center [1203, 14] width 32 height 9
click at [998, 85] on link "Visualizar página" at bounding box center [1172, 89] width 104 height 8
click at [133, 98] on div "Trocar imagem" at bounding box center [199, 94] width 133 height 8
click at [133, 99] on span "Trocar imagem" at bounding box center [164, 95] width 63 height 10
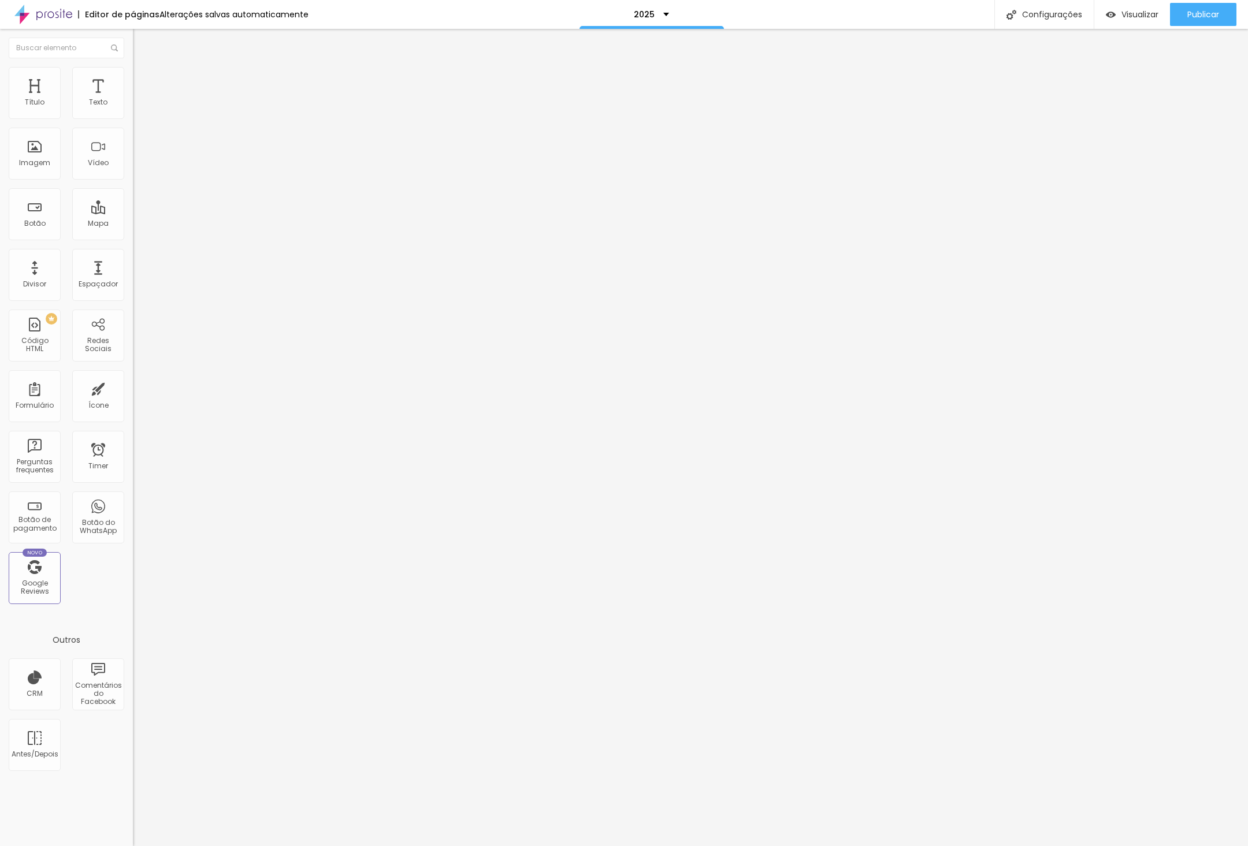
scroll to position [139, 0]
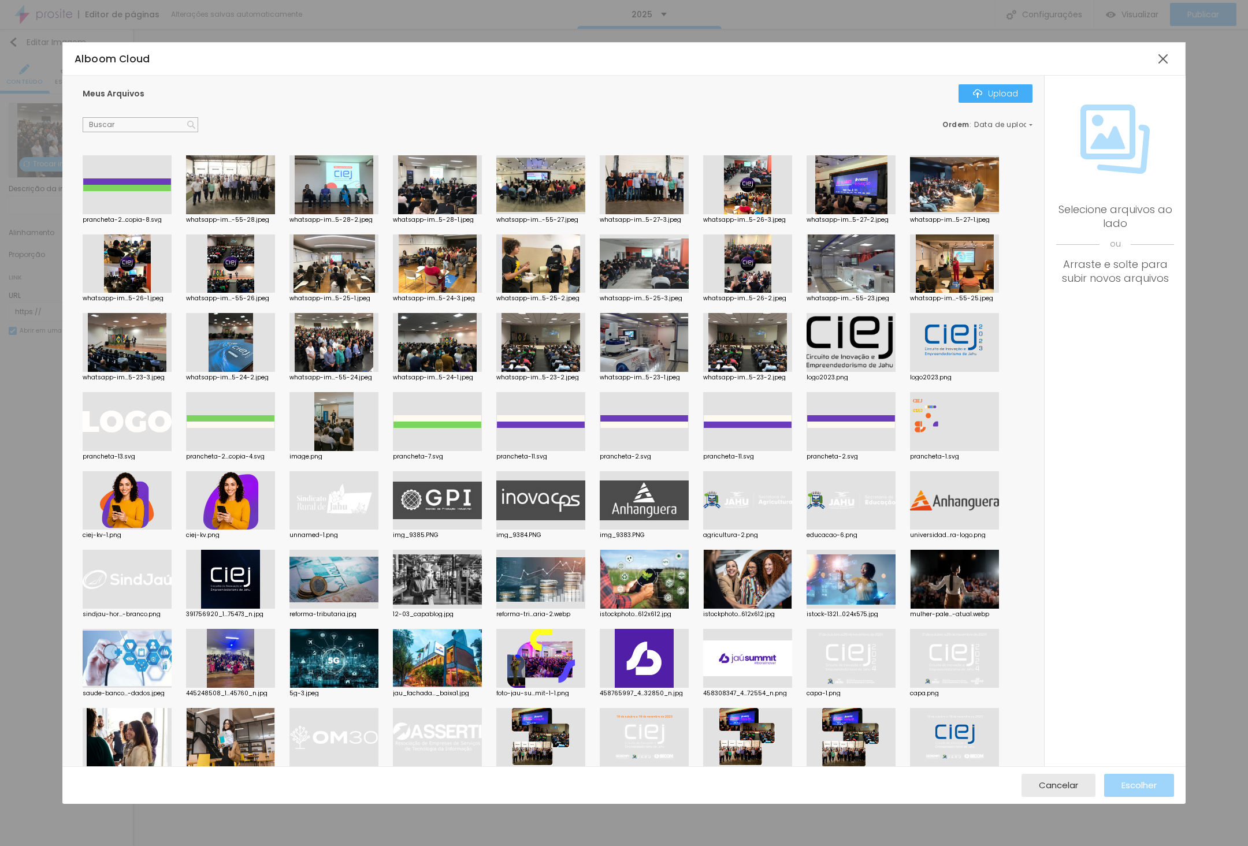
scroll to position [139, 0]
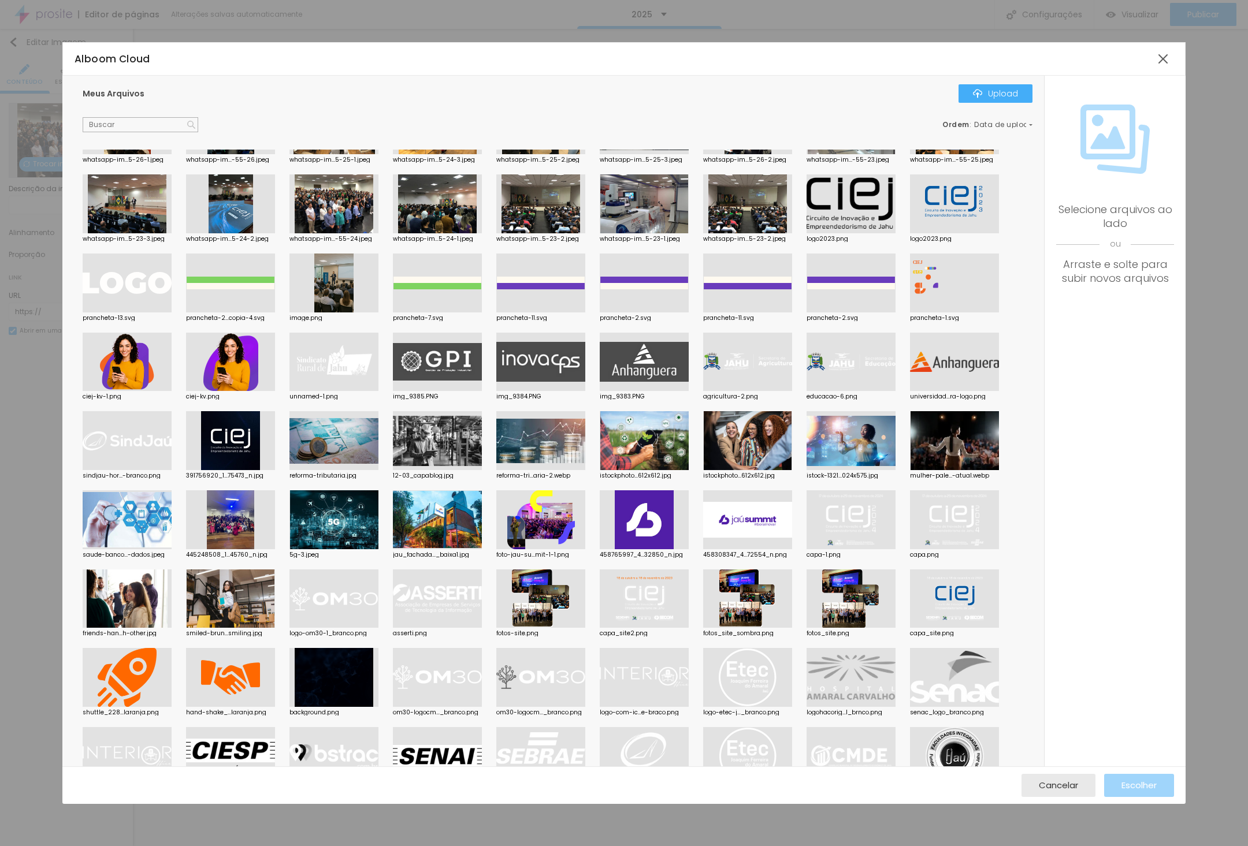
click at [462, 451] on div at bounding box center [437, 440] width 89 height 59
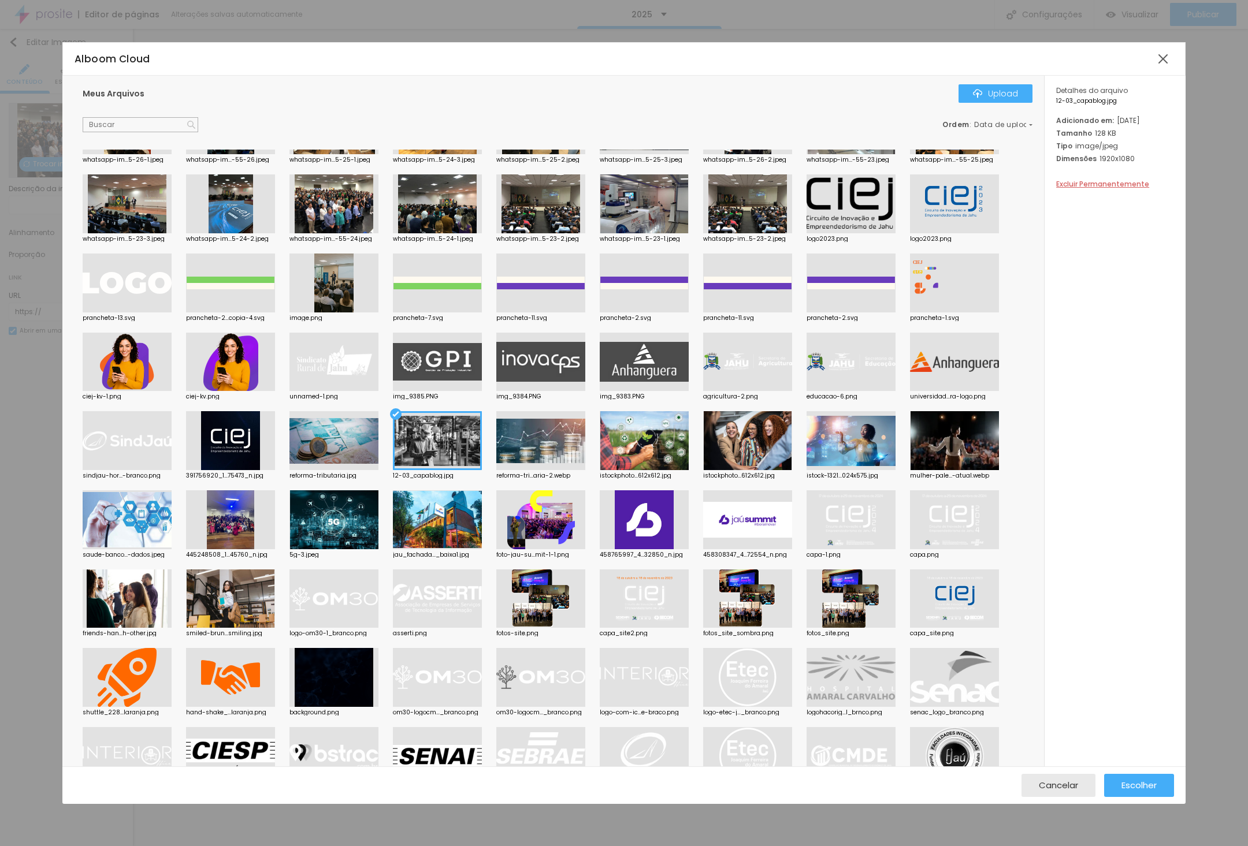
click at [437, 494] on div at bounding box center [437, 519] width 89 height 59
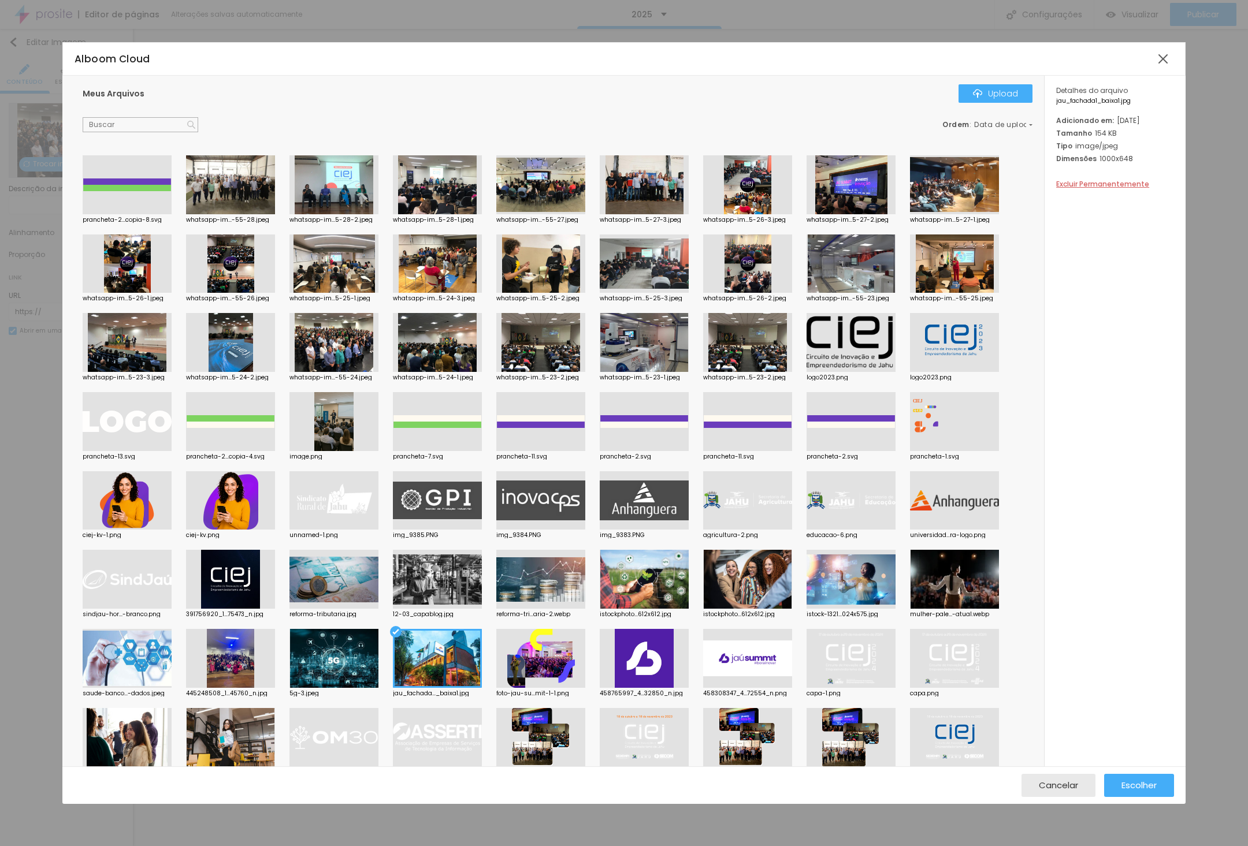
click at [1142, 797] on div "Cancelar Escolher" at bounding box center [623, 786] width 1123 height 38
click at [1142, 790] on span "Escolher" at bounding box center [1138, 785] width 35 height 10
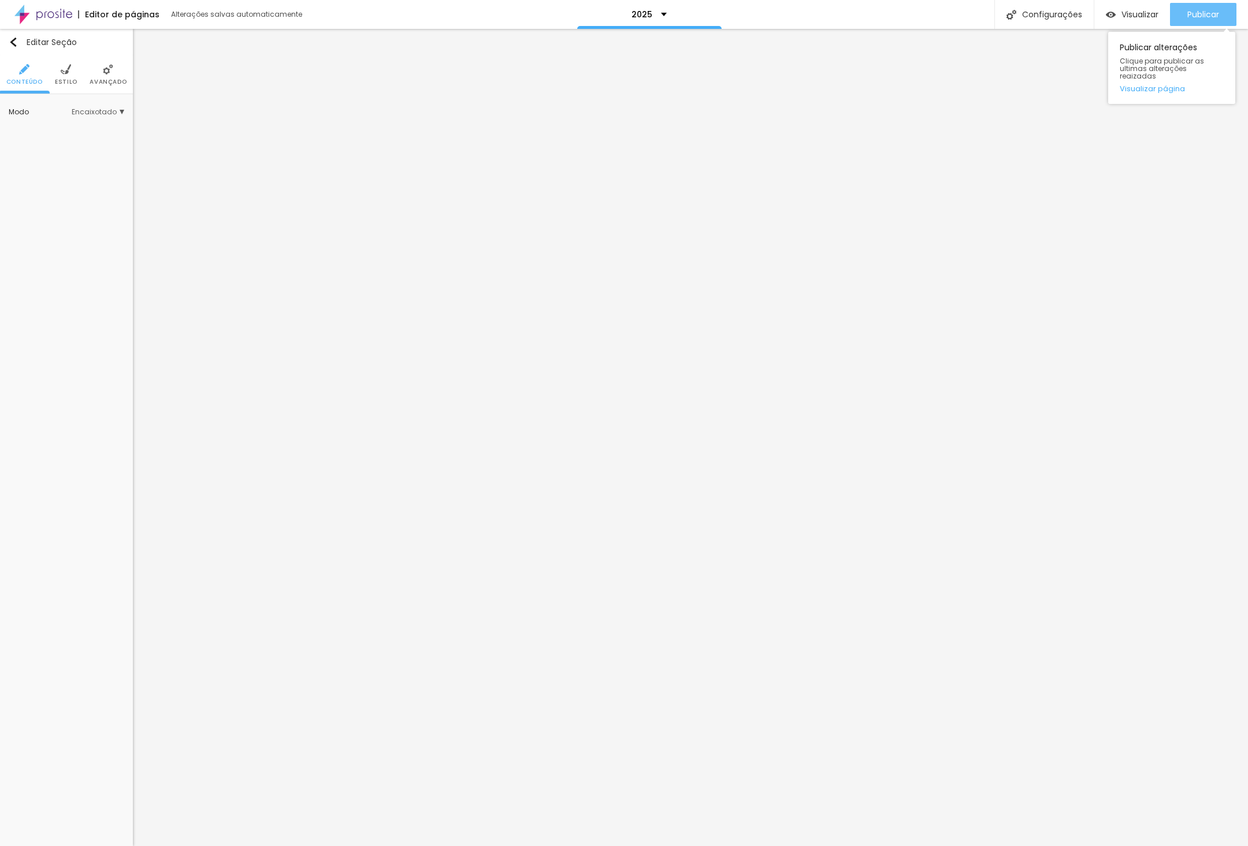
click at [1194, 10] on span "Publicar" at bounding box center [1203, 14] width 32 height 9
click at [1161, 85] on link "Visualizar página" at bounding box center [1172, 89] width 104 height 8
